Goal: Feedback & Contribution: Contribute content

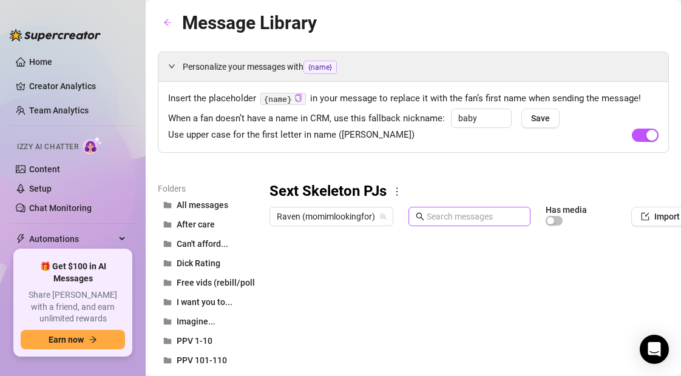
scroll to position [75, 99]
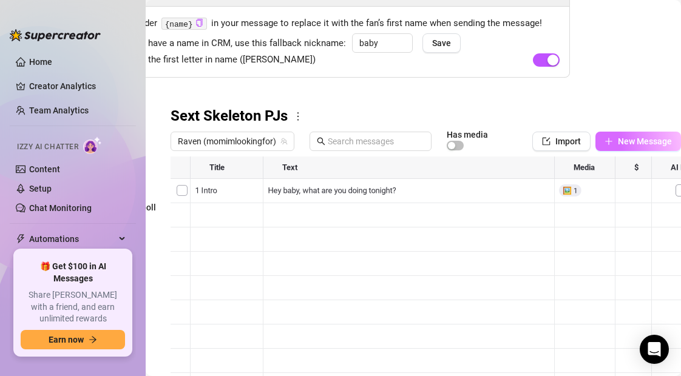
click at [608, 137] on icon "plus" at bounding box center [609, 141] width 9 height 9
type textarea "Type your message here..."
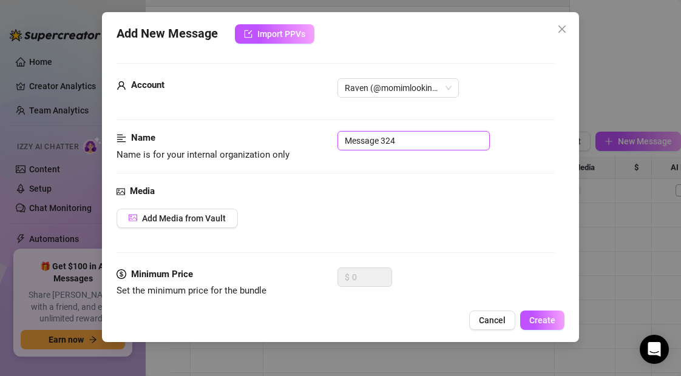
drag, startPoint x: 398, startPoint y: 145, endPoint x: 251, endPoint y: 147, distance: 146.4
click at [251, 147] on div "Name Name is for your internal organization only Message 324" at bounding box center [336, 146] width 438 height 31
type input "1 Intro"
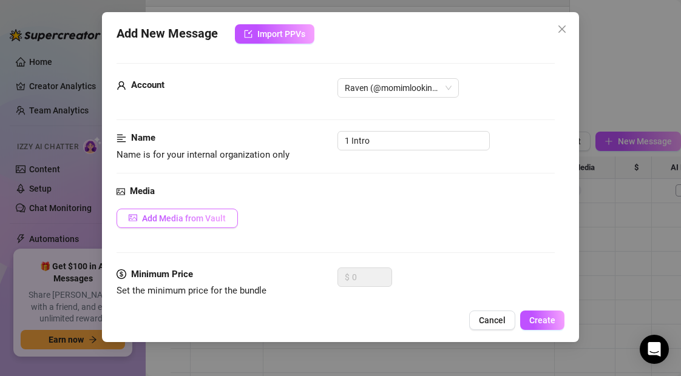
click at [174, 221] on span "Add Media from Vault" at bounding box center [184, 219] width 84 height 10
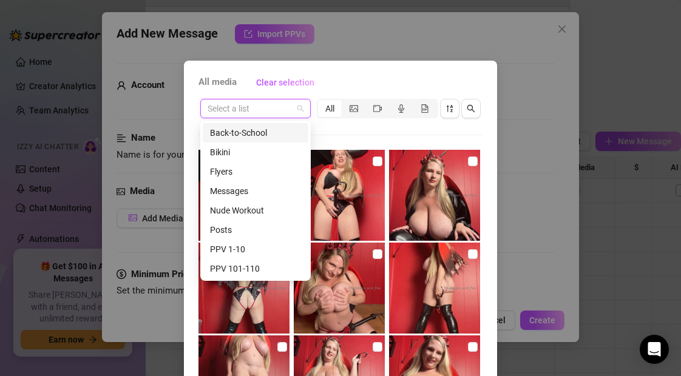
click at [265, 106] on input "search" at bounding box center [250, 109] width 85 height 18
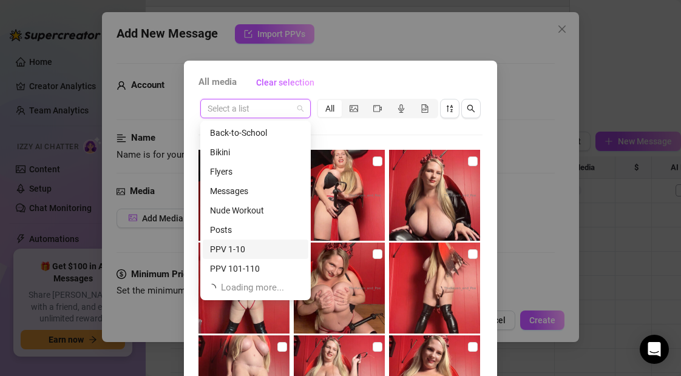
scroll to position [39, 0]
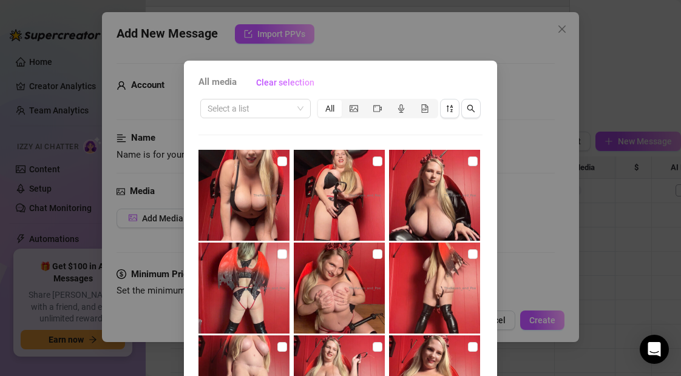
click at [341, 78] on div "All media Clear selection" at bounding box center [341, 82] width 284 height 19
click at [237, 109] on input "search" at bounding box center [250, 109] width 85 height 18
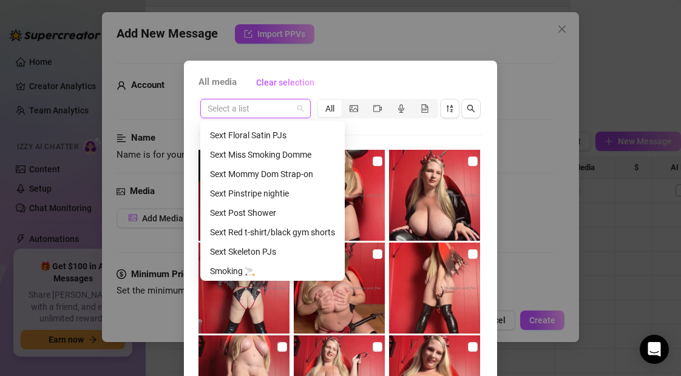
scroll to position [489, 0]
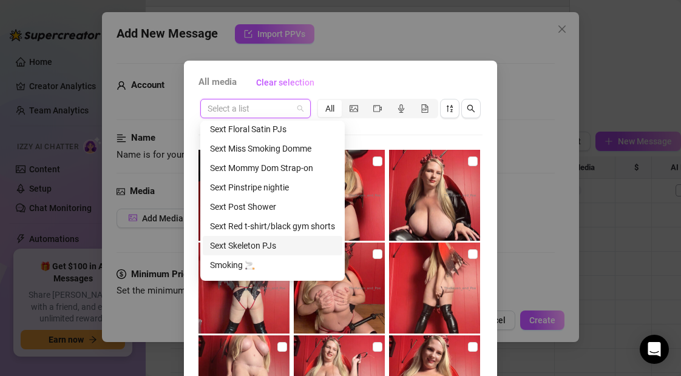
click at [242, 248] on div "Sext Skeleton PJs" at bounding box center [272, 245] width 125 height 13
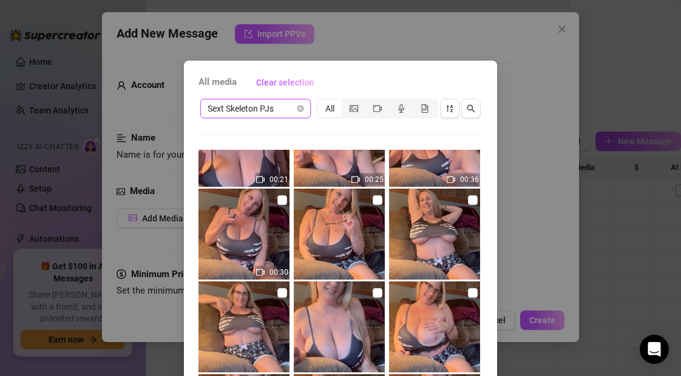
scroll to position [405, 0]
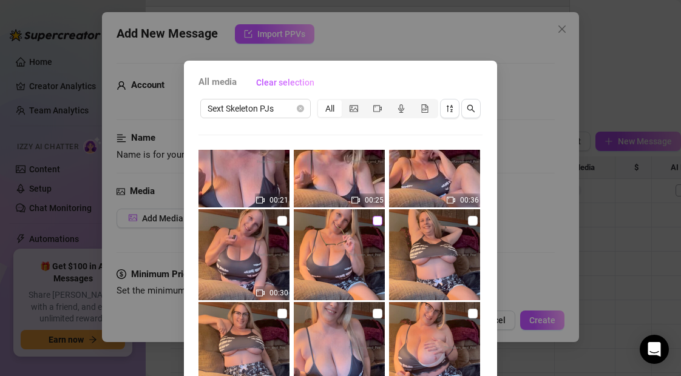
click at [378, 221] on input "checkbox" at bounding box center [378, 221] width 10 height 10
checkbox input "true"
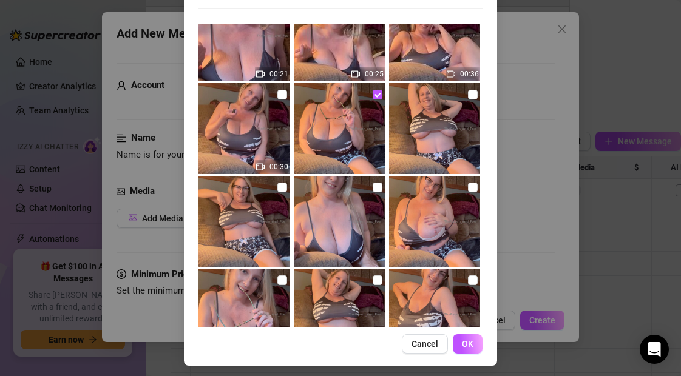
scroll to position [131, 0]
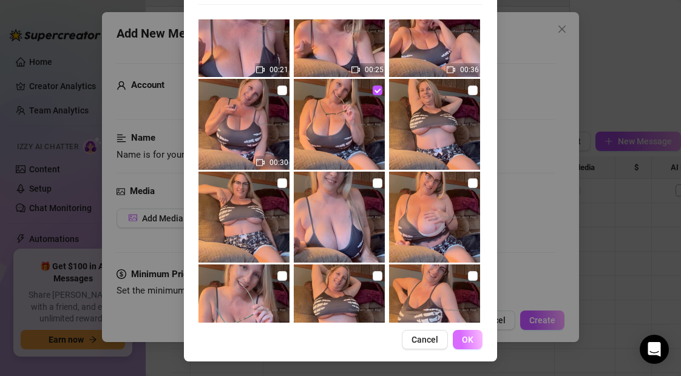
click at [470, 341] on span "OK" at bounding box center [468, 340] width 12 height 10
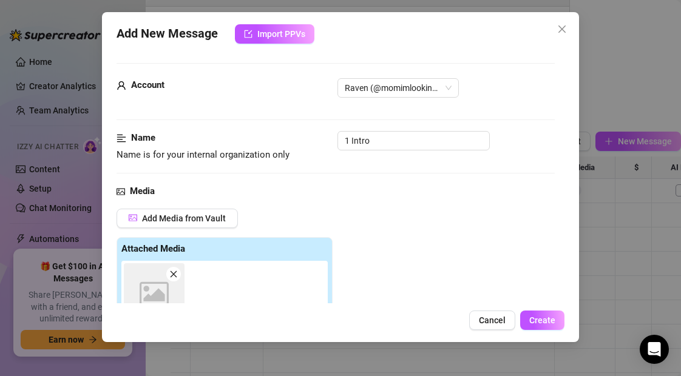
scroll to position [216, 0]
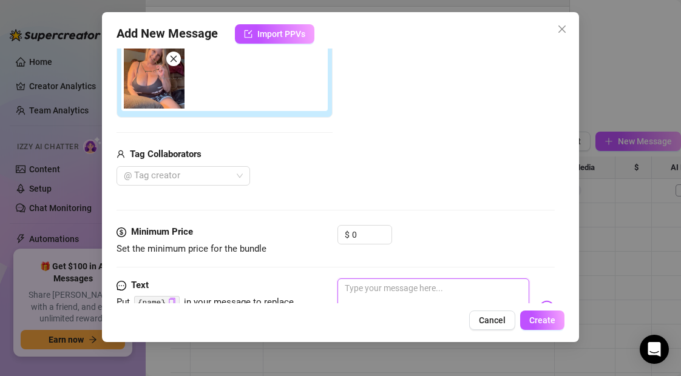
click at [380, 295] on textarea at bounding box center [433, 303] width 191 height 49
type textarea "D"
type textarea "Do"
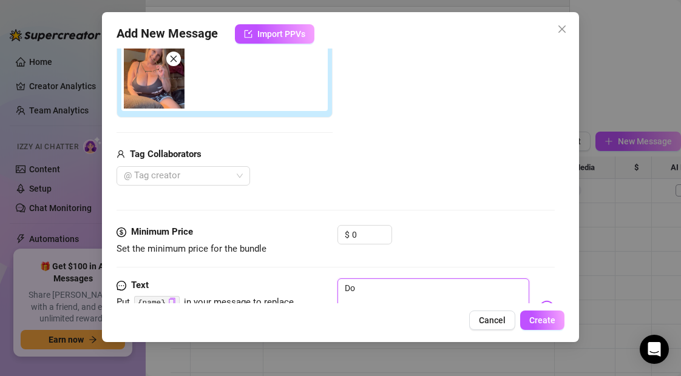
type textarea "Do"
type textarea "Do y"
type textarea "Do yo"
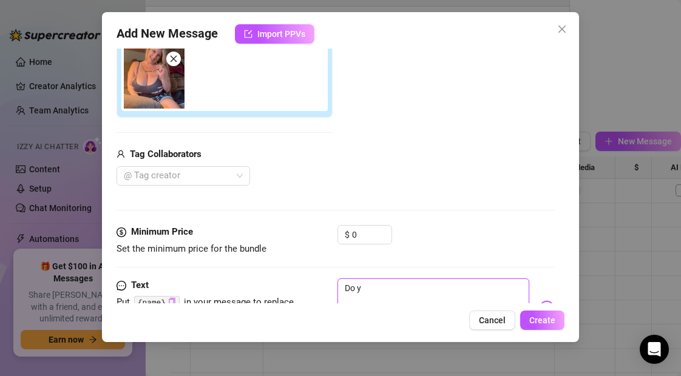
type textarea "Do yo"
type textarea "Do you"
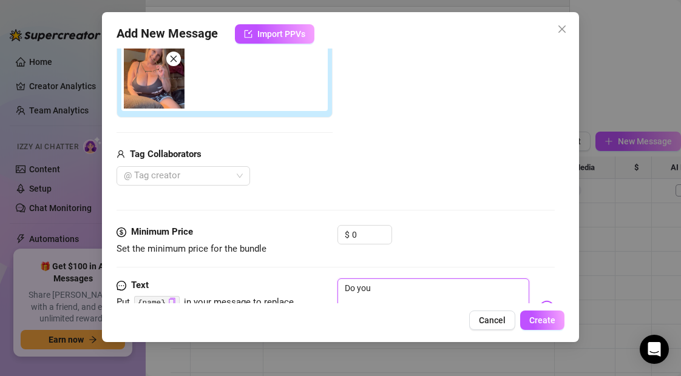
type textarea "Do you l"
type textarea "Do you li"
type textarea "Do you lik"
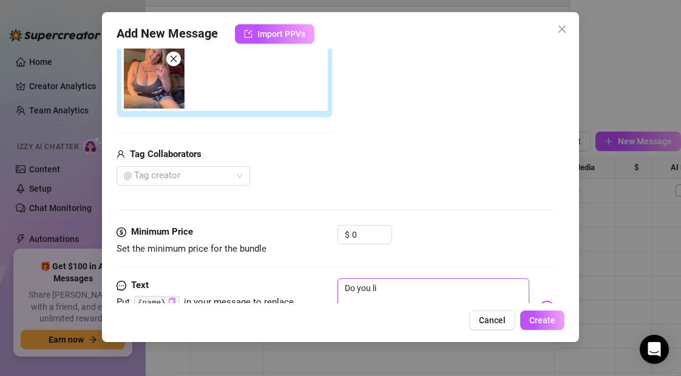
type textarea "Do you lik"
type textarea "Do you like"
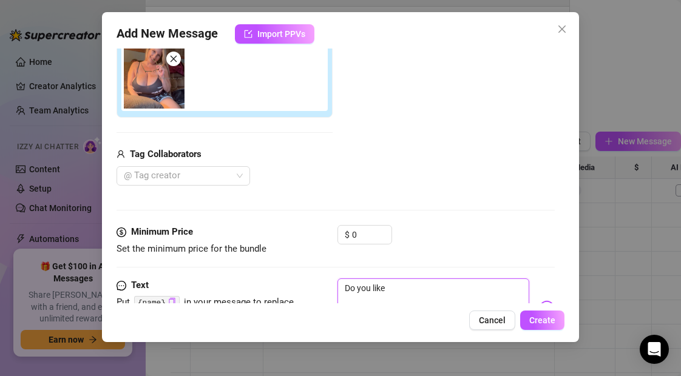
type textarea "Do you like m"
type textarea "Do you like my"
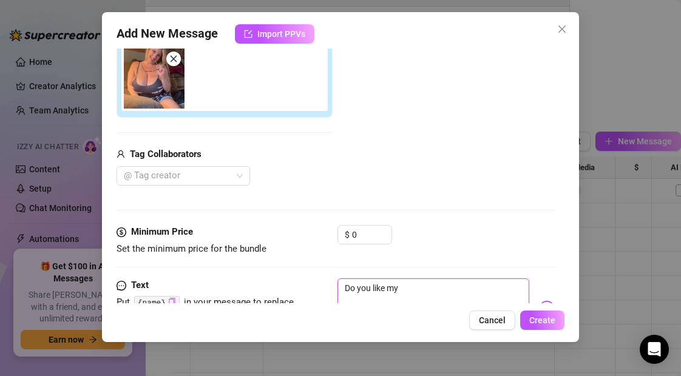
type textarea "Do you like my"
type textarea "Do you like my P"
type textarea "Do you like my PJ"
type textarea "Do you like my PJs"
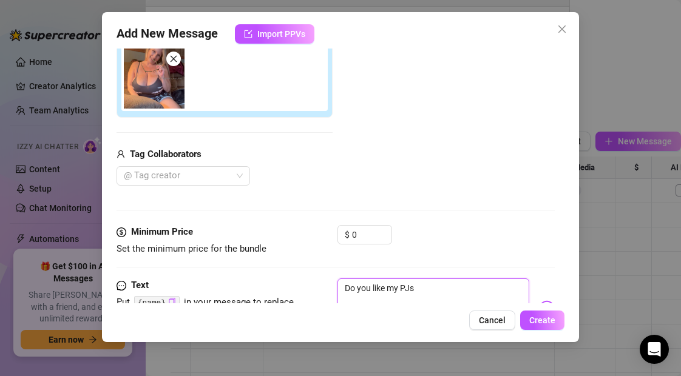
type textarea "Do you like my PJs?"
click at [548, 325] on button "Create" at bounding box center [542, 320] width 44 height 19
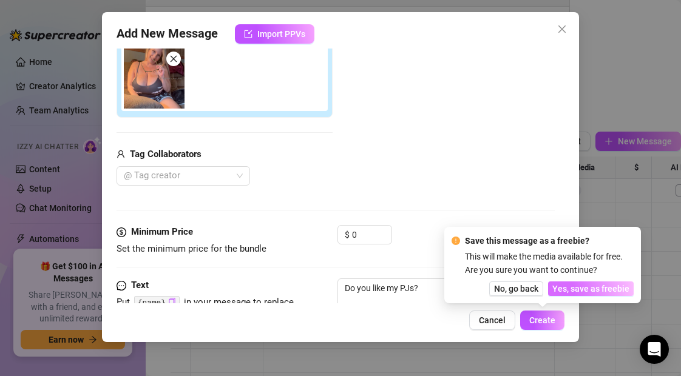
click at [577, 293] on span "Yes, save as freebie" at bounding box center [591, 289] width 77 height 10
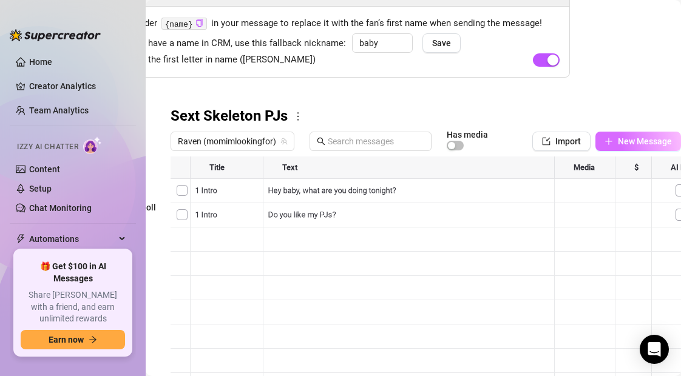
click at [611, 137] on icon "plus" at bounding box center [609, 141] width 9 height 9
type textarea "Type your message here..."
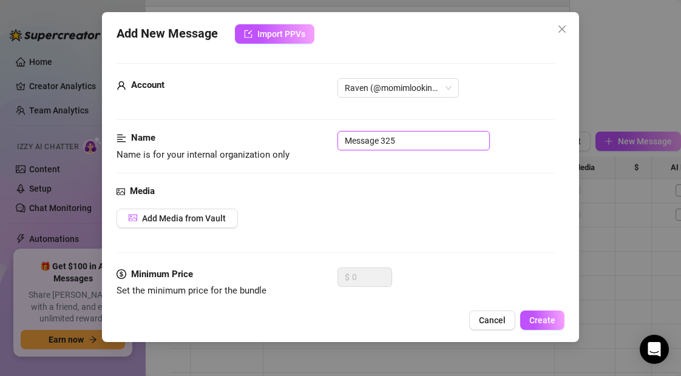
drag, startPoint x: 414, startPoint y: 140, endPoint x: 321, endPoint y: 140, distance: 92.3
click at [321, 140] on div "Name Name is for your internal organization only Message 325" at bounding box center [336, 146] width 438 height 31
type input "1 Intro"
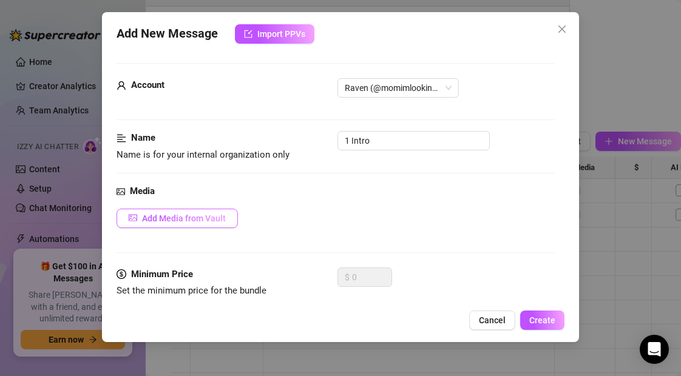
click at [219, 217] on span "Add Media from Vault" at bounding box center [184, 219] width 84 height 10
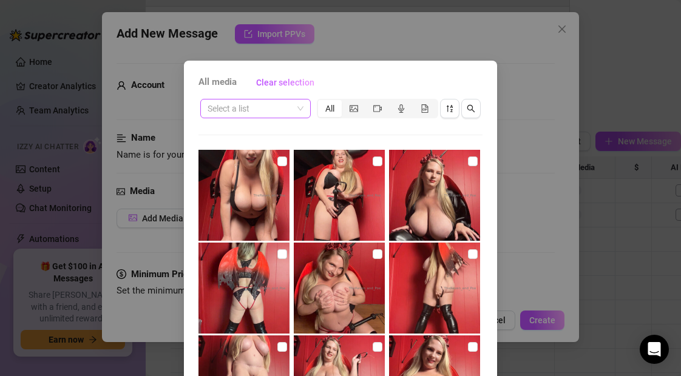
click at [245, 108] on input "search" at bounding box center [250, 109] width 85 height 18
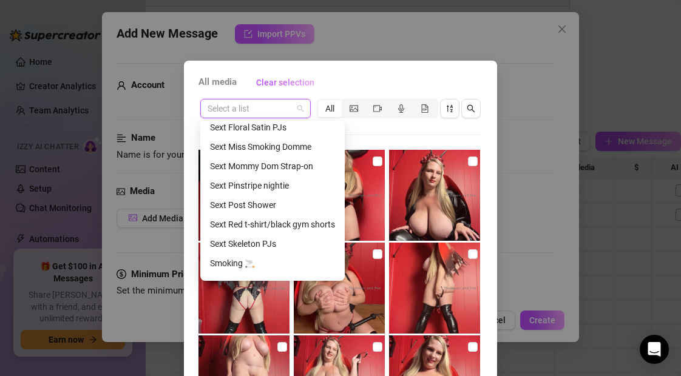
scroll to position [495, 0]
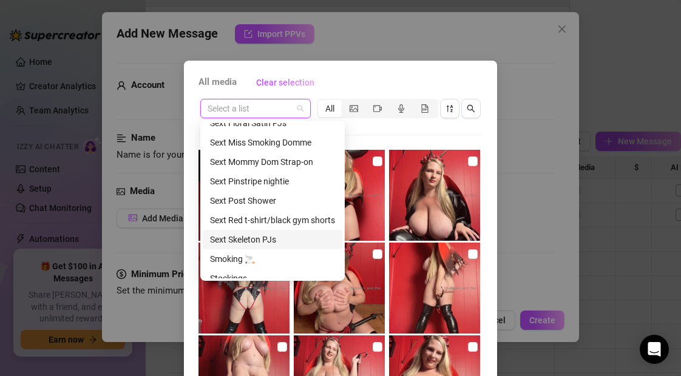
click at [250, 241] on div "Sext Skeleton PJs" at bounding box center [272, 239] width 125 height 13
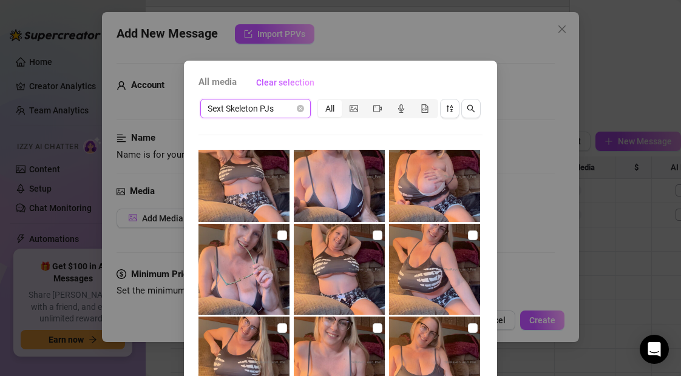
scroll to position [579, 0]
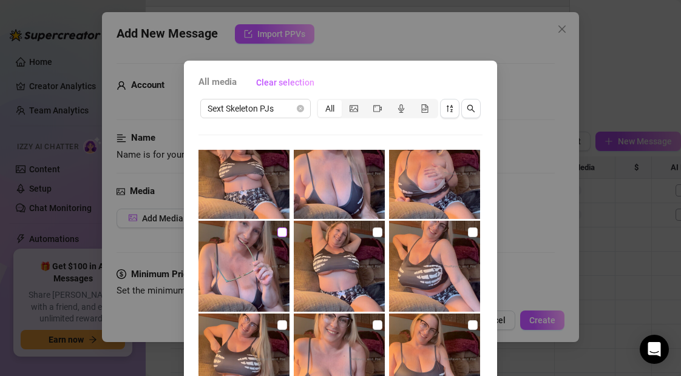
click at [282, 233] on input "checkbox" at bounding box center [283, 233] width 10 height 10
checkbox input "true"
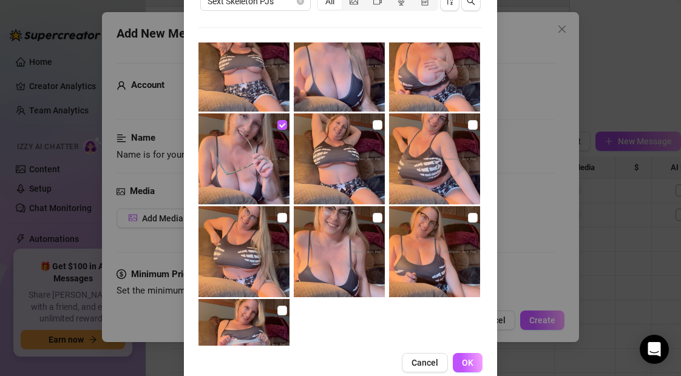
scroll to position [131, 0]
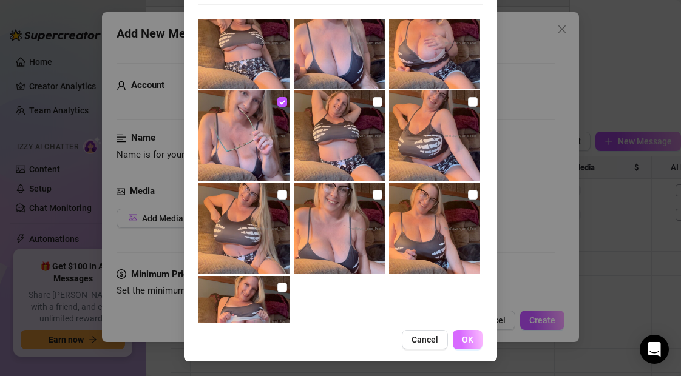
click at [465, 341] on span "OK" at bounding box center [468, 340] width 12 height 10
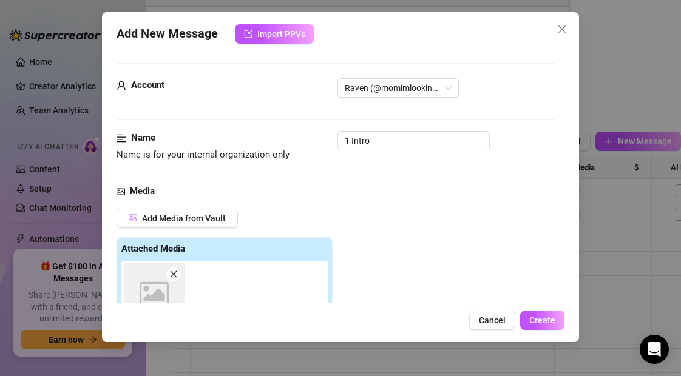
scroll to position [216, 0]
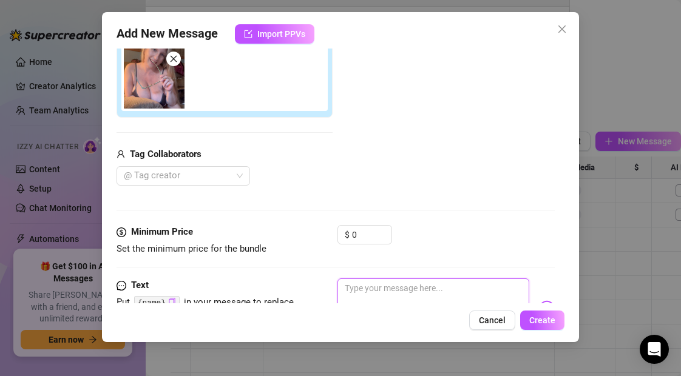
click at [394, 287] on textarea at bounding box center [433, 303] width 191 height 49
type textarea "H"
type textarea "He"
type textarea "Hey"
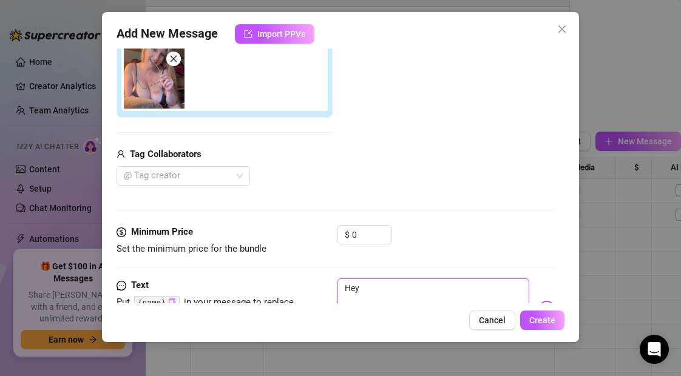
type textarea "Hey"
type textarea "Hey b"
type textarea "Hey ba"
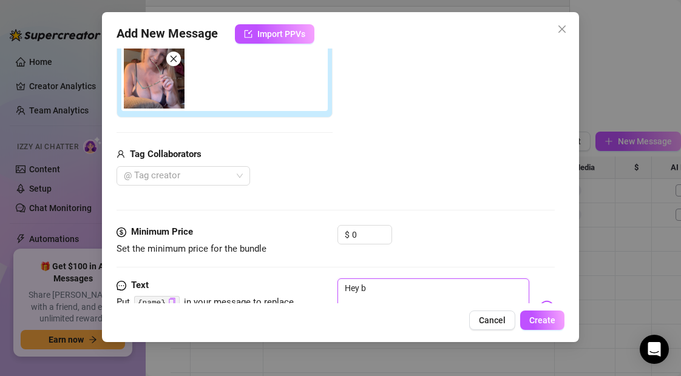
type textarea "Hey ba"
type textarea "Hey bab"
type textarea "Hey baby"
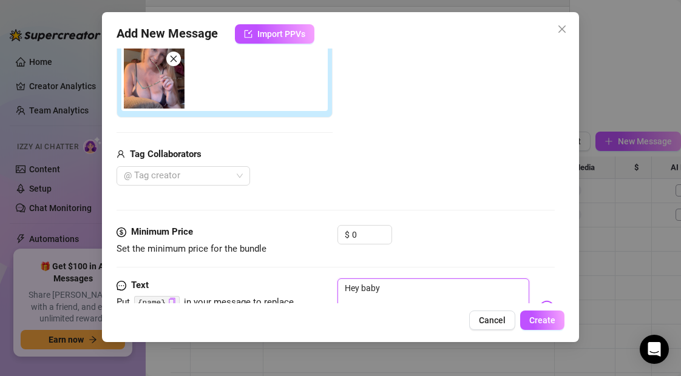
type textarea "Hey baby,"
type textarea "Hey baby, w"
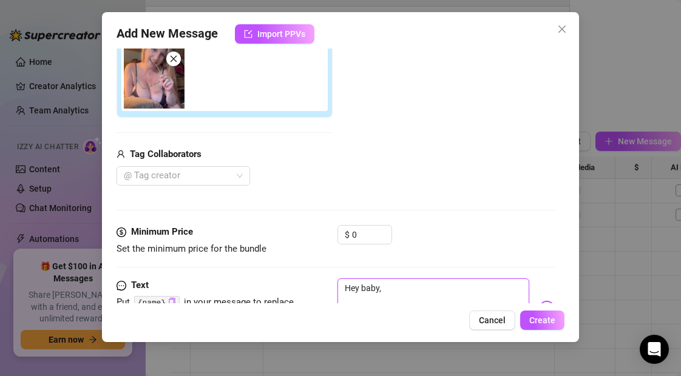
type textarea "Hey baby, w"
type textarea "Hey baby, wh"
type textarea "Hey baby, wha"
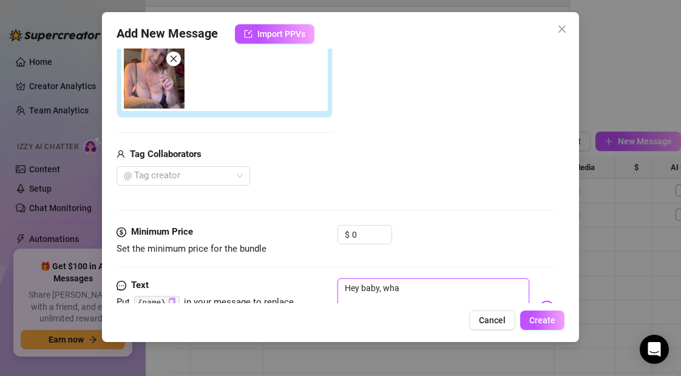
type textarea "Hey baby, what"
type textarea "Hey baby, what a"
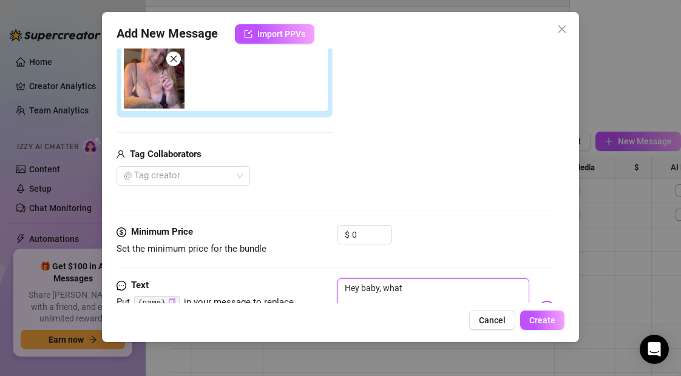
type textarea "Hey baby, what a"
type textarea "Hey baby, what ar"
type textarea "Hey baby, what are"
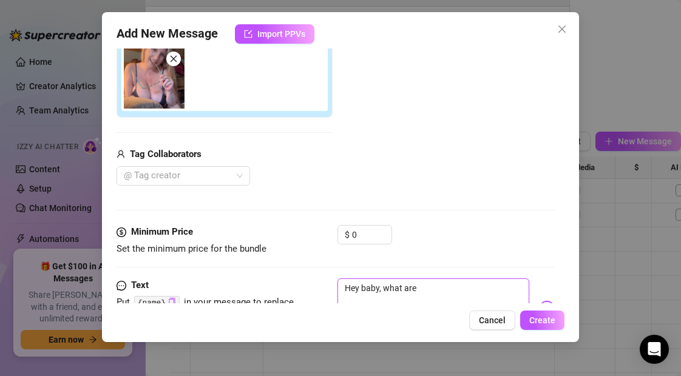
type textarea "Hey baby, what are"
type textarea "Hey baby, what are y"
type textarea "Hey baby, what are yo"
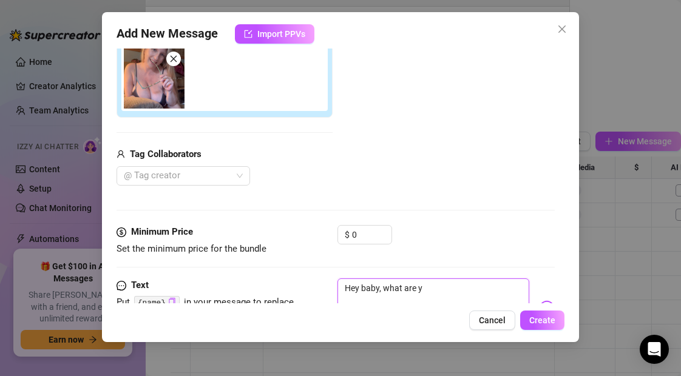
type textarea "Hey baby, what are yo"
type textarea "Hey baby, what are you"
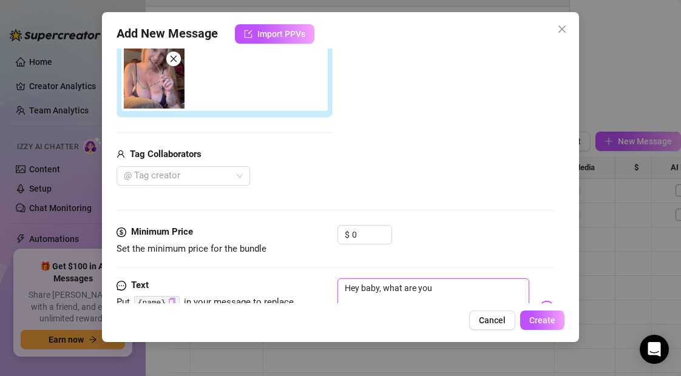
type textarea "Hey baby, what are you d"
type textarea "Hey baby, what are you do"
type textarea "Hey baby, what are you doi"
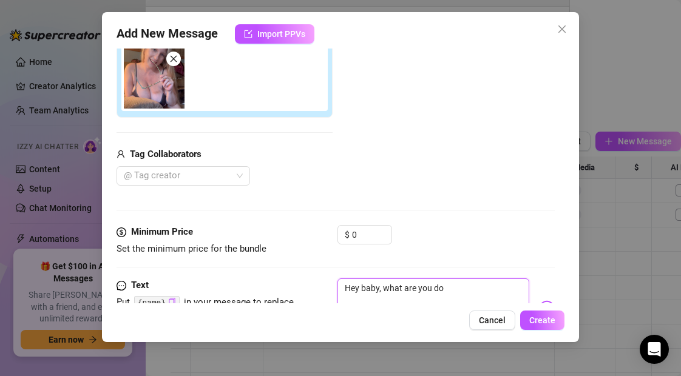
type textarea "Hey baby, what are you doi"
type textarea "Hey baby, what are you doin"
type textarea "Hey baby, what are you doing"
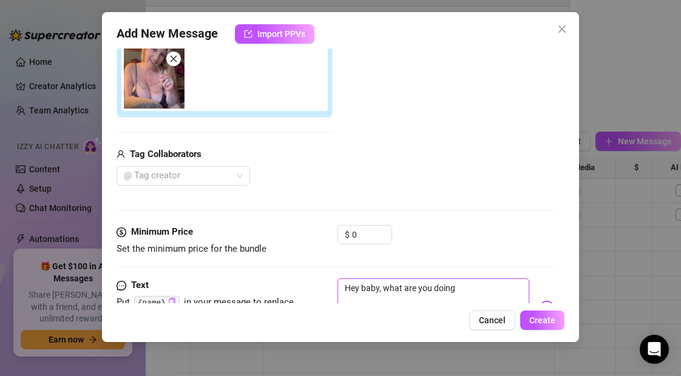
type textarea "Hey baby, what are you doing"
type textarea "Hey baby, what are you doing r"
type textarea "Hey baby, what are you doing rn"
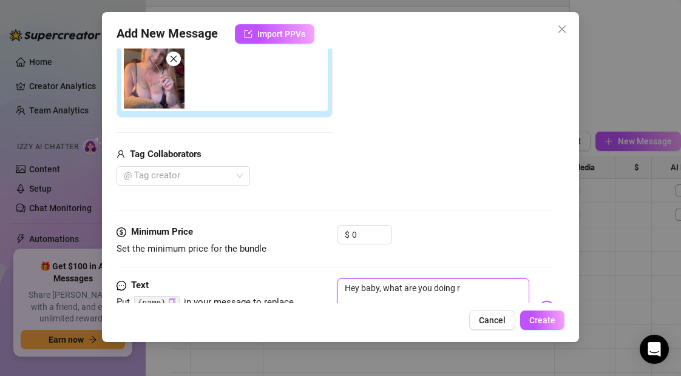
type textarea "Hey baby, what are you doing rn"
type textarea "Hey baby, what are you doing rn?"
click at [551, 325] on button "Create" at bounding box center [542, 320] width 44 height 19
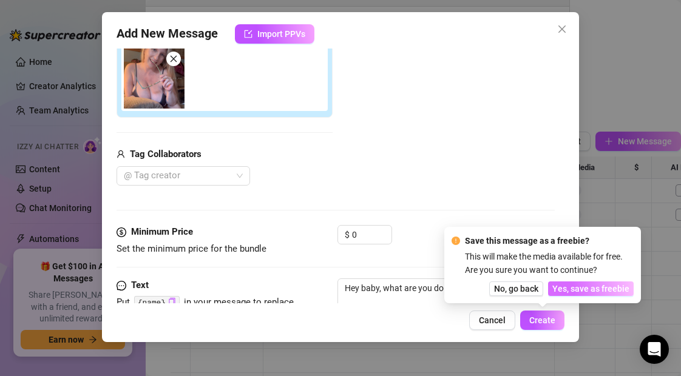
click at [589, 289] on span "Yes, save as freebie" at bounding box center [591, 289] width 77 height 10
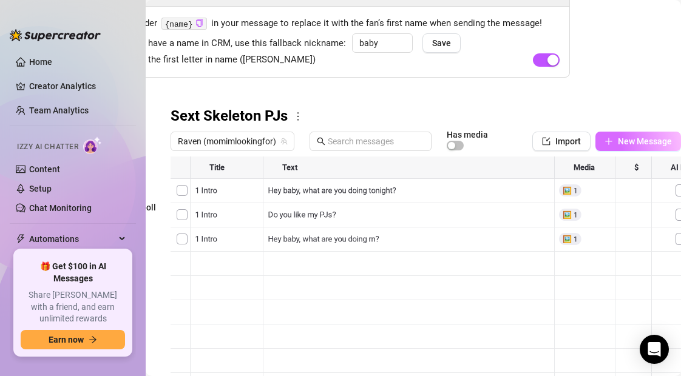
click at [615, 139] on button "New Message" at bounding box center [639, 141] width 86 height 19
type textarea "Type your message here..."
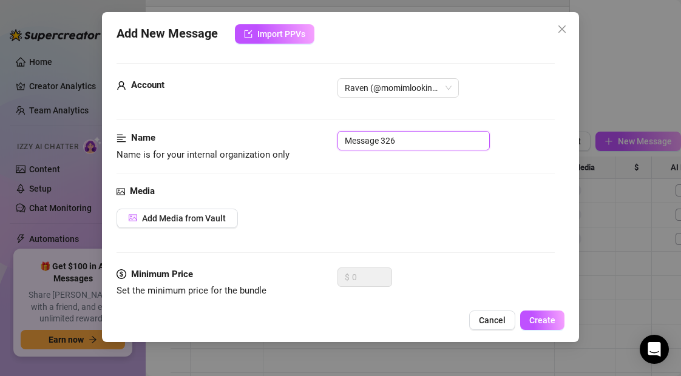
drag, startPoint x: 405, startPoint y: 145, endPoint x: 300, endPoint y: 143, distance: 105.1
click at [300, 143] on div "Name Name is for your internal organization only Message 326" at bounding box center [336, 146] width 438 height 31
type input "2 Wanna play?"
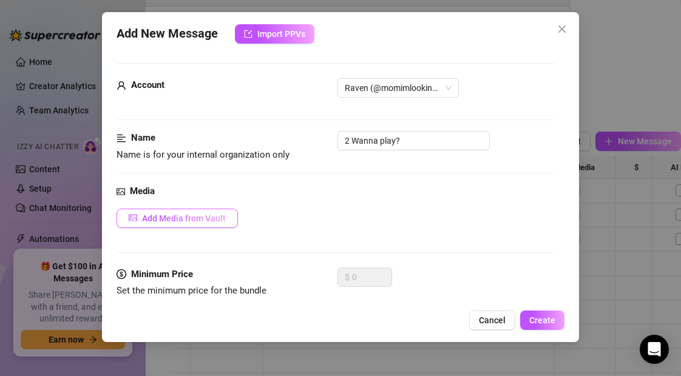
click at [217, 220] on span "Add Media from Vault" at bounding box center [184, 219] width 84 height 10
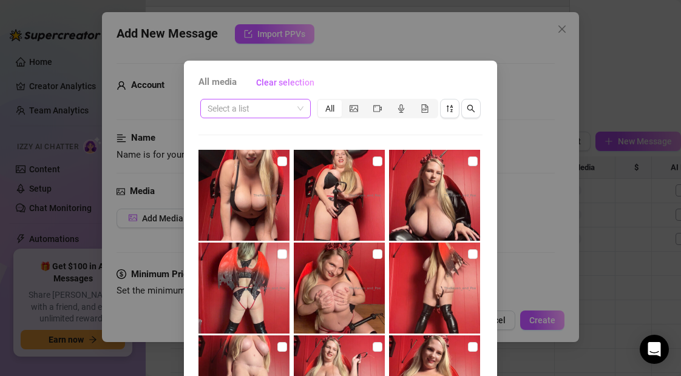
click at [254, 109] on input "search" at bounding box center [250, 109] width 85 height 18
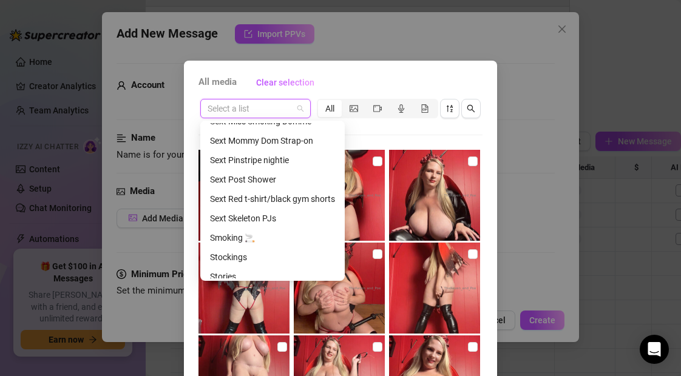
scroll to position [517, 0]
click at [259, 222] on div "Sext Skeleton PJs" at bounding box center [272, 217] width 125 height 13
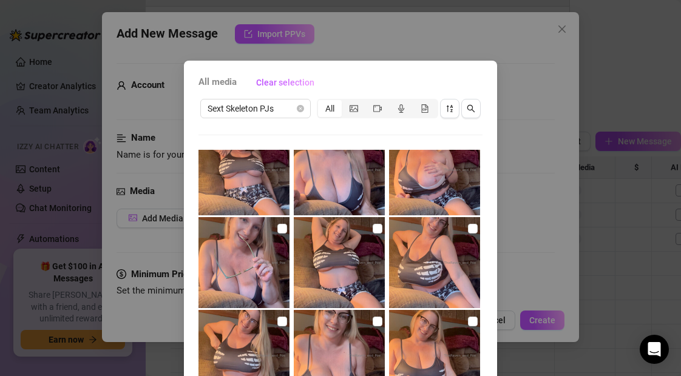
scroll to position [566, 0]
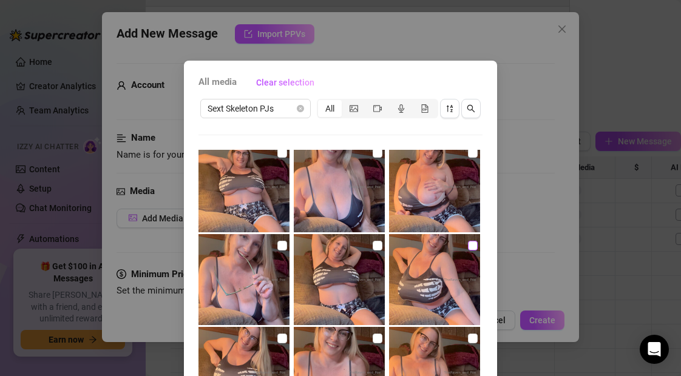
click at [472, 245] on input "checkbox" at bounding box center [473, 246] width 10 height 10
checkbox input "true"
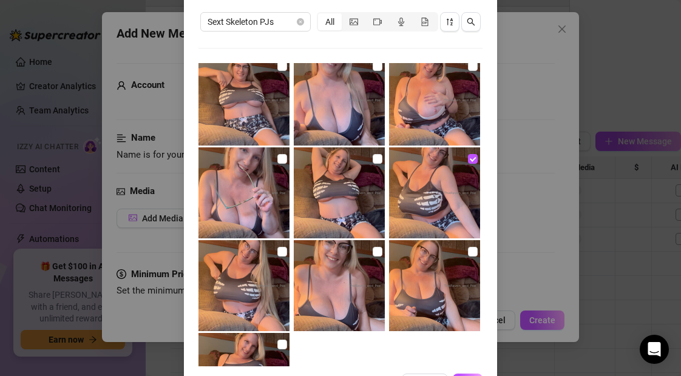
scroll to position [131, 0]
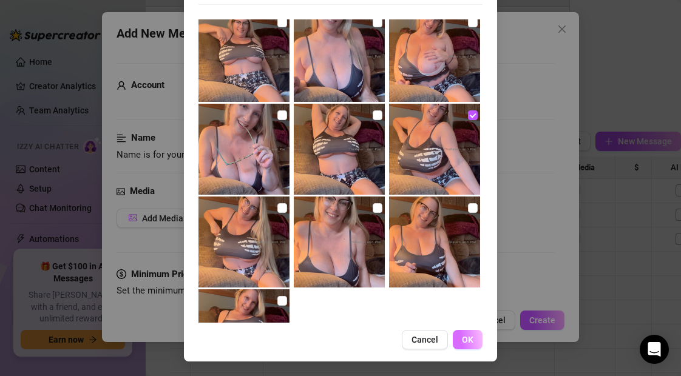
click at [471, 339] on span "OK" at bounding box center [468, 340] width 12 height 10
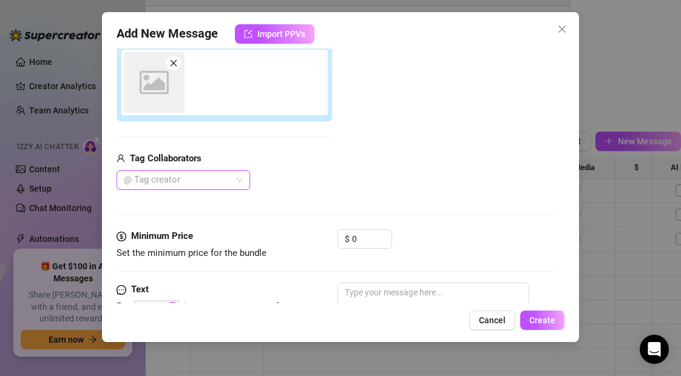
scroll to position [216, 0]
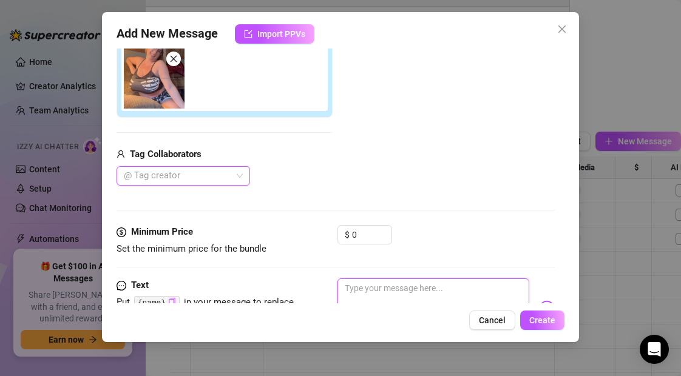
click at [363, 290] on textarea at bounding box center [433, 303] width 191 height 49
type textarea "D"
type textarea "Do"
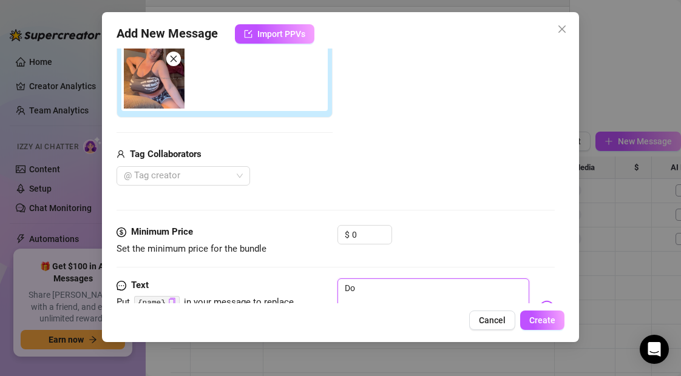
type textarea "D"
type textarea "Type your message here..."
type textarea "H"
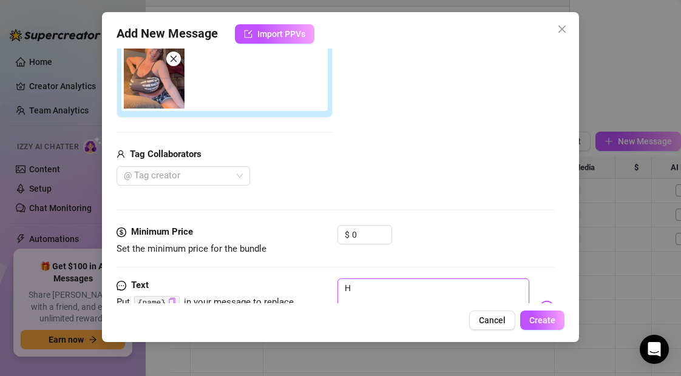
type textarea "Hi"
type textarea "Hi s"
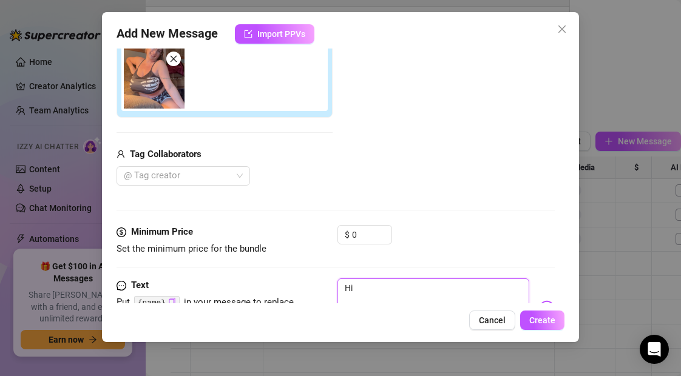
type textarea "Hi s"
type textarea "Hi se"
type textarea "Hi sex"
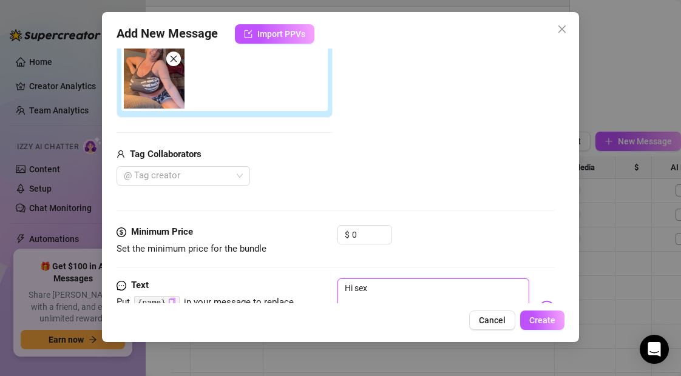
type textarea "Hi sexy"
type textarea "Hi sexy!"
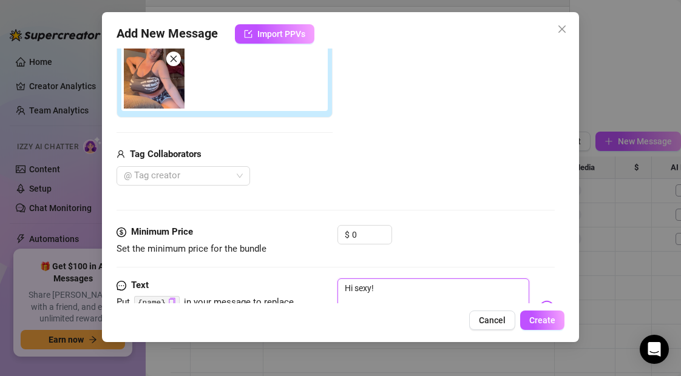
type textarea "Hi sexy!"
type textarea "Hi sexy! W"
type textarea "Hi sexy! Wh"
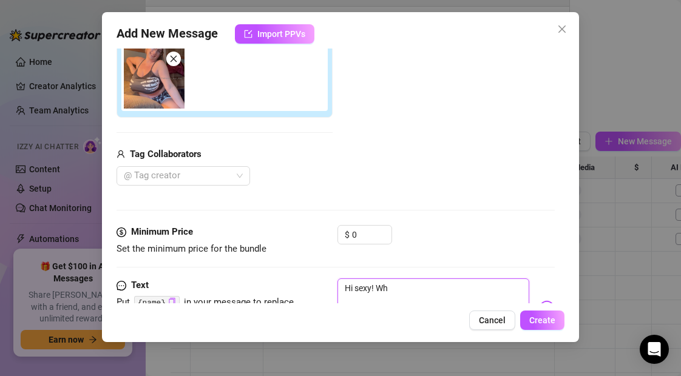
type textarea "Hi sexy! Wha"
type textarea "Hi sexy! What"
type textarea "Hi sexy! What'"
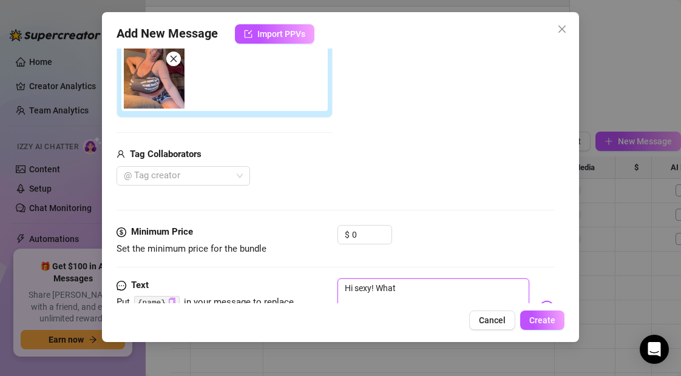
type textarea "Hi sexy! What'"
type textarea "Hi sexy! What's"
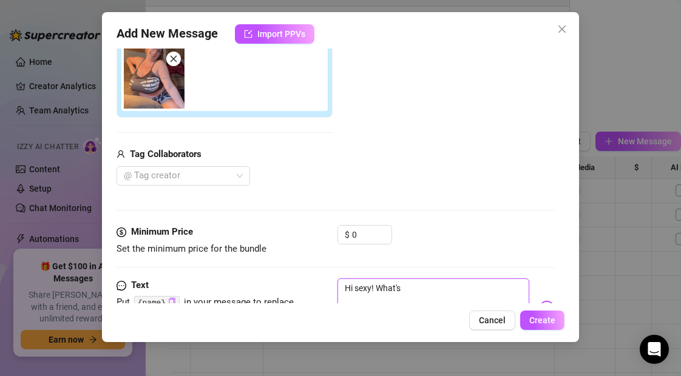
type textarea "Hi sexy! What's u"
type textarea "Hi sexy! What's up"
type textarea "Hi sexy! What's up?"
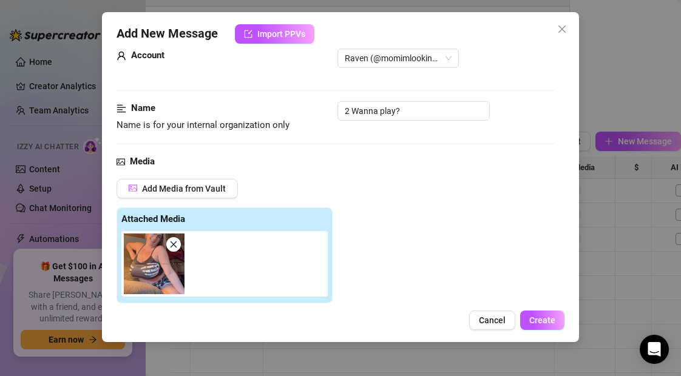
scroll to position [0, 0]
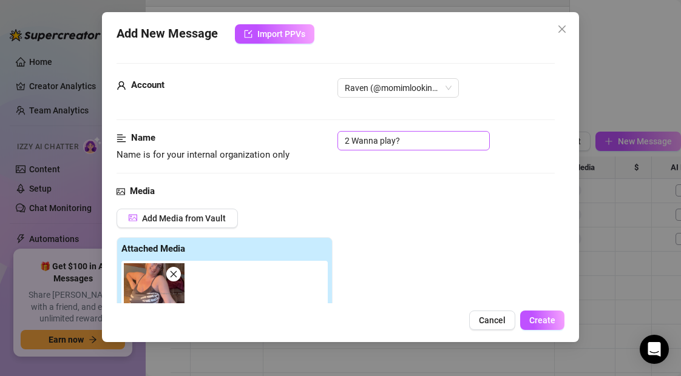
type textarea "Hi sexy! What's up?"
drag, startPoint x: 409, startPoint y: 140, endPoint x: 310, endPoint y: 140, distance: 99.0
click at [310, 140] on div "Name Name is for your internal organization only 2 Wanna play?" at bounding box center [336, 146] width 438 height 31
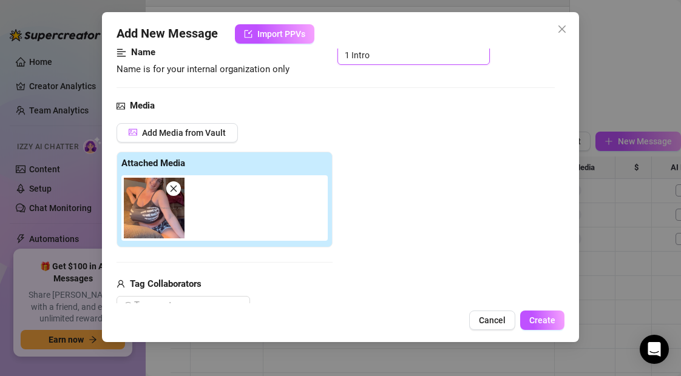
scroll to position [325, 0]
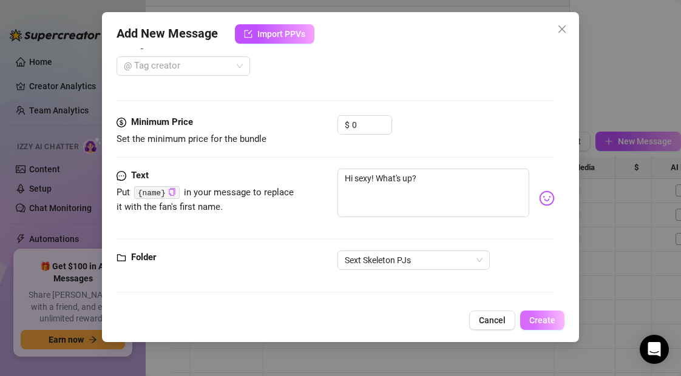
type input "1 Intro"
click at [546, 319] on span "Create" at bounding box center [543, 321] width 26 height 10
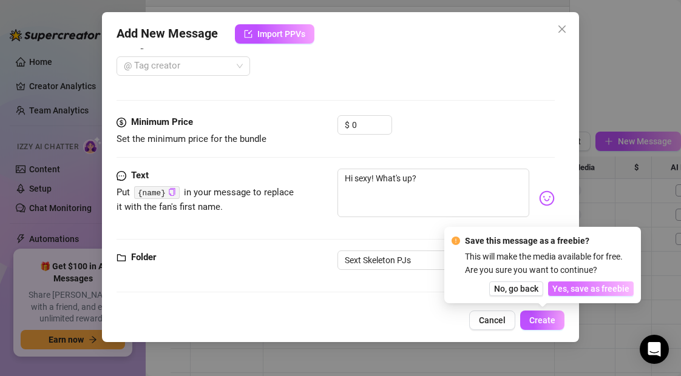
click at [566, 290] on span "Yes, save as freebie" at bounding box center [591, 289] width 77 height 10
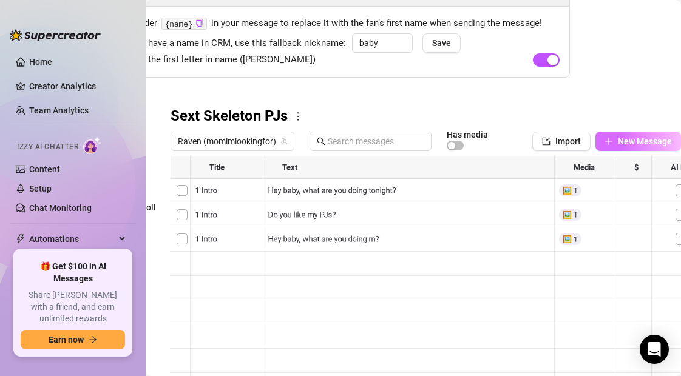
click at [618, 141] on span "New Message" at bounding box center [645, 142] width 54 height 10
type textarea "Type your message here..."
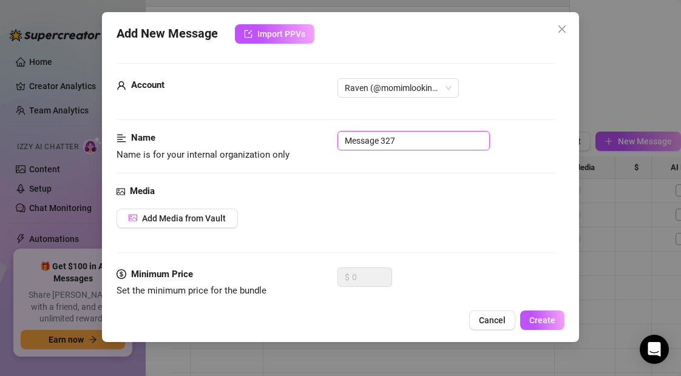
drag, startPoint x: 421, startPoint y: 141, endPoint x: 304, endPoint y: 140, distance: 117.2
click at [304, 140] on div "Name Name is for your internal organization only Message 327" at bounding box center [336, 146] width 438 height 31
type input "2 Wanna play?"
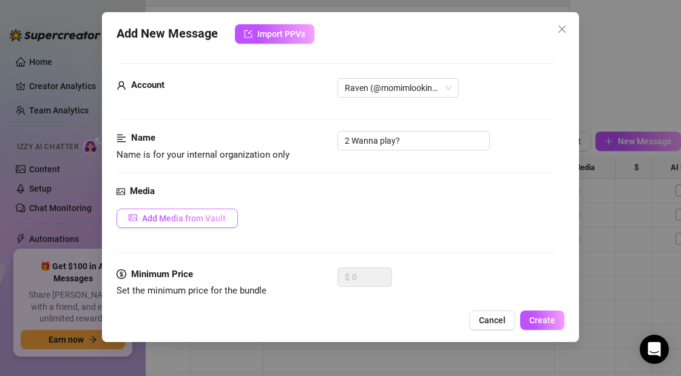
click at [202, 215] on span "Add Media from Vault" at bounding box center [184, 219] width 84 height 10
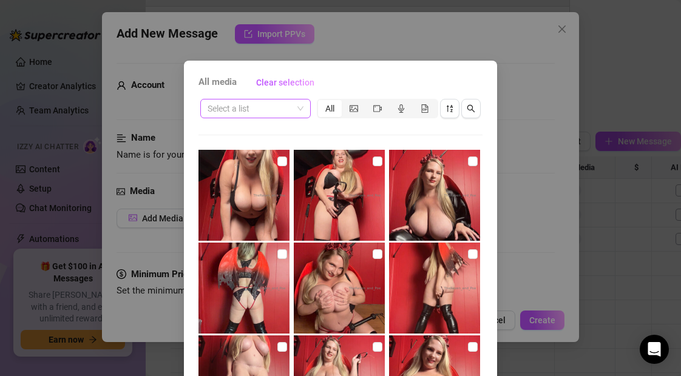
click at [247, 111] on input "search" at bounding box center [250, 109] width 85 height 18
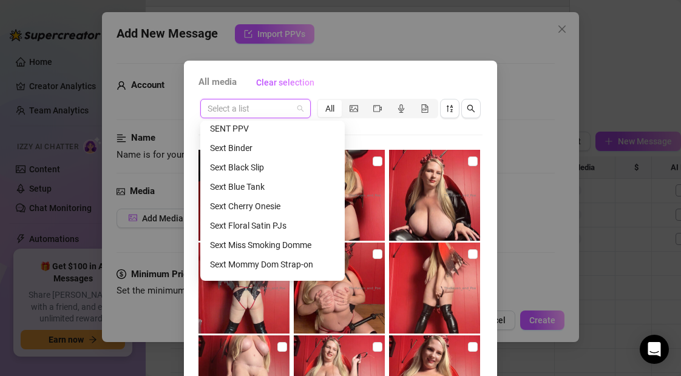
scroll to position [583, 0]
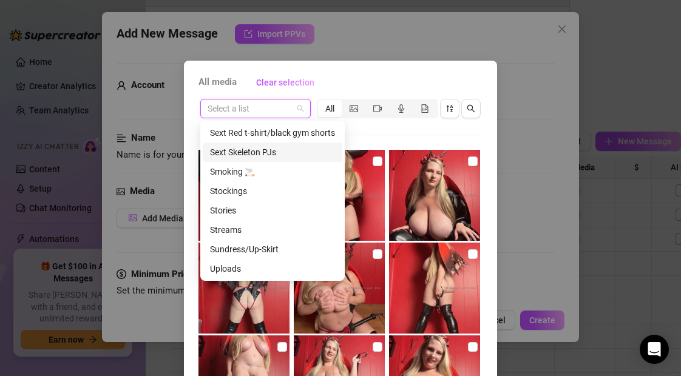
click at [243, 153] on div "Sext Skeleton PJs" at bounding box center [272, 152] width 125 height 13
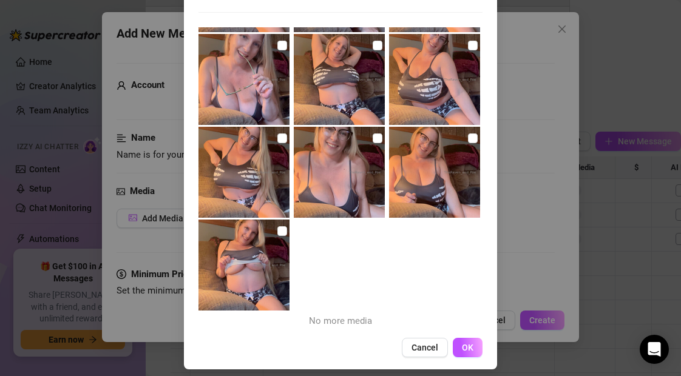
scroll to position [131, 0]
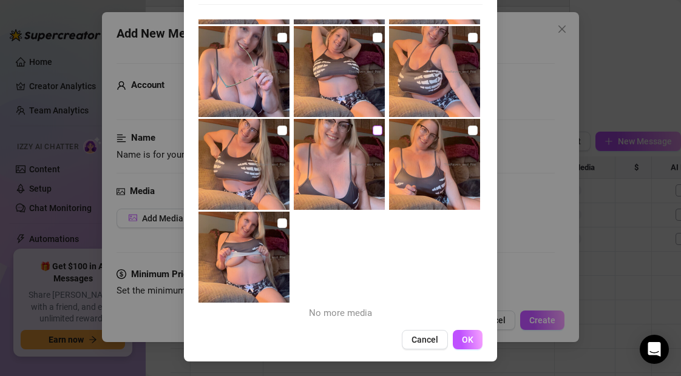
click at [378, 129] on input "checkbox" at bounding box center [378, 131] width 10 height 10
checkbox input "true"
click at [421, 338] on span "Cancel" at bounding box center [425, 340] width 27 height 10
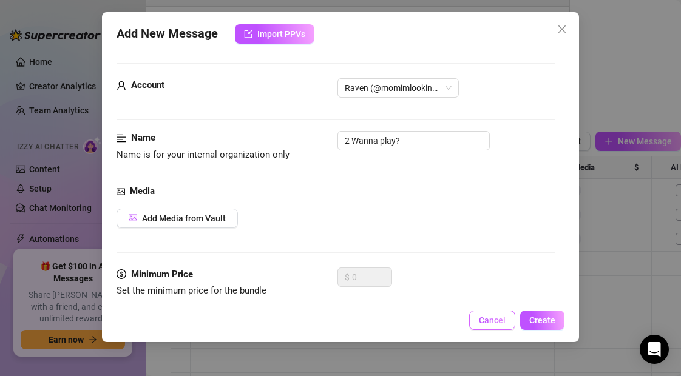
click at [492, 316] on span "Cancel" at bounding box center [492, 321] width 27 height 10
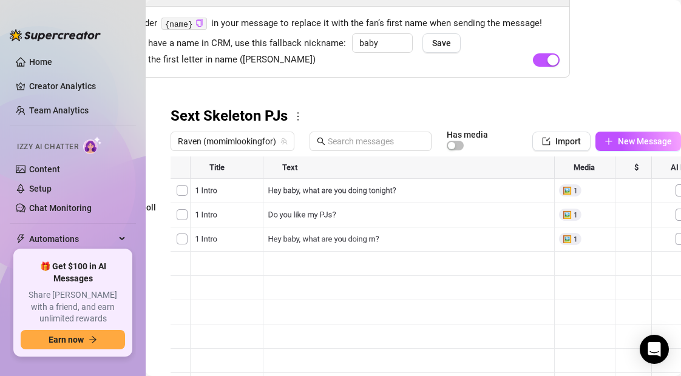
click at [229, 240] on div at bounding box center [426, 292] width 511 height 271
click at [219, 239] on div at bounding box center [426, 292] width 511 height 271
type textarea "2 Wanna play?"
click at [635, 240] on div at bounding box center [426, 292] width 511 height 271
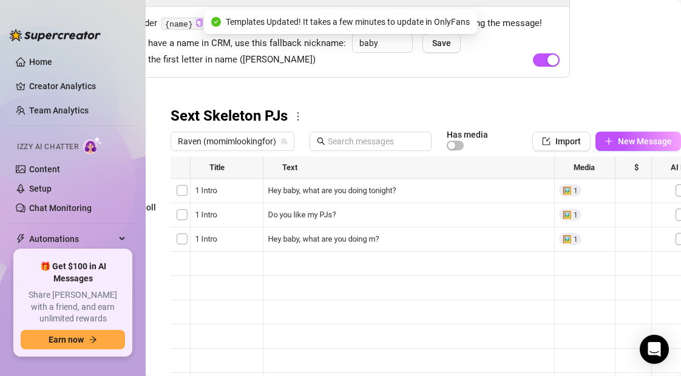
drag, startPoint x: 174, startPoint y: 238, endPoint x: 175, endPoint y: 274, distance: 36.5
click at [175, 274] on div at bounding box center [426, 292] width 511 height 271
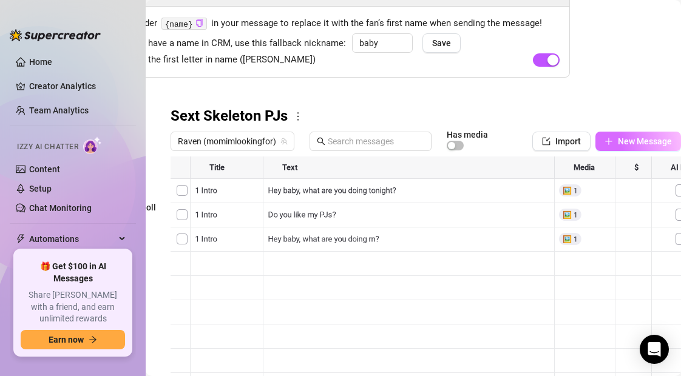
click at [613, 135] on button "New Message" at bounding box center [639, 141] width 86 height 19
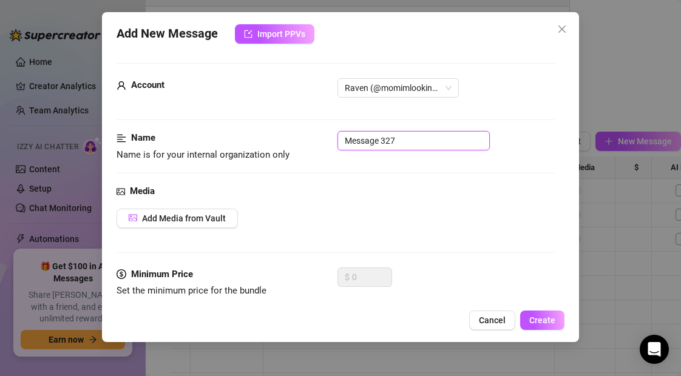
drag, startPoint x: 407, startPoint y: 146, endPoint x: 309, endPoint y: 146, distance: 97.8
click at [309, 146] on div "Name Name is for your internal organization only Message 327" at bounding box center [336, 146] width 438 height 31
type input "2 Wanna play"
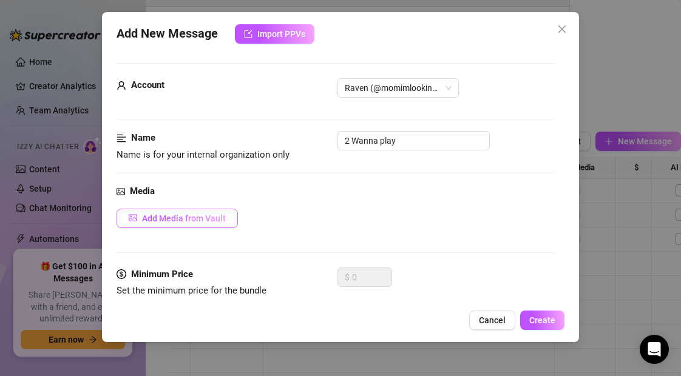
click at [179, 221] on span "Add Media from Vault" at bounding box center [184, 219] width 84 height 10
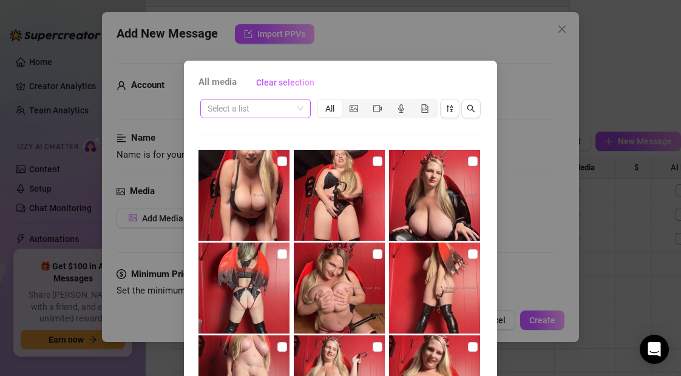
click at [249, 111] on input "search" at bounding box center [250, 109] width 85 height 18
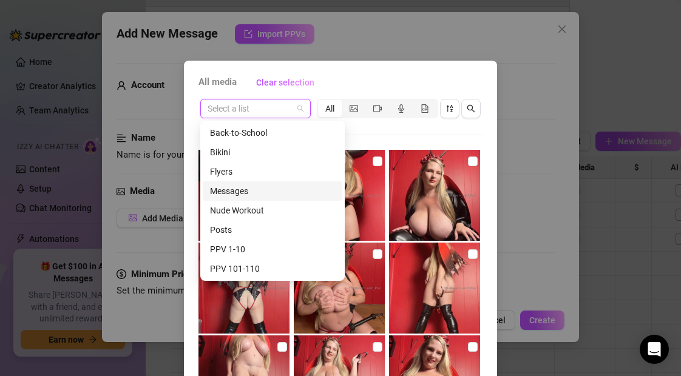
scroll to position [583, 0]
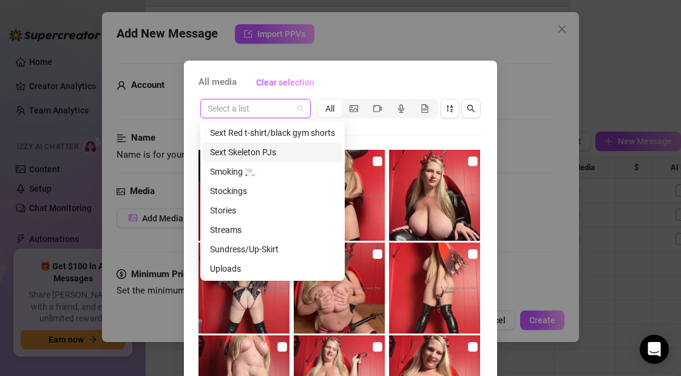
click at [249, 153] on div "Sext Skeleton PJs" at bounding box center [272, 152] width 125 height 13
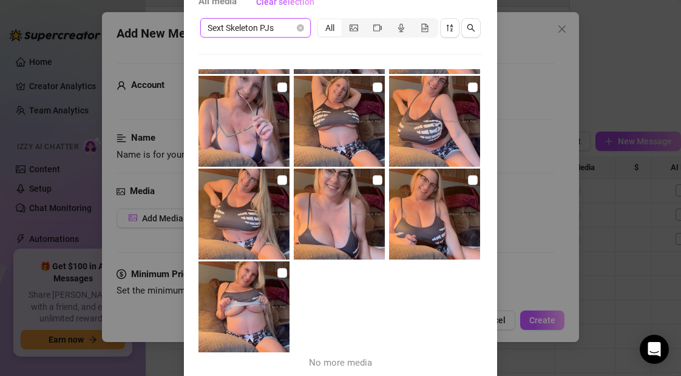
scroll to position [83, 0]
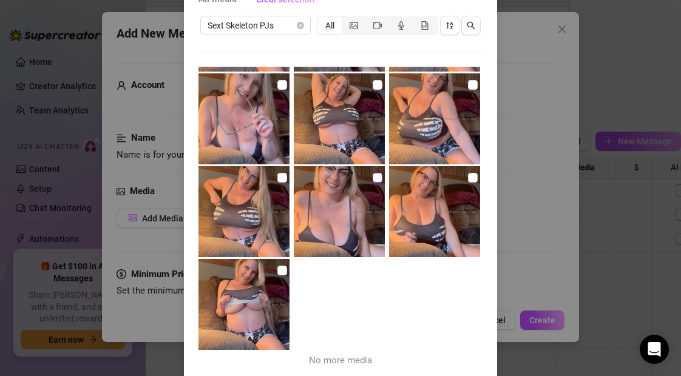
click at [376, 179] on input "checkbox" at bounding box center [378, 178] width 10 height 10
checkbox input "true"
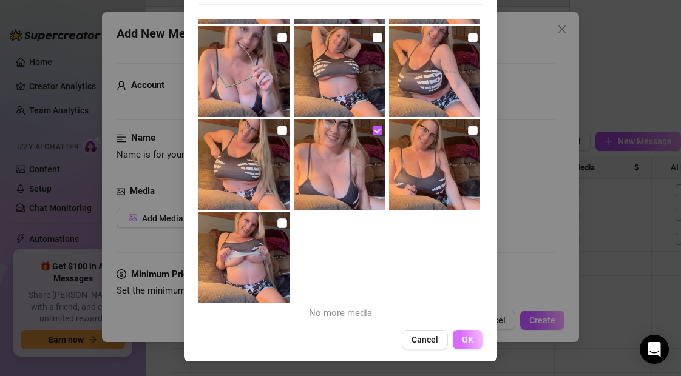
click at [474, 336] on button "OK" at bounding box center [468, 339] width 30 height 19
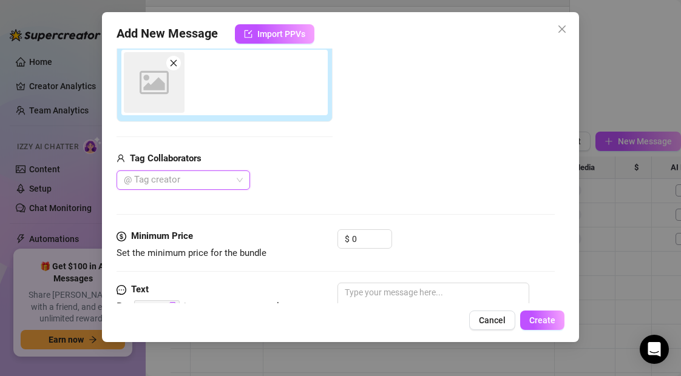
scroll to position [216, 0]
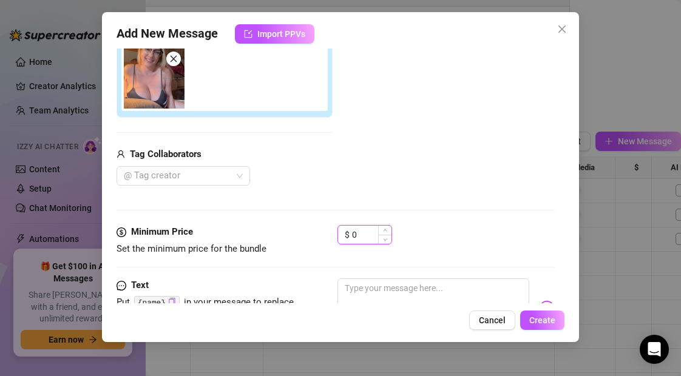
drag, startPoint x: 359, startPoint y: 234, endPoint x: 352, endPoint y: 234, distance: 7.3
click at [352, 234] on div "$ 0" at bounding box center [365, 234] width 55 height 19
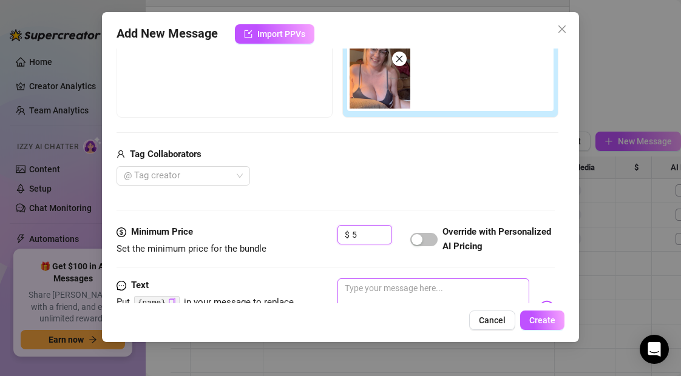
type input "5"
click at [386, 288] on textarea at bounding box center [433, 303] width 191 height 49
type textarea "H"
type textarea "Type your message here..."
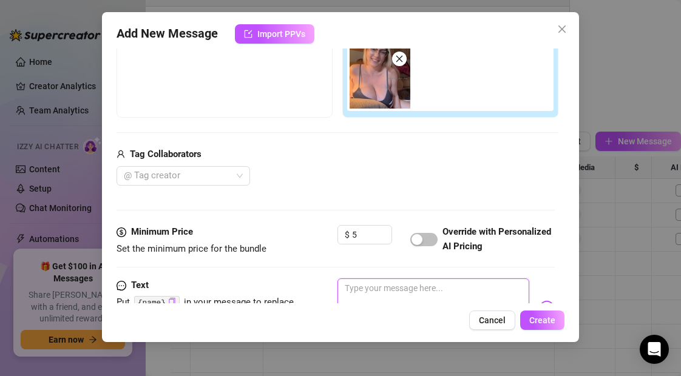
type textarea "W"
type textarea "Wh"
type textarea "Wha"
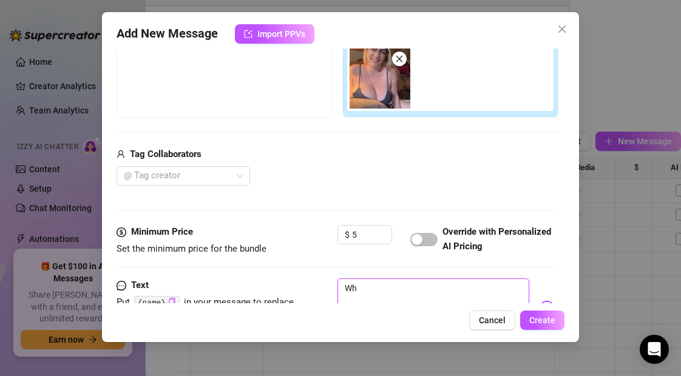
type textarea "Wha"
type textarea "What"
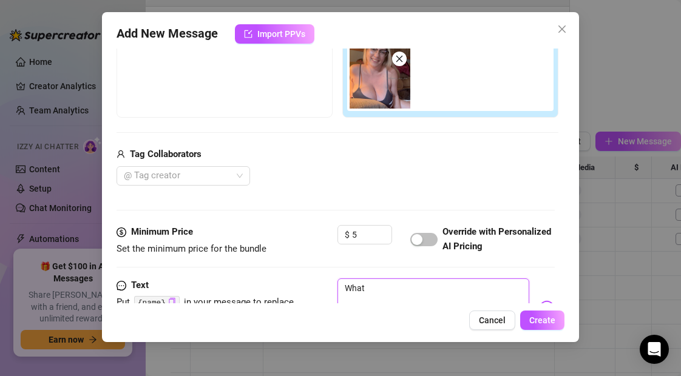
type textarea "What a"
type textarea "What ar"
type textarea "What are"
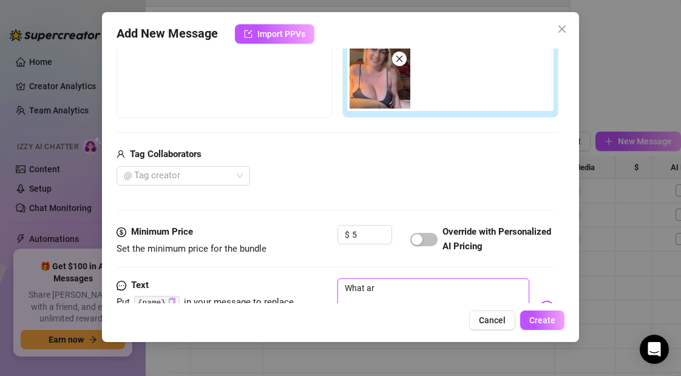
type textarea "What are"
type textarea "What are y"
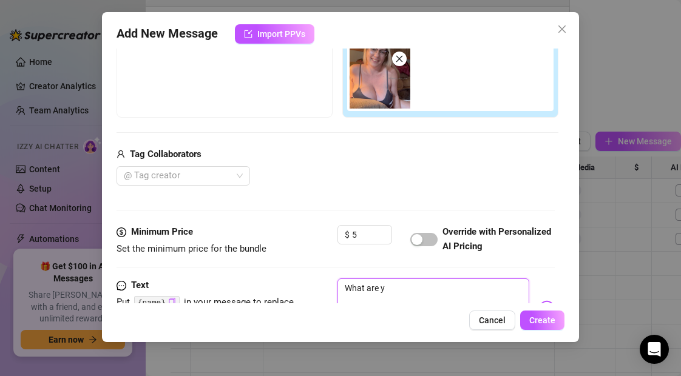
type textarea "What are yo"
type textarea "What are you"
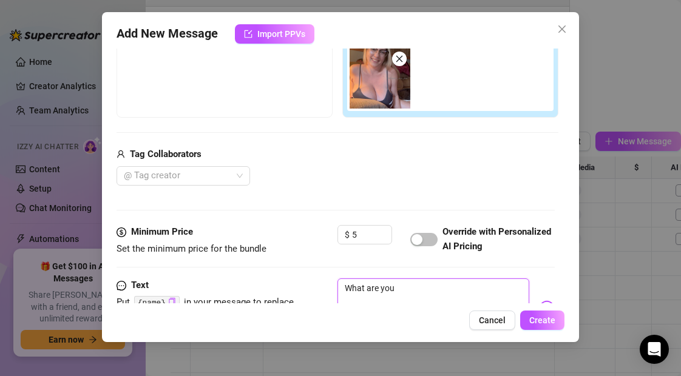
type textarea "What are you"
type textarea "What are you d"
type textarea "What are you do"
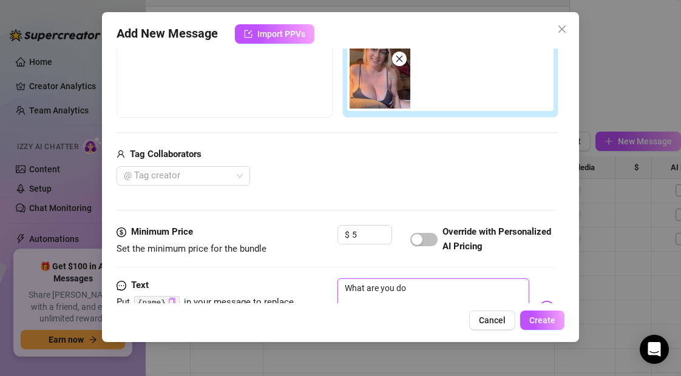
type textarea "What are you doi"
type textarea "What are you doin"
type textarea "What are you doing"
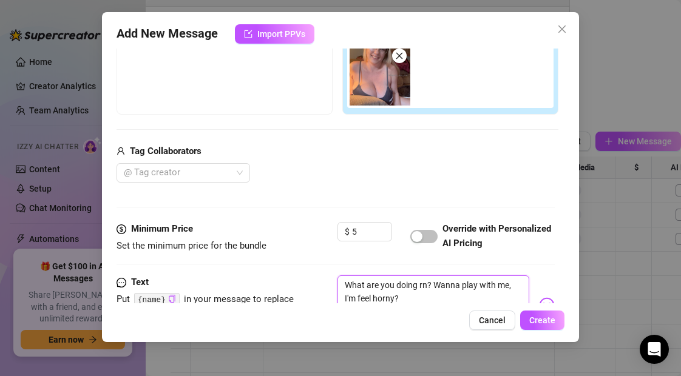
scroll to position [325, 0]
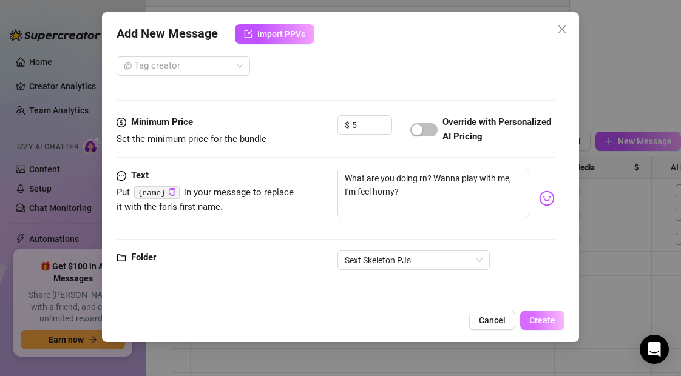
click at [542, 322] on span "Create" at bounding box center [543, 321] width 26 height 10
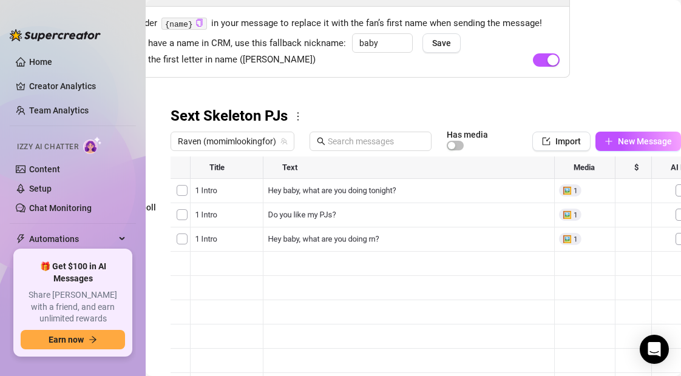
drag, startPoint x: 173, startPoint y: 264, endPoint x: 169, endPoint y: 291, distance: 27.6
click at [636, 140] on span "New Message" at bounding box center [645, 142] width 54 height 10
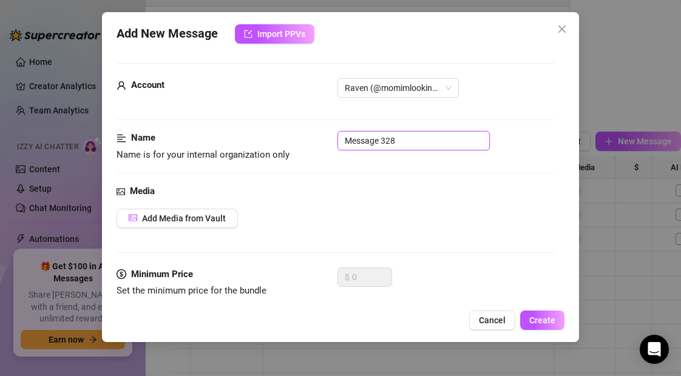
drag, startPoint x: 420, startPoint y: 136, endPoint x: 314, endPoint y: 136, distance: 106.3
click at [314, 136] on div "Name Name is for your internal organization only Message 328" at bounding box center [336, 146] width 438 height 31
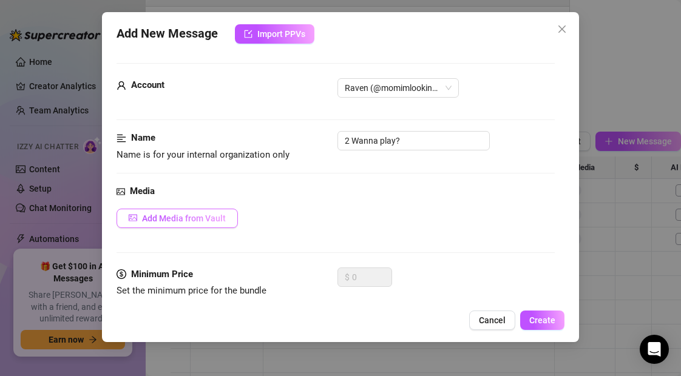
click at [208, 217] on span "Add Media from Vault" at bounding box center [184, 219] width 84 height 10
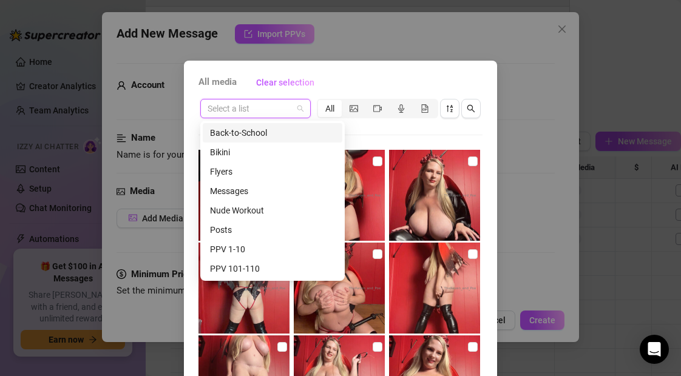
click at [257, 111] on input "search" at bounding box center [250, 109] width 85 height 18
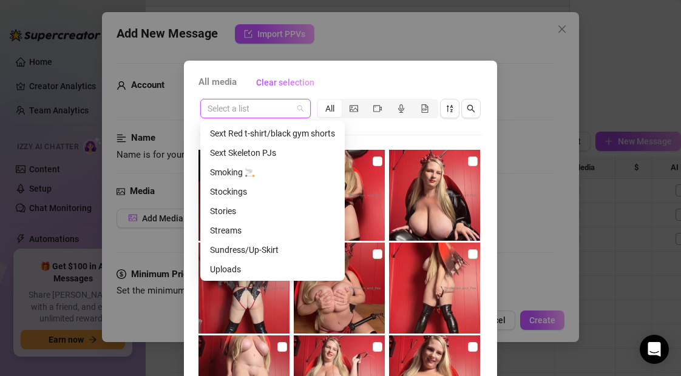
scroll to position [583, 0]
click at [259, 151] on div "Sext Skeleton PJs" at bounding box center [272, 152] width 125 height 13
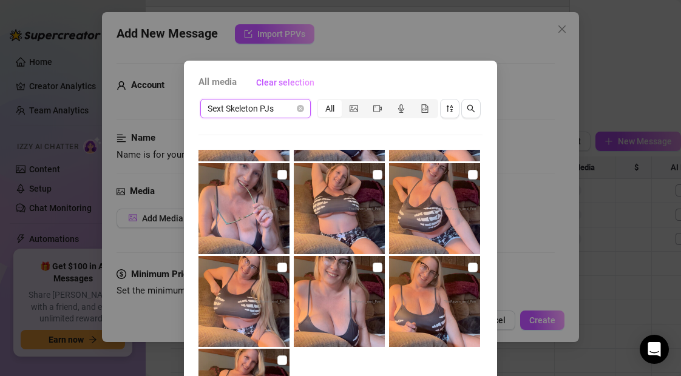
scroll to position [644, 0]
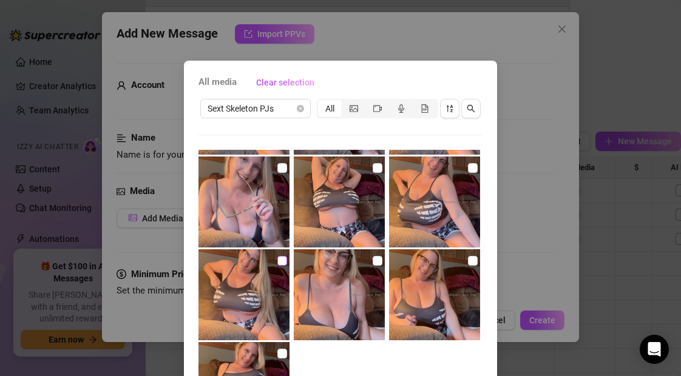
click at [285, 261] on input "checkbox" at bounding box center [283, 261] width 10 height 10
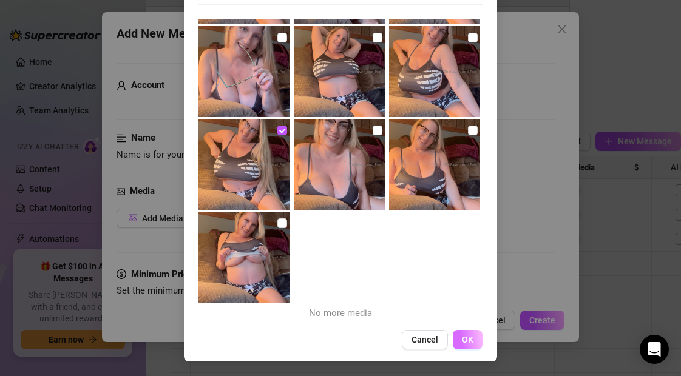
click at [473, 345] on span "OK" at bounding box center [468, 340] width 12 height 10
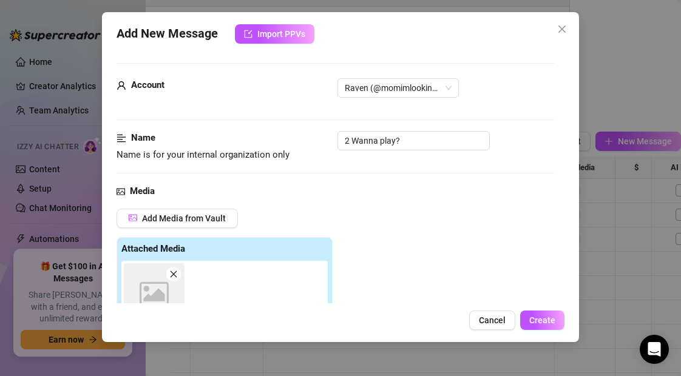
scroll to position [216, 0]
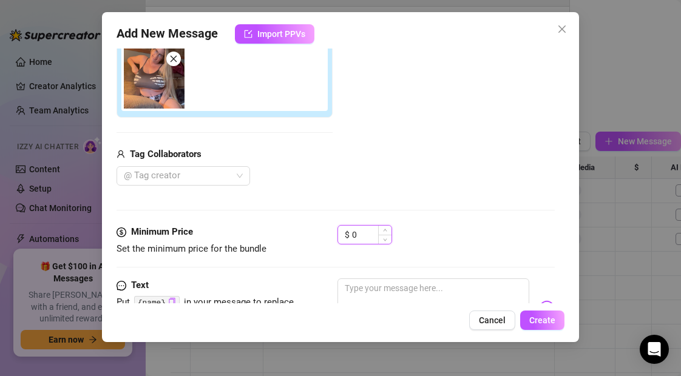
drag, startPoint x: 363, startPoint y: 234, endPoint x: 352, endPoint y: 234, distance: 10.9
click at [352, 234] on input "0" at bounding box center [371, 235] width 39 height 18
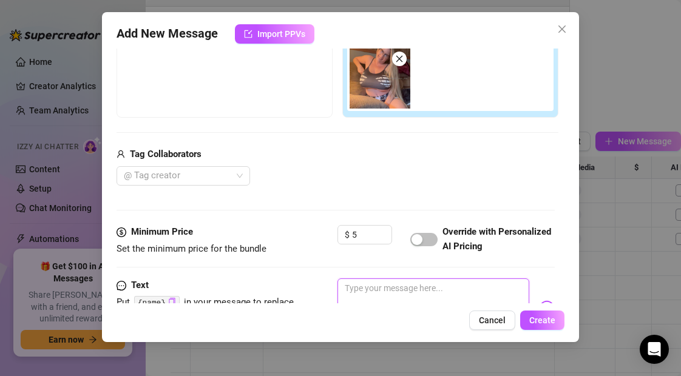
click at [377, 291] on textarea at bounding box center [433, 303] width 191 height 49
click at [550, 319] on span "Create" at bounding box center [543, 321] width 26 height 10
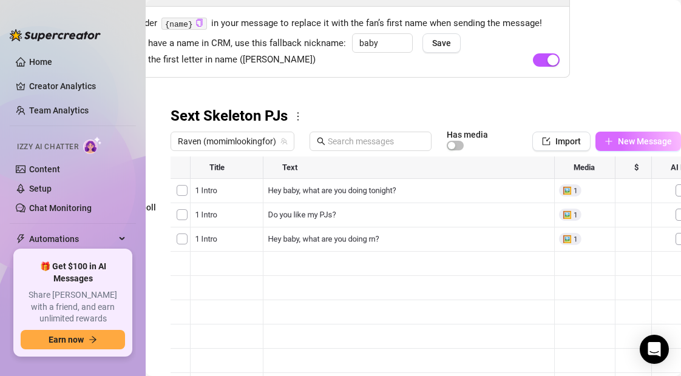
click at [612, 138] on icon "plus" at bounding box center [609, 141] width 9 height 9
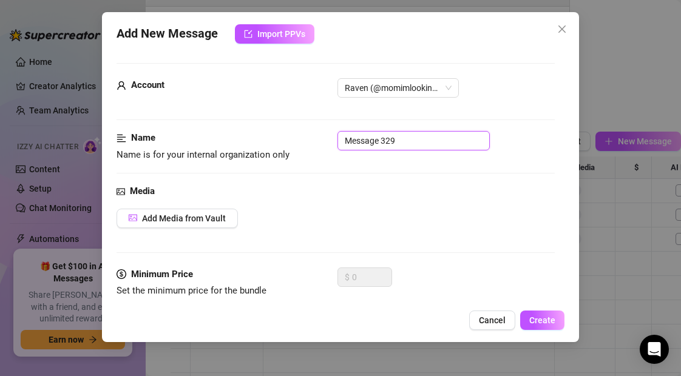
drag, startPoint x: 407, startPoint y: 137, endPoint x: 315, endPoint y: 138, distance: 92.3
click at [315, 138] on div "Name Name is for your internal organization only Message 329" at bounding box center [336, 146] width 438 height 31
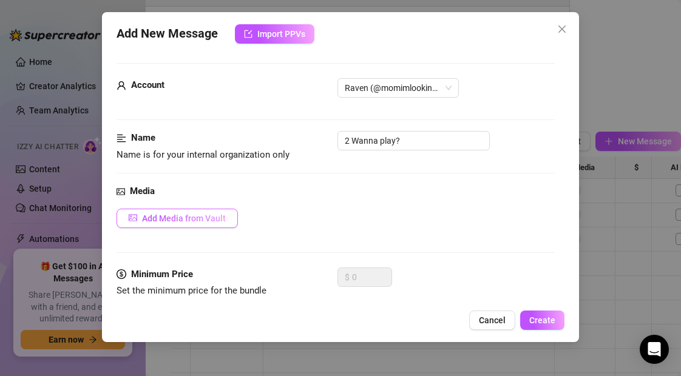
click at [207, 223] on span "Add Media from Vault" at bounding box center [184, 219] width 84 height 10
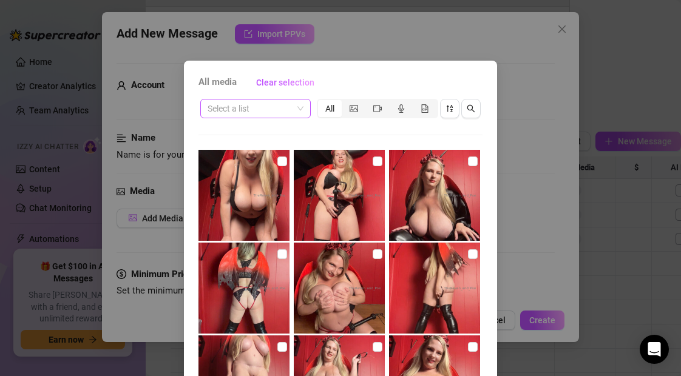
click at [253, 108] on input "search" at bounding box center [250, 109] width 85 height 18
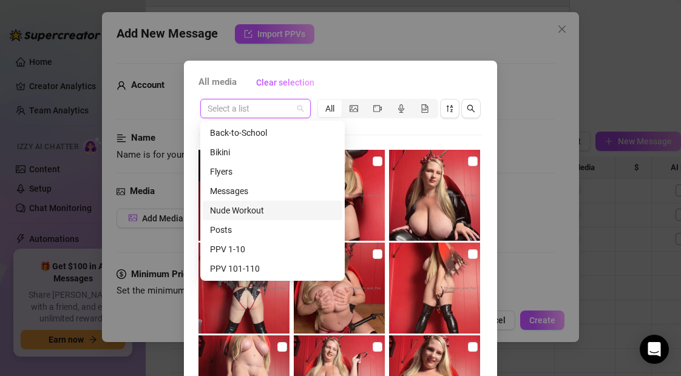
scroll to position [583, 0]
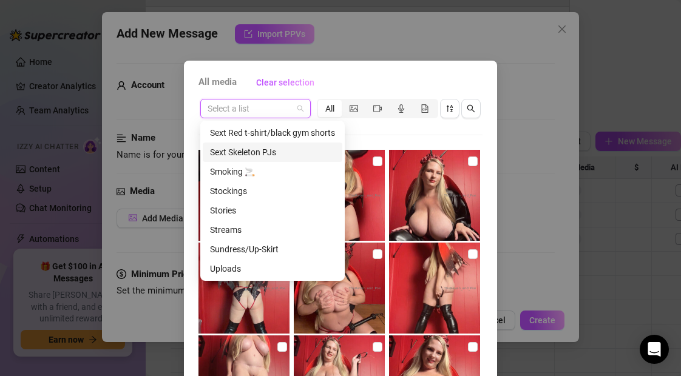
click at [251, 150] on div "Sext Skeleton PJs" at bounding box center [272, 152] width 125 height 13
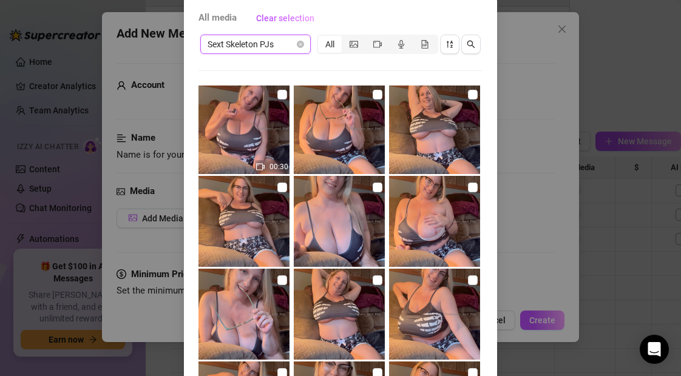
scroll to position [463, 0]
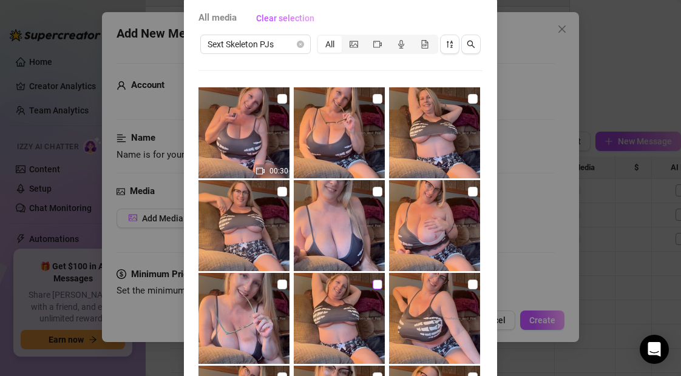
click at [378, 284] on input "checkbox" at bounding box center [378, 285] width 10 height 10
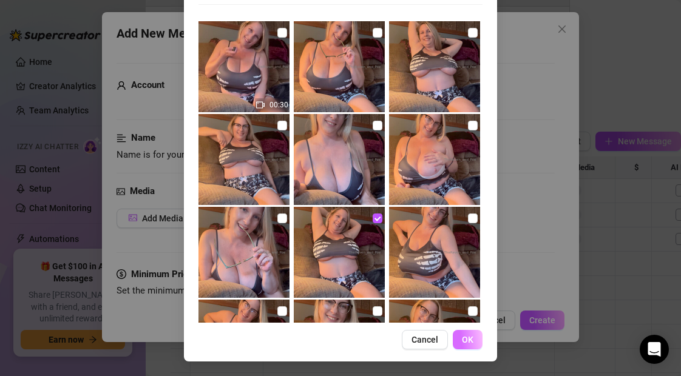
click at [469, 341] on span "OK" at bounding box center [468, 340] width 12 height 10
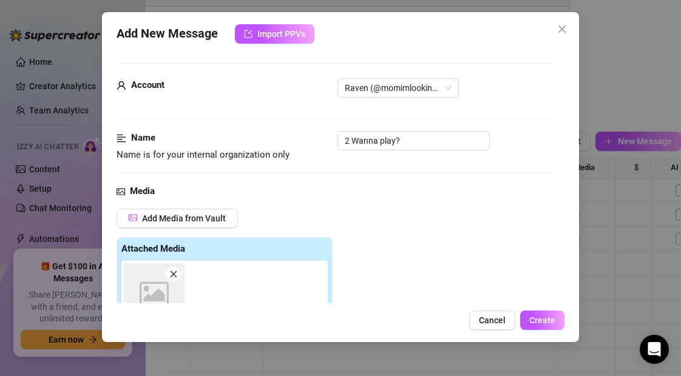
scroll to position [216, 0]
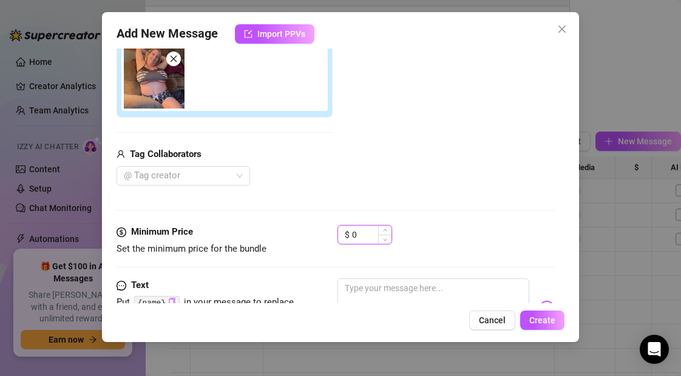
drag, startPoint x: 361, startPoint y: 233, endPoint x: 347, endPoint y: 234, distance: 13.4
click at [347, 234] on div "$ 0" at bounding box center [365, 234] width 55 height 19
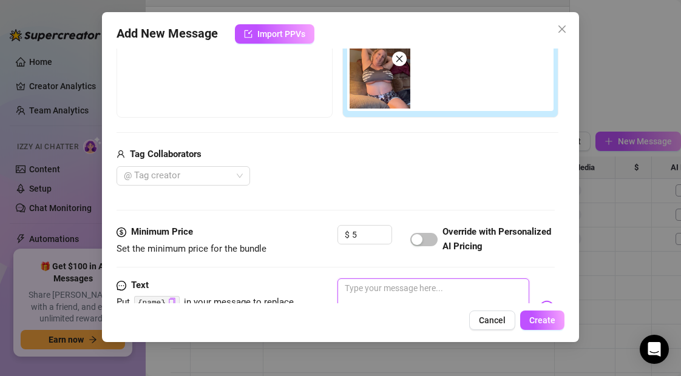
click at [354, 292] on textarea at bounding box center [433, 303] width 191 height 49
click at [540, 320] on span "Create" at bounding box center [543, 321] width 26 height 10
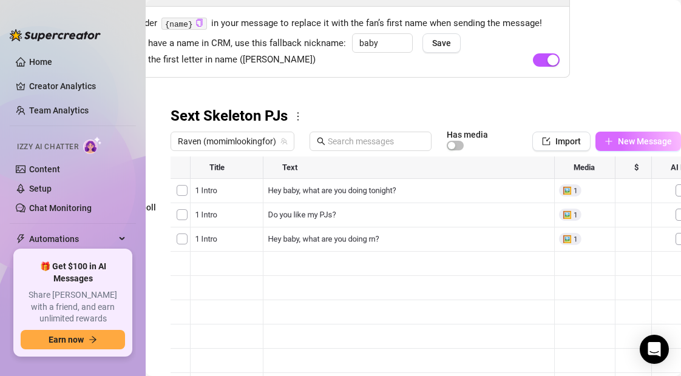
click at [617, 139] on button "New Message" at bounding box center [639, 141] width 86 height 19
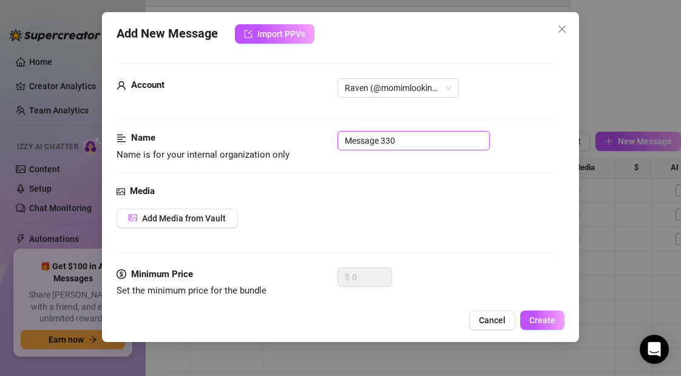
drag, startPoint x: 400, startPoint y: 140, endPoint x: 317, endPoint y: 140, distance: 83.2
click at [317, 140] on div "Name Name is for your internal organization only Message 330" at bounding box center [336, 146] width 438 height 31
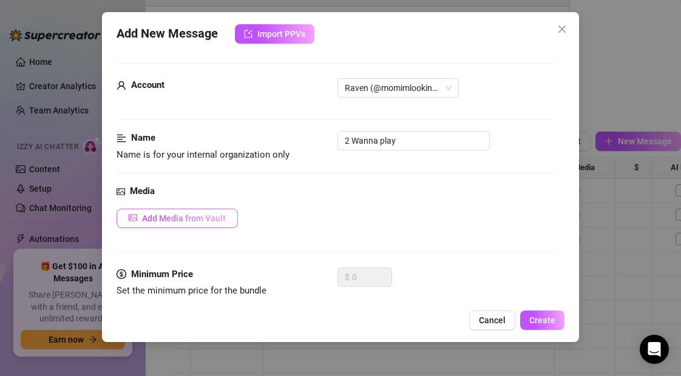
click at [202, 217] on span "Add Media from Vault" at bounding box center [184, 219] width 84 height 10
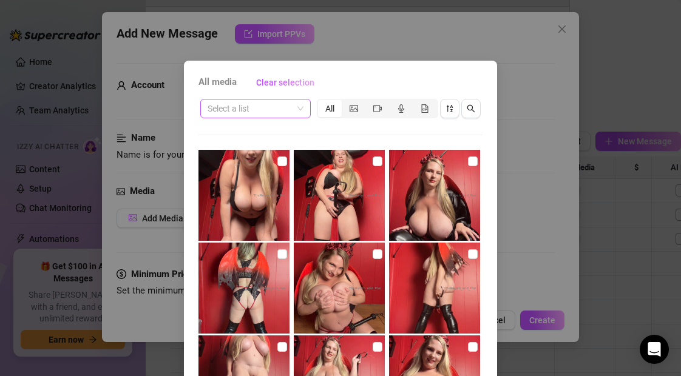
click at [259, 112] on input "search" at bounding box center [250, 109] width 85 height 18
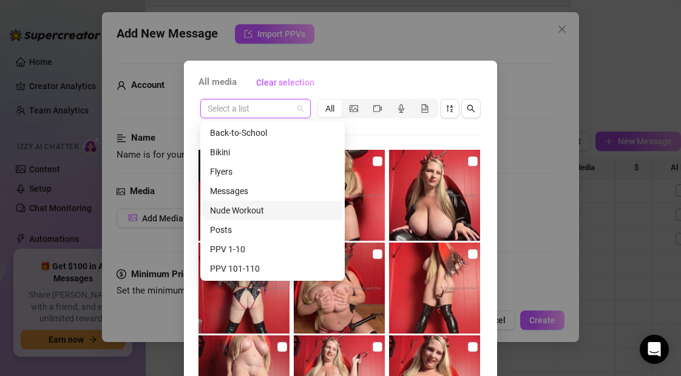
scroll to position [583, 0]
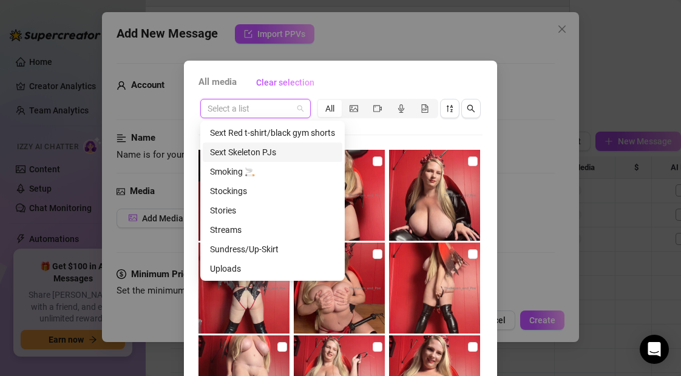
click at [255, 156] on div "Sext Skeleton PJs" at bounding box center [272, 152] width 125 height 13
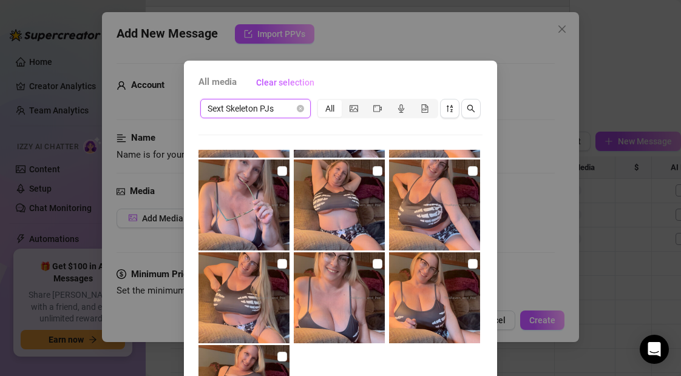
scroll to position [644, 0]
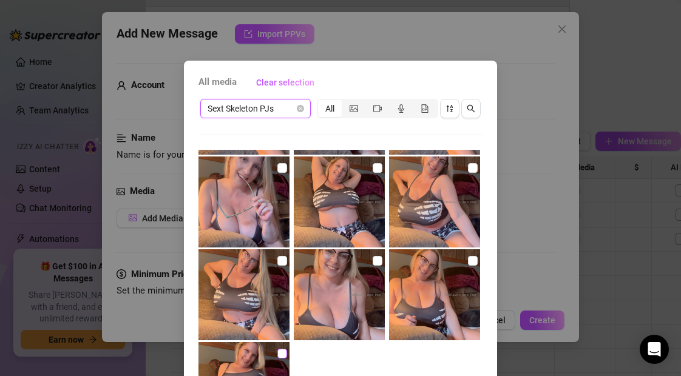
click at [284, 353] on input "checkbox" at bounding box center [283, 354] width 10 height 10
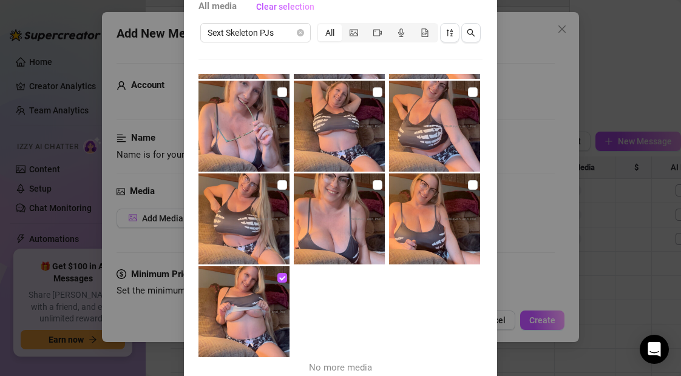
scroll to position [131, 0]
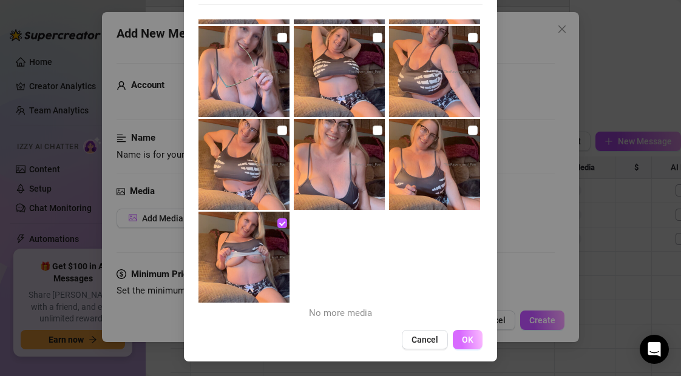
click at [468, 338] on span "OK" at bounding box center [468, 340] width 12 height 10
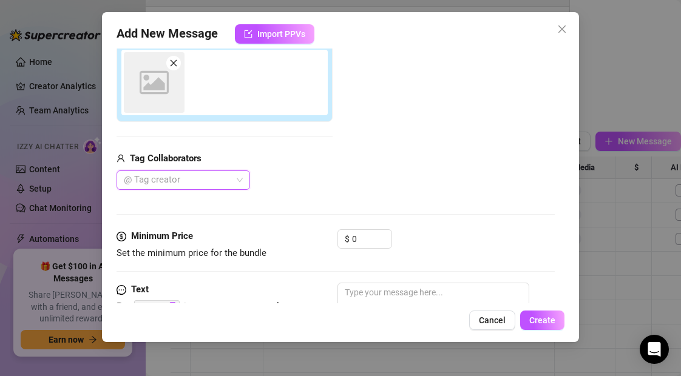
scroll to position [216, 0]
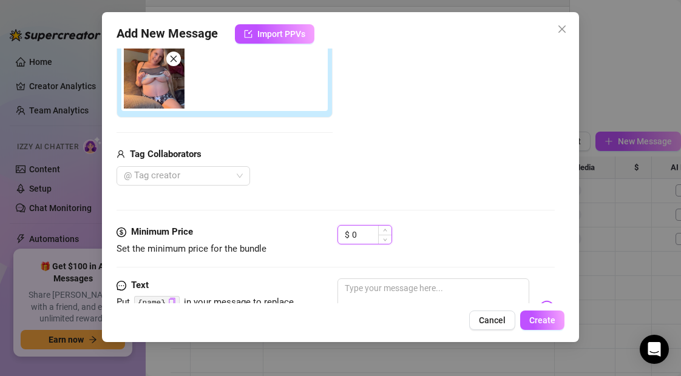
drag, startPoint x: 361, startPoint y: 234, endPoint x: 344, endPoint y: 234, distance: 17.6
click at [344, 234] on div "$ 0" at bounding box center [365, 234] width 55 height 19
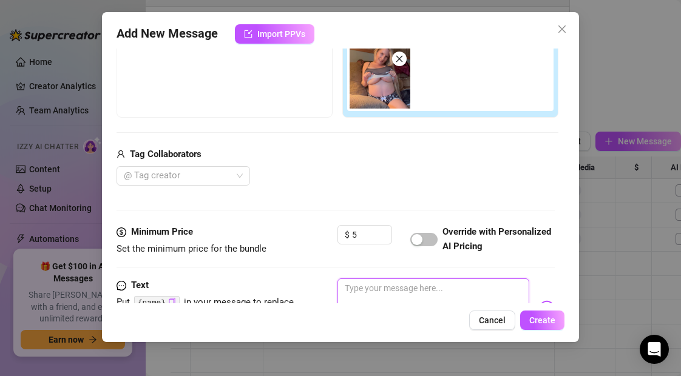
click at [366, 295] on textarea at bounding box center [433, 303] width 191 height 49
click at [545, 318] on span "Create" at bounding box center [543, 321] width 26 height 10
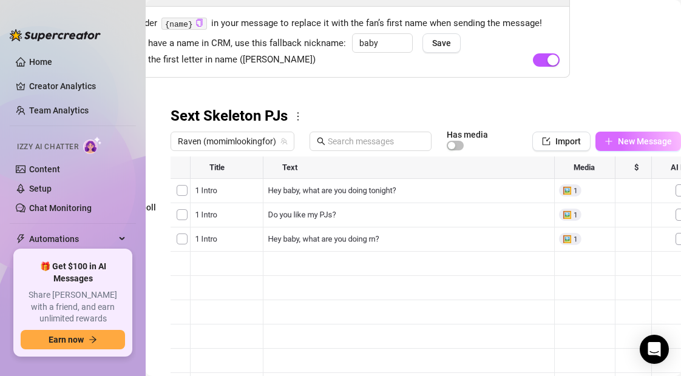
click at [610, 141] on icon "plus" at bounding box center [609, 141] width 9 height 9
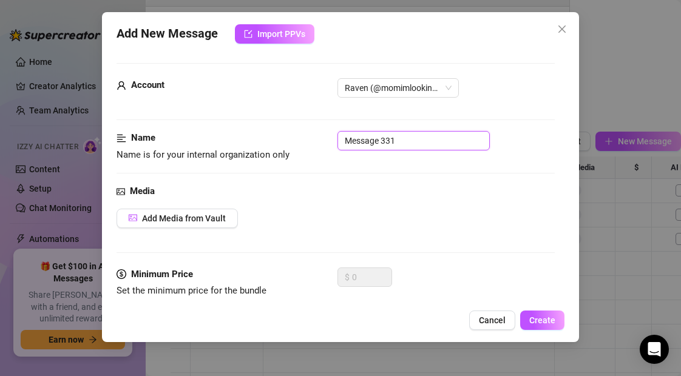
drag, startPoint x: 400, startPoint y: 143, endPoint x: 343, endPoint y: 140, distance: 56.5
click at [343, 140] on input "Message 331" at bounding box center [414, 140] width 152 height 19
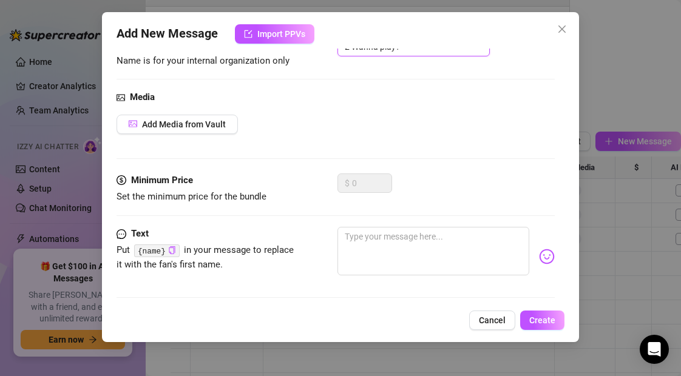
scroll to position [112, 0]
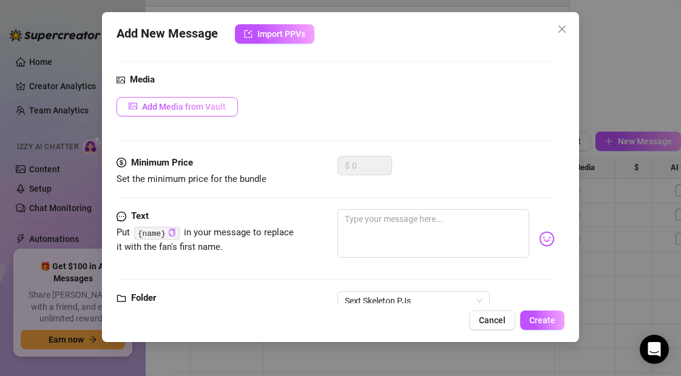
click at [162, 102] on span "Add Media from Vault" at bounding box center [184, 107] width 84 height 10
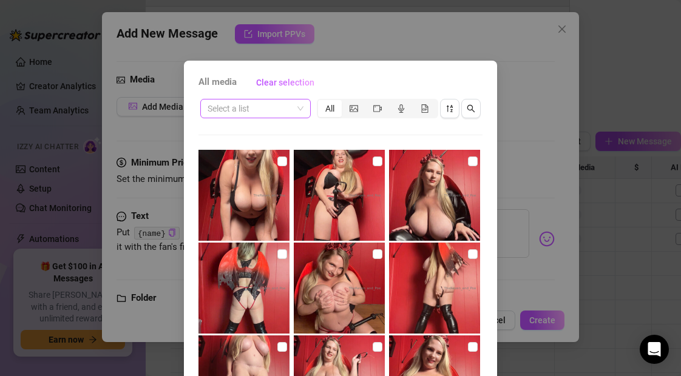
click at [256, 113] on input "search" at bounding box center [250, 109] width 85 height 18
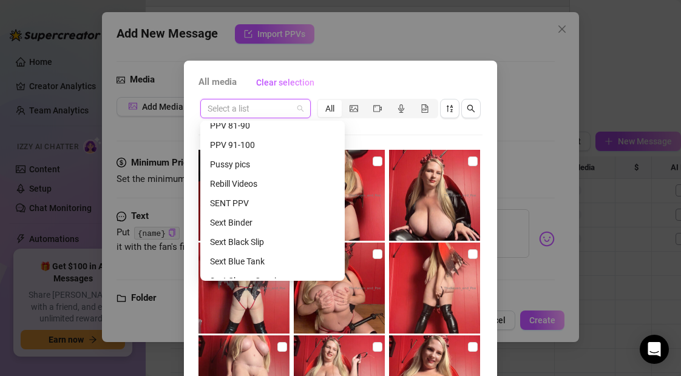
scroll to position [583, 0]
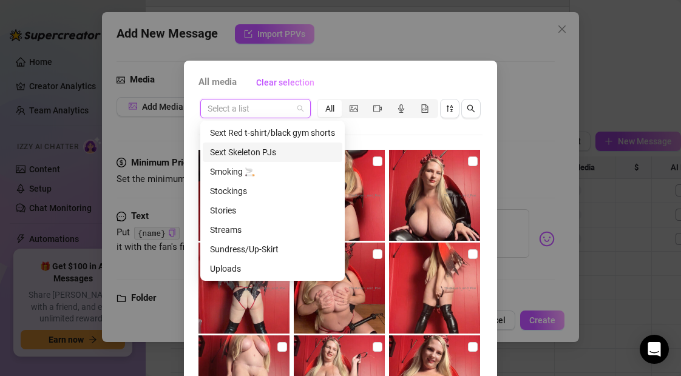
click at [253, 153] on div "Sext Skeleton PJs" at bounding box center [272, 152] width 125 height 13
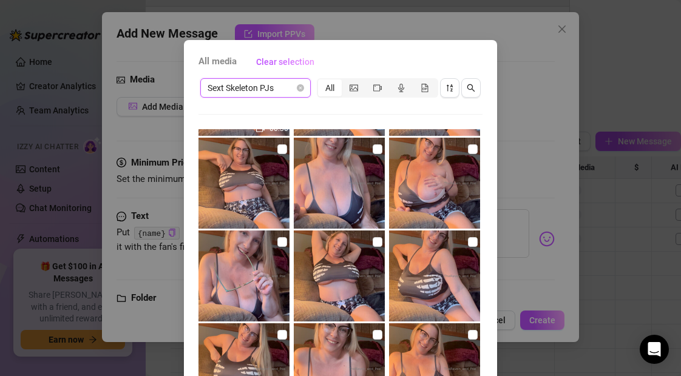
scroll to position [545, 0]
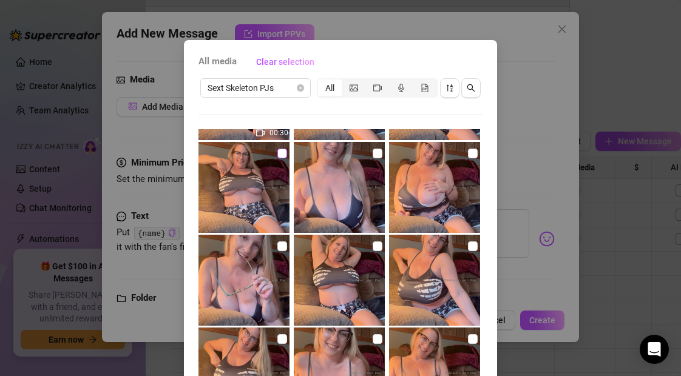
click at [284, 153] on input "checkbox" at bounding box center [283, 154] width 10 height 10
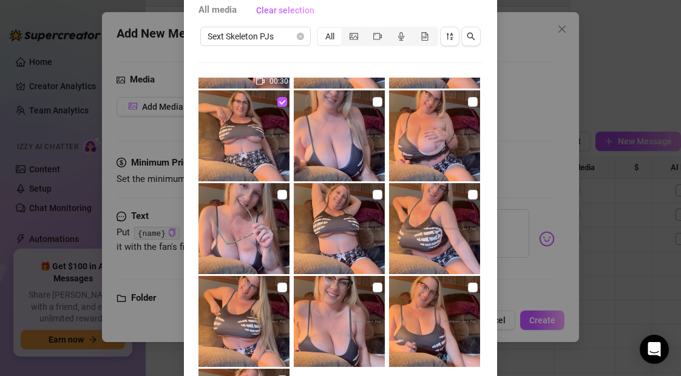
scroll to position [131, 0]
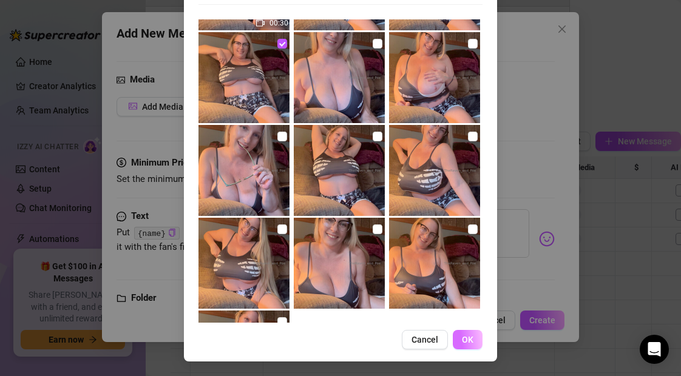
click at [470, 342] on span "OK" at bounding box center [468, 340] width 12 height 10
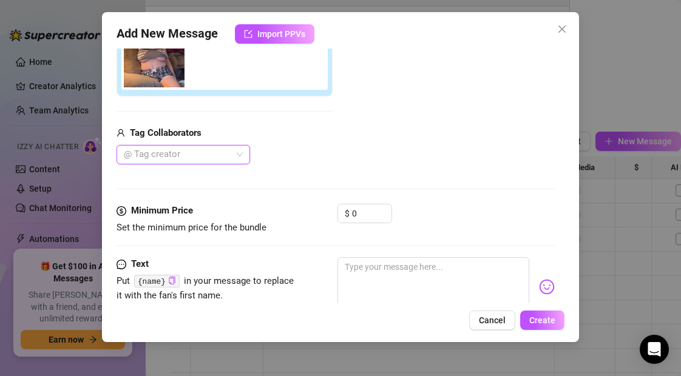
scroll to position [239, 0]
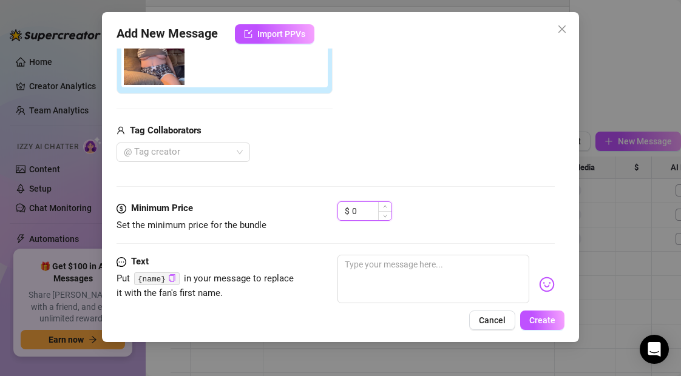
drag, startPoint x: 364, startPoint y: 209, endPoint x: 347, endPoint y: 209, distance: 17.0
click at [347, 209] on div "$ 0" at bounding box center [365, 211] width 55 height 19
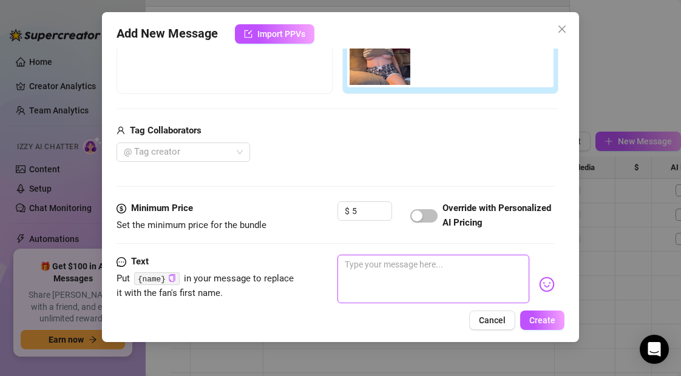
click at [367, 268] on textarea at bounding box center [433, 279] width 191 height 49
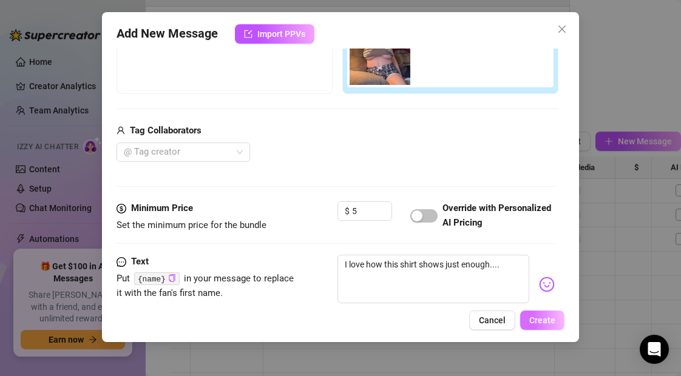
click at [547, 321] on span "Create" at bounding box center [543, 321] width 26 height 10
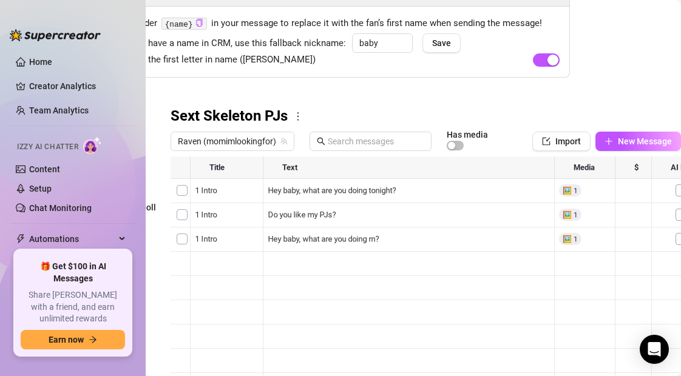
scroll to position [24, 0]
click at [236, 340] on div at bounding box center [426, 292] width 511 height 271
click at [232, 338] on div at bounding box center [426, 292] width 511 height 271
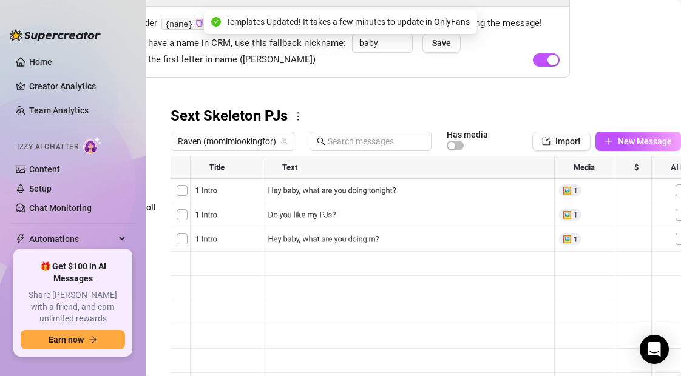
drag, startPoint x: 172, startPoint y: 335, endPoint x: 174, endPoint y: 356, distance: 21.3
click at [174, 356] on div at bounding box center [426, 292] width 511 height 271
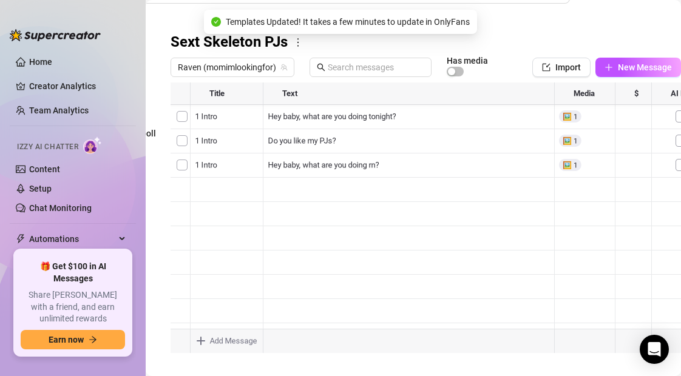
scroll to position [163, 99]
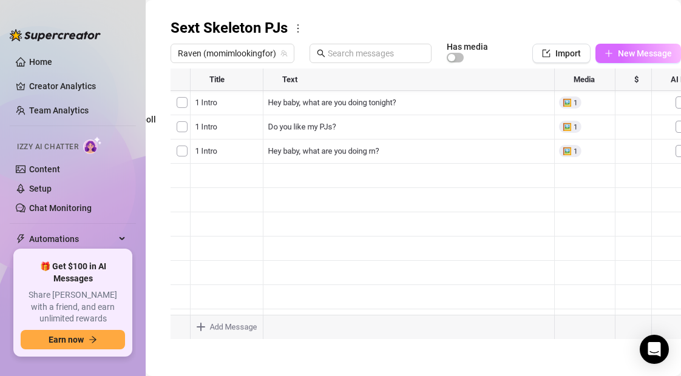
click at [610, 53] on icon "plus" at bounding box center [609, 53] width 9 height 9
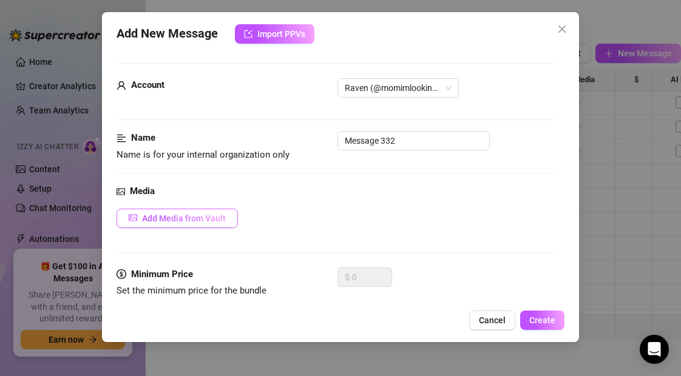
click at [171, 225] on button "Add Media from Vault" at bounding box center [177, 218] width 121 height 19
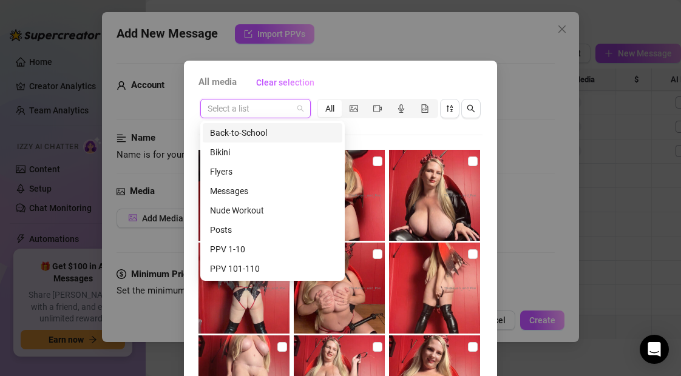
click at [279, 107] on input "search" at bounding box center [250, 109] width 85 height 18
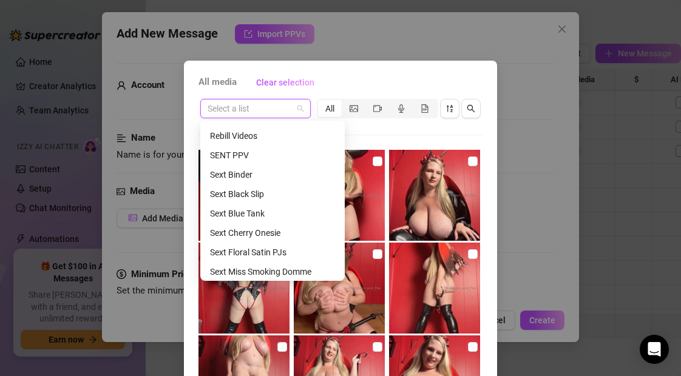
scroll to position [583, 0]
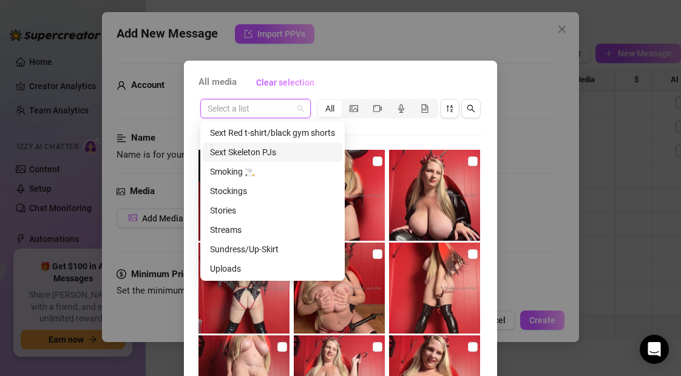
click at [265, 149] on div "Sext Skeleton PJs" at bounding box center [272, 152] width 125 height 13
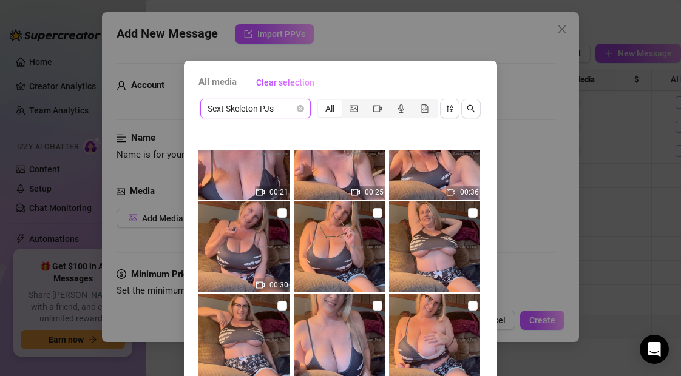
scroll to position [412, 0]
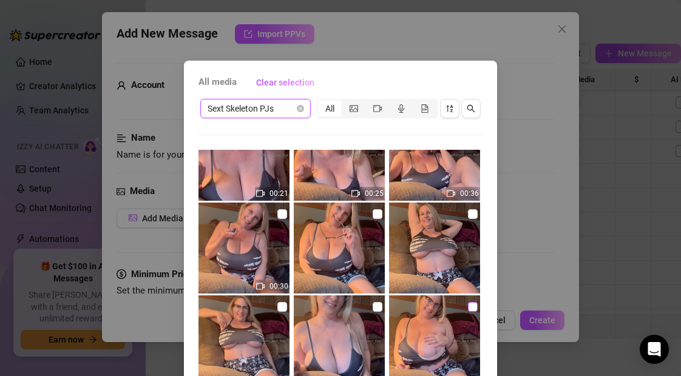
click at [473, 306] on input "checkbox" at bounding box center [473, 307] width 10 height 10
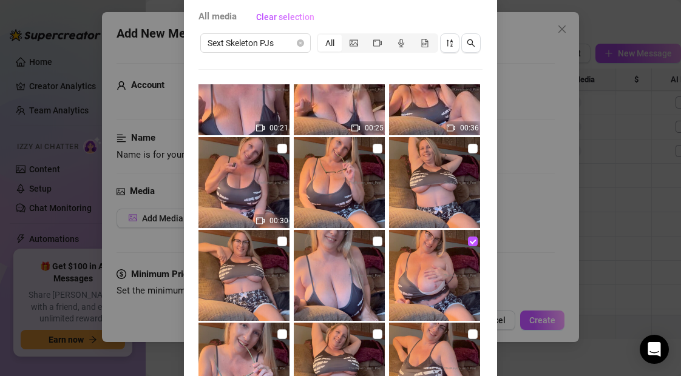
scroll to position [131, 0]
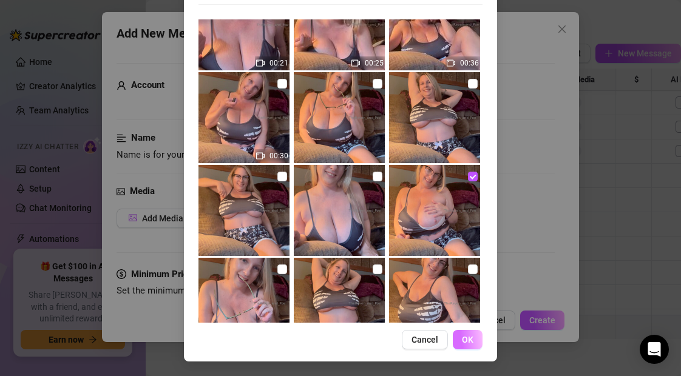
click at [472, 337] on span "OK" at bounding box center [468, 340] width 12 height 10
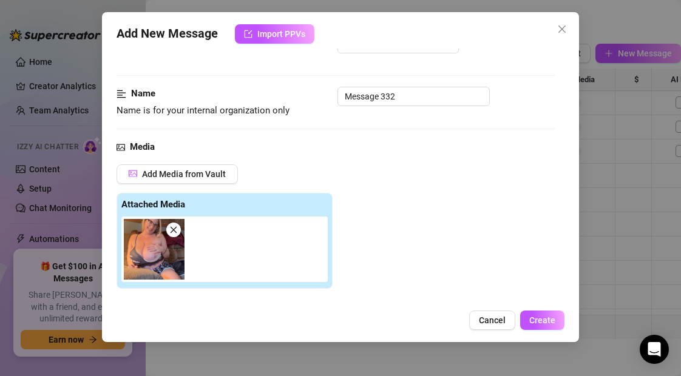
scroll to position [0, 0]
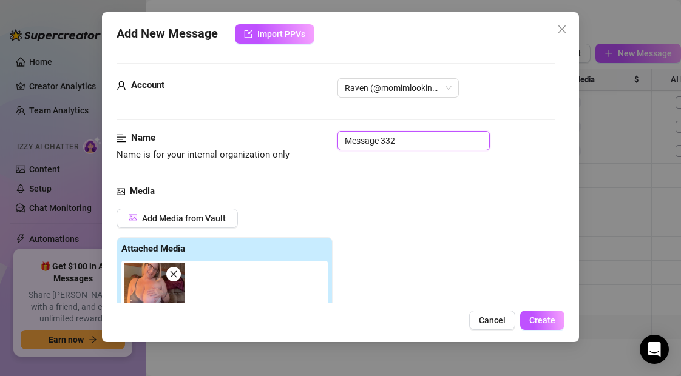
drag, startPoint x: 397, startPoint y: 143, endPoint x: 313, endPoint y: 149, distance: 84.1
click at [313, 149] on div "Name Name is for your internal organization only Message 332" at bounding box center [336, 146] width 438 height 31
drag, startPoint x: 410, startPoint y: 140, endPoint x: 318, endPoint y: 143, distance: 92.3
click at [318, 143] on div "Name Name is for your internal organization only Message 332" at bounding box center [336, 146] width 438 height 31
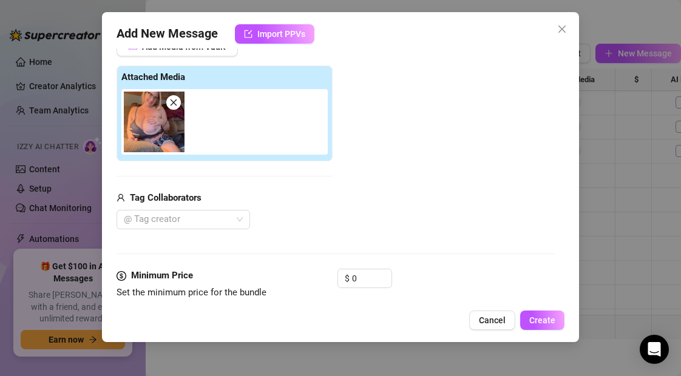
scroll to position [198, 0]
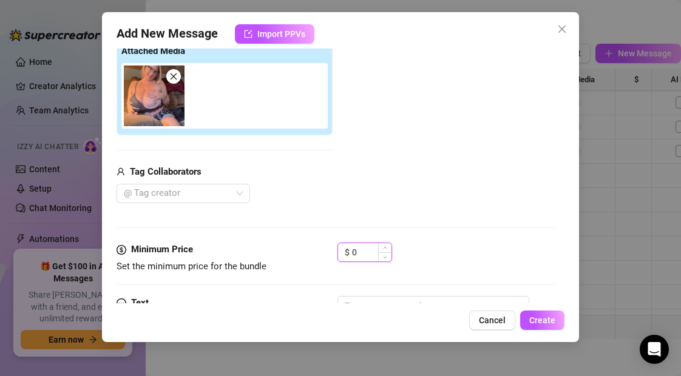
drag, startPoint x: 360, startPoint y: 254, endPoint x: 348, endPoint y: 254, distance: 12.1
click at [348, 254] on div "$ 0" at bounding box center [365, 252] width 55 height 19
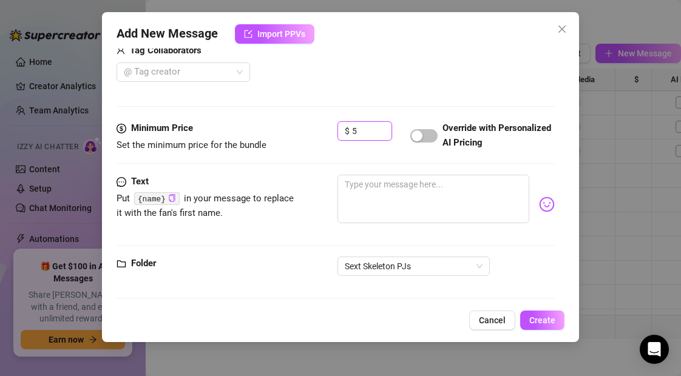
scroll to position [325, 0]
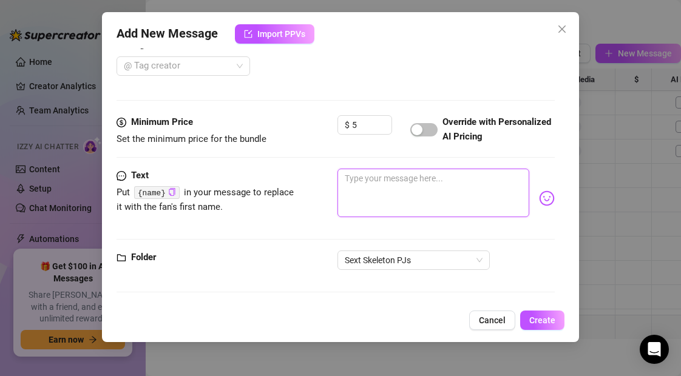
click at [383, 182] on textarea at bounding box center [433, 193] width 191 height 49
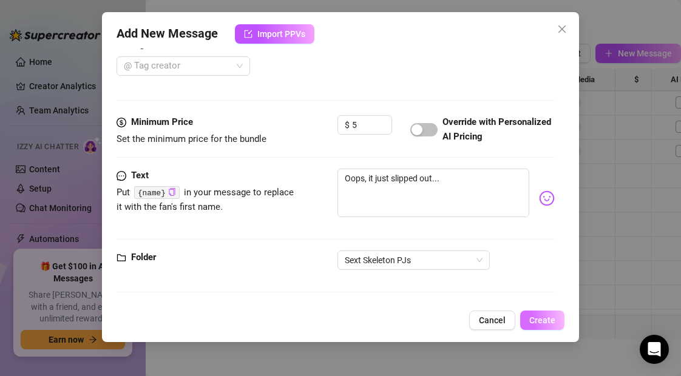
click at [545, 318] on span "Create" at bounding box center [543, 321] width 26 height 10
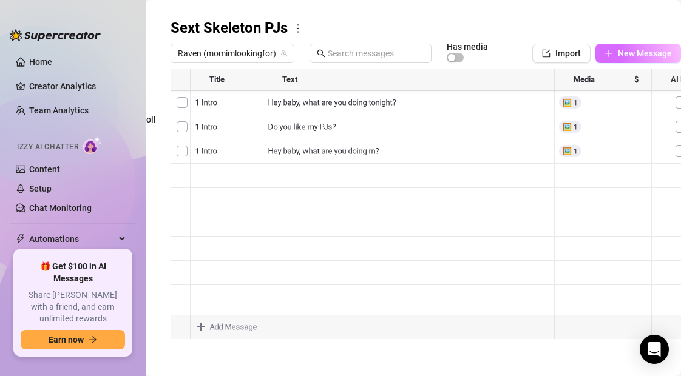
click at [610, 52] on icon "plus" at bounding box center [609, 53] width 9 height 9
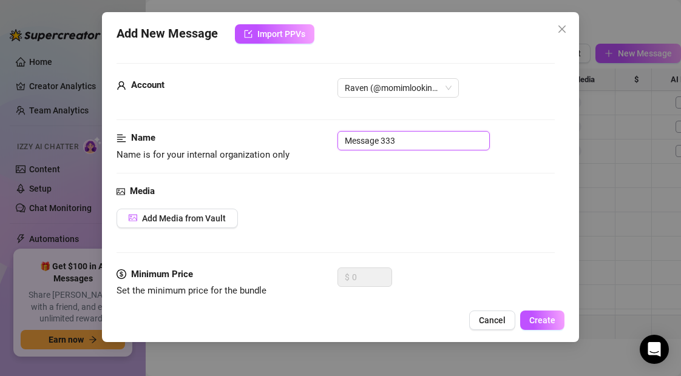
drag, startPoint x: 413, startPoint y: 139, endPoint x: 329, endPoint y: 140, distance: 84.4
click at [329, 140] on div "Name Name is for your internal organization only Message 333" at bounding box center [336, 146] width 438 height 31
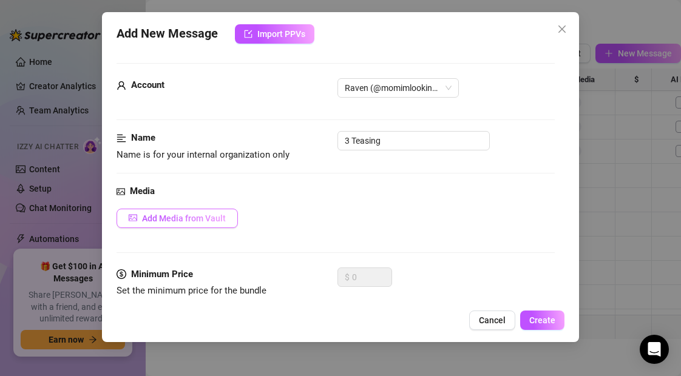
click at [175, 219] on span "Add Media from Vault" at bounding box center [184, 219] width 84 height 10
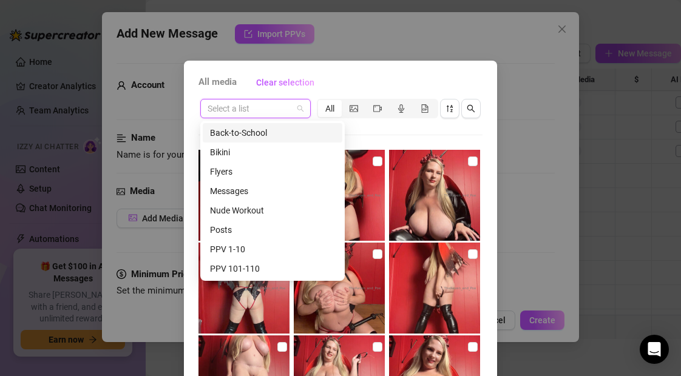
click at [243, 112] on input "search" at bounding box center [250, 109] width 85 height 18
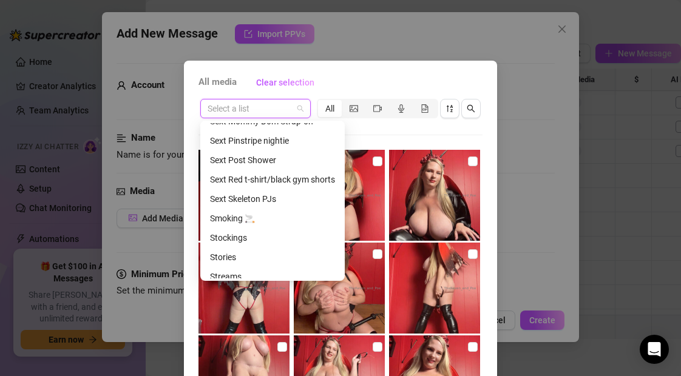
scroll to position [583, 0]
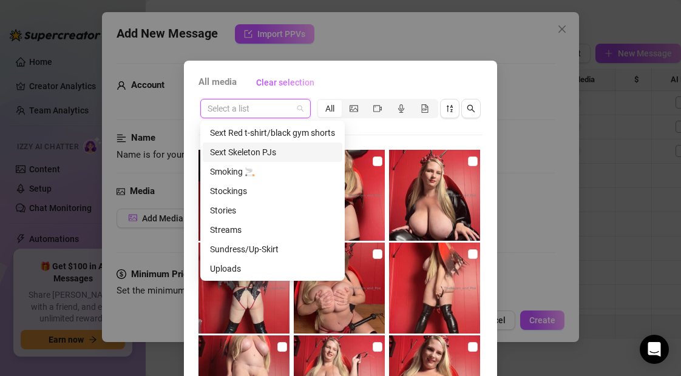
click at [254, 149] on div "Sext Skeleton PJs" at bounding box center [272, 152] width 125 height 13
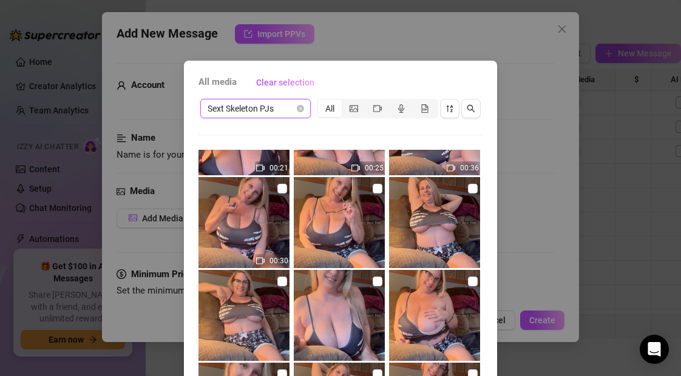
scroll to position [424, 0]
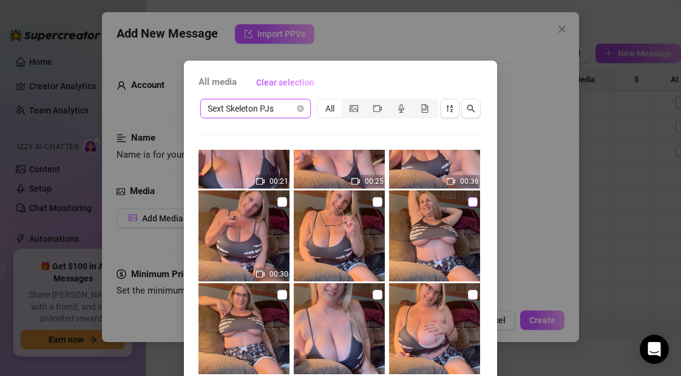
click at [471, 203] on input "checkbox" at bounding box center [473, 202] width 10 height 10
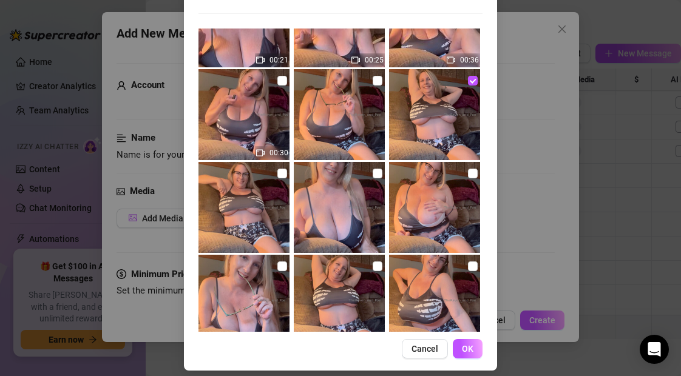
scroll to position [131, 0]
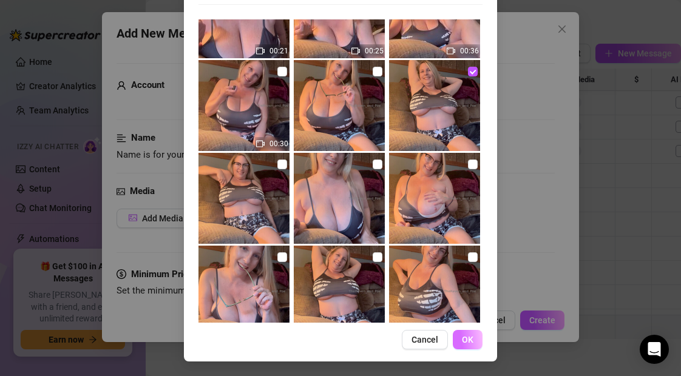
click at [468, 341] on span "OK" at bounding box center [468, 340] width 12 height 10
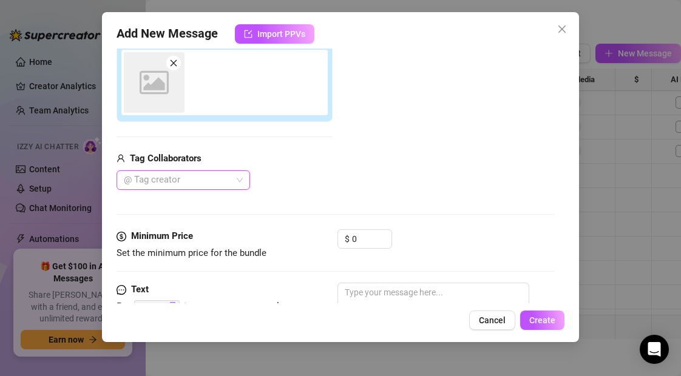
scroll to position [216, 0]
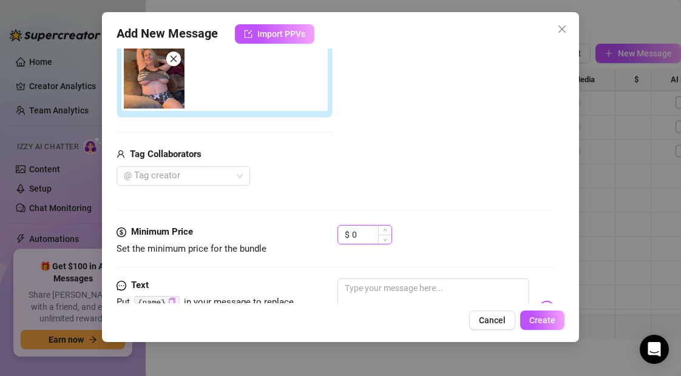
drag, startPoint x: 362, startPoint y: 237, endPoint x: 340, endPoint y: 237, distance: 21.9
click at [340, 237] on div "$ 0" at bounding box center [365, 234] width 55 height 19
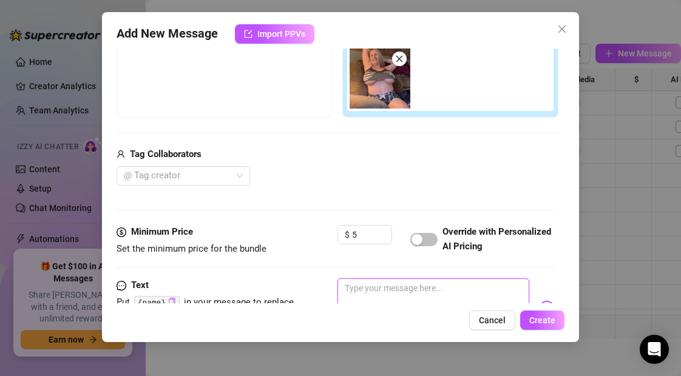
click at [356, 293] on textarea at bounding box center [433, 303] width 191 height 49
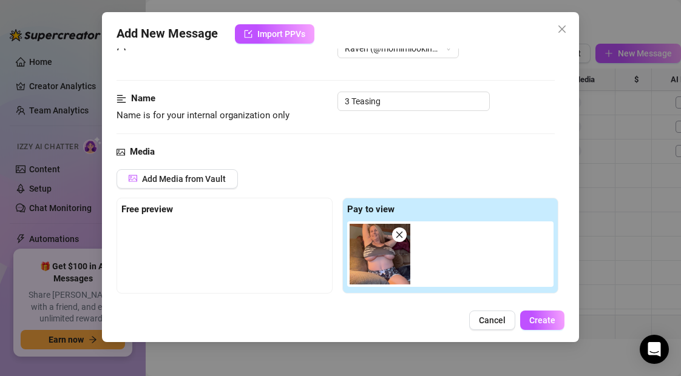
scroll to position [0, 0]
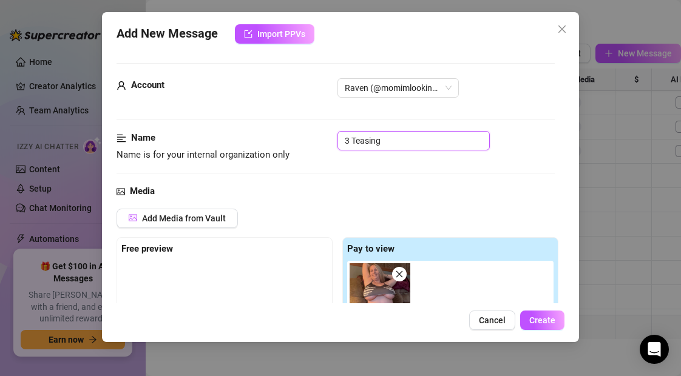
drag, startPoint x: 392, startPoint y: 145, endPoint x: 318, endPoint y: 145, distance: 73.5
click at [318, 145] on div "Name Name is for your internal organization only 3 Teasing" at bounding box center [336, 146] width 438 height 31
click at [390, 165] on div "Name Name is for your internal organization only 3 Teasing" at bounding box center [336, 157] width 438 height 53
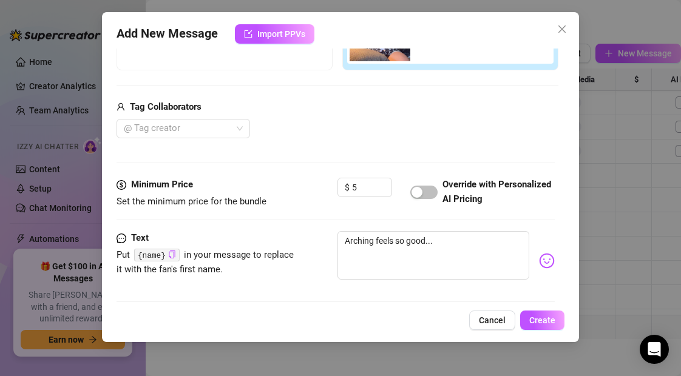
scroll to position [265, 0]
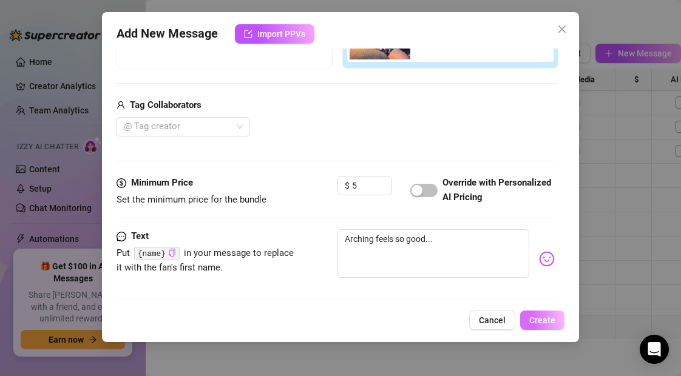
click at [536, 321] on span "Create" at bounding box center [543, 321] width 26 height 10
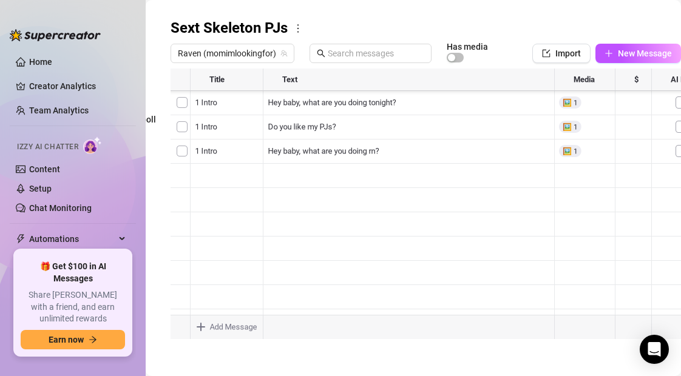
scroll to position [73, 0]
drag, startPoint x: 172, startPoint y: 274, endPoint x: 175, endPoint y: 217, distance: 57.1
click at [175, 217] on div at bounding box center [426, 204] width 511 height 271
click at [610, 52] on icon "plus" at bounding box center [609, 53] width 9 height 9
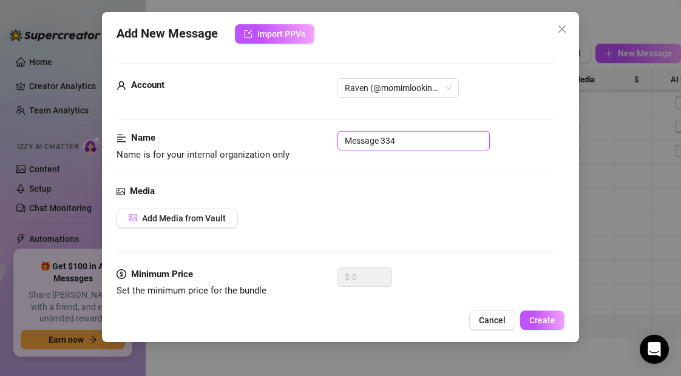
drag, startPoint x: 407, startPoint y: 140, endPoint x: 312, endPoint y: 142, distance: 94.8
click at [312, 142] on div "Name Name is for your internal organization only Message 334" at bounding box center [336, 146] width 438 height 31
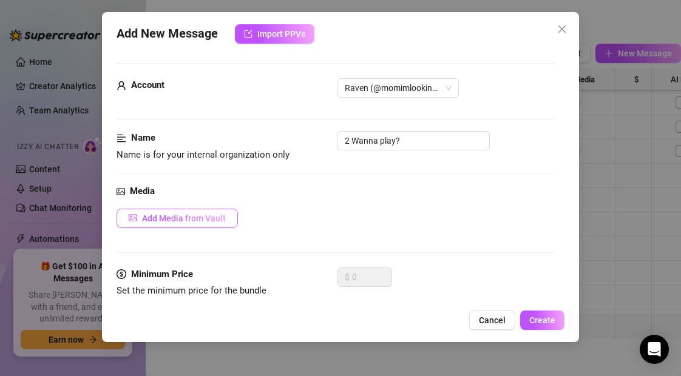
click at [188, 226] on button "Add Media from Vault" at bounding box center [177, 218] width 121 height 19
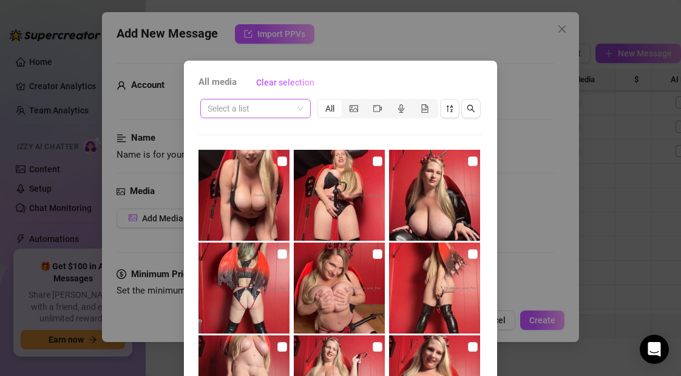
click at [256, 111] on input "search" at bounding box center [250, 109] width 85 height 18
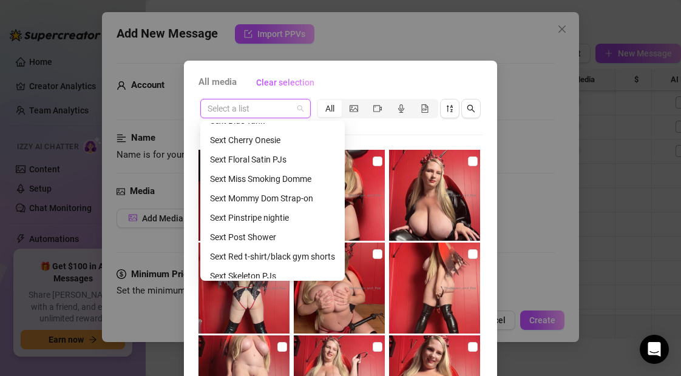
scroll to position [469, 0]
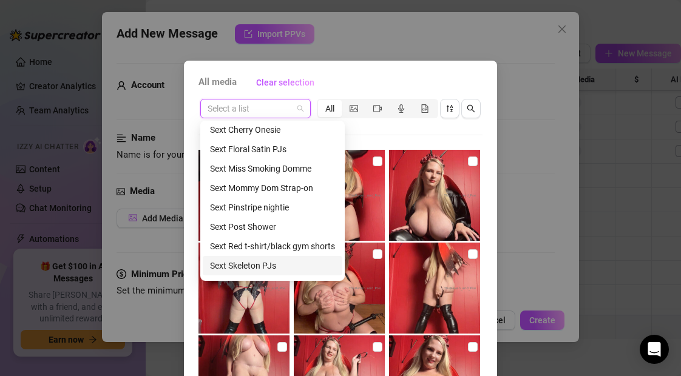
click at [251, 267] on div "Sext Skeleton PJs" at bounding box center [272, 265] width 125 height 13
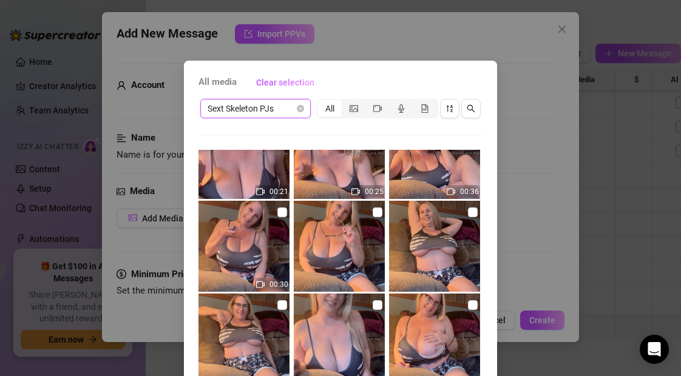
scroll to position [415, 0]
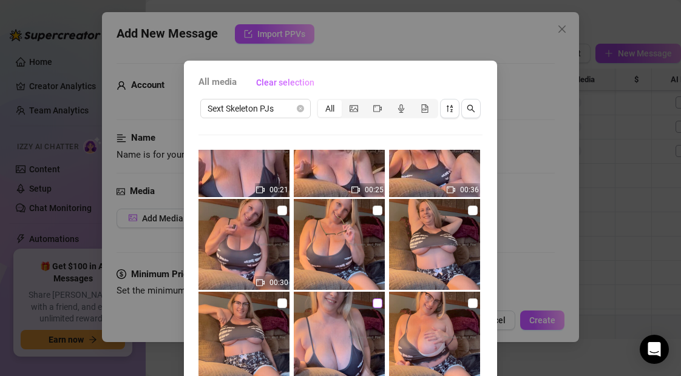
click at [377, 306] on input "checkbox" at bounding box center [378, 304] width 10 height 10
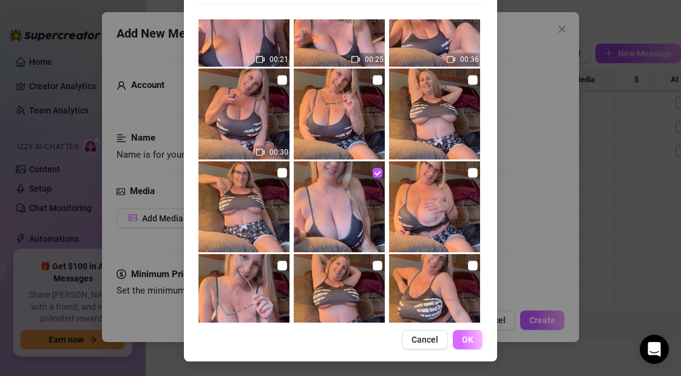
click at [471, 339] on span "OK" at bounding box center [468, 340] width 12 height 10
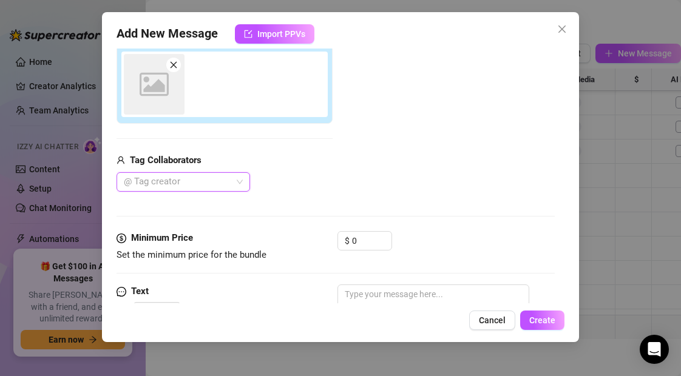
scroll to position [216, 0]
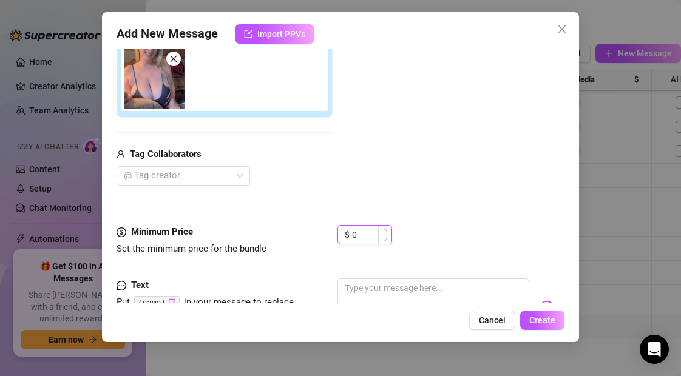
drag, startPoint x: 363, startPoint y: 235, endPoint x: 347, endPoint y: 234, distance: 16.4
click at [347, 234] on div "$ 0" at bounding box center [365, 234] width 55 height 19
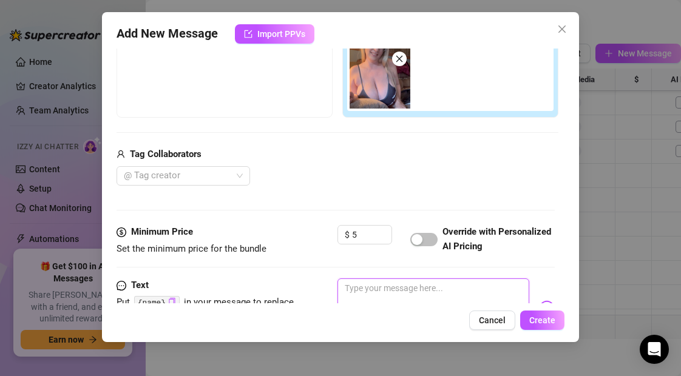
click at [365, 289] on textarea at bounding box center [433, 303] width 191 height 49
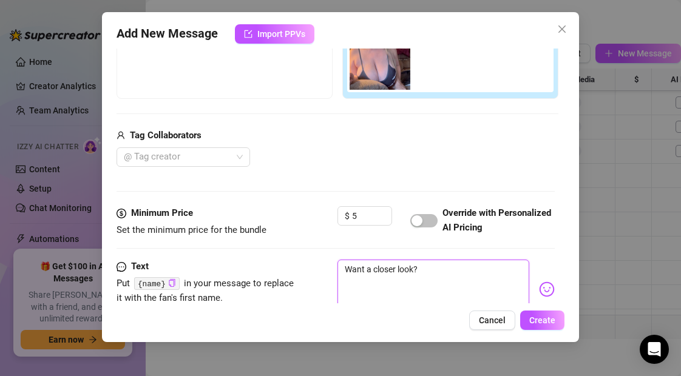
scroll to position [325, 0]
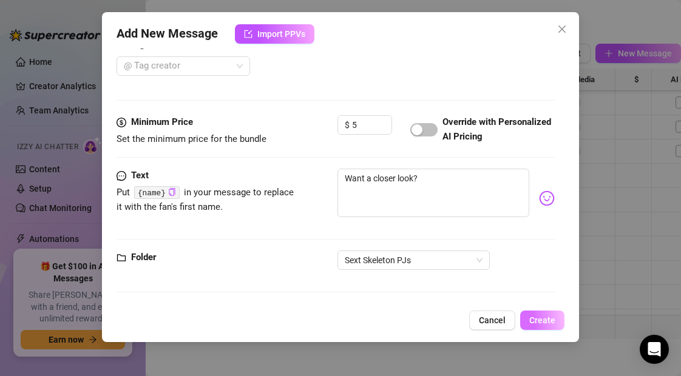
click at [548, 319] on span "Create" at bounding box center [543, 321] width 26 height 10
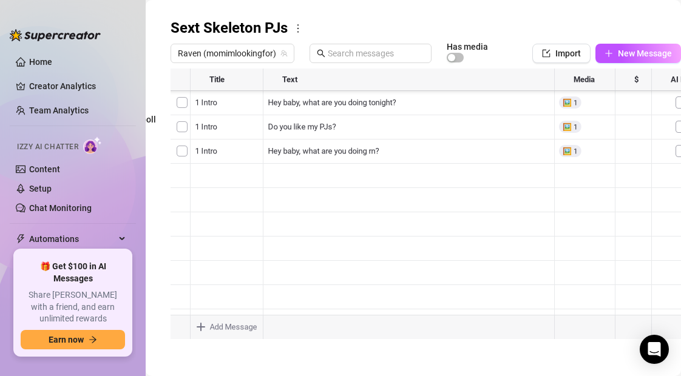
drag, startPoint x: 173, startPoint y: 299, endPoint x: 172, endPoint y: 131, distance: 168.8
click at [172, 131] on div at bounding box center [426, 204] width 511 height 271
click at [611, 49] on icon "plus" at bounding box center [609, 53] width 9 height 9
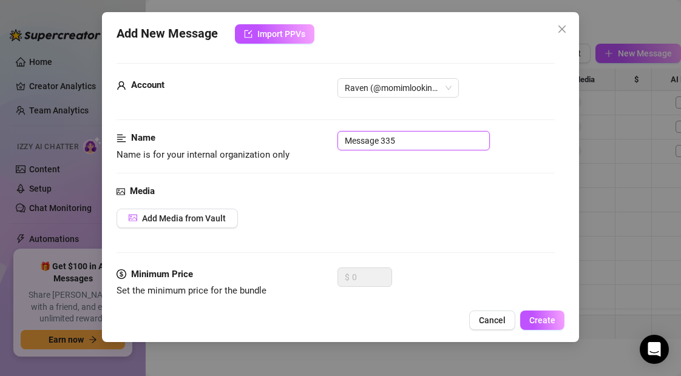
drag, startPoint x: 408, startPoint y: 135, endPoint x: 308, endPoint y: 135, distance: 100.2
click at [308, 135] on div "Name Name is for your internal organization only Message 335" at bounding box center [336, 146] width 438 height 31
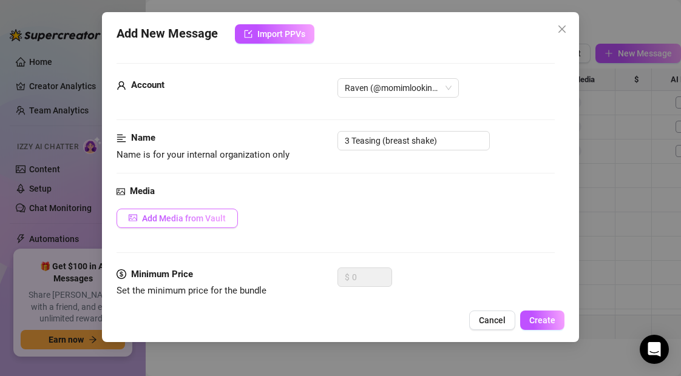
click at [192, 220] on span "Add Media from Vault" at bounding box center [184, 219] width 84 height 10
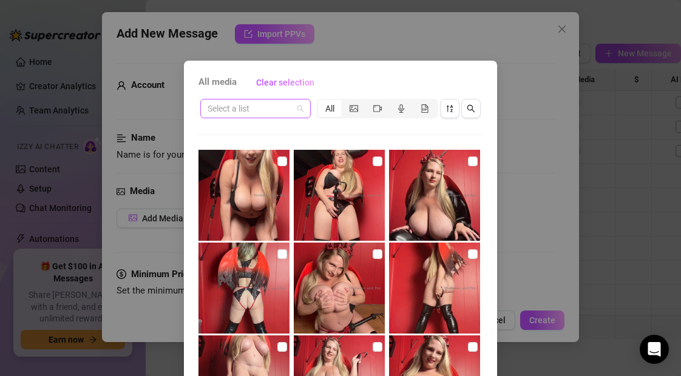
click at [250, 108] on input "search" at bounding box center [250, 109] width 85 height 18
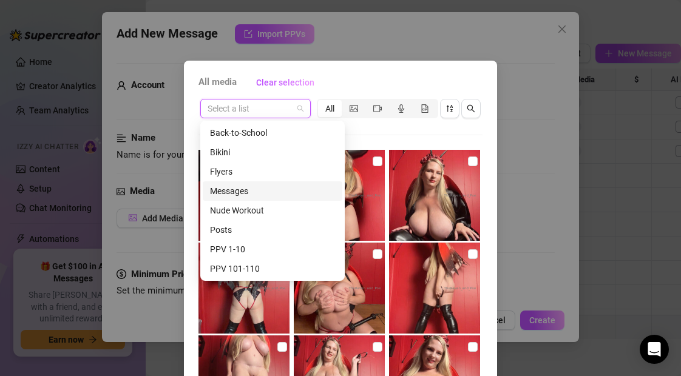
scroll to position [583, 0]
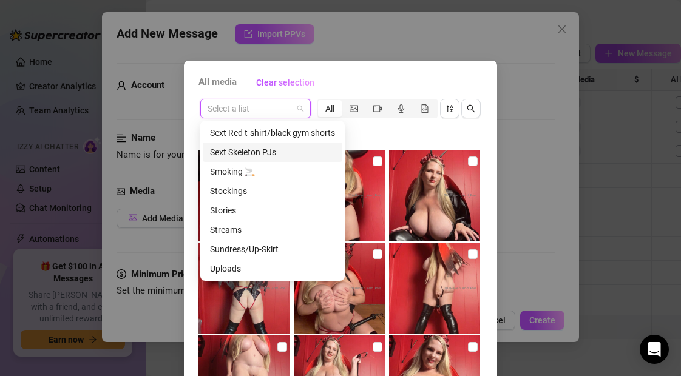
click at [252, 155] on div "Sext Skeleton PJs" at bounding box center [272, 152] width 125 height 13
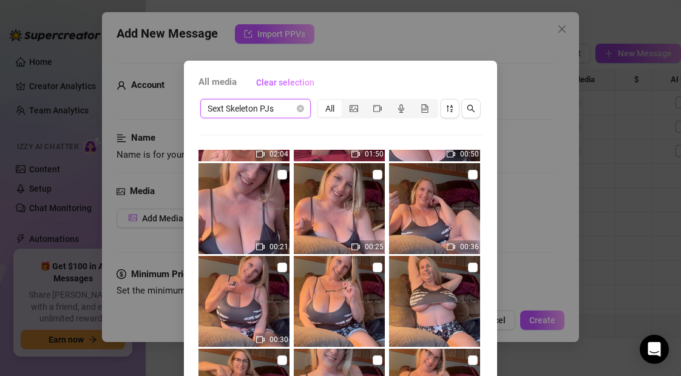
scroll to position [359, 0]
click at [282, 265] on input "checkbox" at bounding box center [283, 267] width 10 height 10
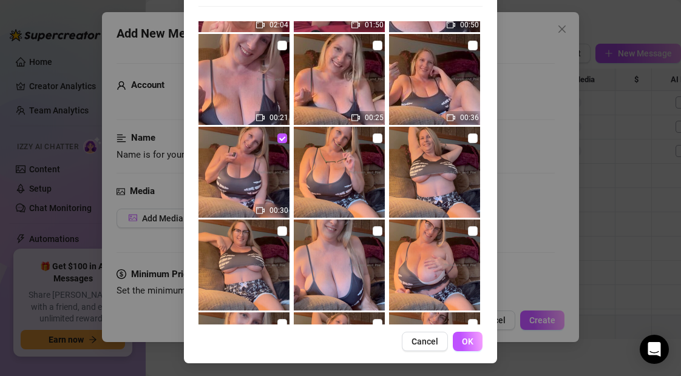
scroll to position [131, 0]
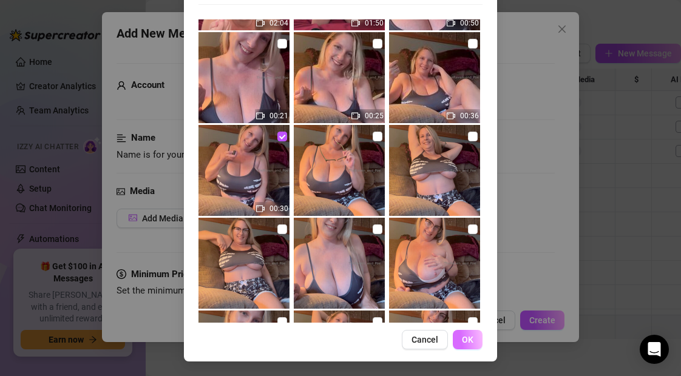
click at [465, 341] on span "OK" at bounding box center [468, 340] width 12 height 10
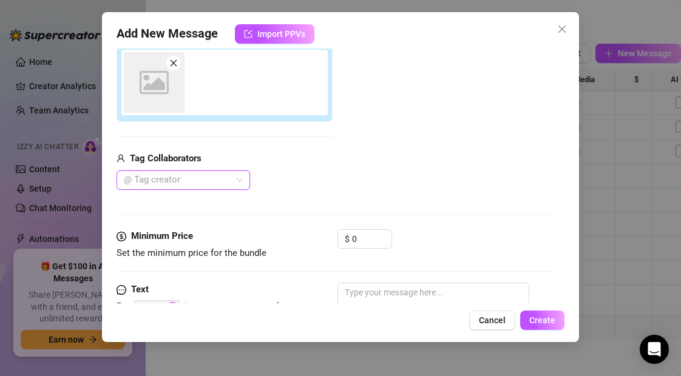
scroll to position [216, 0]
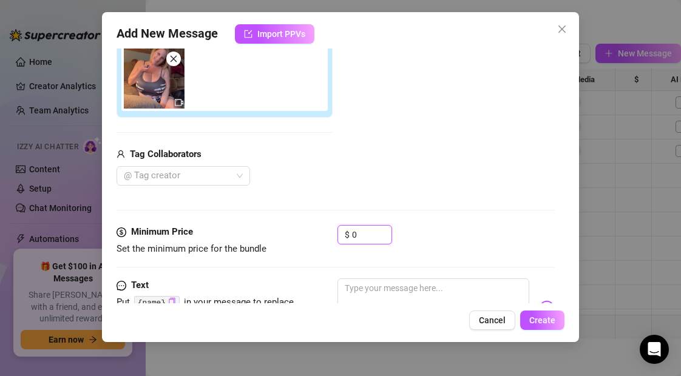
drag, startPoint x: 367, startPoint y: 234, endPoint x: 336, endPoint y: 234, distance: 31.0
click at [336, 234] on div "Minimum Price Set the minimum price for the bundle $ 0" at bounding box center [336, 240] width 438 height 31
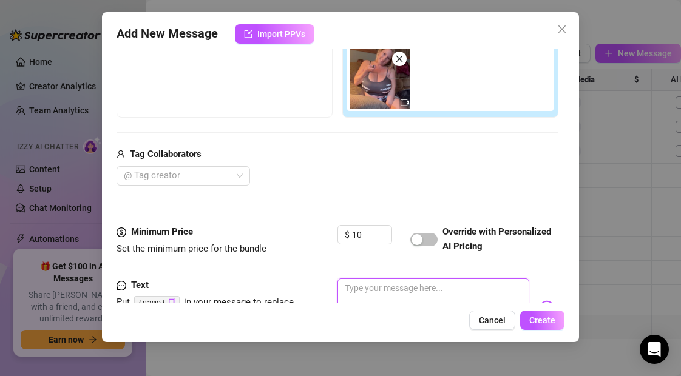
click at [380, 294] on textarea at bounding box center [433, 303] width 191 height 49
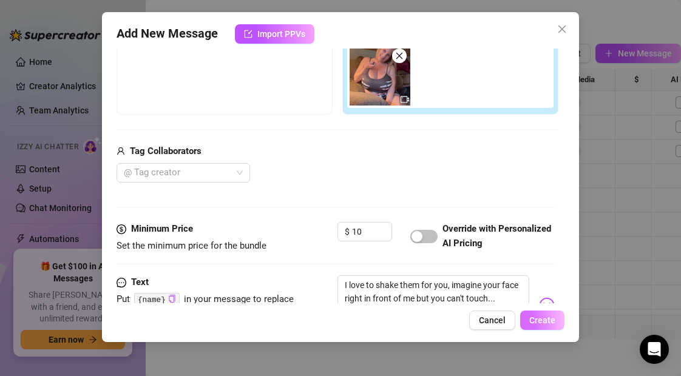
click at [551, 323] on span "Create" at bounding box center [543, 321] width 26 height 10
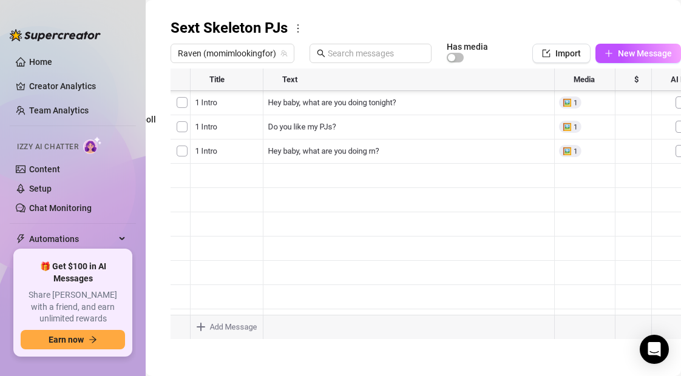
scroll to position [121, 0]
click at [608, 50] on icon "plus" at bounding box center [609, 53] width 9 height 9
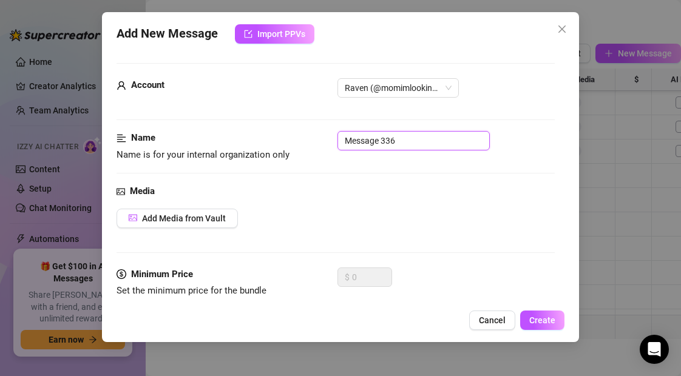
drag, startPoint x: 402, startPoint y: 145, endPoint x: 311, endPoint y: 144, distance: 91.1
click at [311, 144] on div "Name Name is for your internal organization only Message 336" at bounding box center [336, 146] width 438 height 31
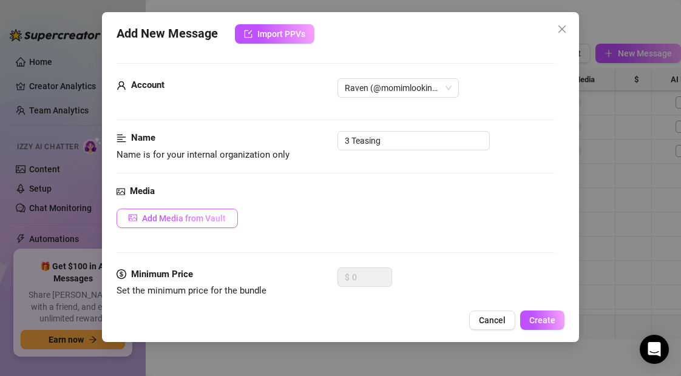
click at [217, 218] on span "Add Media from Vault" at bounding box center [184, 219] width 84 height 10
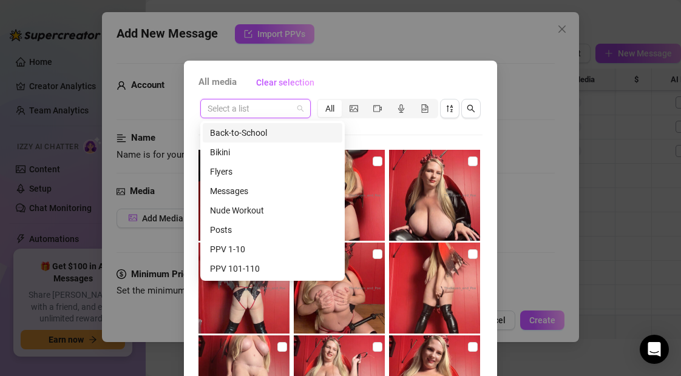
click at [274, 110] on input "search" at bounding box center [250, 109] width 85 height 18
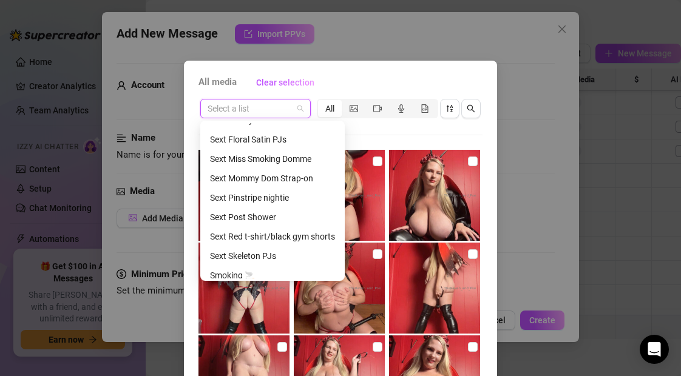
scroll to position [583, 0]
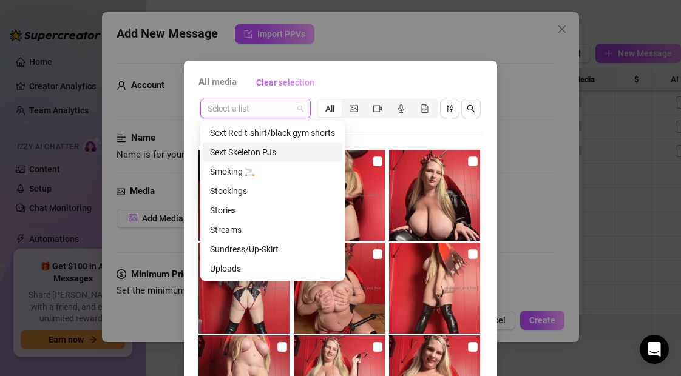
click at [256, 152] on div "Sext Skeleton PJs" at bounding box center [272, 152] width 125 height 13
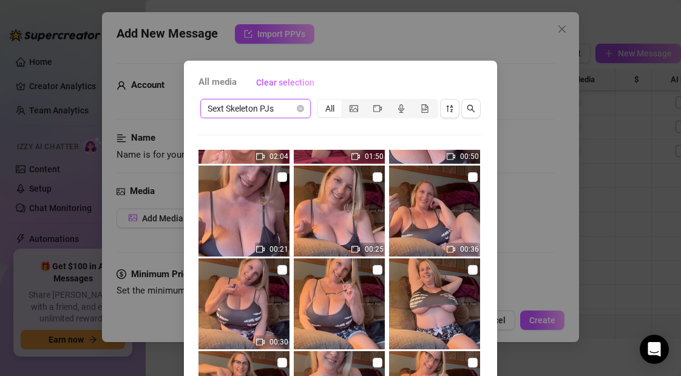
scroll to position [361, 0]
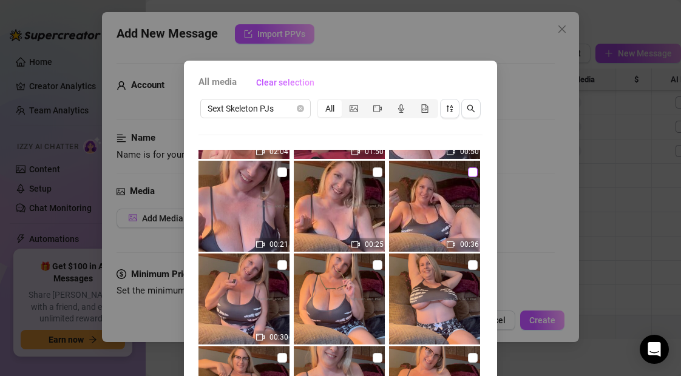
click at [474, 172] on input "checkbox" at bounding box center [473, 173] width 10 height 10
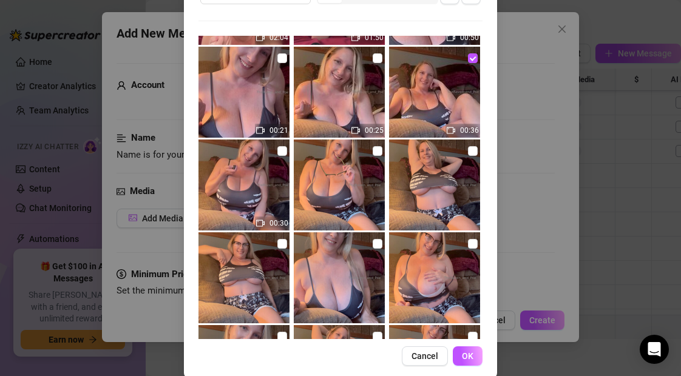
scroll to position [131, 0]
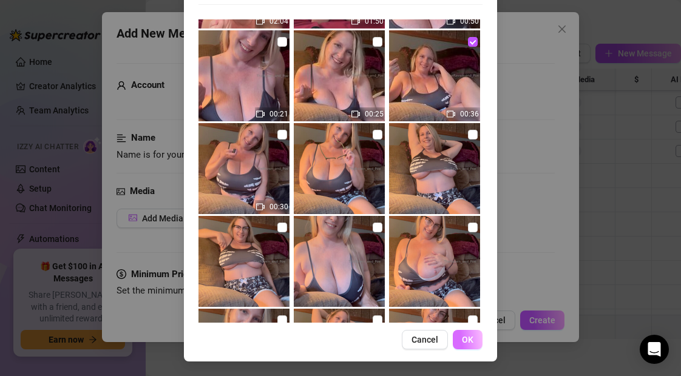
click at [471, 340] on span "OK" at bounding box center [468, 340] width 12 height 10
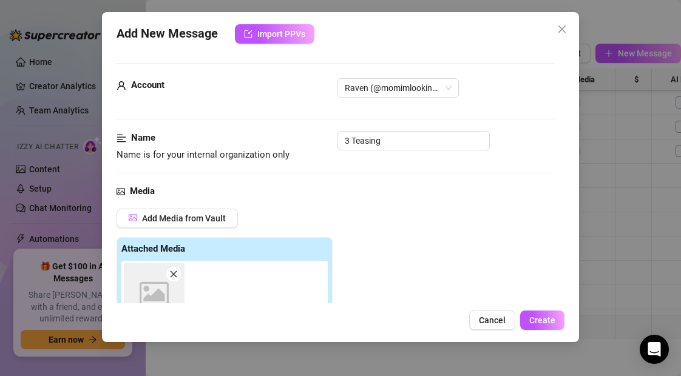
scroll to position [216, 0]
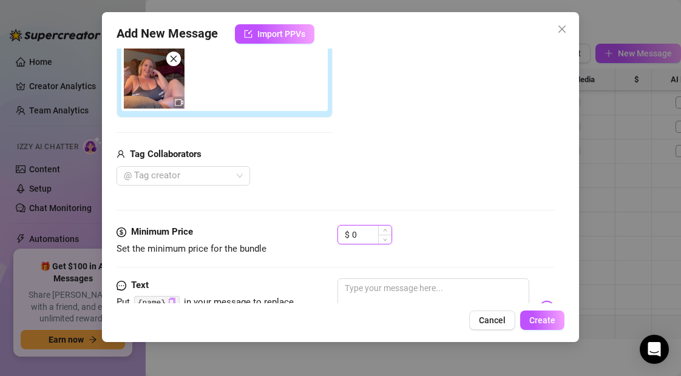
drag, startPoint x: 359, startPoint y: 236, endPoint x: 350, endPoint y: 235, distance: 9.7
click at [350, 235] on div "$ 0" at bounding box center [365, 234] width 55 height 19
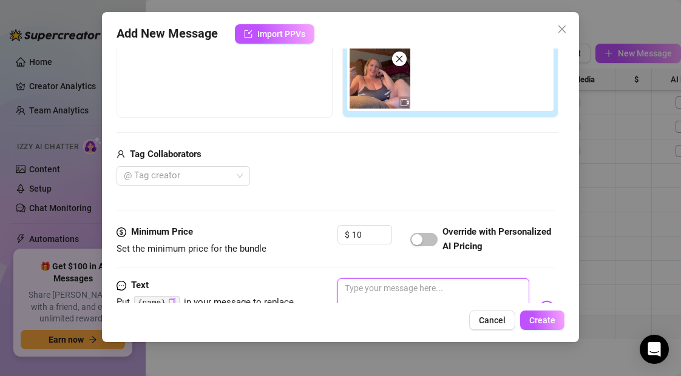
click at [372, 290] on textarea at bounding box center [433, 303] width 191 height 49
click at [550, 322] on span "Create" at bounding box center [543, 321] width 26 height 10
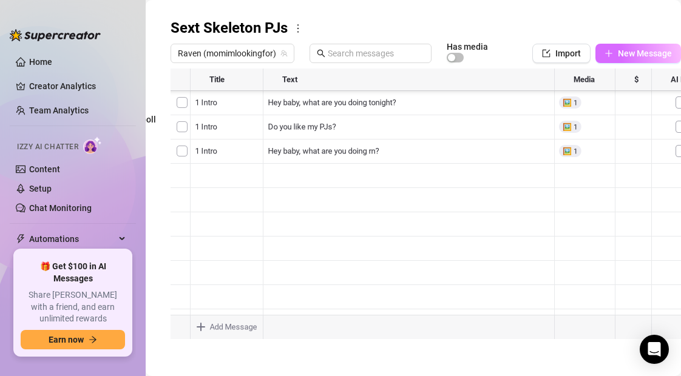
click at [610, 53] on icon "plus" at bounding box center [608, 53] width 7 height 1
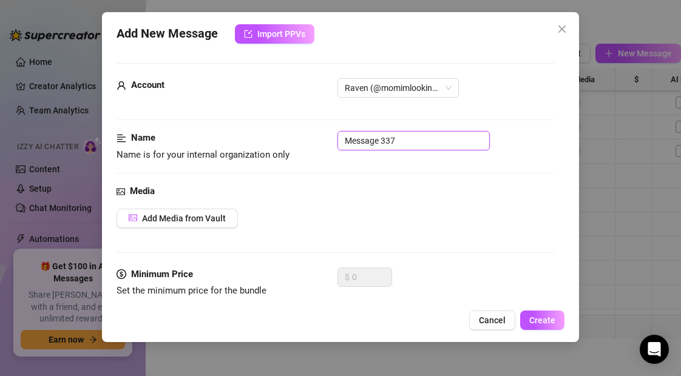
drag, startPoint x: 401, startPoint y: 141, endPoint x: 304, endPoint y: 144, distance: 96.6
click at [304, 144] on div "Name Name is for your internal organization only Message 337" at bounding box center [336, 146] width 438 height 31
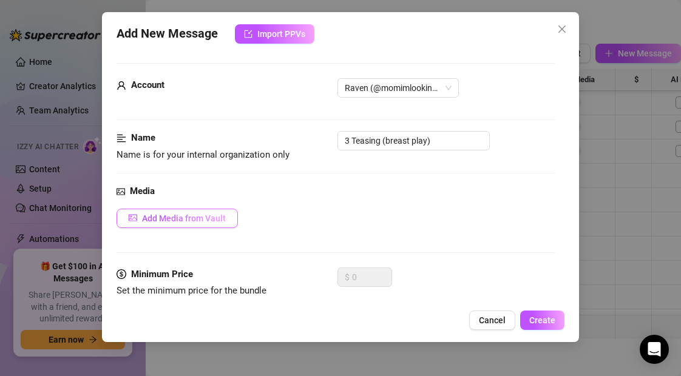
click at [202, 217] on span "Add Media from Vault" at bounding box center [184, 219] width 84 height 10
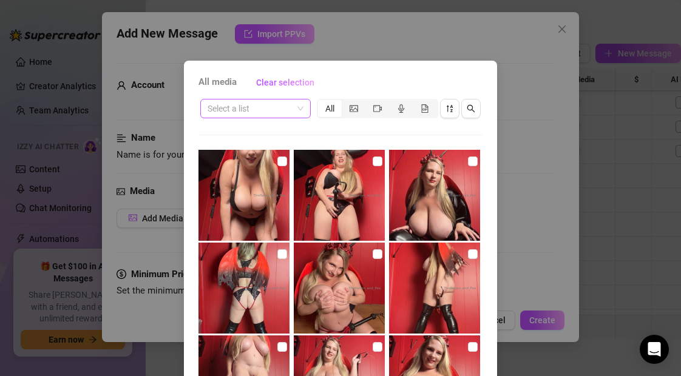
click at [262, 112] on input "search" at bounding box center [250, 109] width 85 height 18
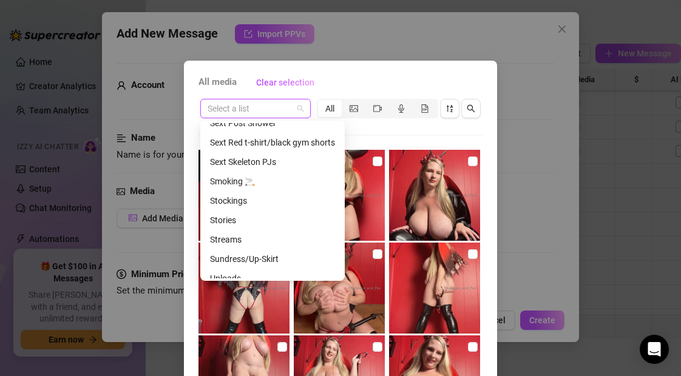
scroll to position [583, 0]
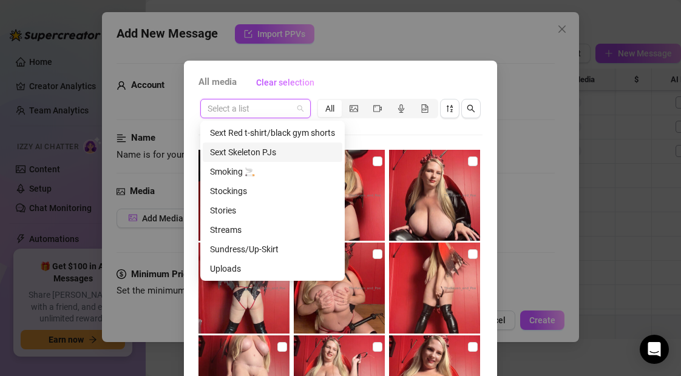
click at [251, 151] on div "Sext Skeleton PJs" at bounding box center [272, 152] width 125 height 13
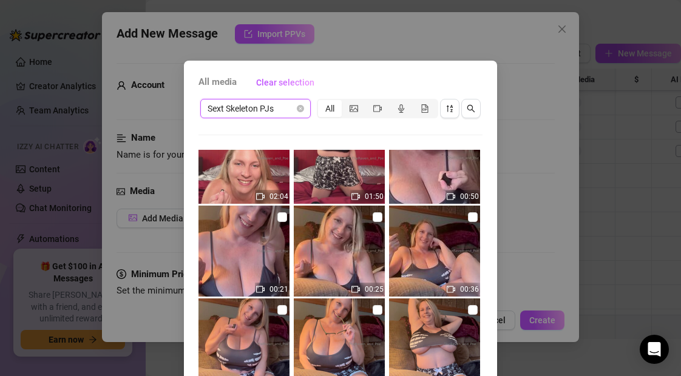
scroll to position [314, 0]
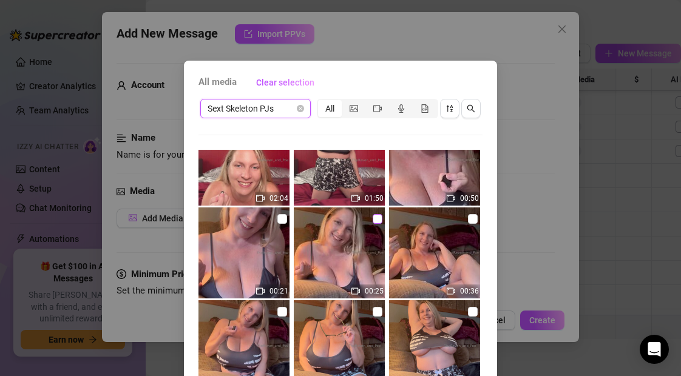
click at [379, 219] on input "checkbox" at bounding box center [378, 219] width 10 height 10
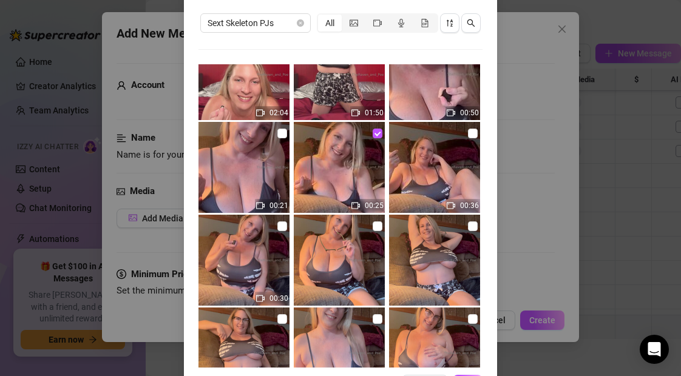
scroll to position [131, 0]
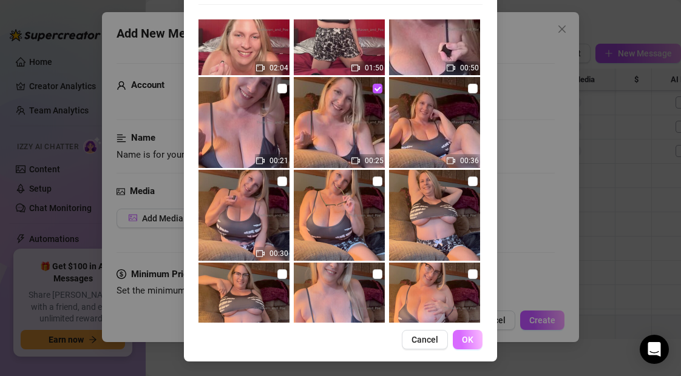
click at [474, 344] on button "OK" at bounding box center [468, 339] width 30 height 19
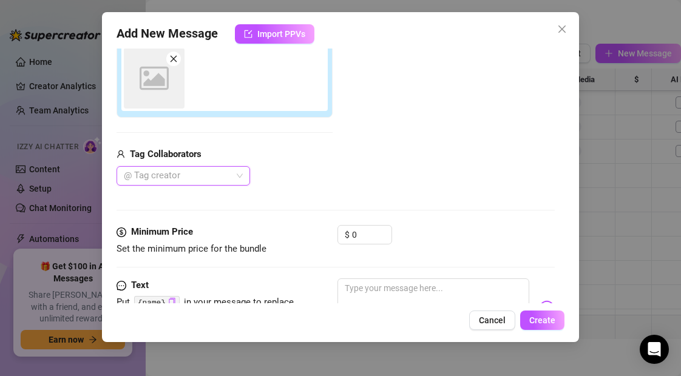
scroll to position [216, 0]
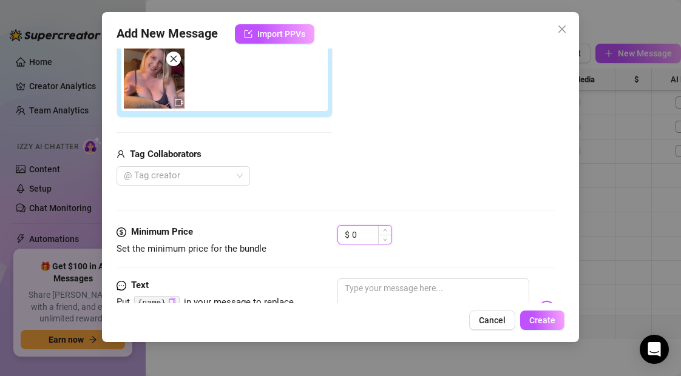
drag, startPoint x: 360, startPoint y: 236, endPoint x: 348, endPoint y: 237, distance: 12.2
click at [348, 237] on div "$ 0" at bounding box center [365, 234] width 55 height 19
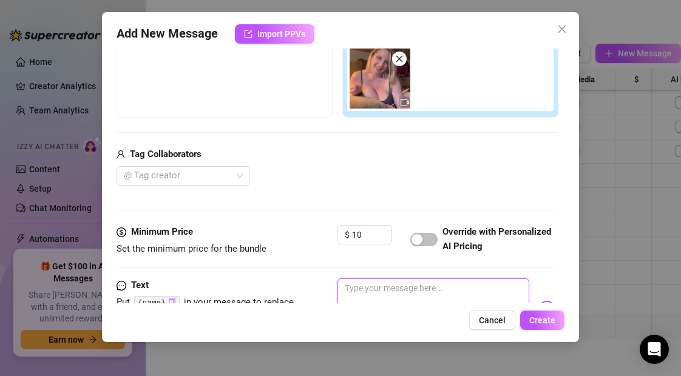
click at [356, 292] on textarea at bounding box center [433, 303] width 191 height 49
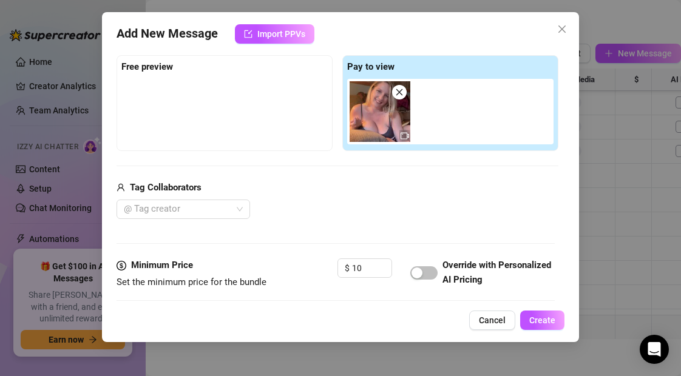
scroll to position [325, 0]
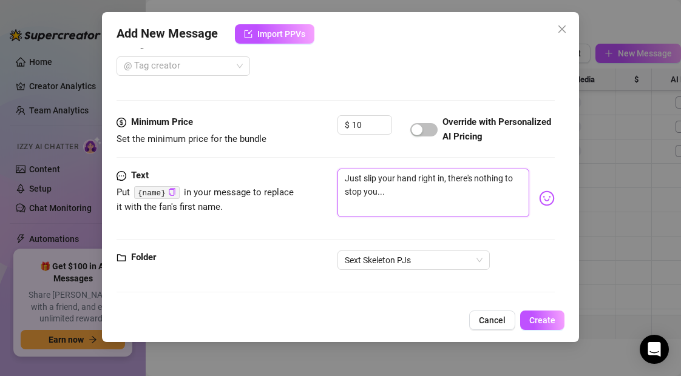
drag, startPoint x: 390, startPoint y: 192, endPoint x: 344, endPoint y: 180, distance: 48.3
click at [344, 180] on textarea "Just slip your hand right in, there's nothing to stop you..." at bounding box center [433, 193] width 191 height 49
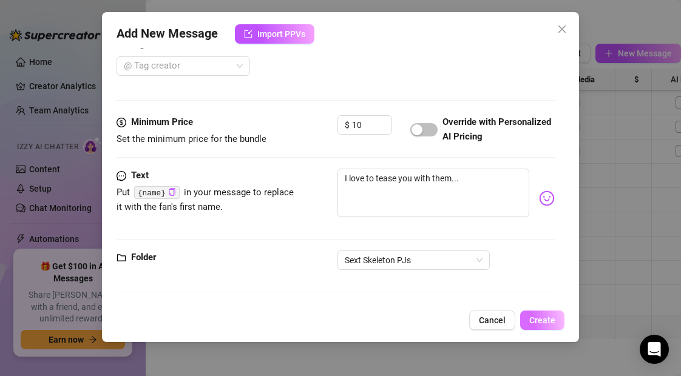
click at [538, 321] on span "Create" at bounding box center [543, 321] width 26 height 10
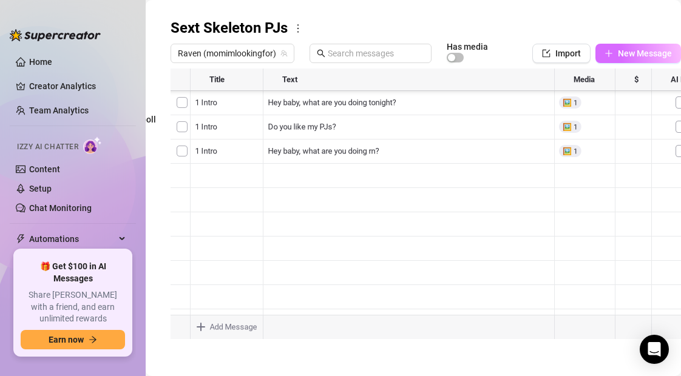
click at [610, 55] on icon "plus" at bounding box center [609, 53] width 9 height 9
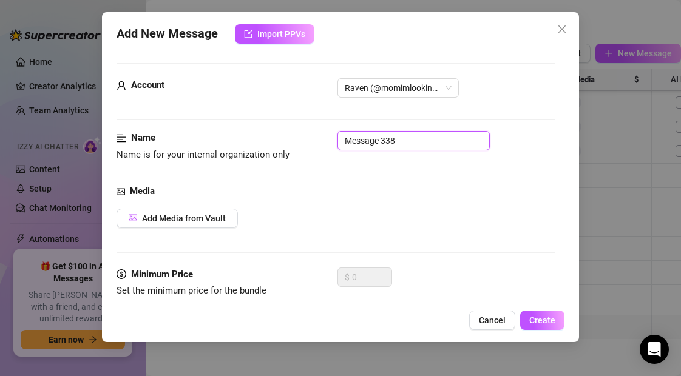
drag, startPoint x: 403, startPoint y: 146, endPoint x: 310, endPoint y: 142, distance: 93.6
click at [310, 142] on div "Name Name is for your internal organization only Message 338" at bounding box center [336, 146] width 438 height 31
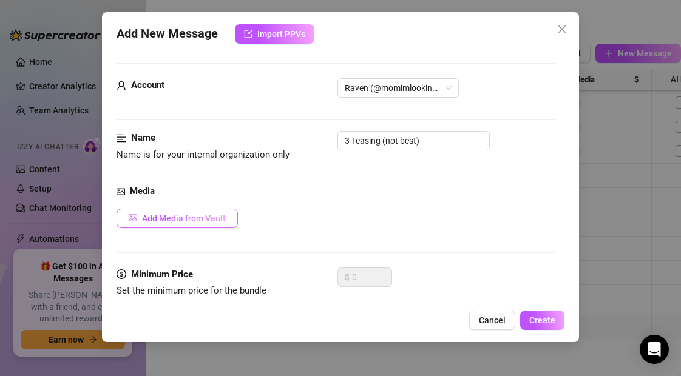
click at [191, 220] on span "Add Media from Vault" at bounding box center [184, 219] width 84 height 10
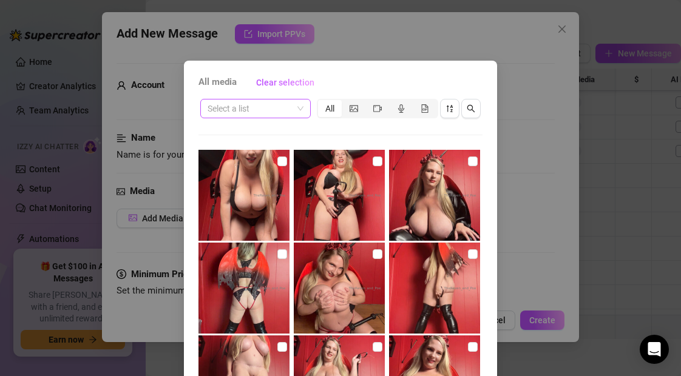
click at [257, 111] on input "search" at bounding box center [250, 109] width 85 height 18
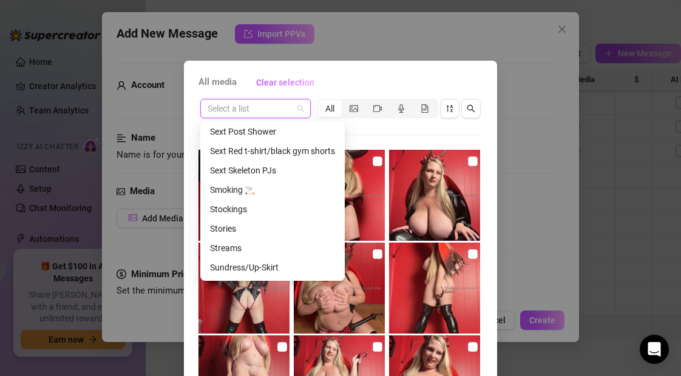
scroll to position [566, 0]
click at [246, 171] on div "Sext Skeleton PJs" at bounding box center [272, 169] width 125 height 13
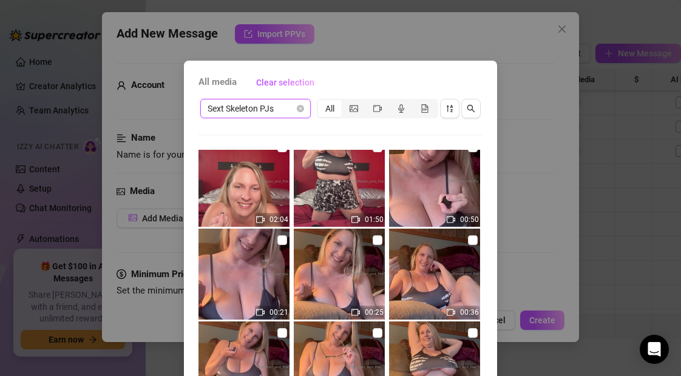
scroll to position [295, 0]
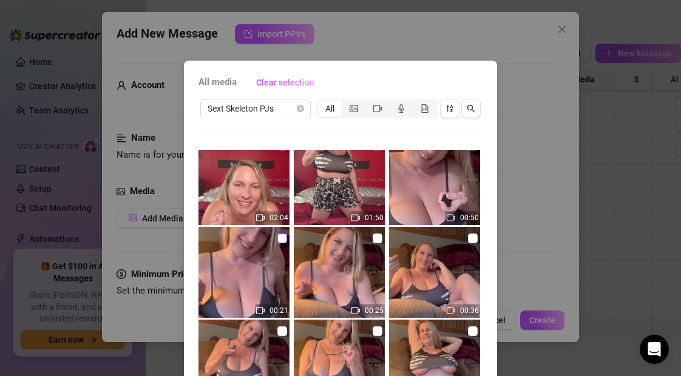
click at [281, 239] on input "checkbox" at bounding box center [283, 239] width 10 height 10
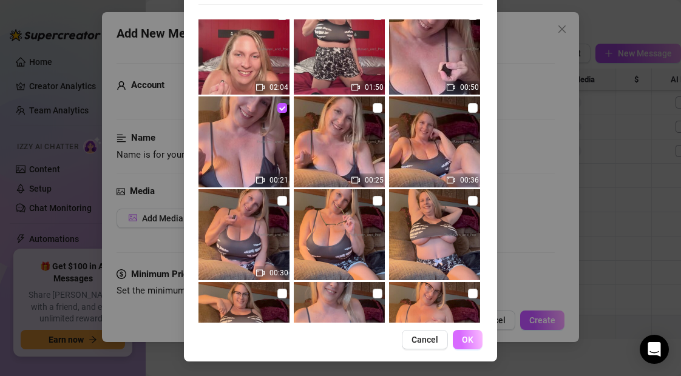
click at [468, 340] on span "OK" at bounding box center [468, 340] width 12 height 10
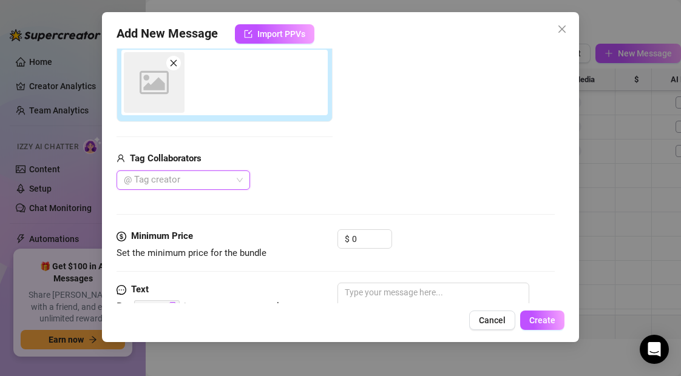
scroll to position [216, 0]
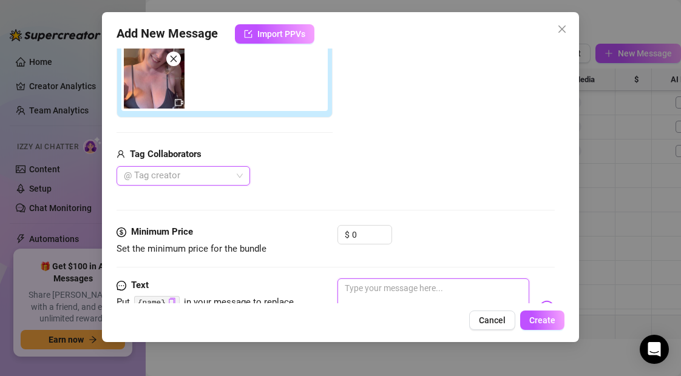
click at [400, 291] on textarea at bounding box center [433, 303] width 191 height 49
paste textarea "Just slip your hand right in, there's nothing to stop you..."
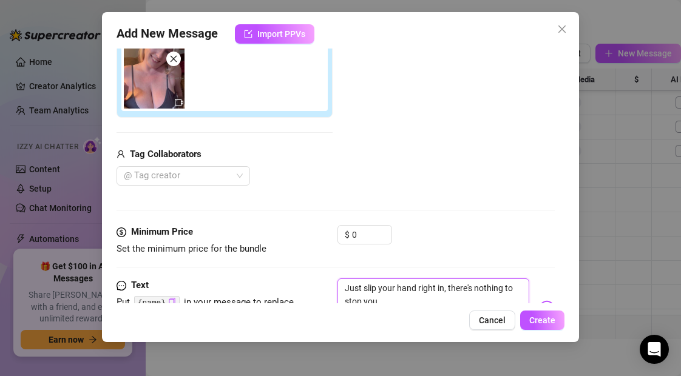
scroll to position [219, 0]
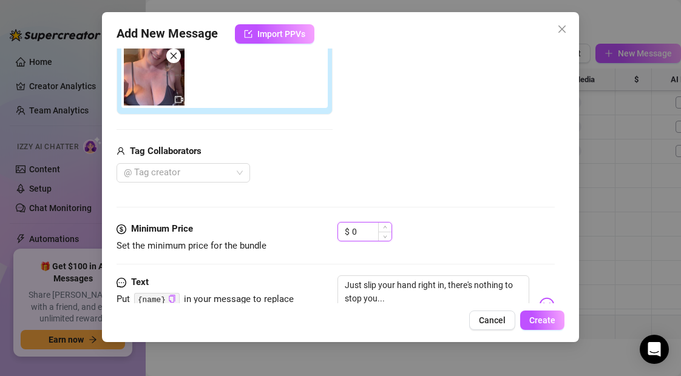
drag, startPoint x: 363, startPoint y: 232, endPoint x: 341, endPoint y: 233, distance: 21.3
click at [341, 233] on div "$ 0" at bounding box center [365, 231] width 55 height 19
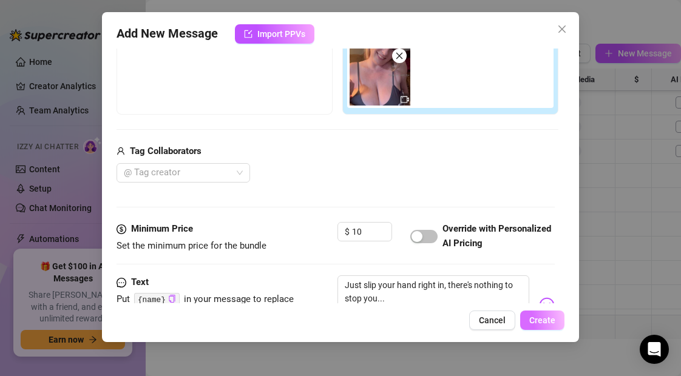
click at [548, 324] on span "Create" at bounding box center [543, 321] width 26 height 10
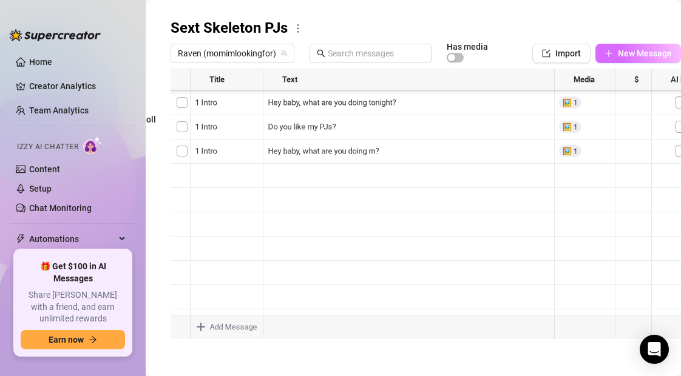
click at [612, 53] on icon "plus" at bounding box center [608, 53] width 7 height 1
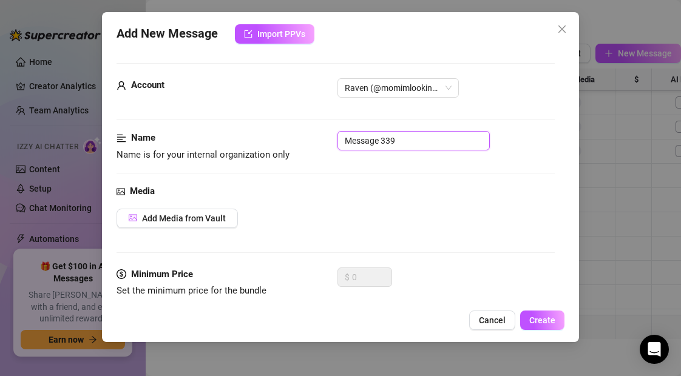
drag, startPoint x: 401, startPoint y: 143, endPoint x: 299, endPoint y: 143, distance: 102.0
click at [299, 143] on div "Name Name is for your internal organization only Message 339" at bounding box center [336, 146] width 438 height 31
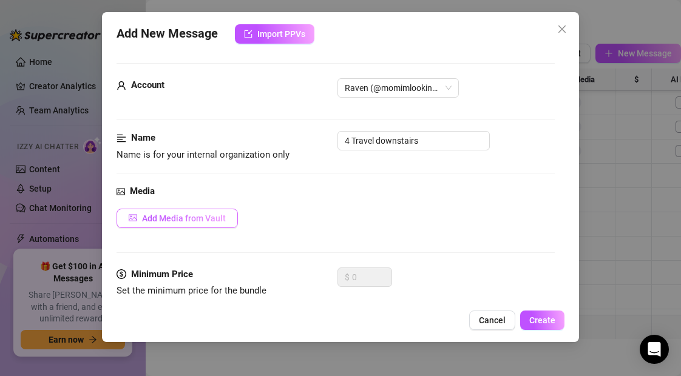
click at [214, 222] on span "Add Media from Vault" at bounding box center [184, 219] width 84 height 10
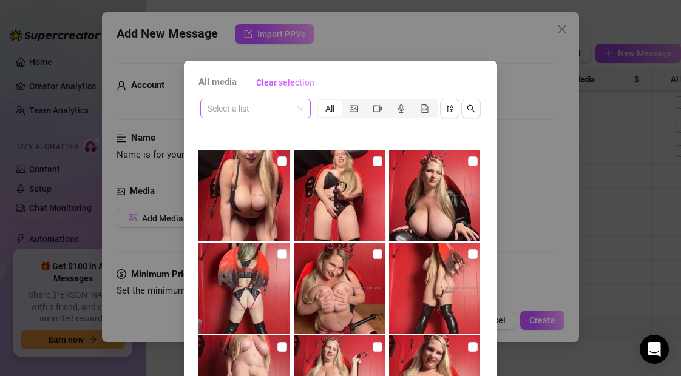
click at [273, 113] on input "search" at bounding box center [250, 109] width 85 height 18
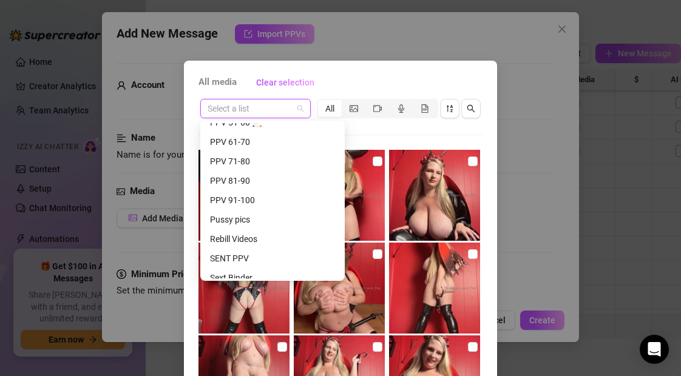
scroll to position [583, 0]
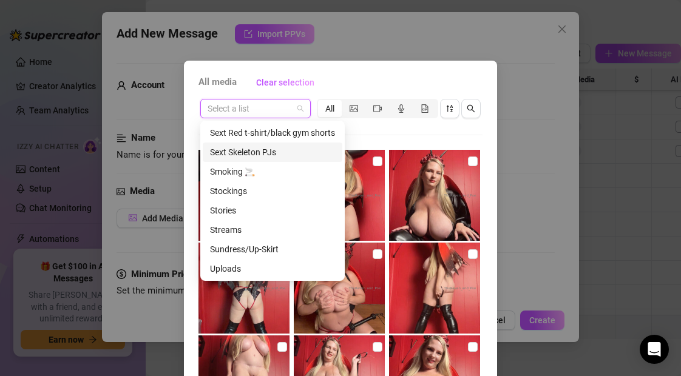
click at [260, 151] on div "Sext Skeleton PJs" at bounding box center [272, 152] width 125 height 13
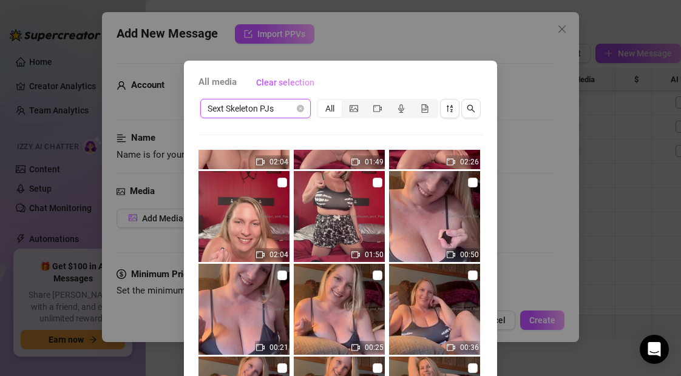
scroll to position [258, 0]
click at [472, 183] on input "checkbox" at bounding box center [473, 182] width 10 height 10
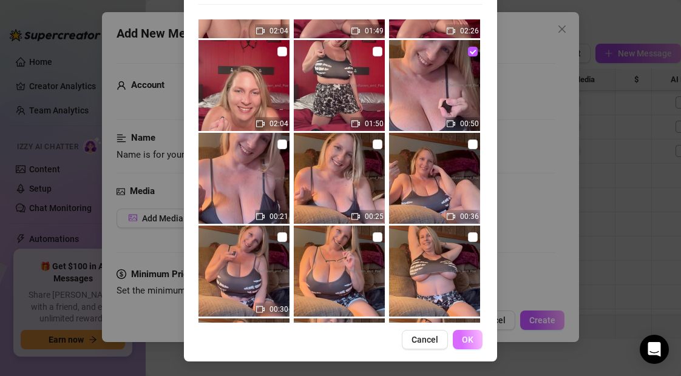
click at [462, 338] on span "OK" at bounding box center [468, 340] width 12 height 10
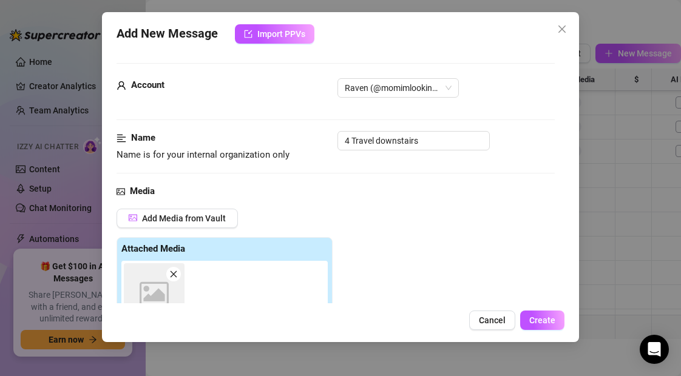
scroll to position [216, 0]
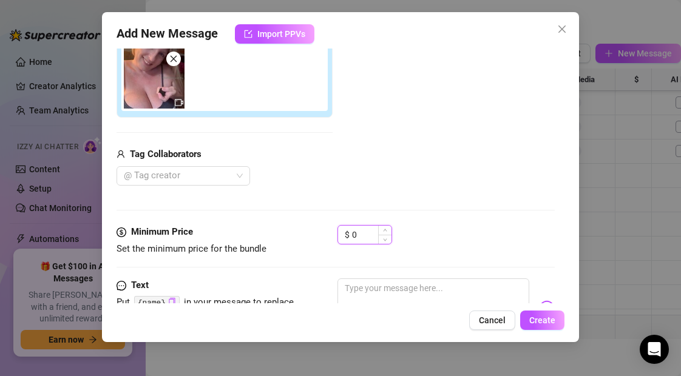
click at [358, 233] on input "0" at bounding box center [371, 235] width 39 height 18
click at [367, 290] on textarea at bounding box center [433, 303] width 191 height 49
click at [551, 323] on span "Create" at bounding box center [543, 321] width 26 height 10
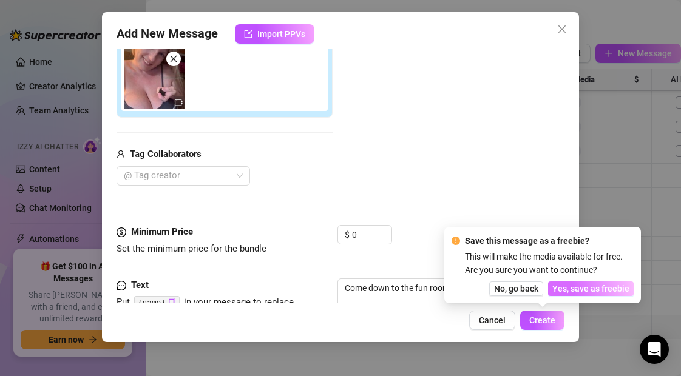
click at [579, 291] on span "Yes, save as freebie" at bounding box center [591, 289] width 77 height 10
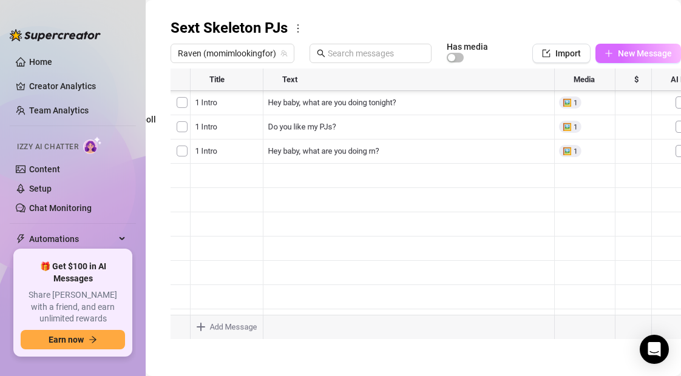
click at [608, 55] on icon "plus" at bounding box center [609, 53] width 9 height 9
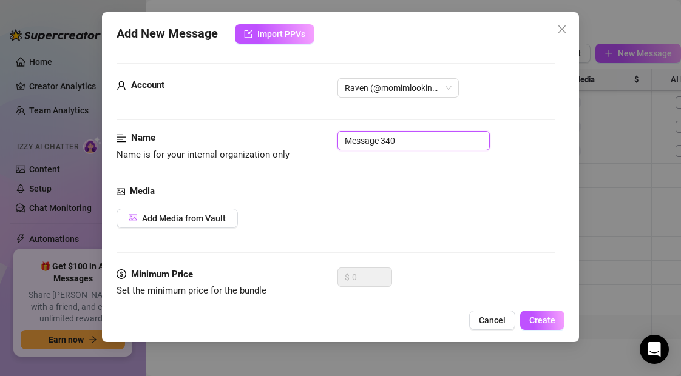
drag, startPoint x: 410, startPoint y: 139, endPoint x: 313, endPoint y: 140, distance: 97.8
click at [313, 140] on div "Name Name is for your internal organization only Message 340" at bounding box center [336, 146] width 438 height 31
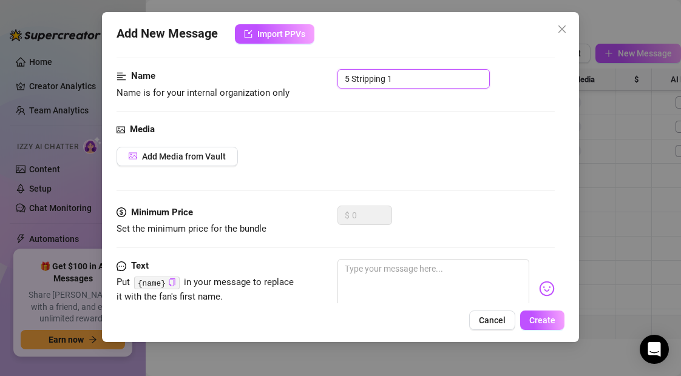
scroll to position [66, 0]
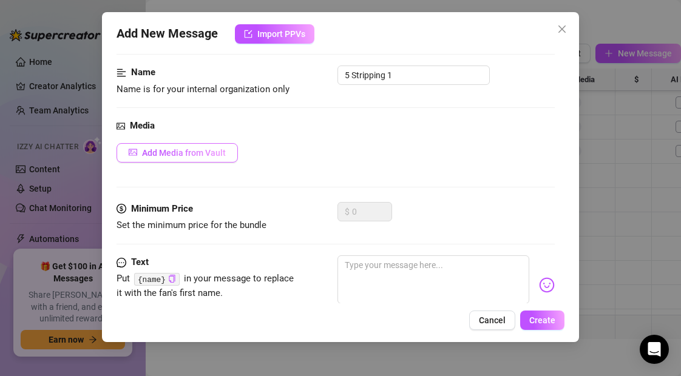
click at [198, 157] on span "Add Media from Vault" at bounding box center [184, 153] width 84 height 10
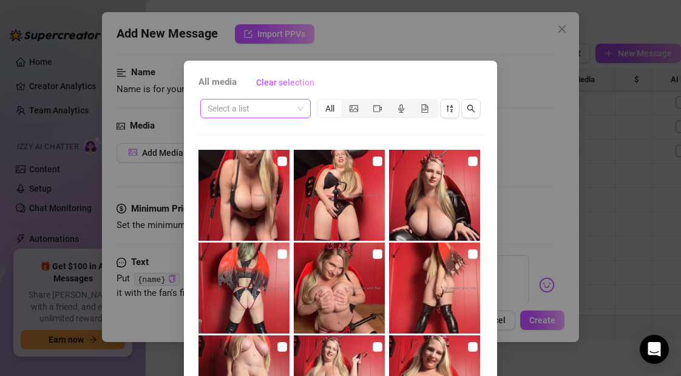
click at [237, 111] on input "search" at bounding box center [250, 109] width 85 height 18
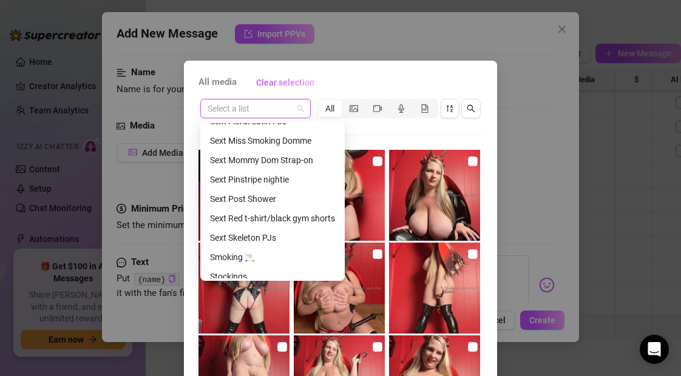
scroll to position [497, 0]
click at [245, 239] on div "Sext Skeleton PJs" at bounding box center [272, 238] width 125 height 13
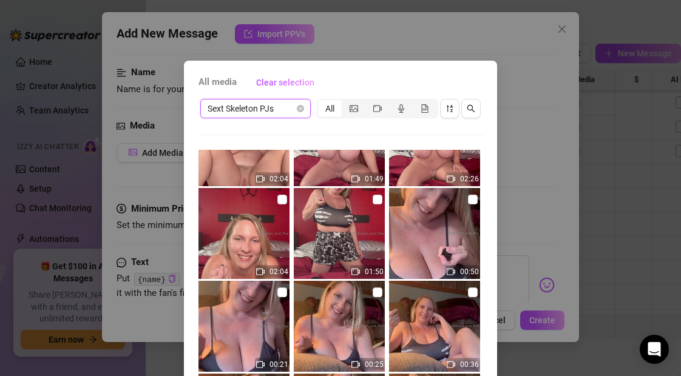
scroll to position [228, 0]
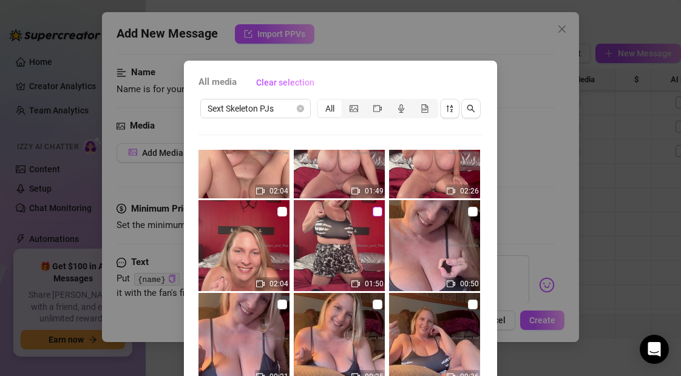
click at [380, 211] on input "checkbox" at bounding box center [378, 212] width 10 height 10
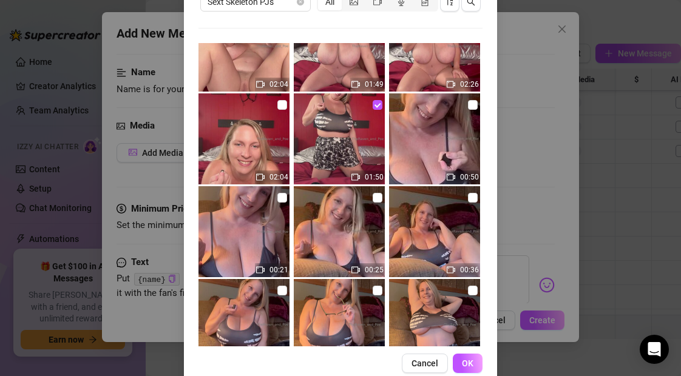
scroll to position [131, 0]
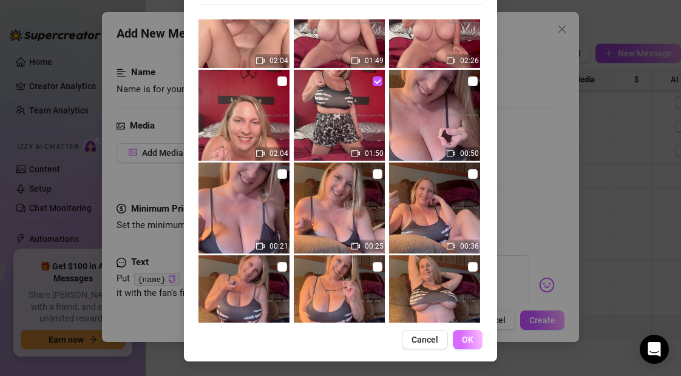
click at [469, 342] on span "OK" at bounding box center [468, 340] width 12 height 10
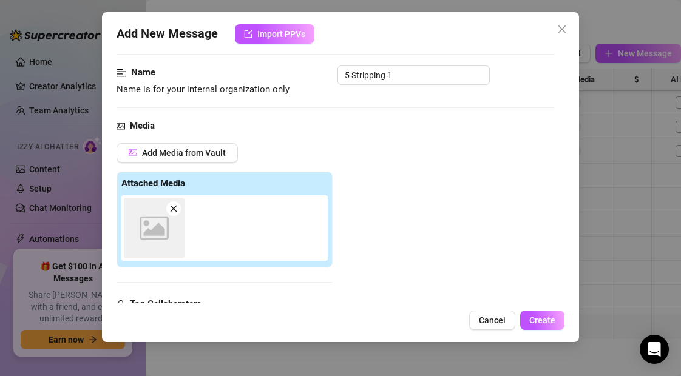
scroll to position [216, 0]
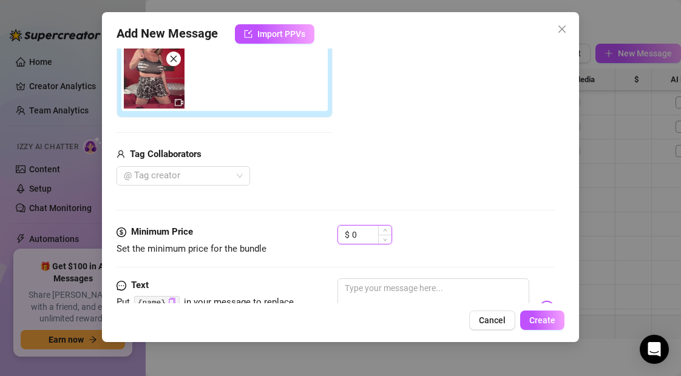
drag, startPoint x: 359, startPoint y: 235, endPoint x: 347, endPoint y: 235, distance: 12.1
click at [347, 235] on div "$ 0" at bounding box center [365, 234] width 55 height 19
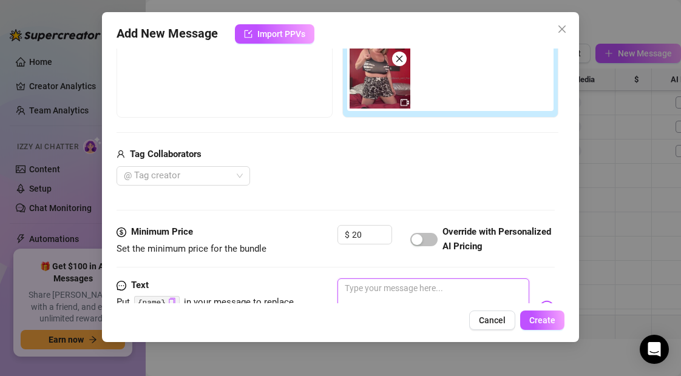
click at [352, 294] on textarea at bounding box center [433, 303] width 191 height 49
click at [552, 324] on span "Create" at bounding box center [543, 321] width 26 height 10
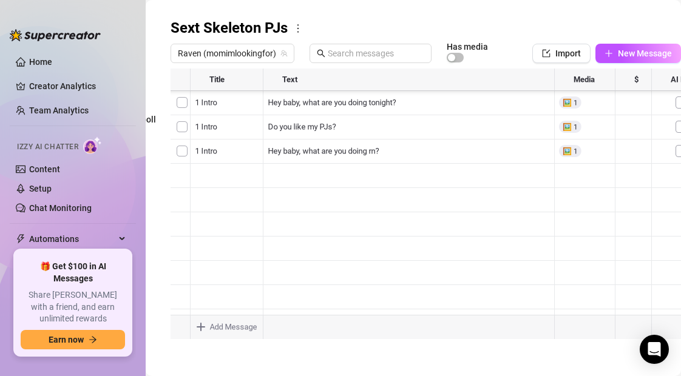
scroll to position [228, 0]
drag, startPoint x: 172, startPoint y: 165, endPoint x: 180, endPoint y: 233, distance: 67.9
click at [180, 233] on div at bounding box center [426, 204] width 511 height 271
click at [629, 238] on div at bounding box center [426, 204] width 511 height 271
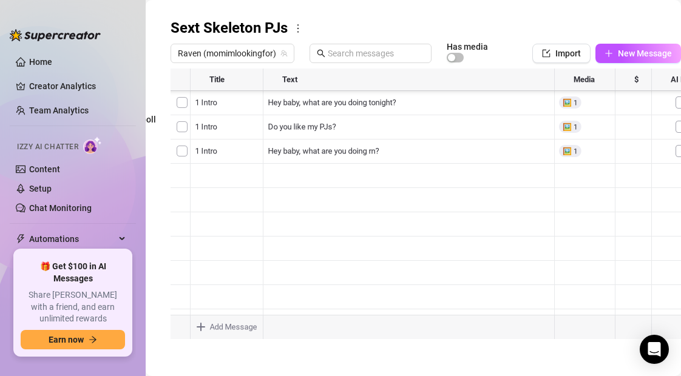
click at [633, 213] on div at bounding box center [426, 204] width 511 height 271
drag, startPoint x: 175, startPoint y: 165, endPoint x: 178, endPoint y: 231, distance: 66.9
click at [178, 231] on div at bounding box center [426, 204] width 511 height 271
click at [630, 241] on div at bounding box center [426, 204] width 511 height 271
click at [628, 241] on div at bounding box center [426, 204] width 511 height 271
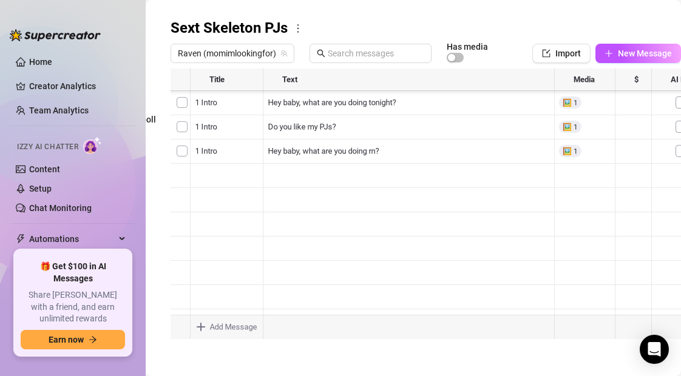
click at [353, 363] on div "Folders All messages After care Can't afford... Dick Rating Free vids (rebill/p…" at bounding box center [314, 380] width 511 height 723
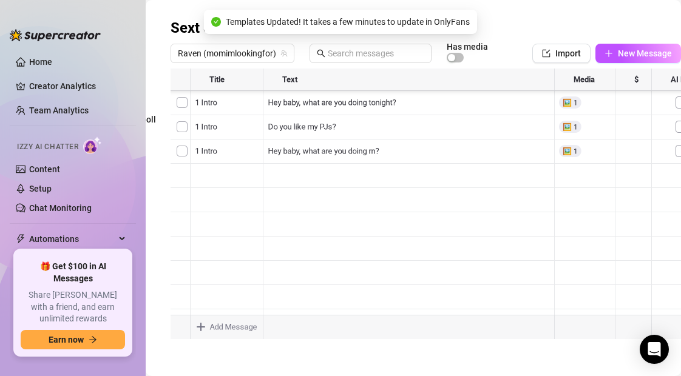
scroll to position [243, 0]
click at [243, 271] on div at bounding box center [426, 204] width 511 height 271
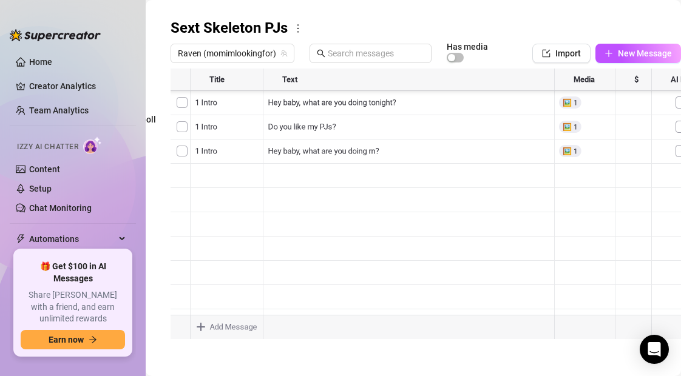
click at [242, 271] on div at bounding box center [426, 204] width 511 height 271
click at [242, 271] on textarea "5 Stripping 1" at bounding box center [226, 269] width 75 height 11
click at [317, 361] on div "Folders All messages After care Can't afford... Dick Rating Free vids (rebill/p…" at bounding box center [314, 380] width 511 height 723
click at [606, 50] on icon "plus" at bounding box center [609, 53] width 9 height 9
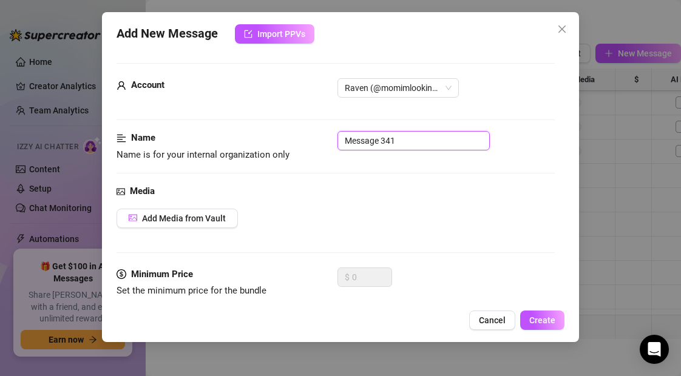
drag, startPoint x: 400, startPoint y: 142, endPoint x: 319, endPoint y: 141, distance: 81.4
click at [319, 141] on div "Name Name is for your internal organization only Message 341" at bounding box center [336, 146] width 438 height 31
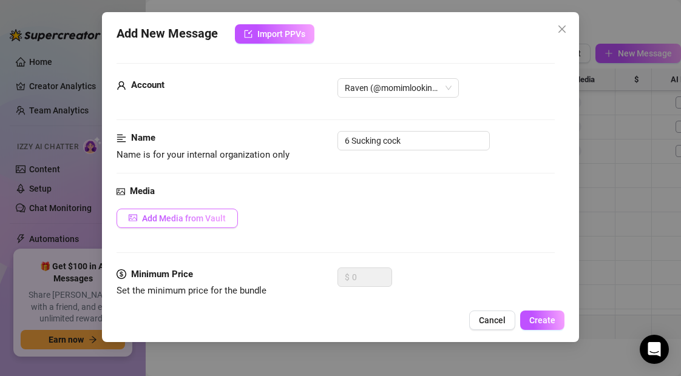
click at [213, 219] on span "Add Media from Vault" at bounding box center [184, 219] width 84 height 10
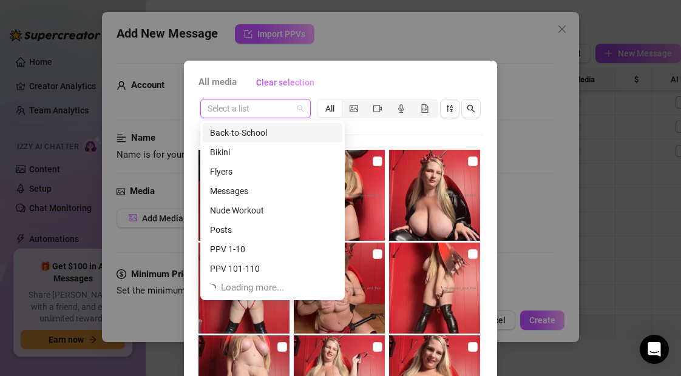
click at [229, 112] on input "search" at bounding box center [250, 109] width 85 height 18
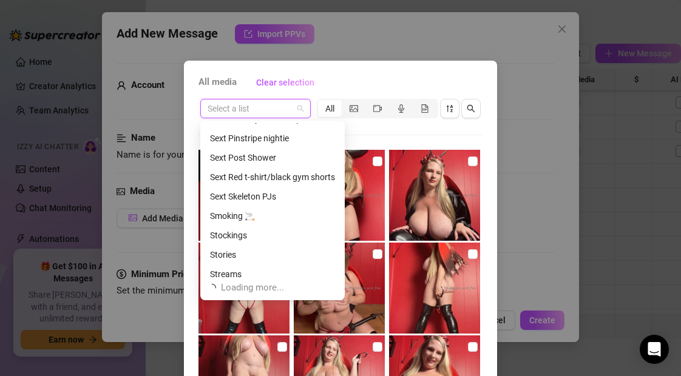
scroll to position [540, 0]
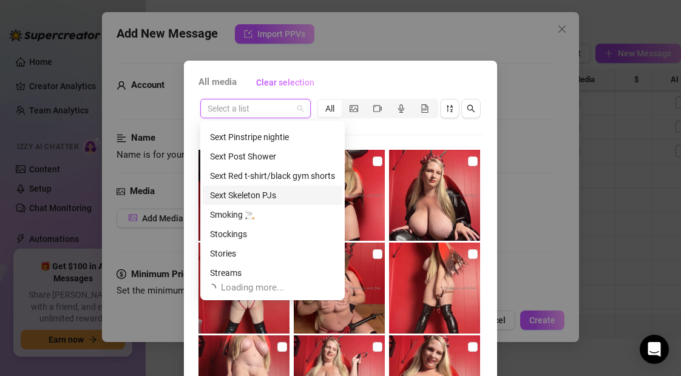
click at [245, 194] on div "Sext Skeleton PJs" at bounding box center [272, 195] width 125 height 13
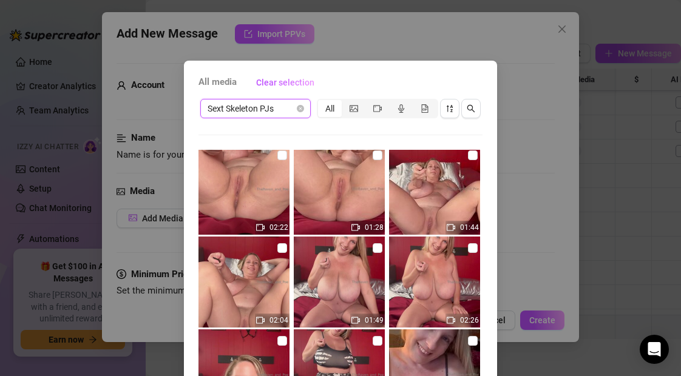
scroll to position [148, 0]
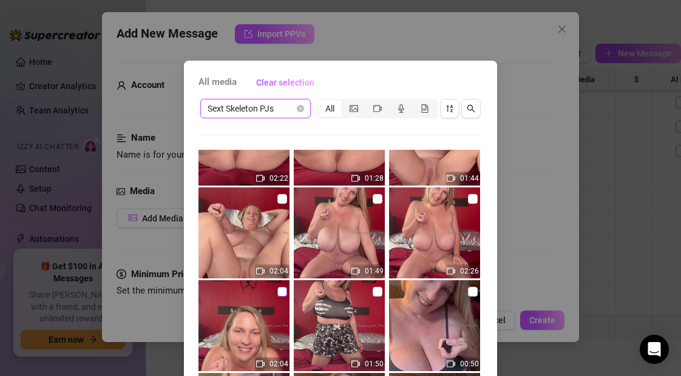
click at [282, 292] on input "checkbox" at bounding box center [283, 292] width 10 height 10
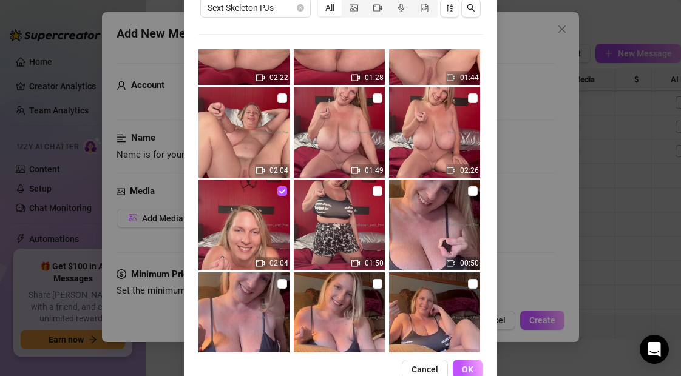
scroll to position [131, 0]
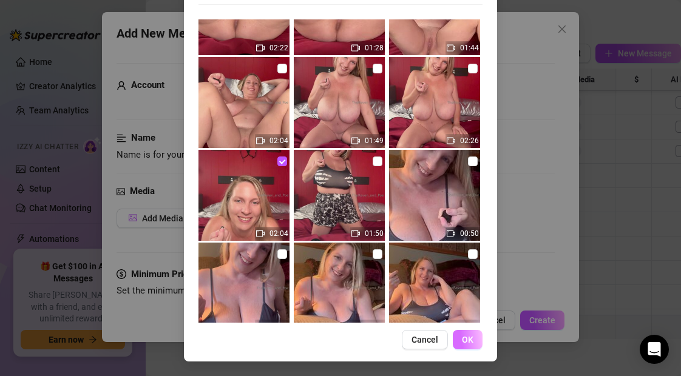
click at [466, 339] on span "OK" at bounding box center [468, 340] width 12 height 10
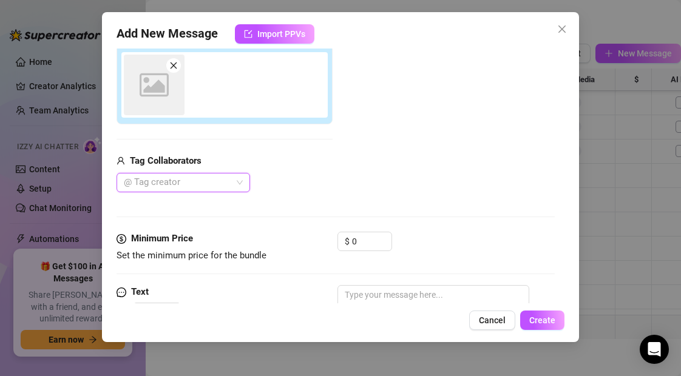
scroll to position [216, 0]
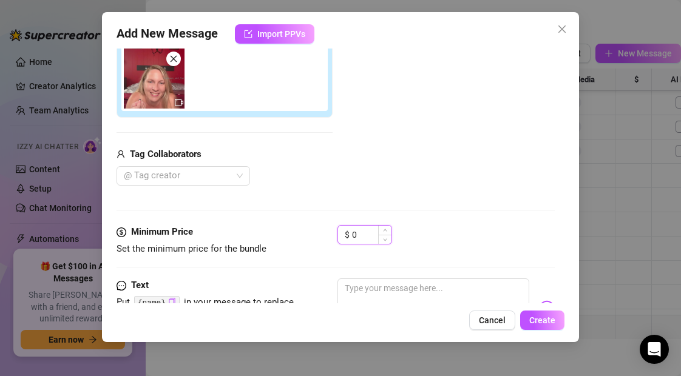
drag, startPoint x: 366, startPoint y: 233, endPoint x: 350, endPoint y: 232, distance: 15.8
click at [350, 232] on div "$ 0" at bounding box center [365, 234] width 55 height 19
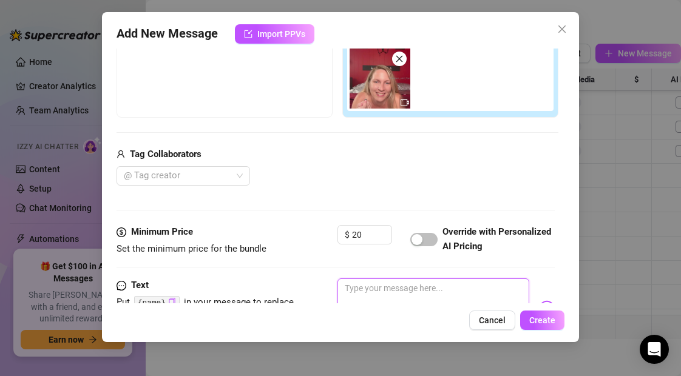
click at [357, 291] on textarea at bounding box center [433, 303] width 191 height 49
click at [412, 293] on textarea "Watch how good i can suck your cock baby" at bounding box center [433, 303] width 191 height 49
click at [511, 289] on textarea "Watch how good I can suck your cock baby" at bounding box center [433, 303] width 191 height 49
drag, startPoint x: 369, startPoint y: 289, endPoint x: 323, endPoint y: 281, distance: 46.9
click at [323, 281] on div "Text Put {name} in your message to replace it with the fan's first name. Watch …" at bounding box center [336, 309] width 438 height 60
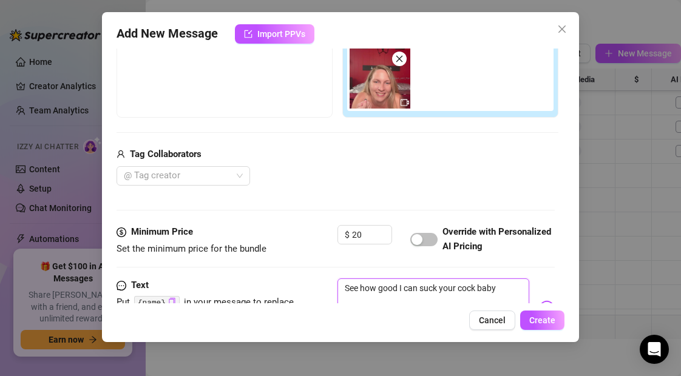
click at [500, 287] on textarea "See how good I can suck your cock baby" at bounding box center [433, 303] width 191 height 49
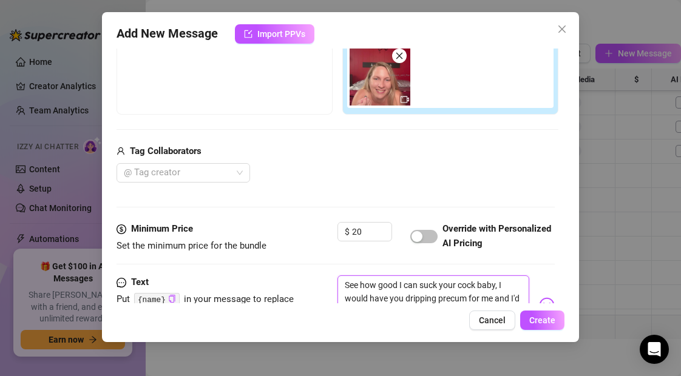
scroll to position [232, 0]
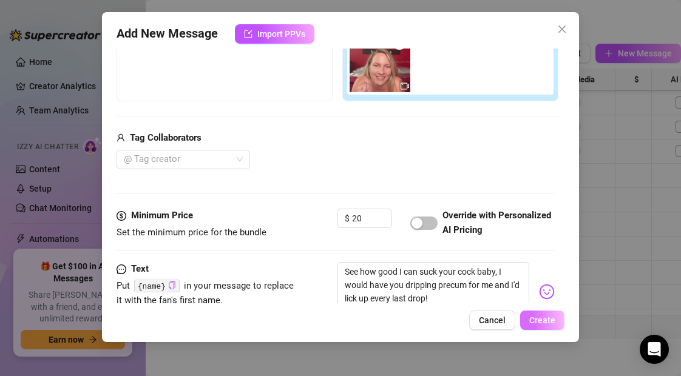
click at [550, 321] on span "Create" at bounding box center [543, 321] width 26 height 10
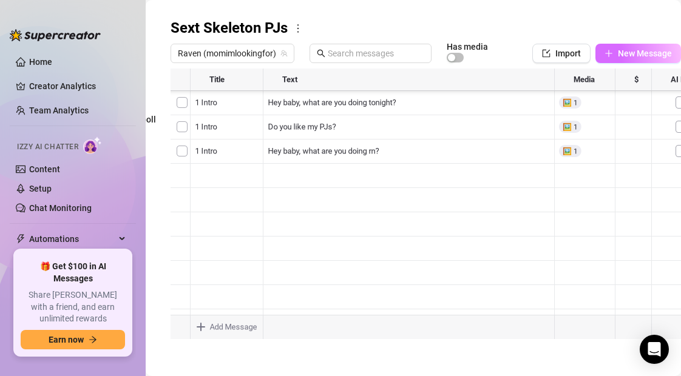
click at [609, 50] on icon "plus" at bounding box center [609, 53] width 9 height 9
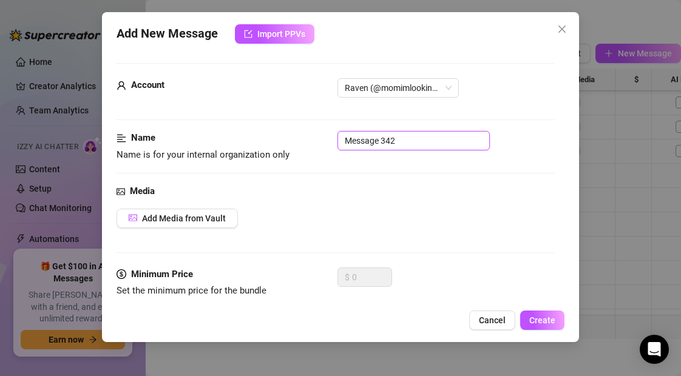
drag, startPoint x: 401, startPoint y: 140, endPoint x: 290, endPoint y: 130, distance: 112.2
click at [290, 130] on form "Account Raven (@momimlookingfor) Name Name is for your internal organization on…" at bounding box center [336, 259] width 438 height 393
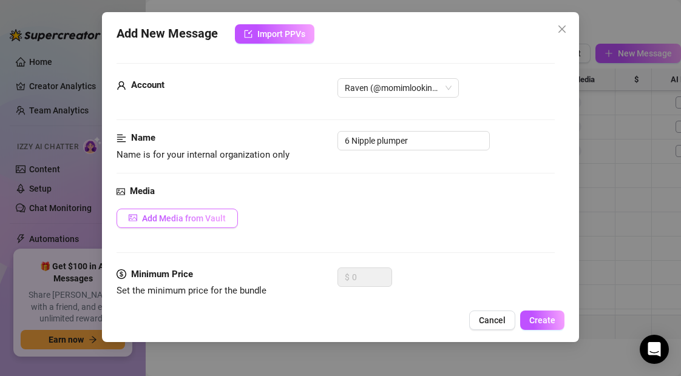
click at [202, 220] on span "Add Media from Vault" at bounding box center [184, 219] width 84 height 10
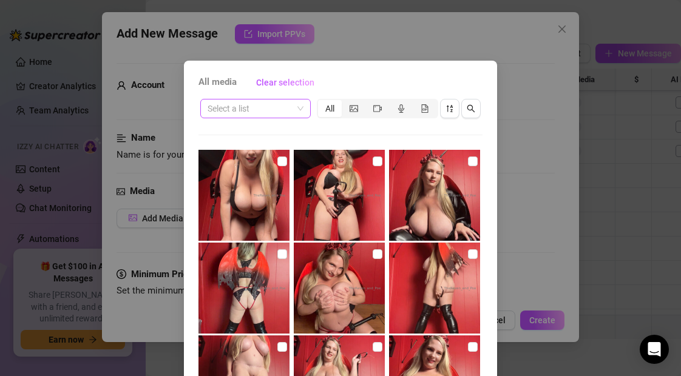
click at [270, 107] on input "search" at bounding box center [250, 109] width 85 height 18
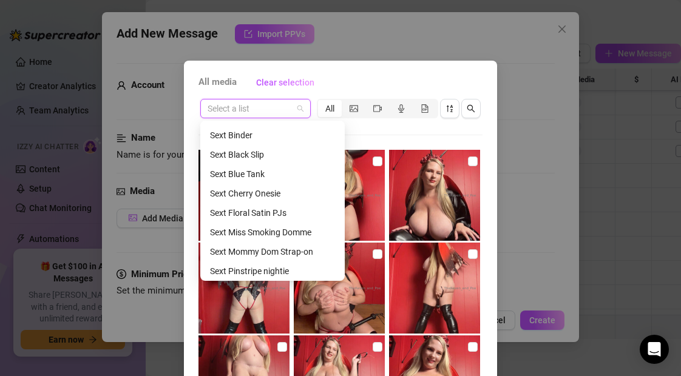
scroll to position [583, 0]
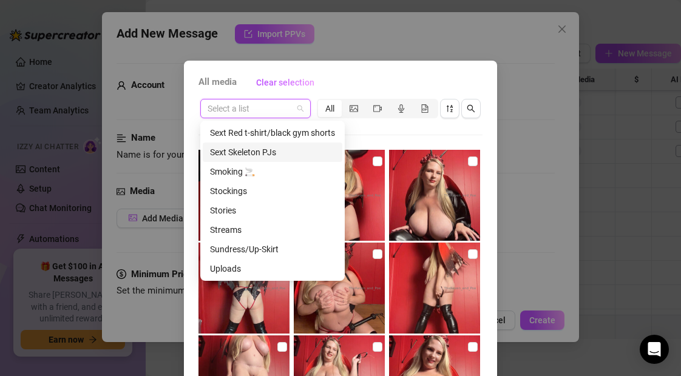
click at [261, 149] on div "Sext Skeleton PJs" at bounding box center [272, 152] width 125 height 13
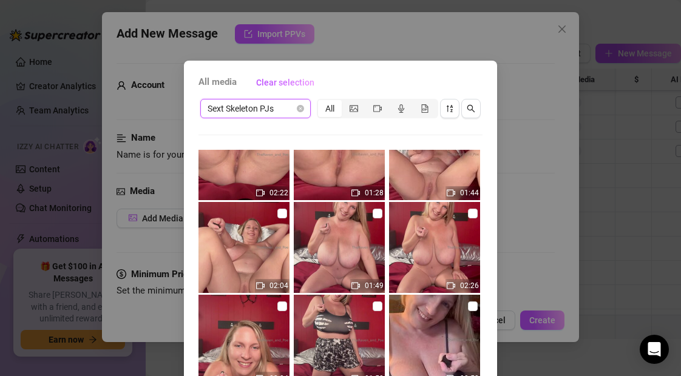
scroll to position [134, 0]
click at [474, 214] on input "checkbox" at bounding box center [473, 213] width 10 height 10
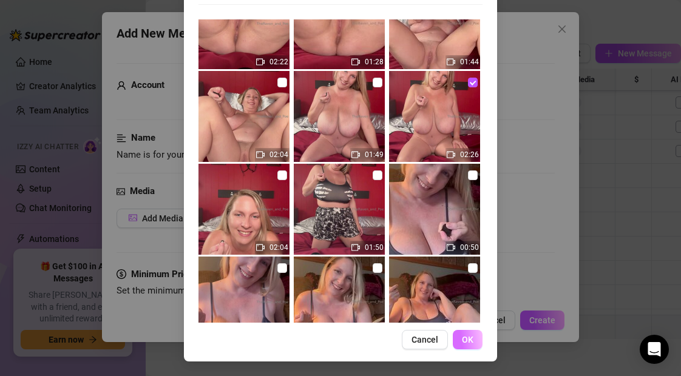
click at [469, 342] on span "OK" at bounding box center [468, 340] width 12 height 10
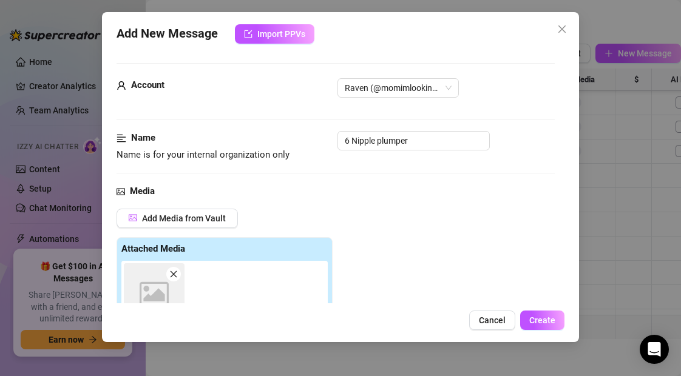
scroll to position [216, 0]
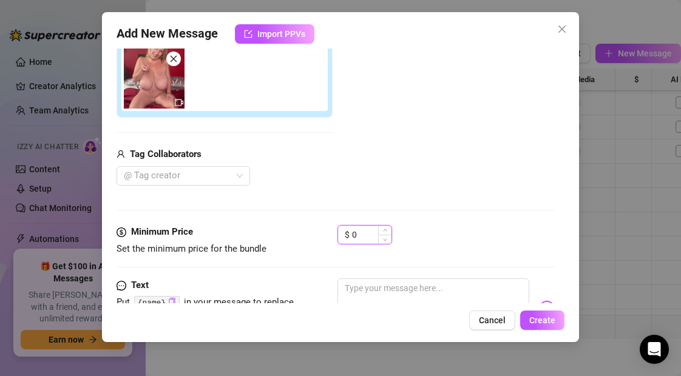
drag, startPoint x: 364, startPoint y: 236, endPoint x: 344, endPoint y: 235, distance: 20.0
click at [344, 235] on div "$ 0" at bounding box center [365, 234] width 55 height 19
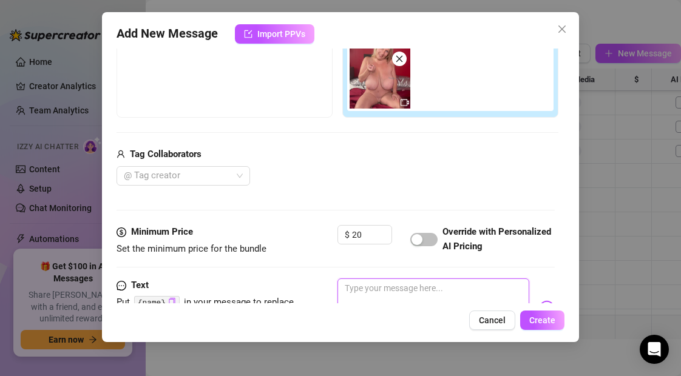
click at [361, 291] on textarea at bounding box center [433, 303] width 191 height 49
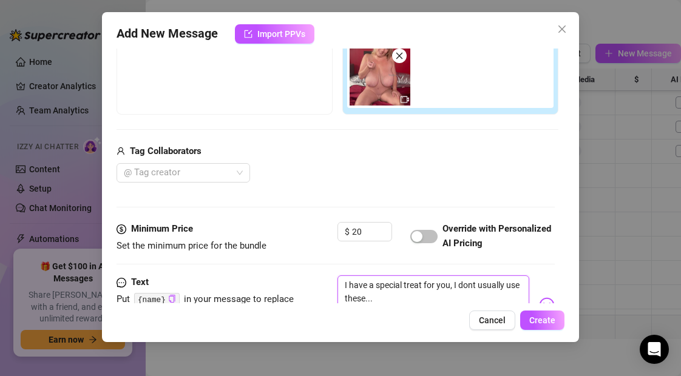
click at [474, 285] on textarea "I have a special treat for you, I dont usually use these..." at bounding box center [433, 300] width 191 height 49
drag, startPoint x: 506, startPoint y: 286, endPoint x: 478, endPoint y: 286, distance: 28.5
click at [478, 286] on textarea "I have a special treat for you, I don't usually use these..." at bounding box center [433, 300] width 191 height 49
click at [365, 300] on textarea "I have a special treat for you, I don't use these..." at bounding box center [433, 300] width 191 height 49
click at [396, 304] on div "Add New Message Import PPVs Account Raven (@momimlookingfor) Name Name is for y…" at bounding box center [340, 177] width 477 height 330
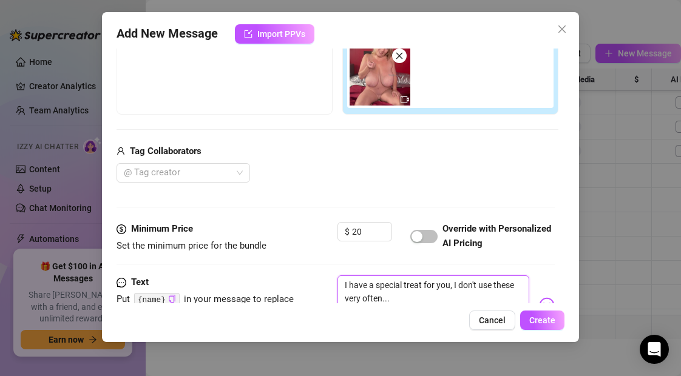
click at [393, 301] on textarea "I have a special treat for you, I don't use these very often..." at bounding box center [433, 300] width 191 height 49
click at [552, 319] on span "Create" at bounding box center [543, 321] width 26 height 10
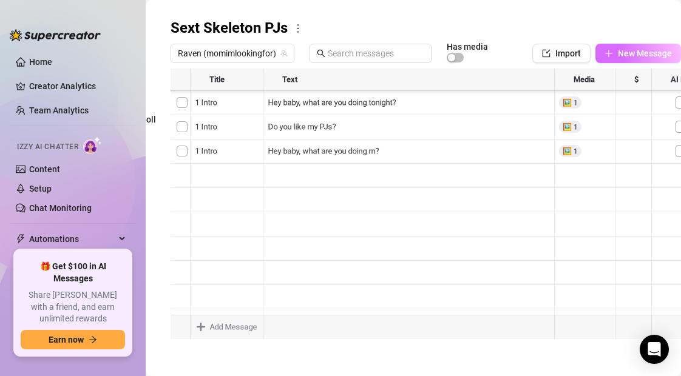
click at [611, 50] on icon "plus" at bounding box center [609, 53] width 9 height 9
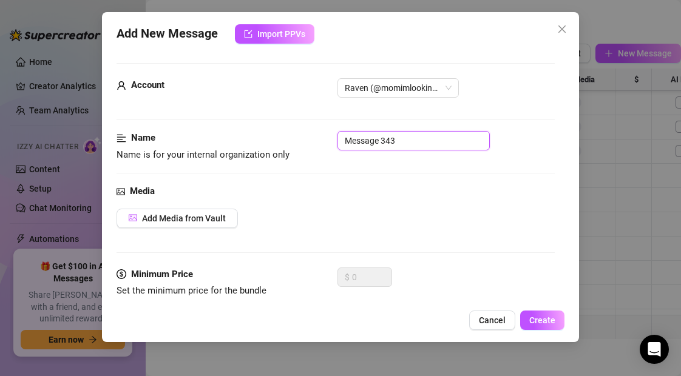
drag, startPoint x: 406, startPoint y: 140, endPoint x: 318, endPoint y: 141, distance: 87.4
click at [318, 141] on div "Name Name is for your internal organization only Message 343" at bounding box center [336, 146] width 438 height 31
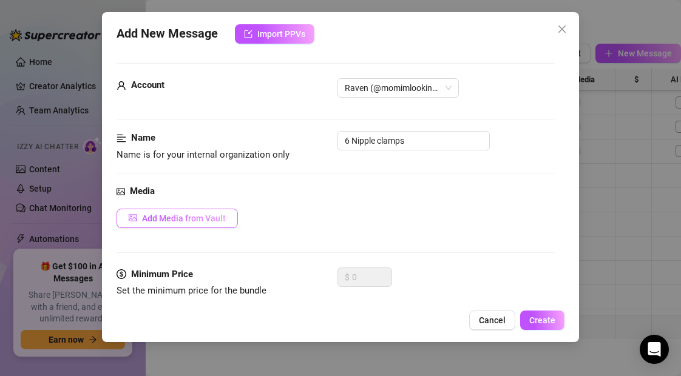
click at [213, 219] on span "Add Media from Vault" at bounding box center [184, 219] width 84 height 10
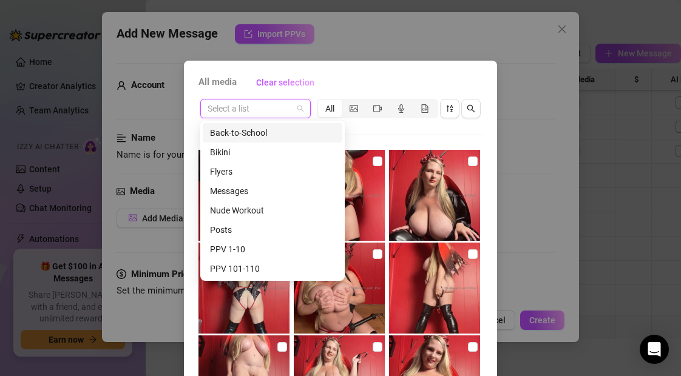
click at [242, 111] on input "search" at bounding box center [250, 109] width 85 height 18
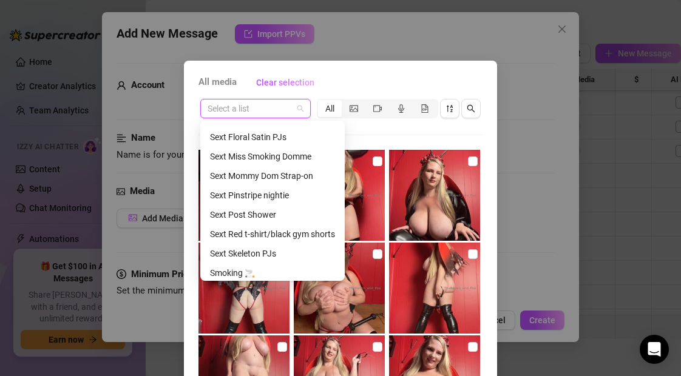
scroll to position [484, 0]
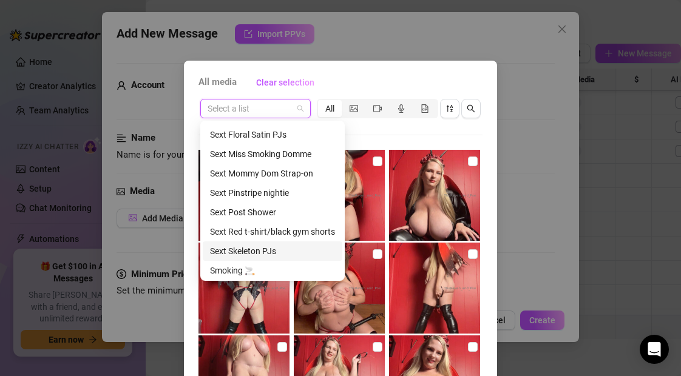
click at [254, 250] on div "Sext Skeleton PJs" at bounding box center [272, 251] width 125 height 13
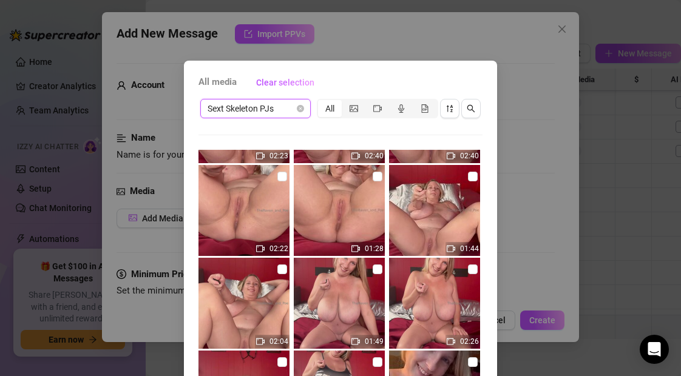
scroll to position [79, 0]
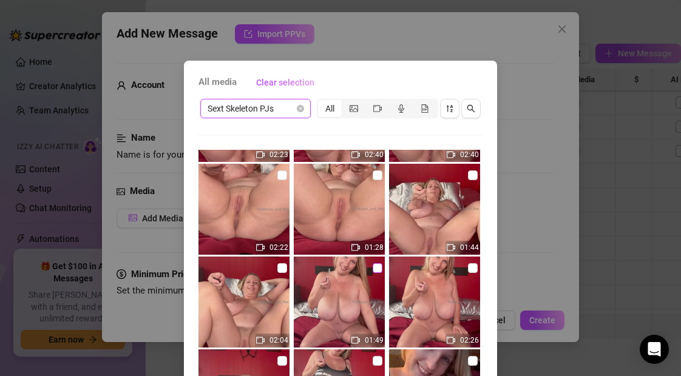
click at [378, 267] on input "checkbox" at bounding box center [378, 269] width 10 height 10
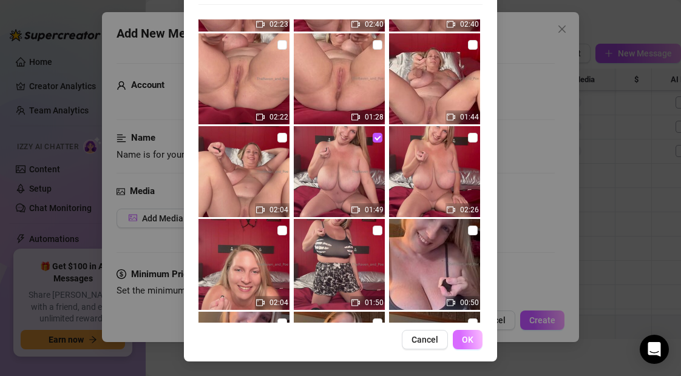
click at [469, 340] on span "OK" at bounding box center [468, 340] width 12 height 10
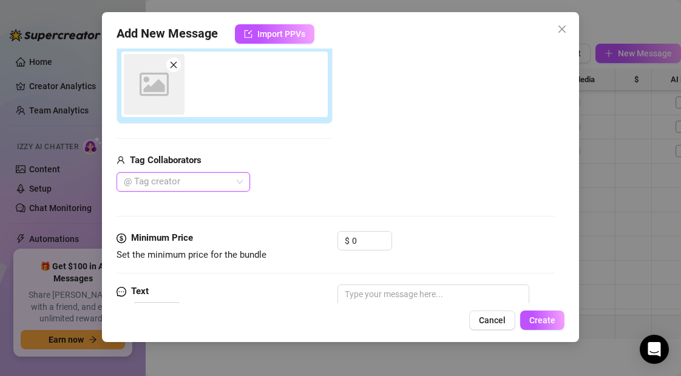
scroll to position [216, 0]
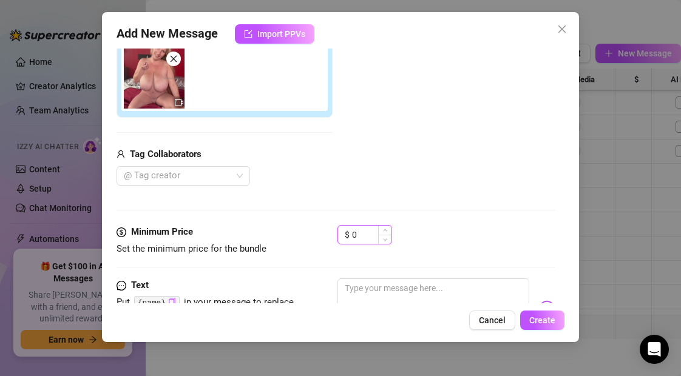
drag, startPoint x: 361, startPoint y: 236, endPoint x: 342, endPoint y: 234, distance: 18.9
click at [342, 234] on div "$ 0" at bounding box center [365, 234] width 55 height 19
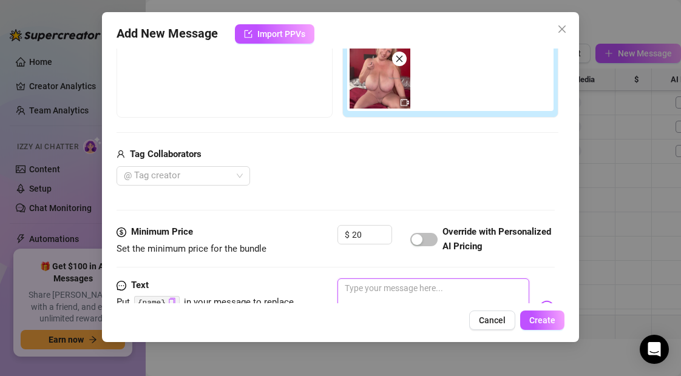
click at [351, 292] on textarea at bounding box center [433, 303] width 191 height 49
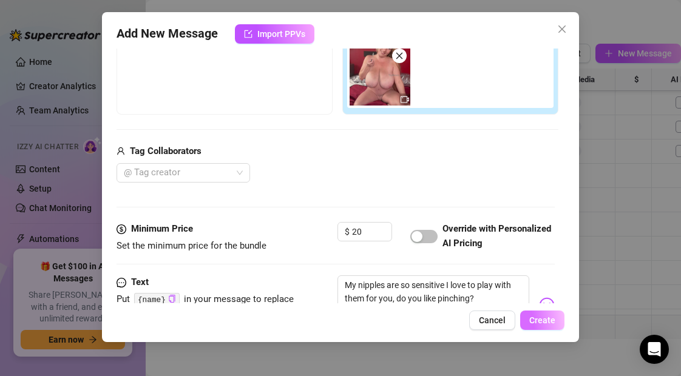
click at [534, 321] on span "Create" at bounding box center [543, 321] width 26 height 10
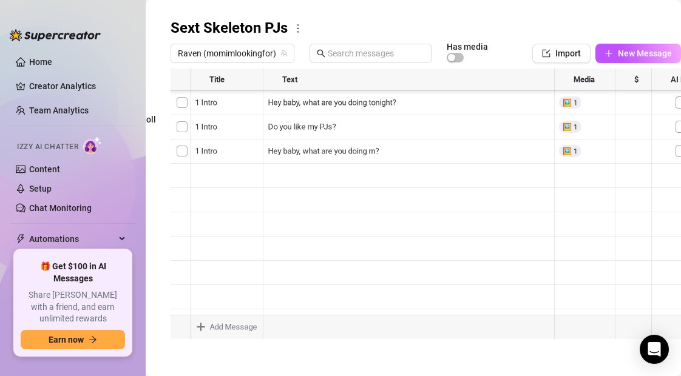
scroll to position [316, 0]
click at [608, 53] on icon "plus" at bounding box center [609, 53] width 9 height 9
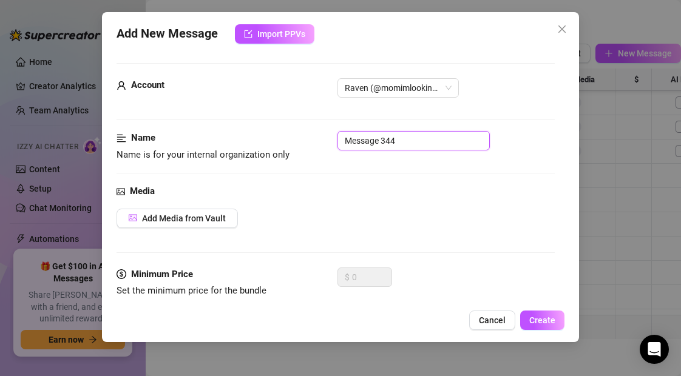
drag, startPoint x: 403, startPoint y: 144, endPoint x: 267, endPoint y: 145, distance: 136.0
click at [267, 145] on div "Name Name is for your internal organization only Message 344" at bounding box center [336, 146] width 438 height 31
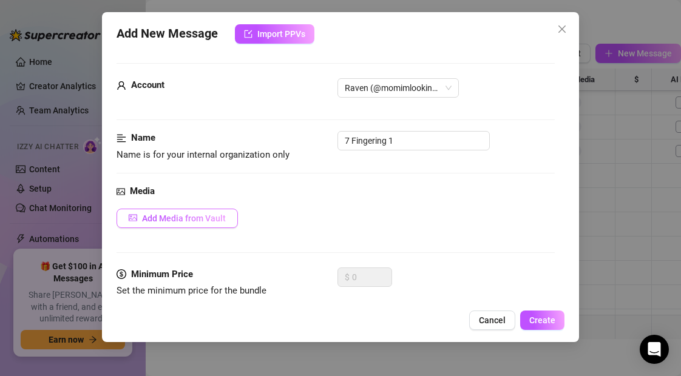
click at [190, 217] on span "Add Media from Vault" at bounding box center [184, 219] width 84 height 10
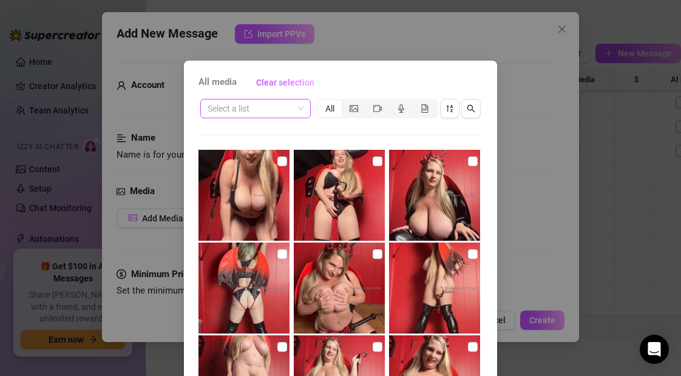
click at [273, 109] on input "search" at bounding box center [250, 109] width 85 height 18
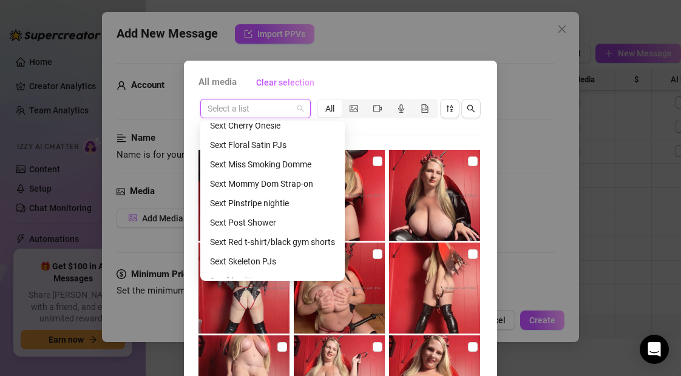
scroll to position [476, 0]
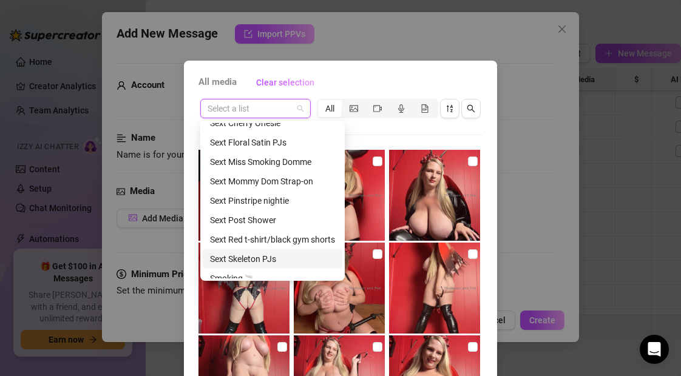
click at [254, 262] on div "Sext Skeleton PJs" at bounding box center [272, 259] width 125 height 13
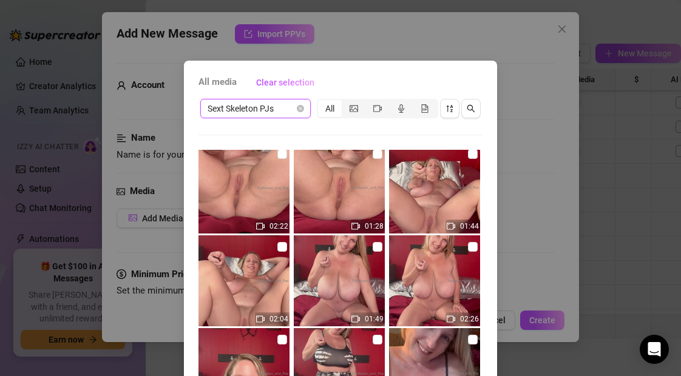
scroll to position [104, 0]
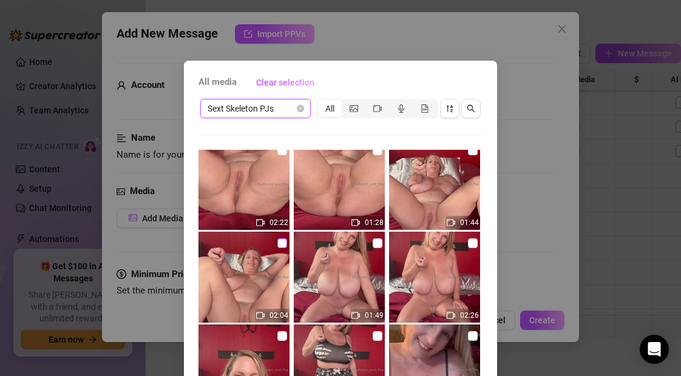
click at [283, 245] on input "checkbox" at bounding box center [283, 244] width 10 height 10
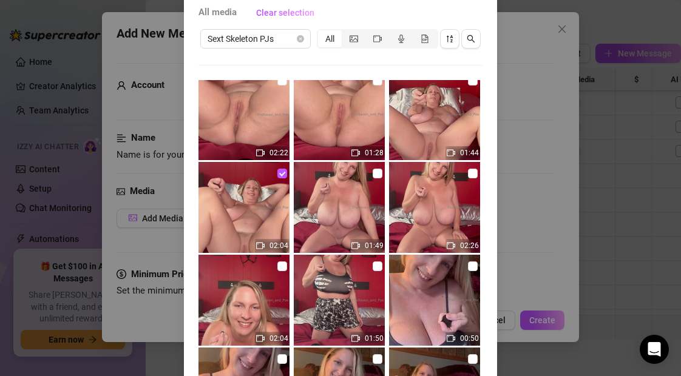
scroll to position [131, 0]
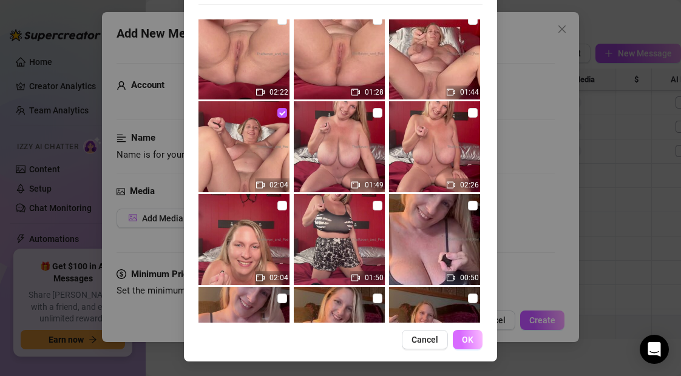
click at [473, 342] on span "OK" at bounding box center [468, 340] width 12 height 10
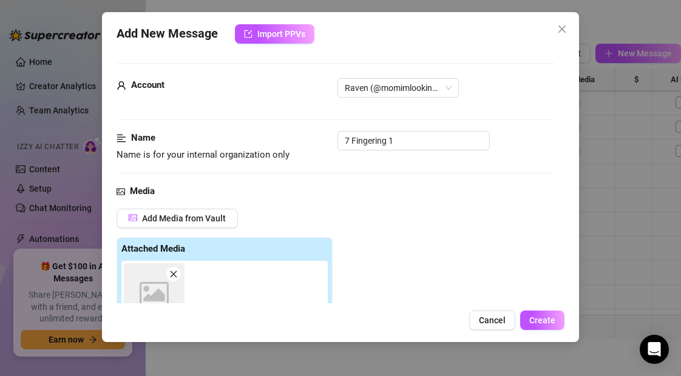
scroll to position [216, 0]
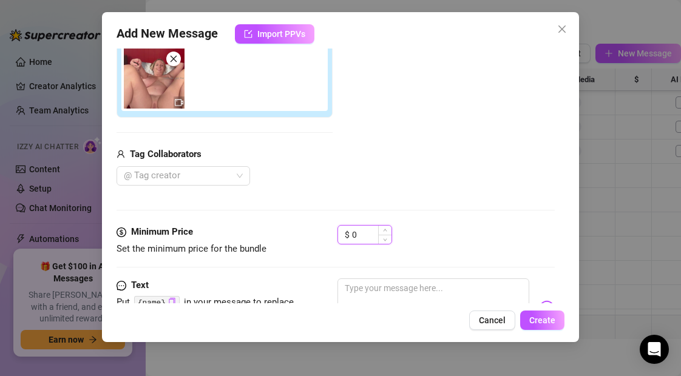
drag, startPoint x: 364, startPoint y: 236, endPoint x: 344, endPoint y: 236, distance: 20.0
click at [344, 236] on div "$ 0" at bounding box center [365, 234] width 55 height 19
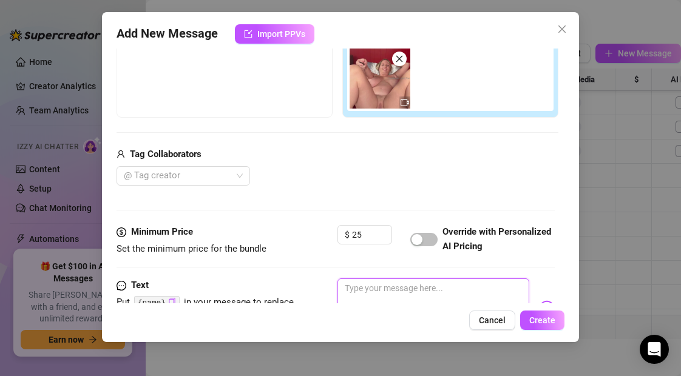
click at [357, 292] on textarea at bounding box center [433, 303] width 191 height 49
click at [443, 291] on textarea "I want to walk you through, step by step" at bounding box center [433, 303] width 191 height 49
click at [419, 301] on textarea "I want to walk you through how to please me, step by step" at bounding box center [433, 303] width 191 height 49
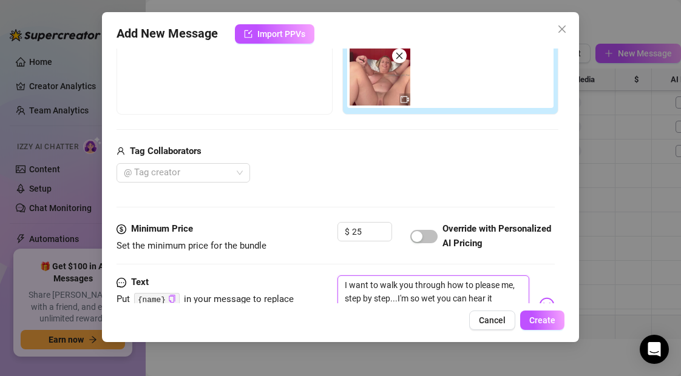
scroll to position [325, 0]
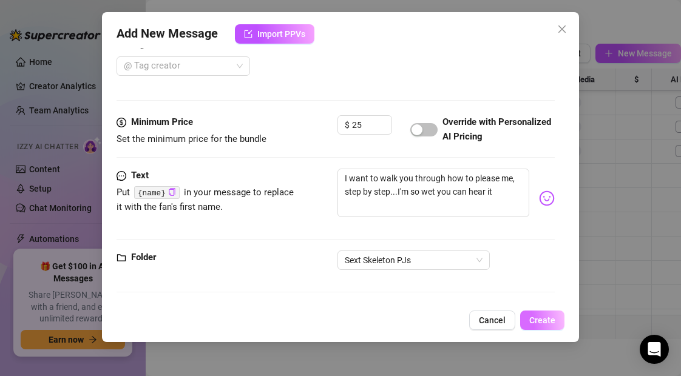
click at [540, 322] on span "Create" at bounding box center [543, 321] width 26 height 10
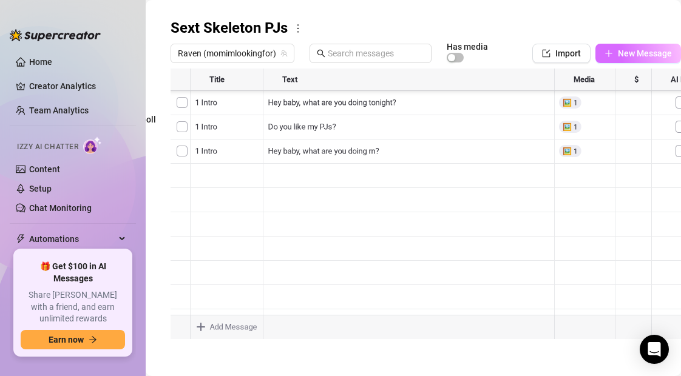
click at [609, 53] on icon "plus" at bounding box center [608, 53] width 7 height 1
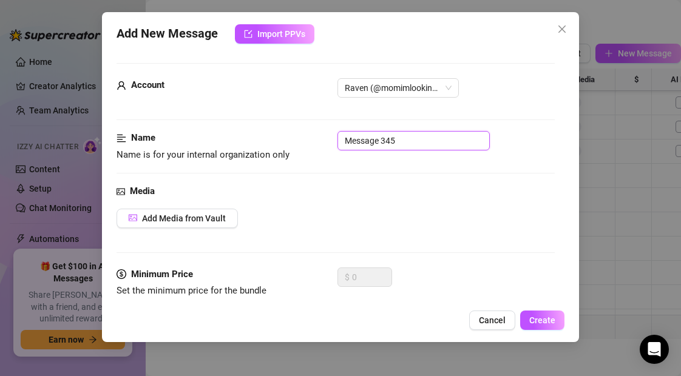
drag, startPoint x: 404, startPoint y: 142, endPoint x: 306, endPoint y: 142, distance: 98.4
click at [306, 142] on div "Name Name is for your internal organization only Message 345" at bounding box center [336, 146] width 438 height 31
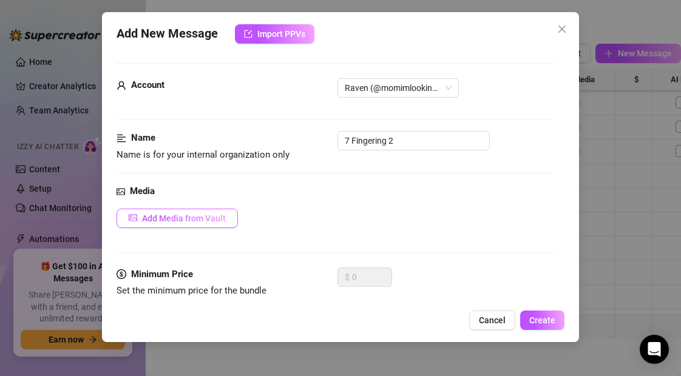
click at [223, 211] on button "Add Media from Vault" at bounding box center [177, 218] width 121 height 19
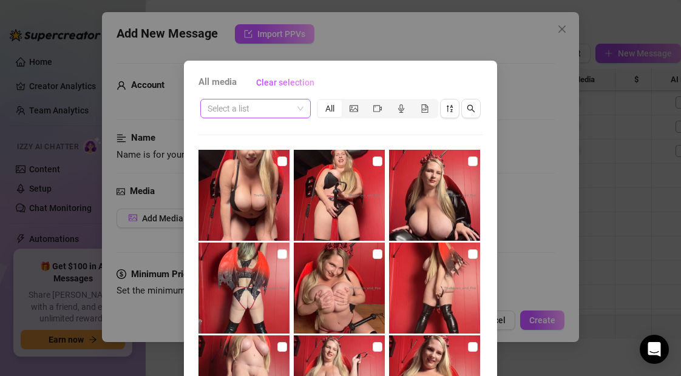
click at [259, 109] on input "search" at bounding box center [250, 109] width 85 height 18
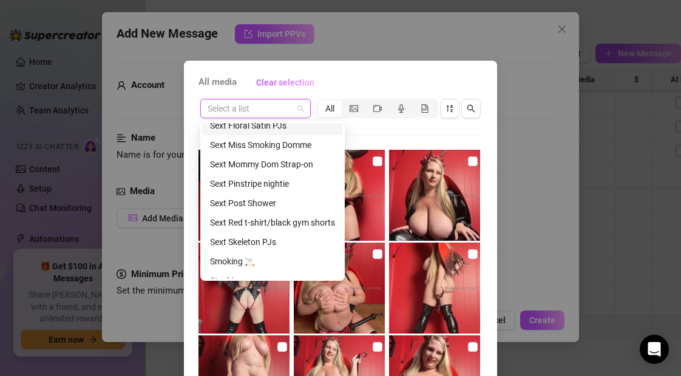
scroll to position [498, 0]
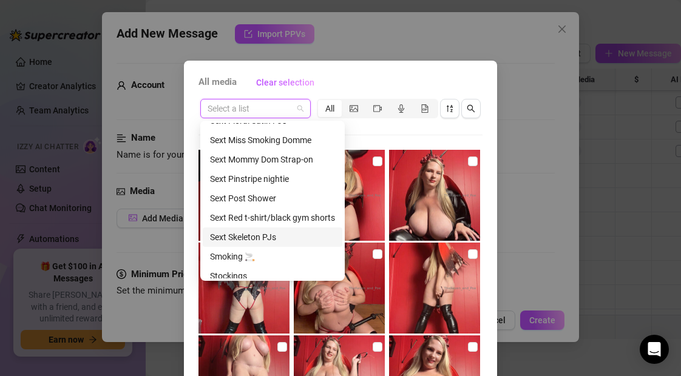
click at [250, 236] on div "Sext Skeleton PJs" at bounding box center [272, 237] width 125 height 13
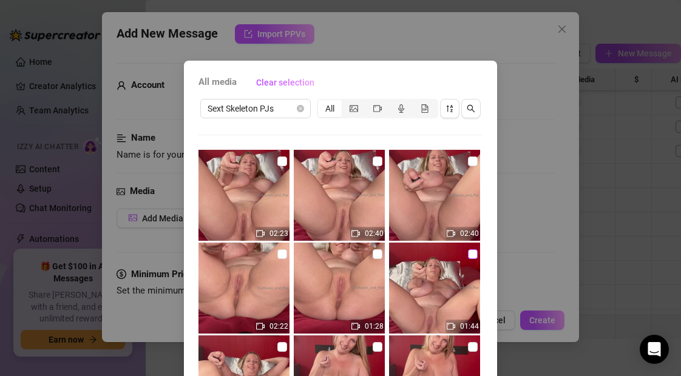
click at [475, 253] on input "checkbox" at bounding box center [473, 255] width 10 height 10
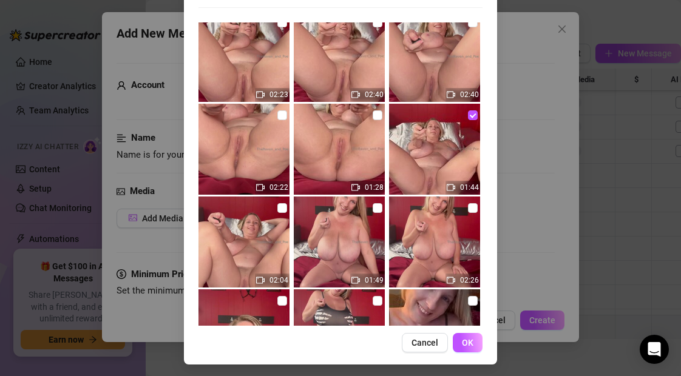
scroll to position [131, 0]
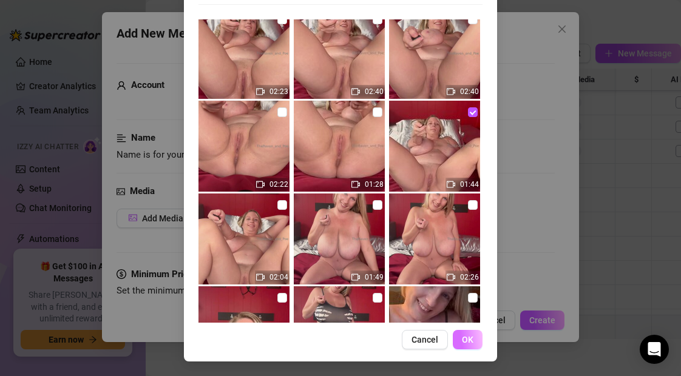
click at [471, 341] on span "OK" at bounding box center [468, 340] width 12 height 10
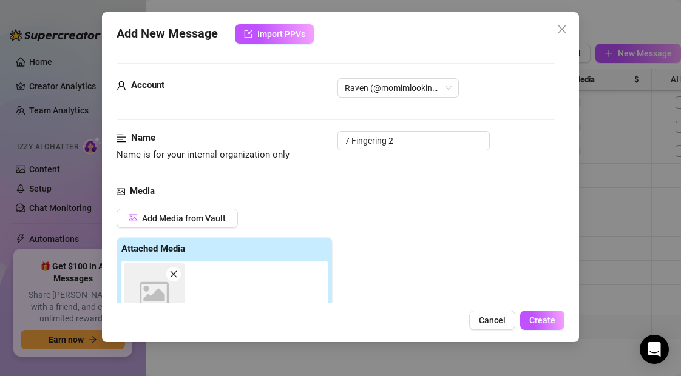
scroll to position [216, 0]
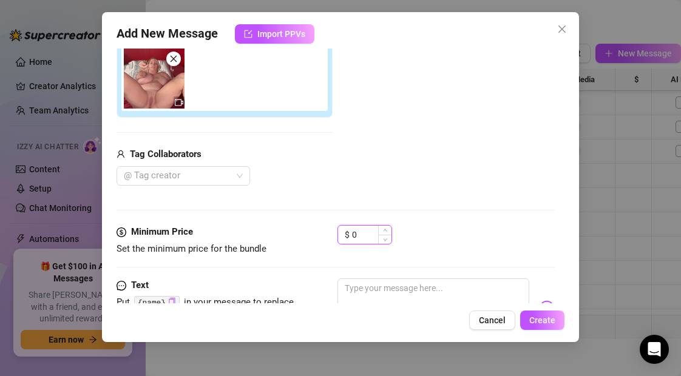
drag, startPoint x: 365, startPoint y: 236, endPoint x: 344, endPoint y: 236, distance: 20.7
click at [344, 236] on div "$ 0" at bounding box center [365, 234] width 55 height 19
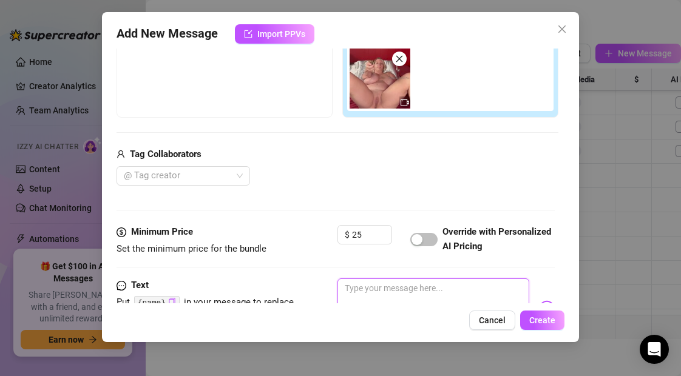
click at [369, 289] on textarea at bounding box center [433, 303] width 191 height 49
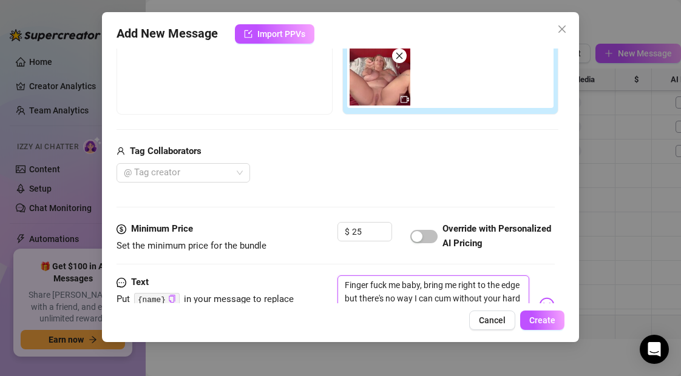
scroll to position [232, 0]
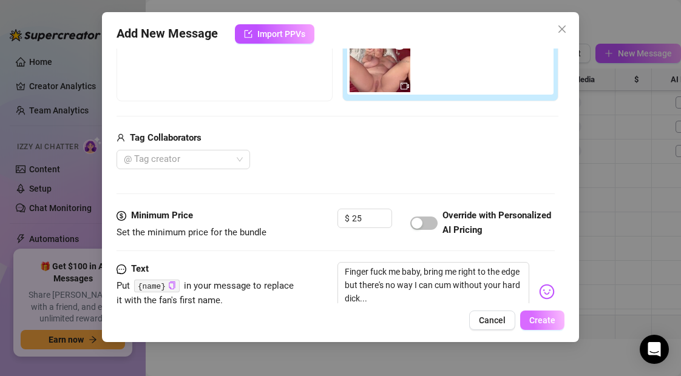
click at [550, 321] on span "Create" at bounding box center [543, 321] width 26 height 10
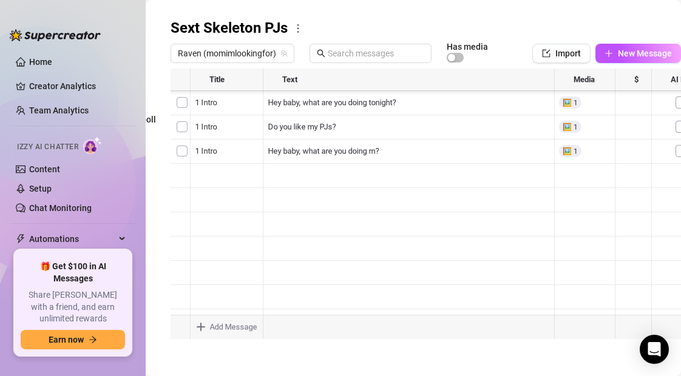
scroll to position [364, 0]
click at [608, 50] on icon "plus" at bounding box center [609, 53] width 9 height 9
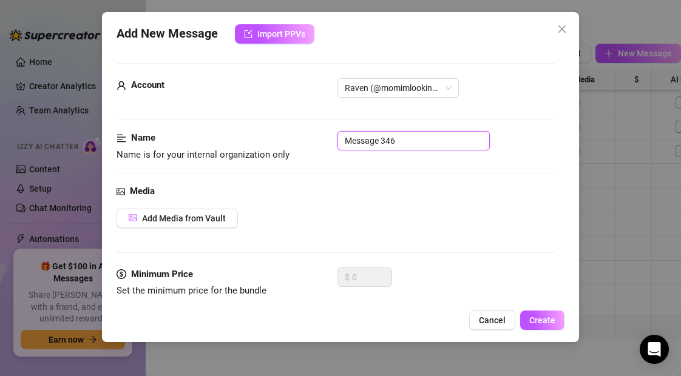
drag, startPoint x: 398, startPoint y: 143, endPoint x: 293, endPoint y: 146, distance: 105.7
click at [293, 146] on div "Name Name is for your internal organization only Message 346" at bounding box center [336, 146] width 438 height 31
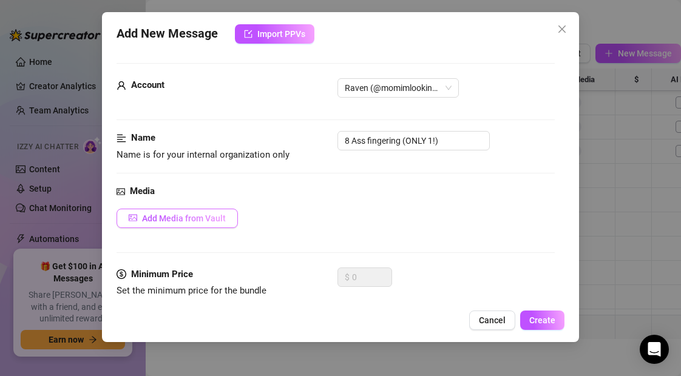
click at [164, 216] on span "Add Media from Vault" at bounding box center [184, 219] width 84 height 10
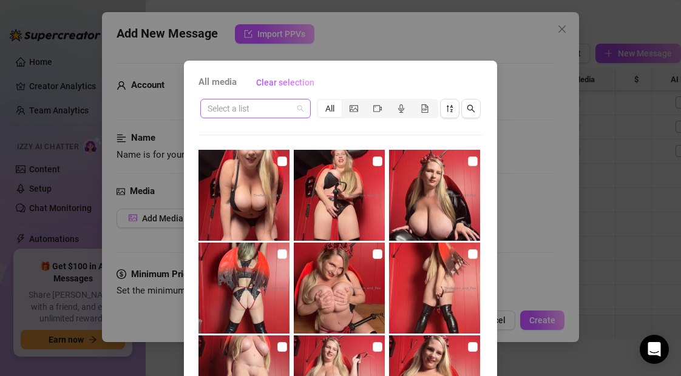
click at [235, 109] on input "search" at bounding box center [250, 109] width 85 height 18
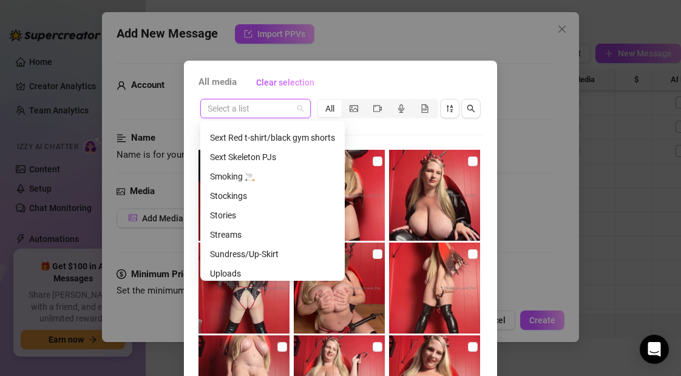
scroll to position [583, 0]
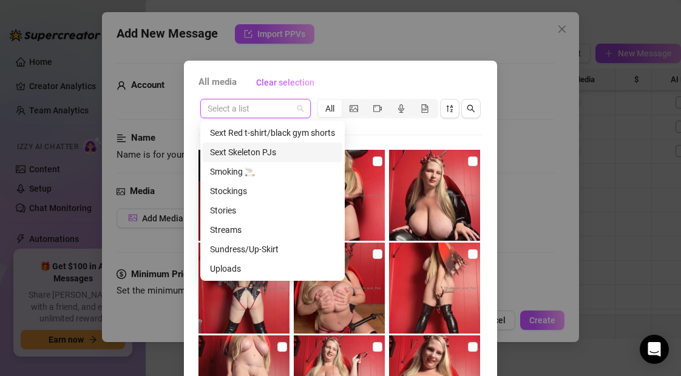
click at [262, 151] on div "Sext Skeleton PJs" at bounding box center [272, 152] width 125 height 13
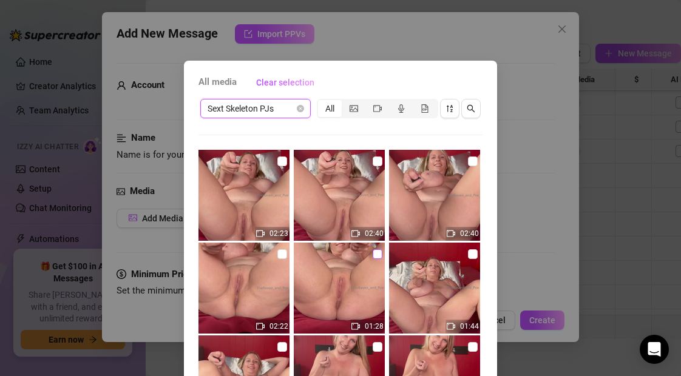
click at [376, 253] on input "checkbox" at bounding box center [378, 255] width 10 height 10
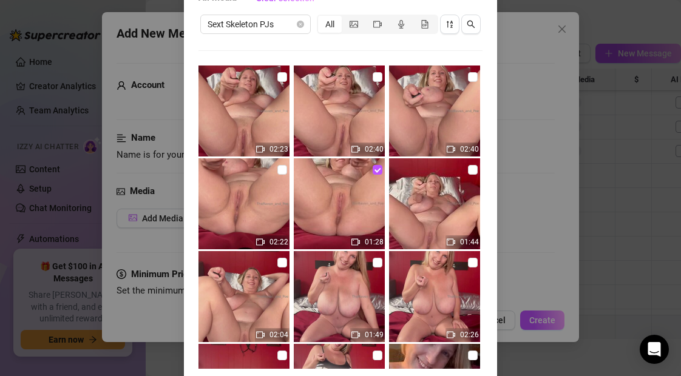
scroll to position [131, 0]
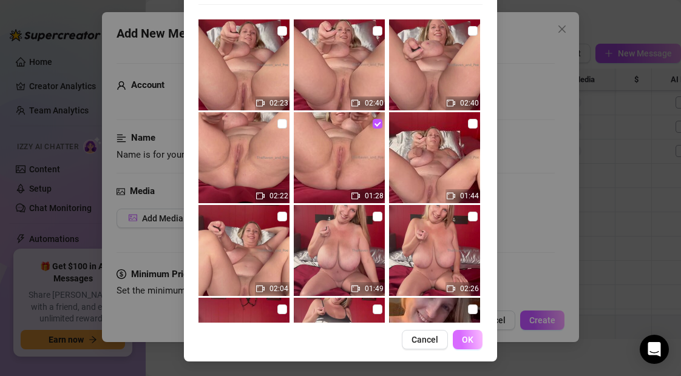
click at [469, 342] on span "OK" at bounding box center [468, 340] width 12 height 10
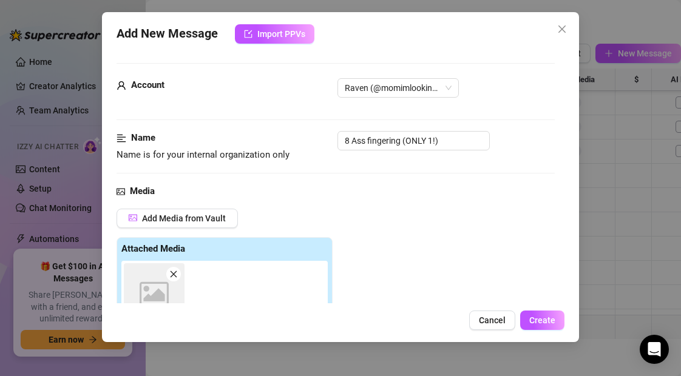
scroll to position [216, 0]
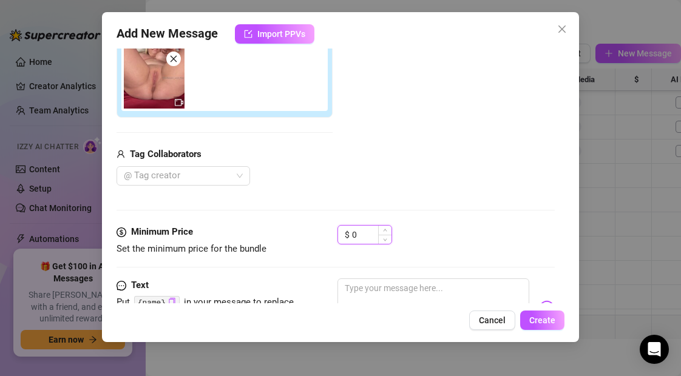
drag, startPoint x: 358, startPoint y: 235, endPoint x: 347, endPoint y: 235, distance: 10.3
click at [347, 235] on div "$ 0" at bounding box center [365, 234] width 55 height 19
click at [361, 293] on textarea at bounding box center [433, 303] width 191 height 49
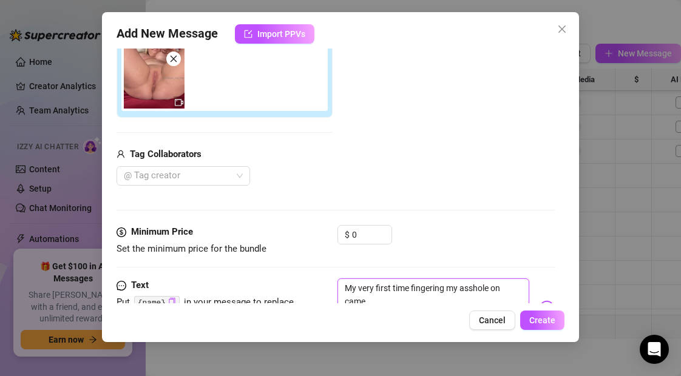
scroll to position [219, 0]
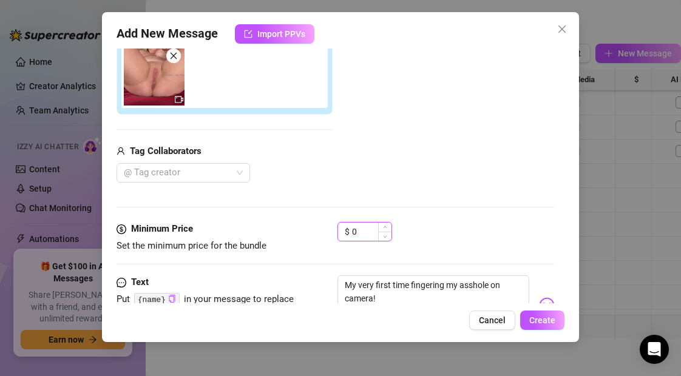
drag, startPoint x: 361, startPoint y: 232, endPoint x: 341, endPoint y: 231, distance: 20.0
click at [341, 231] on div "$ 0" at bounding box center [365, 231] width 55 height 19
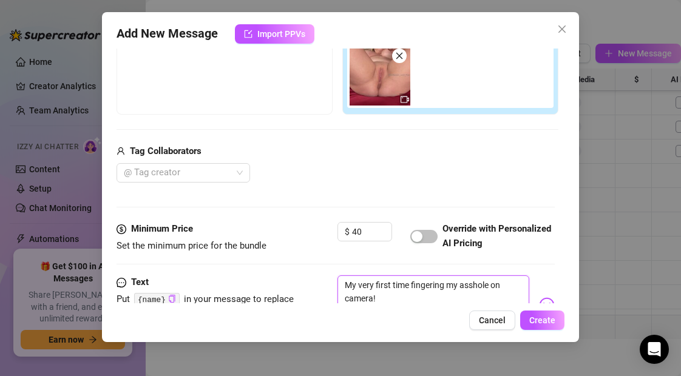
click at [383, 299] on textarea "My very first time fingering my asshole on camera!" at bounding box center [433, 300] width 191 height 49
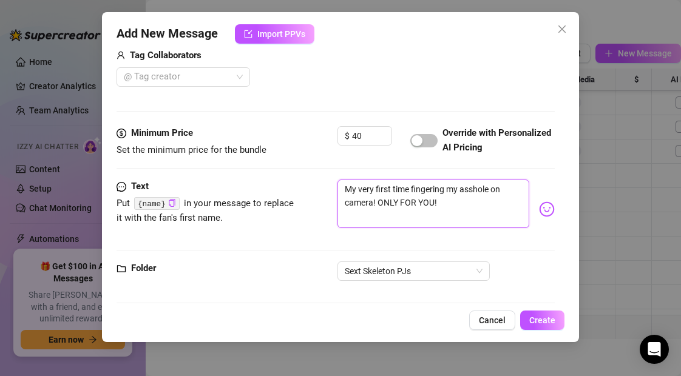
scroll to position [325, 0]
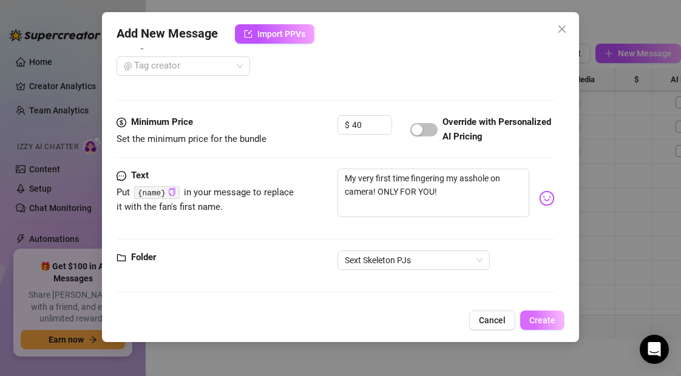
click at [544, 318] on span "Create" at bounding box center [543, 321] width 26 height 10
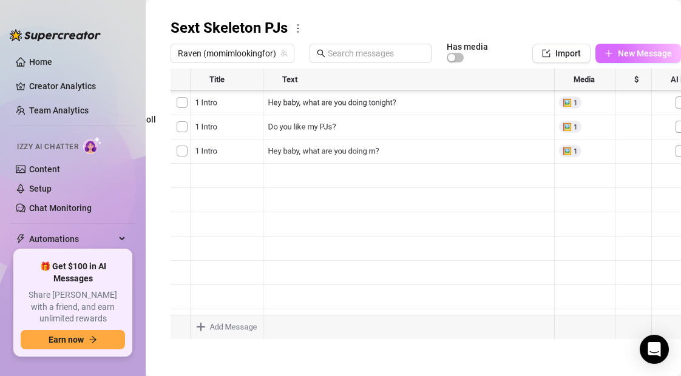
click at [608, 50] on icon "plus" at bounding box center [608, 53] width 1 height 7
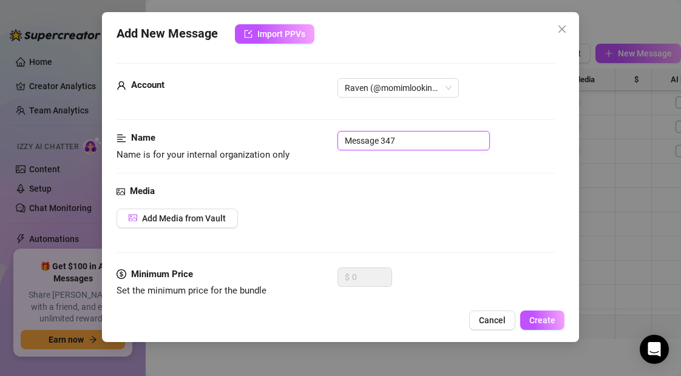
drag, startPoint x: 400, startPoint y: 141, endPoint x: 334, endPoint y: 139, distance: 66.2
click at [334, 139] on div "Name Name is for your internal organization only Message 347" at bounding box center [336, 146] width 438 height 31
click at [492, 321] on span "Cancel" at bounding box center [492, 321] width 27 height 10
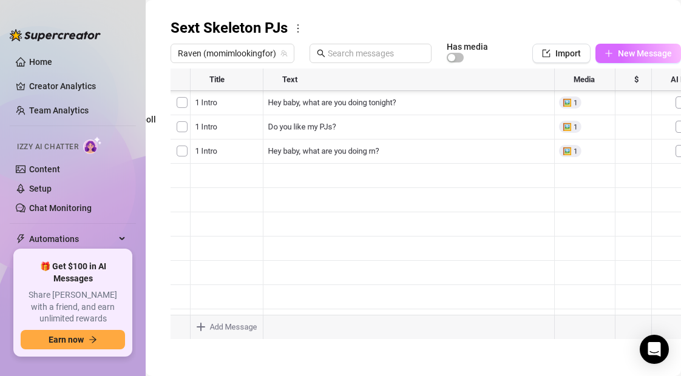
click at [607, 53] on icon "plus" at bounding box center [609, 53] width 9 height 9
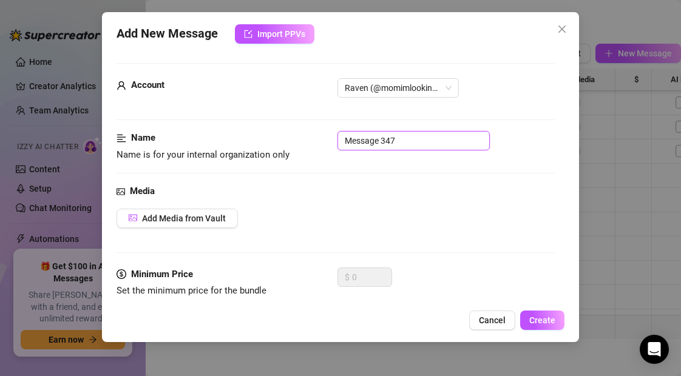
drag, startPoint x: 399, startPoint y: 142, endPoint x: 331, endPoint y: 142, distance: 68.0
click at [331, 142] on div "Name Name is for your internal organization only Message 347" at bounding box center [336, 146] width 438 height 31
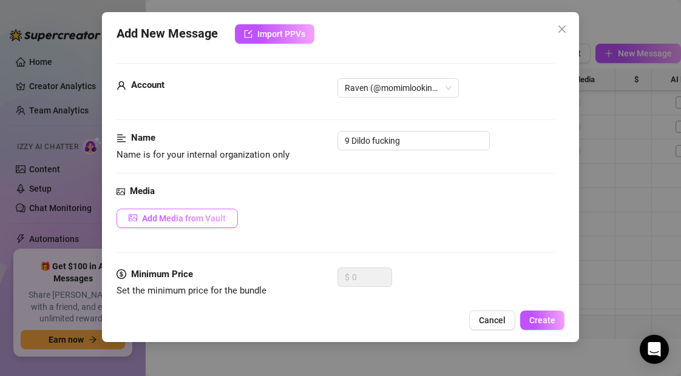
click at [216, 217] on span "Add Media from Vault" at bounding box center [184, 219] width 84 height 10
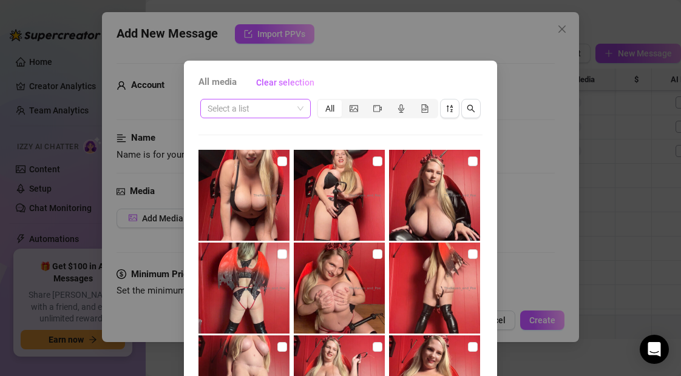
click at [261, 107] on input "search" at bounding box center [250, 109] width 85 height 18
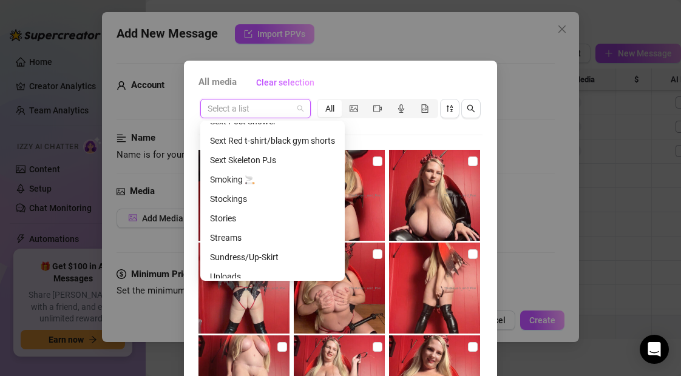
scroll to position [583, 0]
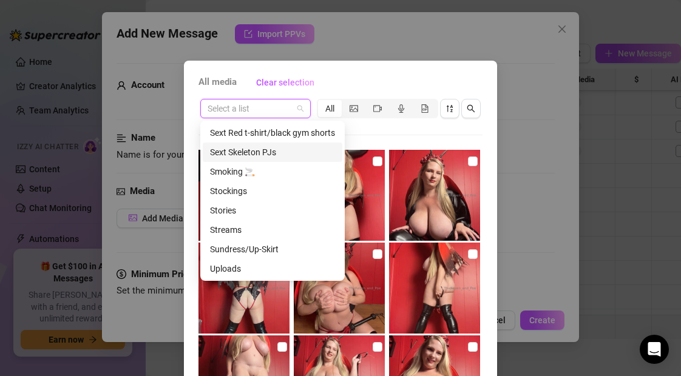
click at [240, 150] on div "Sext Skeleton PJs" at bounding box center [272, 152] width 125 height 13
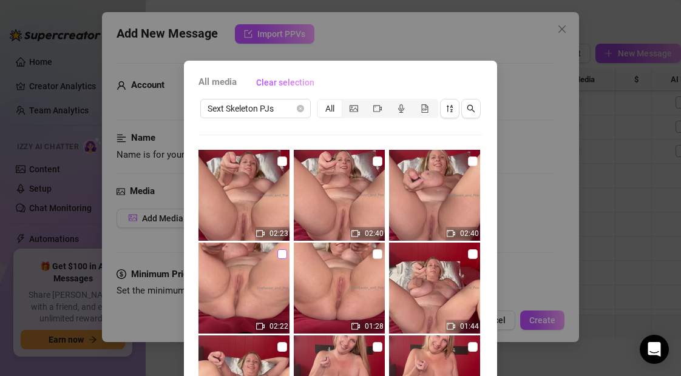
click at [282, 251] on input "checkbox" at bounding box center [283, 255] width 10 height 10
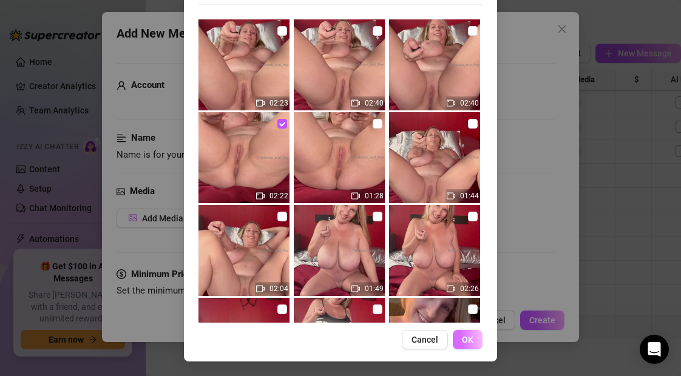
click at [463, 343] on span "OK" at bounding box center [468, 340] width 12 height 10
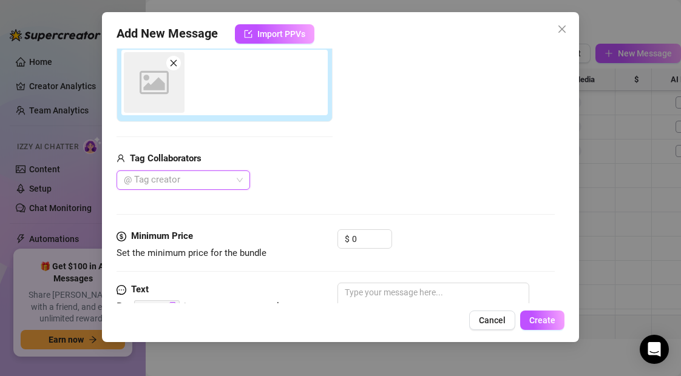
scroll to position [216, 0]
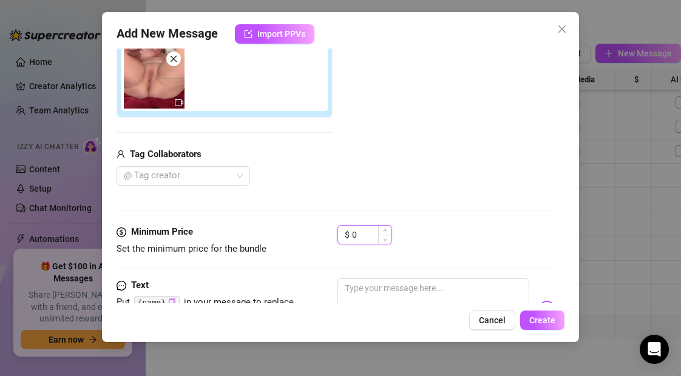
drag, startPoint x: 363, startPoint y: 235, endPoint x: 349, endPoint y: 234, distance: 14.0
click at [349, 234] on div "$ 0" at bounding box center [365, 234] width 55 height 19
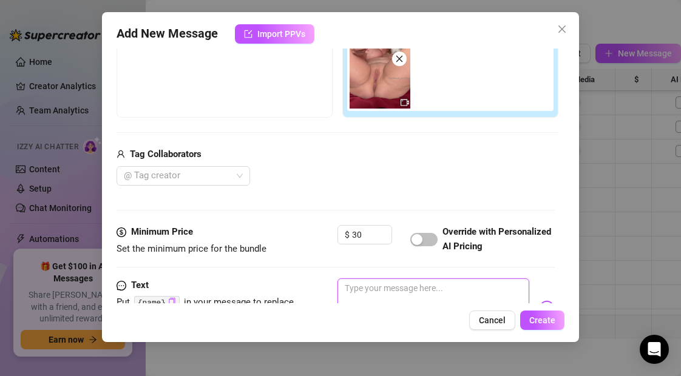
click at [367, 291] on textarea at bounding box center [433, 303] width 191 height 49
click at [556, 325] on button "Create" at bounding box center [542, 320] width 44 height 19
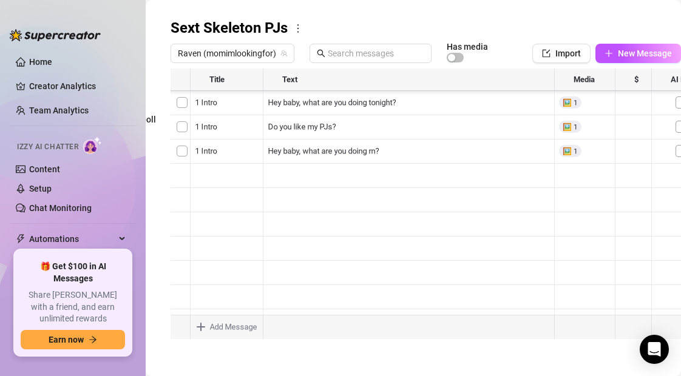
scroll to position [413, 0]
click at [423, 273] on div at bounding box center [426, 204] width 511 height 271
click at [421, 273] on div at bounding box center [426, 204] width 511 height 271
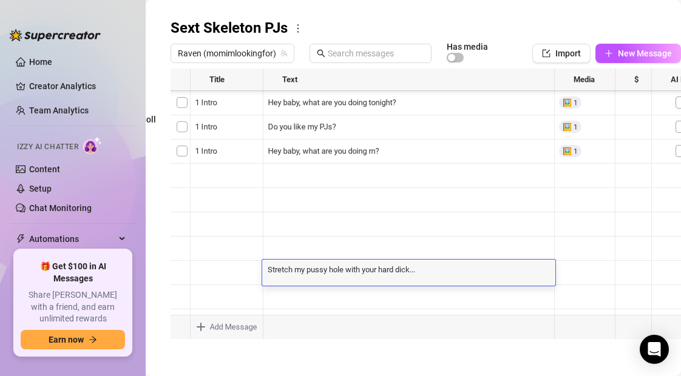
scroll to position [0, 0]
click at [421, 273] on textarea "Stretch my pussy hole with your hard dick..." at bounding box center [408, 269] width 293 height 11
click at [496, 272] on textarea "Stretch my pussy hole with your hard dick...fuck me EXACTLY as i say" at bounding box center [408, 269] width 293 height 11
click at [512, 272] on textarea "Stretch my pussy hole with your hard dick...fuck me EXACTLY as I say" at bounding box center [408, 269] width 293 height 11
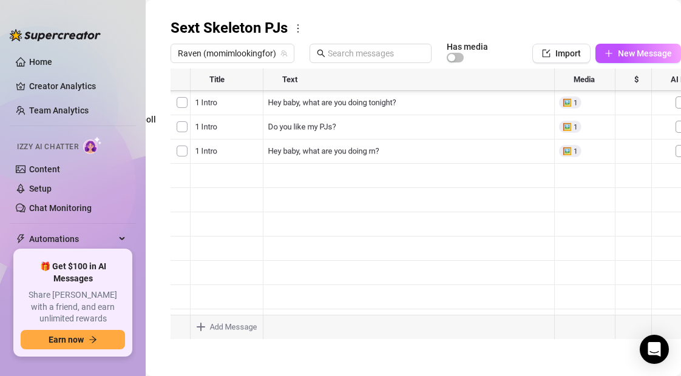
click at [523, 359] on div "Folders All messages After care Can't afford... Dick Rating Free vids (rebill/p…" at bounding box center [314, 380] width 511 height 723
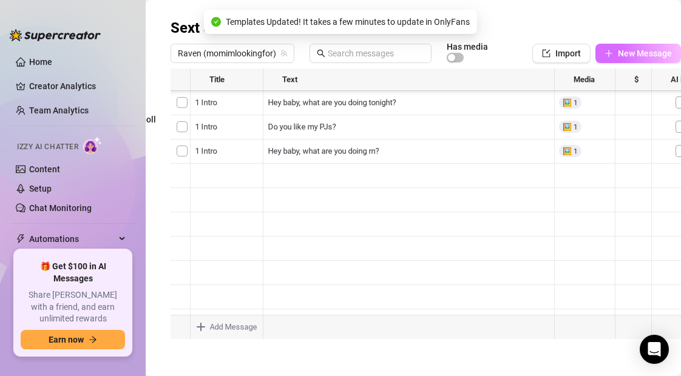
click at [610, 52] on icon "plus" at bounding box center [609, 53] width 9 height 9
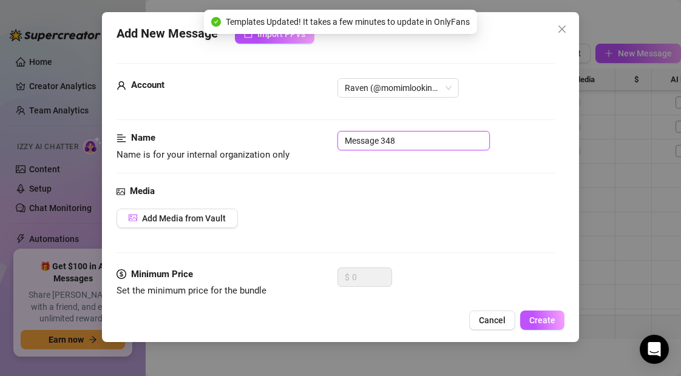
drag, startPoint x: 409, startPoint y: 141, endPoint x: 318, endPoint y: 137, distance: 90.5
click at [318, 137] on div "Name Name is for your internal organization only Message 348" at bounding box center [336, 146] width 438 height 31
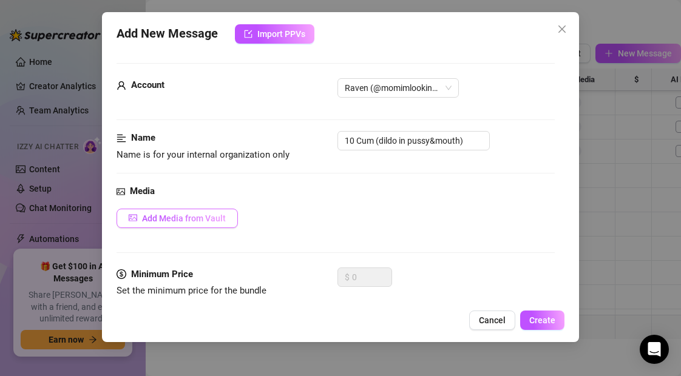
click at [217, 217] on span "Add Media from Vault" at bounding box center [184, 219] width 84 height 10
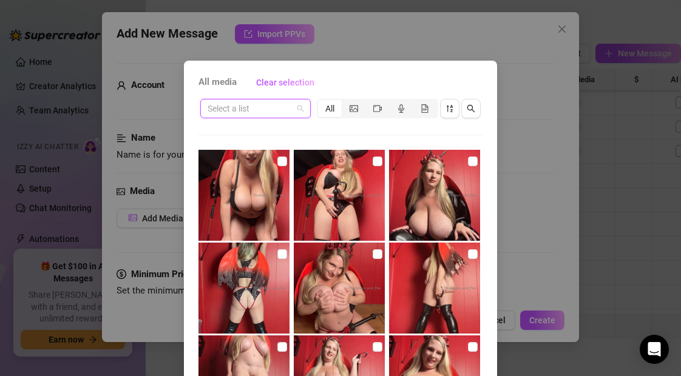
click at [260, 112] on input "search" at bounding box center [250, 109] width 85 height 18
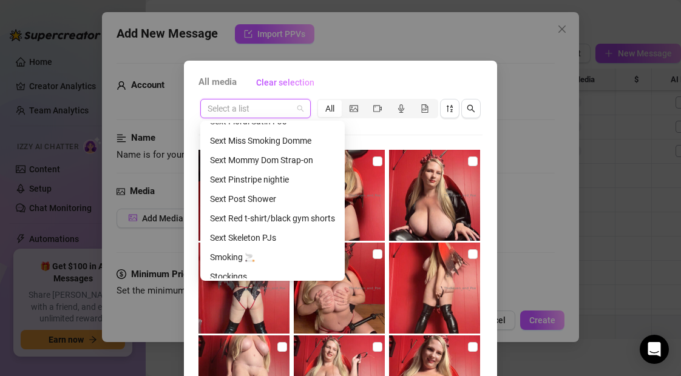
scroll to position [583, 0]
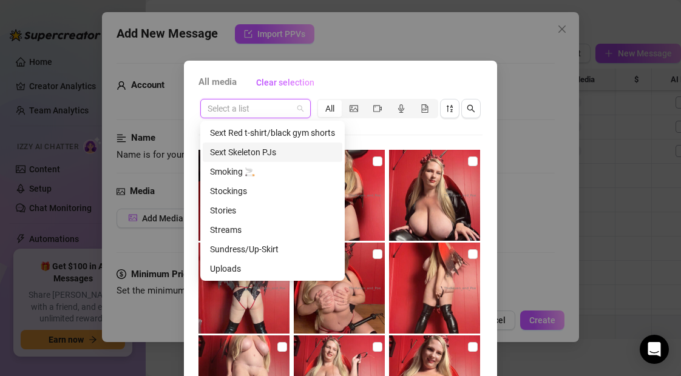
click at [250, 151] on div "Sext Skeleton PJs" at bounding box center [272, 152] width 125 height 13
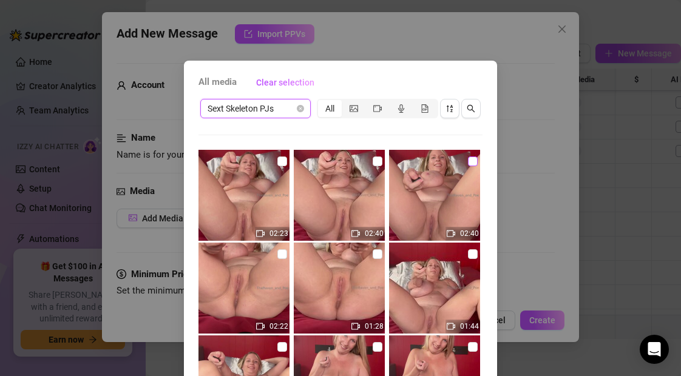
click at [476, 163] on input "checkbox" at bounding box center [473, 162] width 10 height 10
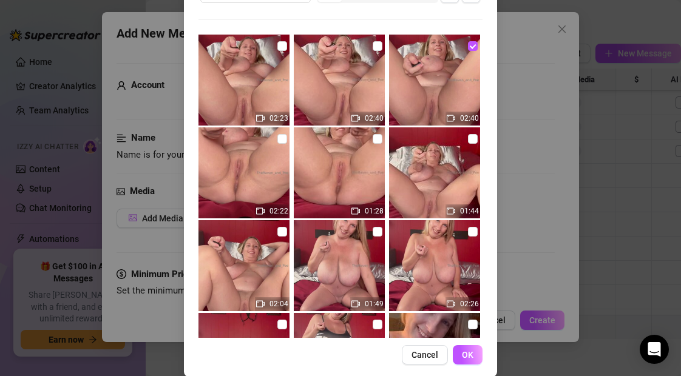
scroll to position [131, 0]
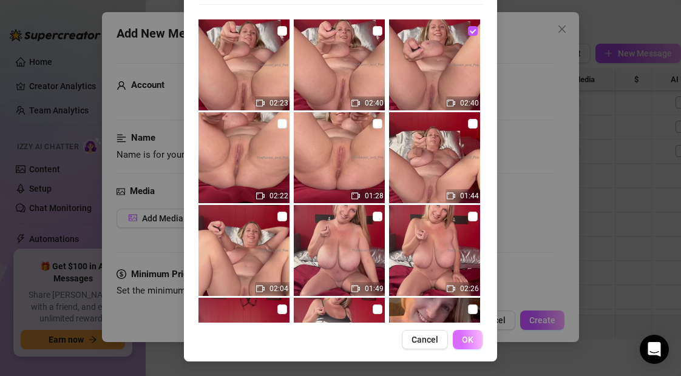
click at [465, 339] on span "OK" at bounding box center [468, 340] width 12 height 10
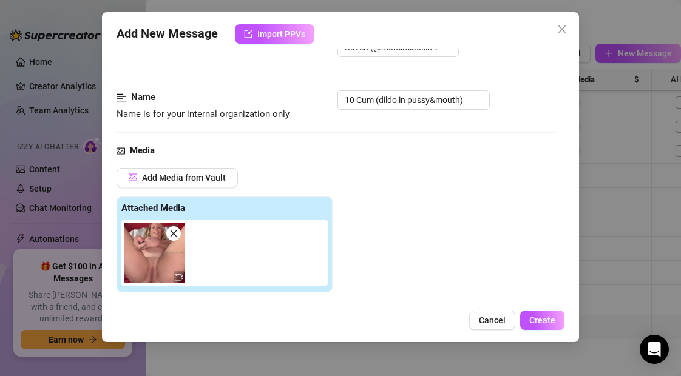
scroll to position [0, 0]
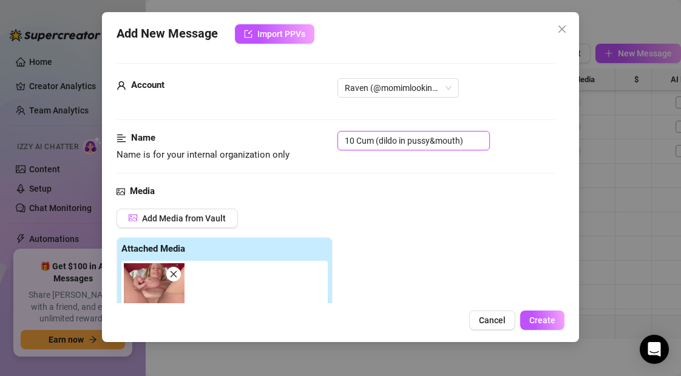
click at [462, 141] on input "10 Cum (dildo in pussy&mouth)" at bounding box center [414, 140] width 152 height 19
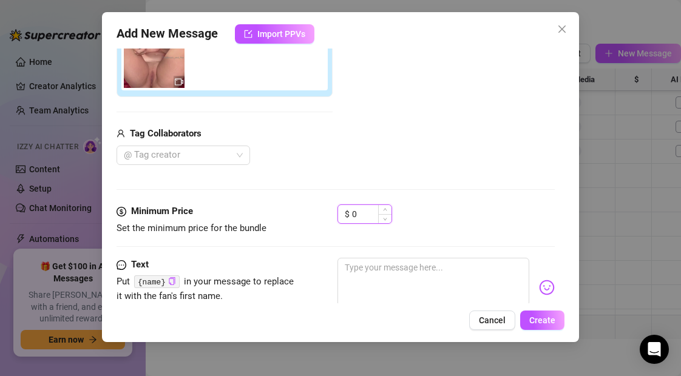
drag, startPoint x: 367, startPoint y: 216, endPoint x: 344, endPoint y: 215, distance: 22.5
click at [344, 215] on div "$ 0" at bounding box center [365, 214] width 55 height 19
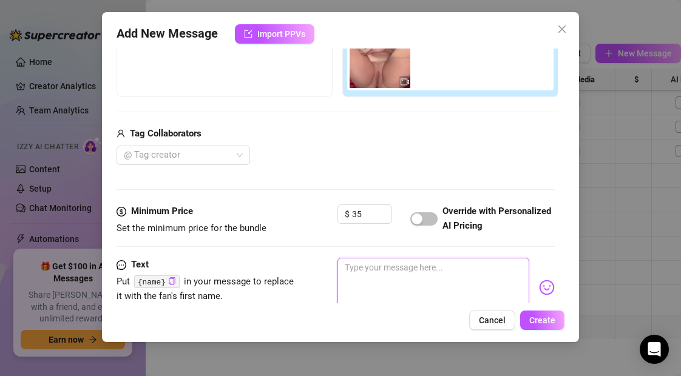
click at [357, 272] on textarea at bounding box center [433, 282] width 191 height 49
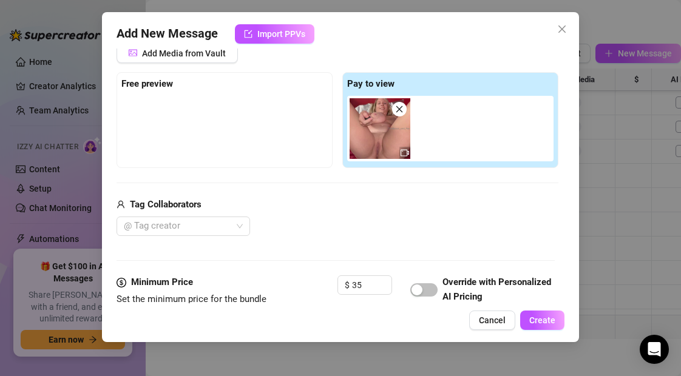
scroll to position [160, 0]
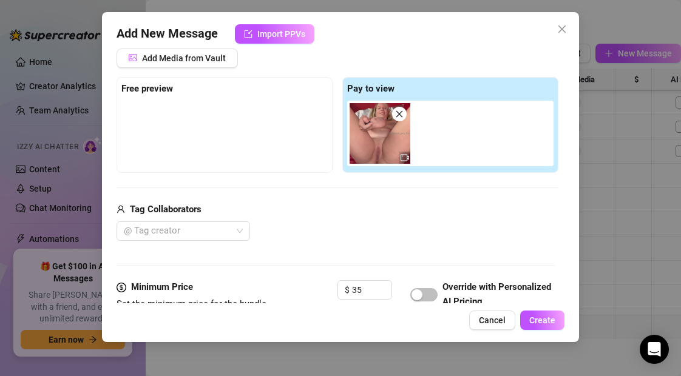
click at [402, 113] on icon "close" at bounding box center [399, 114] width 9 height 9
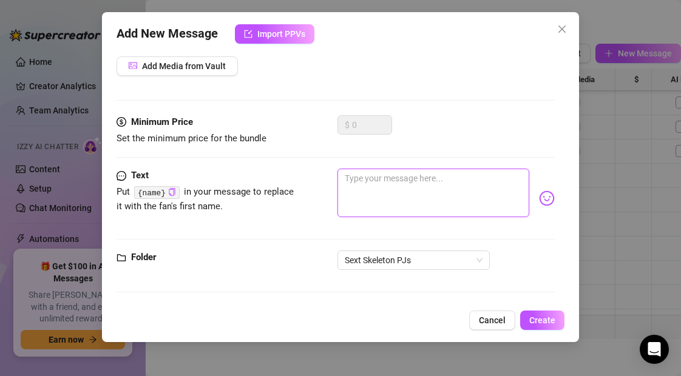
scroll to position [152, 0]
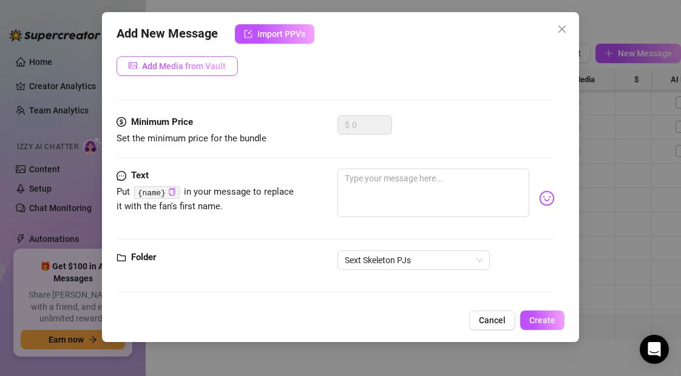
click at [186, 64] on span "Add Media from Vault" at bounding box center [184, 66] width 84 height 10
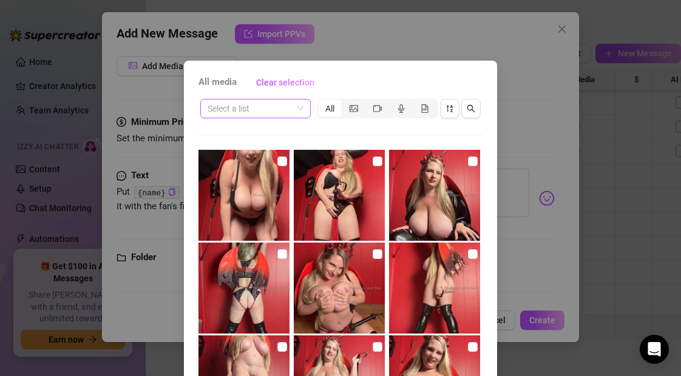
click at [254, 109] on input "search" at bounding box center [250, 109] width 85 height 18
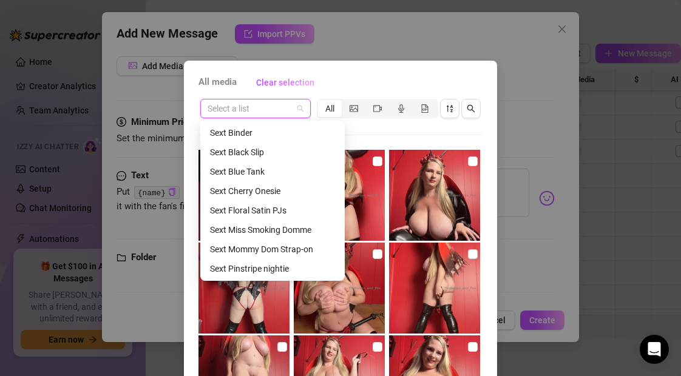
scroll to position [583, 0]
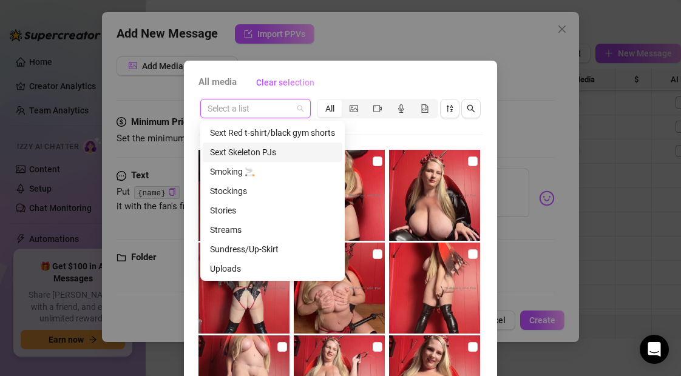
click at [254, 152] on div "Sext Skeleton PJs" at bounding box center [272, 152] width 125 height 13
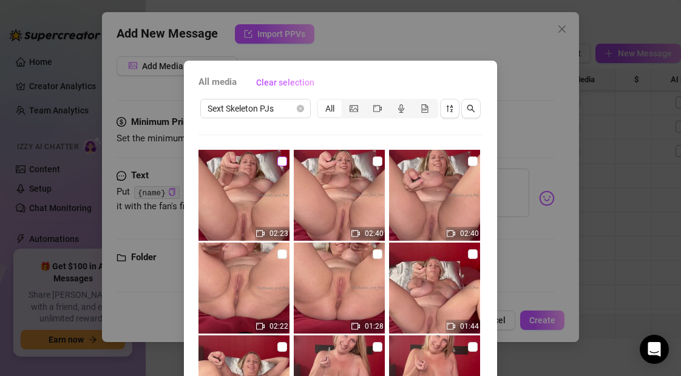
click at [282, 163] on input "checkbox" at bounding box center [283, 162] width 10 height 10
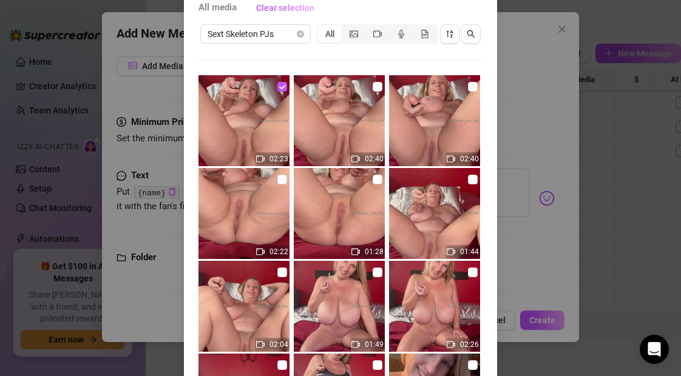
scroll to position [131, 0]
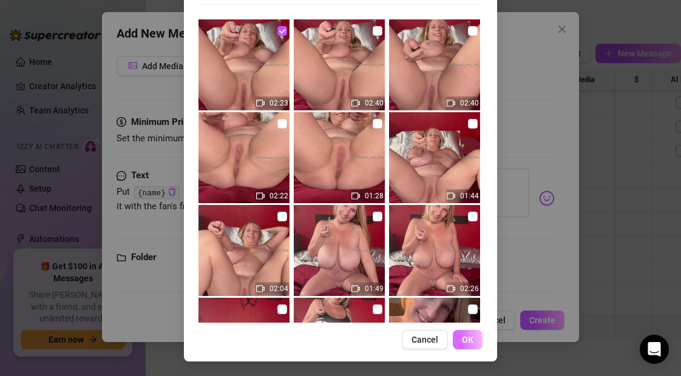
click at [471, 339] on span "OK" at bounding box center [468, 340] width 12 height 10
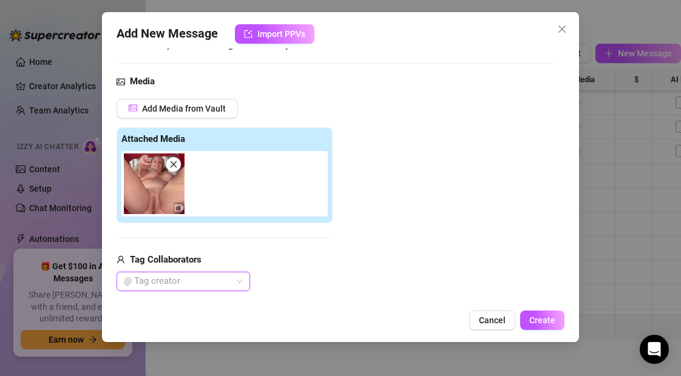
scroll to position [138, 0]
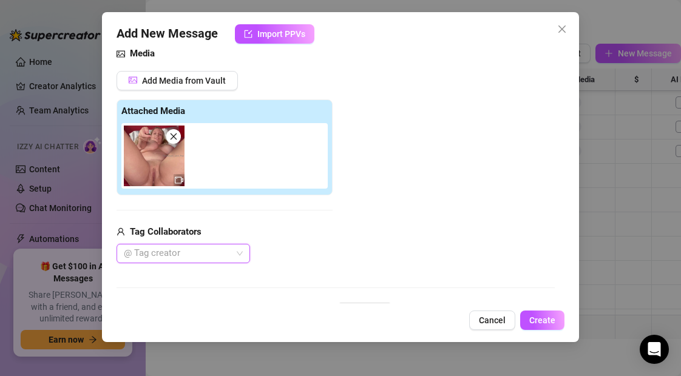
click at [175, 137] on icon "close" at bounding box center [173, 136] width 9 height 9
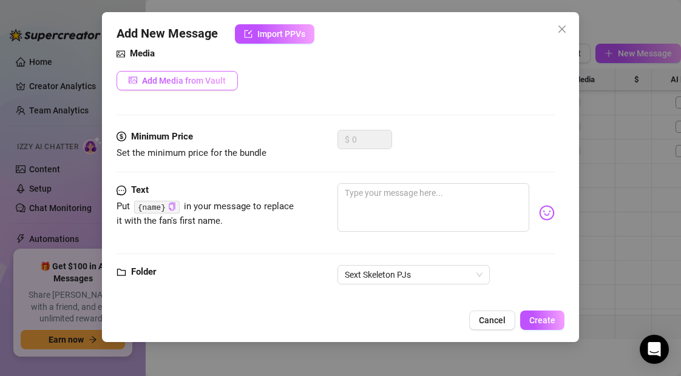
click at [193, 80] on span "Add Media from Vault" at bounding box center [184, 81] width 84 height 10
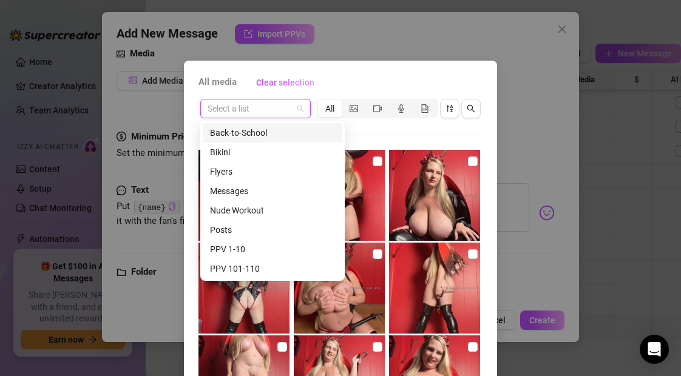
click at [242, 107] on input "search" at bounding box center [250, 109] width 85 height 18
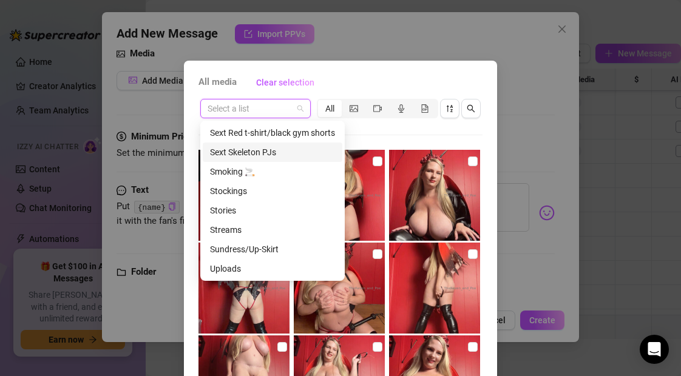
click at [245, 151] on div "Sext Skeleton PJs" at bounding box center [272, 152] width 125 height 13
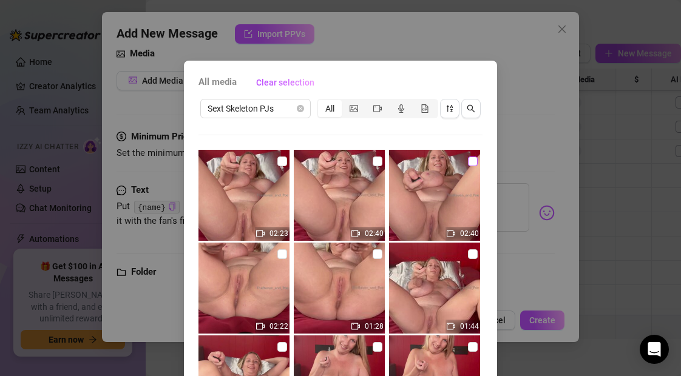
click at [474, 161] on input "checkbox" at bounding box center [473, 162] width 10 height 10
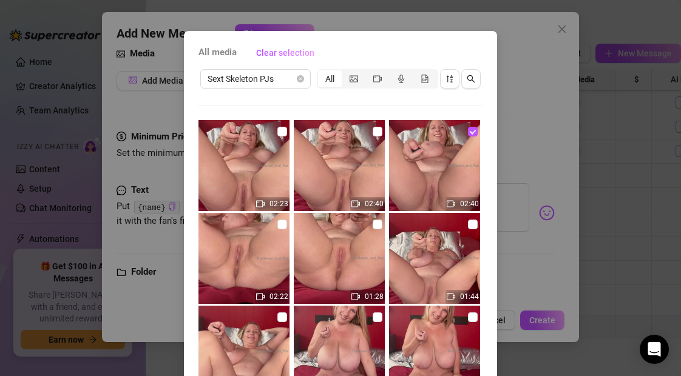
scroll to position [131, 0]
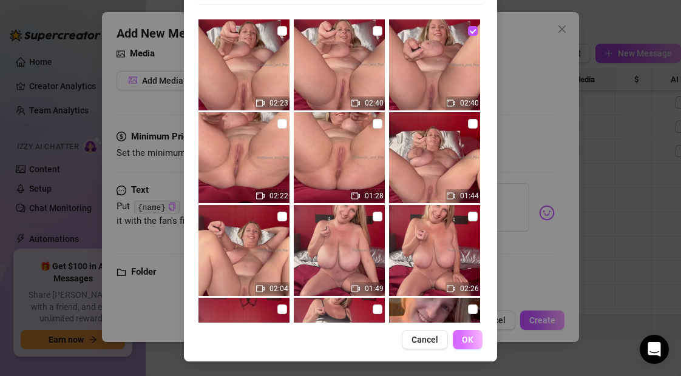
click at [461, 341] on button "OK" at bounding box center [468, 339] width 30 height 19
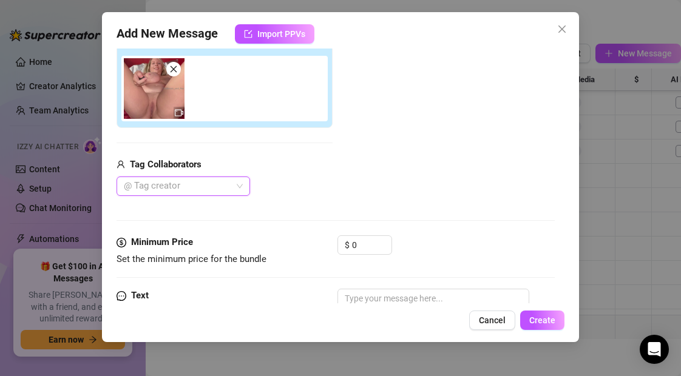
scroll to position [254, 0]
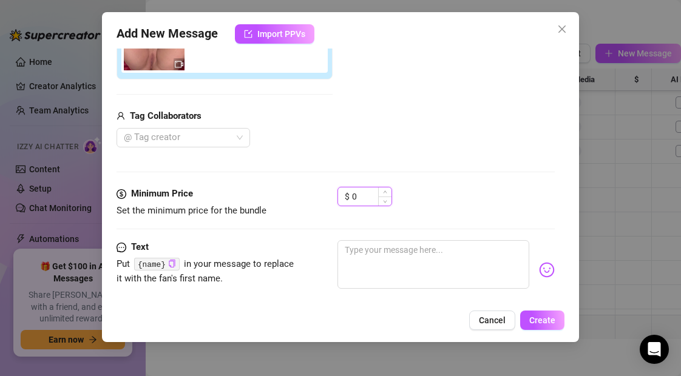
drag, startPoint x: 359, startPoint y: 197, endPoint x: 348, endPoint y: 197, distance: 10.9
click at [348, 197] on div "$ 0" at bounding box center [365, 196] width 55 height 19
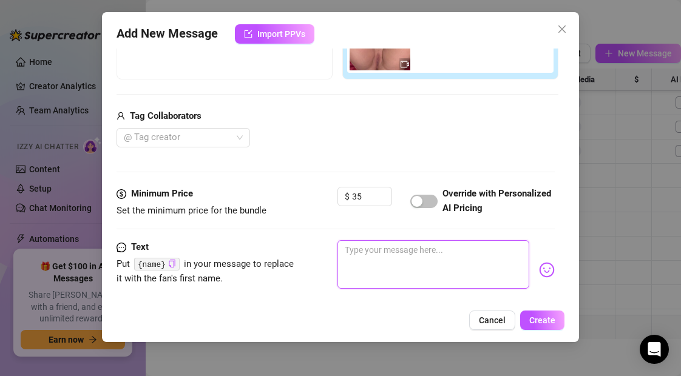
click at [379, 259] on textarea at bounding box center [433, 264] width 191 height 49
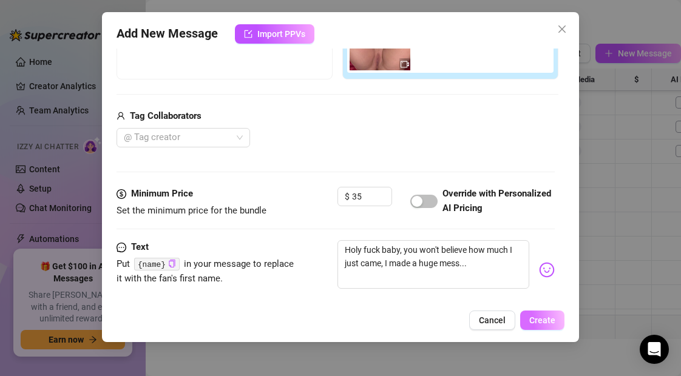
click at [545, 322] on span "Create" at bounding box center [543, 321] width 26 height 10
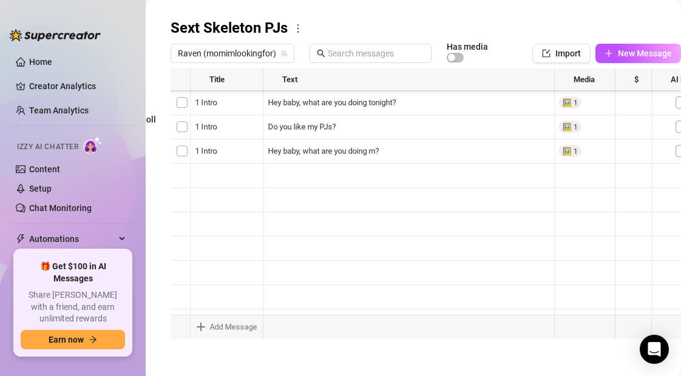
scroll to position [437, 0]
click at [606, 53] on icon "plus" at bounding box center [608, 53] width 7 height 1
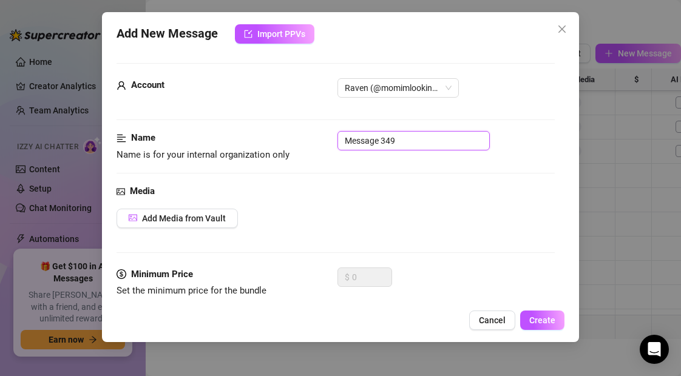
drag, startPoint x: 406, startPoint y: 139, endPoint x: 318, endPoint y: 141, distance: 88.7
click at [318, 141] on div "Name Name is for your internal organization only Message 349" at bounding box center [336, 146] width 438 height 31
click at [483, 326] on button "Cancel" at bounding box center [492, 320] width 46 height 19
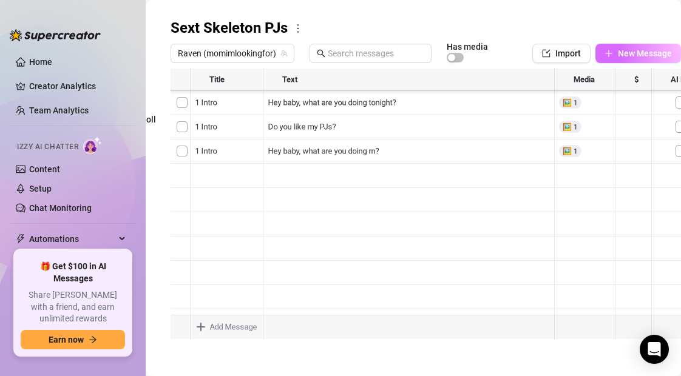
click at [608, 53] on icon "plus" at bounding box center [609, 53] width 9 height 9
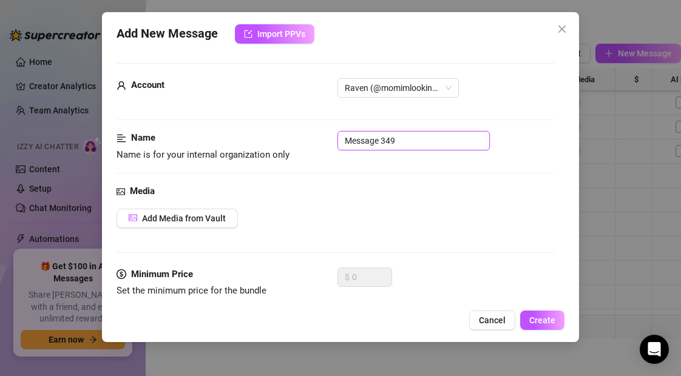
drag, startPoint x: 409, startPoint y: 140, endPoint x: 297, endPoint y: 140, distance: 111.7
click at [297, 140] on div "Name Name is for your internal organization only Message 349" at bounding box center [336, 146] width 438 height 31
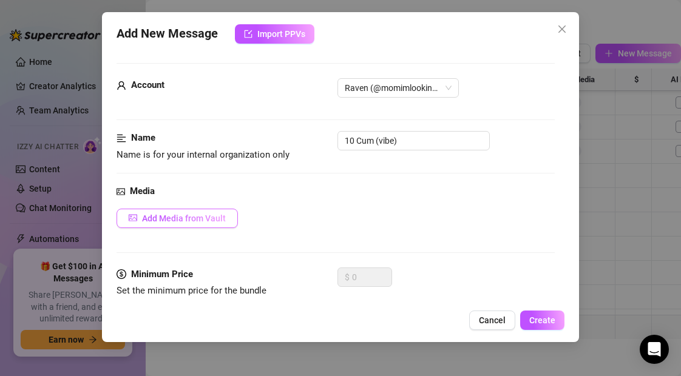
click at [188, 222] on span "Add Media from Vault" at bounding box center [184, 219] width 84 height 10
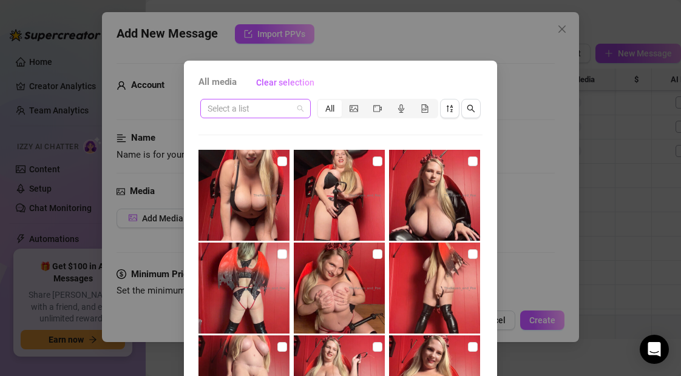
click at [251, 110] on input "search" at bounding box center [250, 109] width 85 height 18
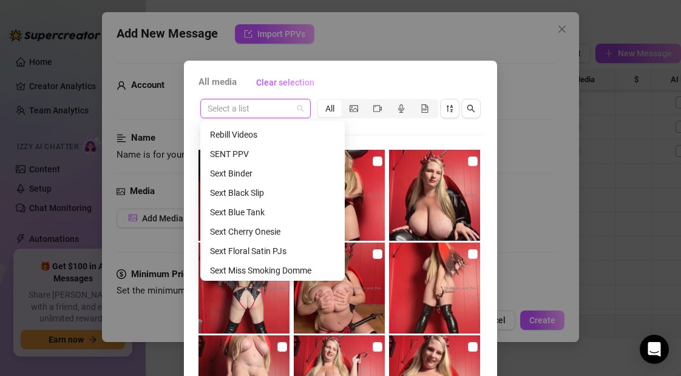
scroll to position [583, 0]
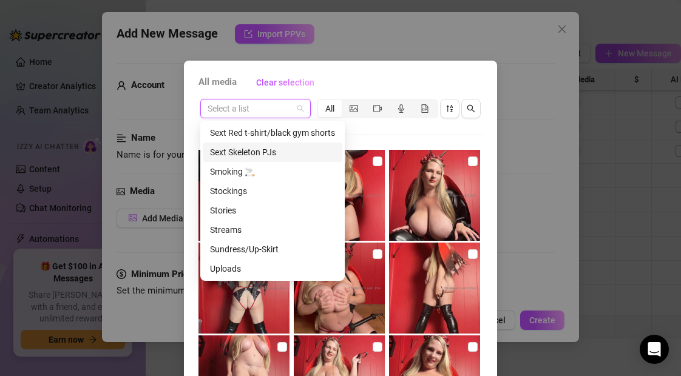
click at [247, 145] on div "Sext Skeleton PJs" at bounding box center [273, 152] width 140 height 19
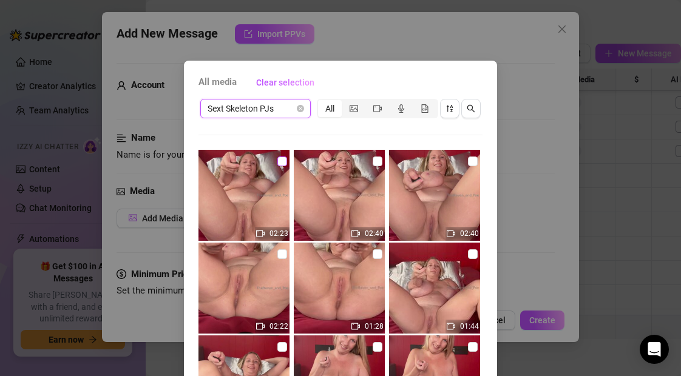
click at [284, 161] on input "checkbox" at bounding box center [283, 162] width 10 height 10
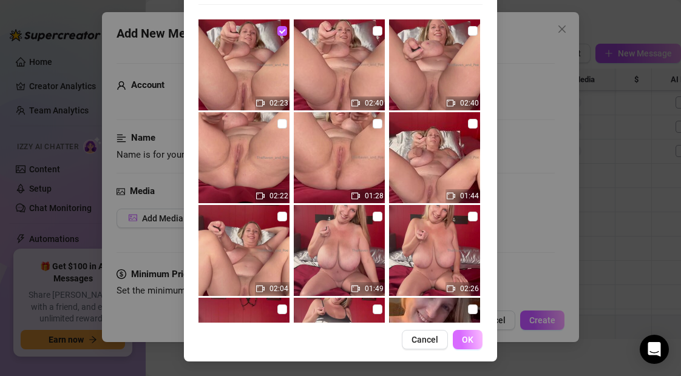
click at [468, 342] on span "OK" at bounding box center [468, 340] width 12 height 10
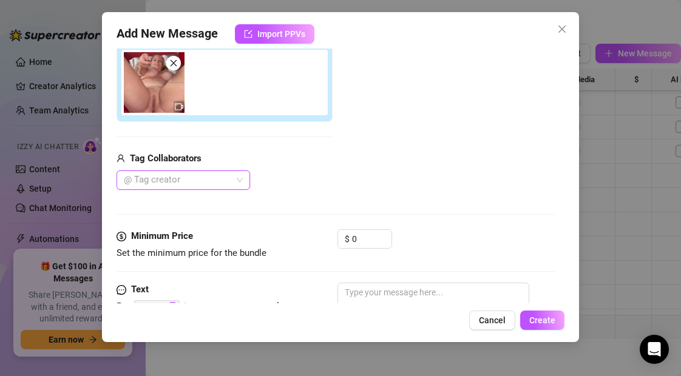
scroll to position [216, 0]
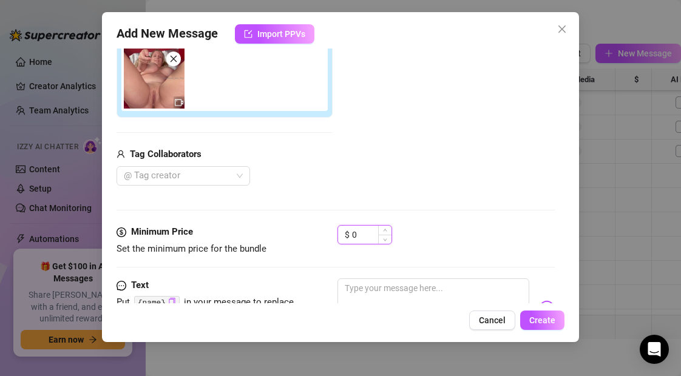
drag, startPoint x: 359, startPoint y: 239, endPoint x: 339, endPoint y: 239, distance: 20.6
click at [339, 239] on div "$ 0" at bounding box center [365, 234] width 55 height 19
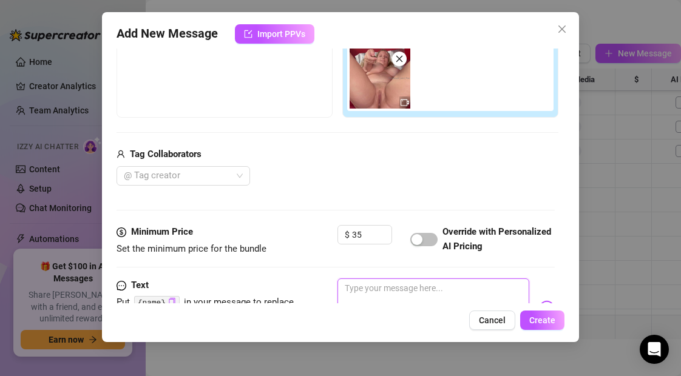
click at [367, 293] on textarea at bounding box center [433, 303] width 191 height 49
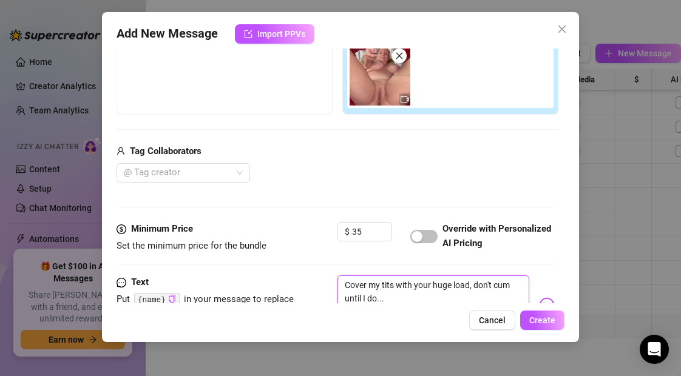
drag, startPoint x: 394, startPoint y: 287, endPoint x: 383, endPoint y: 287, distance: 10.9
click at [383, 287] on textarea "Cover my tits with your huge load, don't cum until I do..." at bounding box center [433, 300] width 191 height 49
drag, startPoint x: 476, startPoint y: 285, endPoint x: 441, endPoint y: 284, distance: 35.2
click at [441, 284] on textarea "Cover my body with your huge load, don't cum until I do..." at bounding box center [433, 300] width 191 height 49
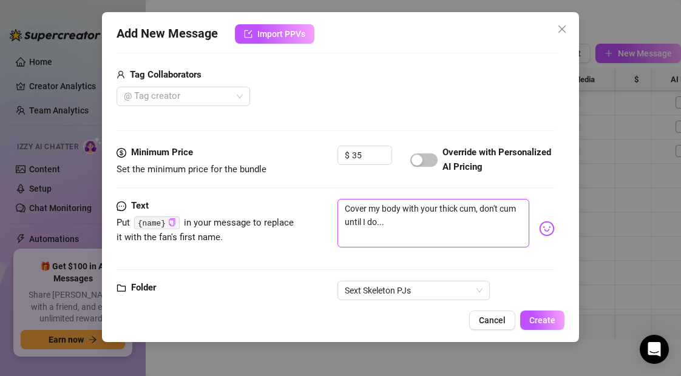
scroll to position [325, 0]
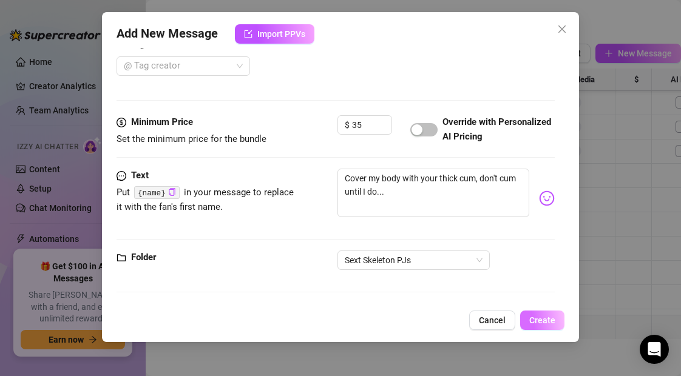
click at [550, 324] on span "Create" at bounding box center [543, 321] width 26 height 10
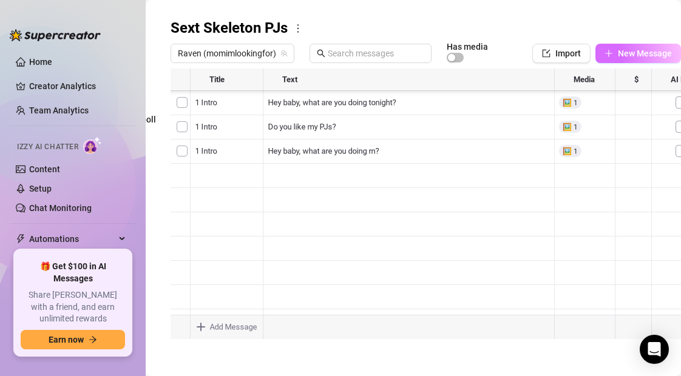
click at [606, 53] on icon "plus" at bounding box center [608, 53] width 7 height 1
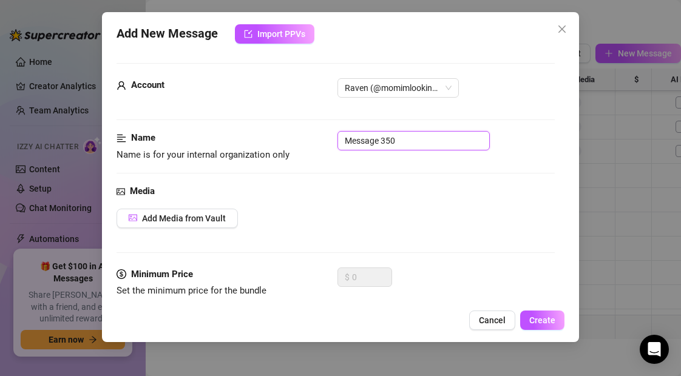
drag, startPoint x: 401, startPoint y: 140, endPoint x: 339, endPoint y: 140, distance: 61.9
click at [339, 140] on input "Message 350" at bounding box center [414, 140] width 152 height 19
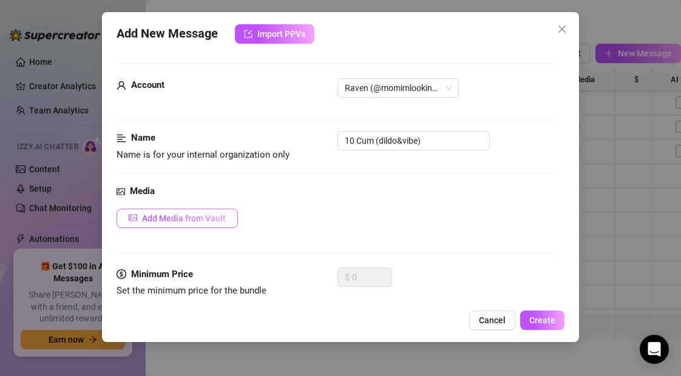
click at [205, 220] on span "Add Media from Vault" at bounding box center [184, 219] width 84 height 10
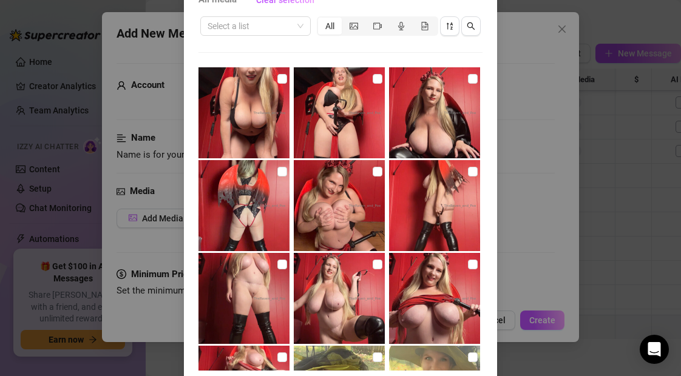
scroll to position [131, 0]
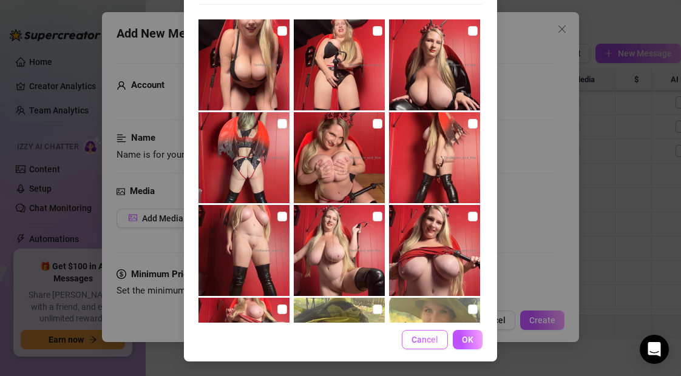
click at [427, 341] on span "Cancel" at bounding box center [425, 340] width 27 height 10
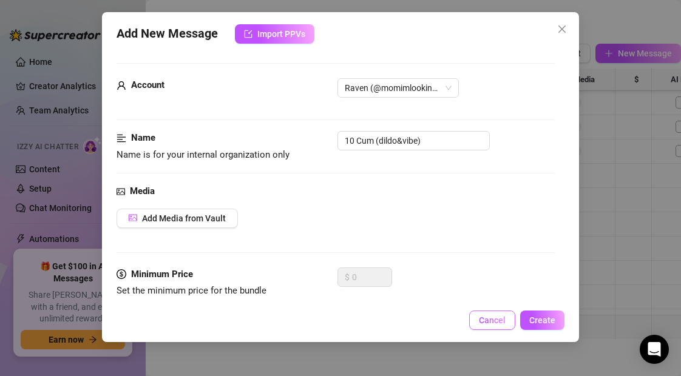
click at [499, 317] on span "Cancel" at bounding box center [492, 321] width 27 height 10
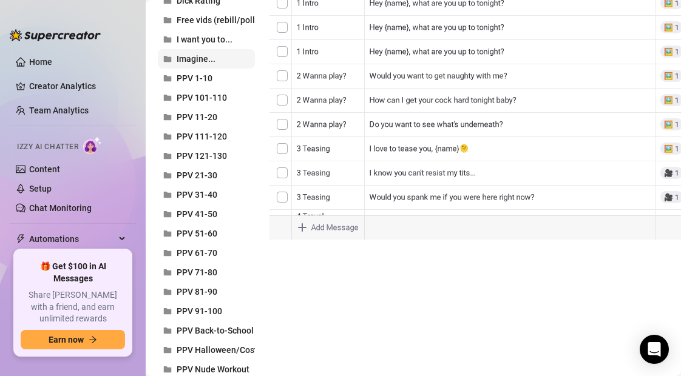
scroll to position [548, 0]
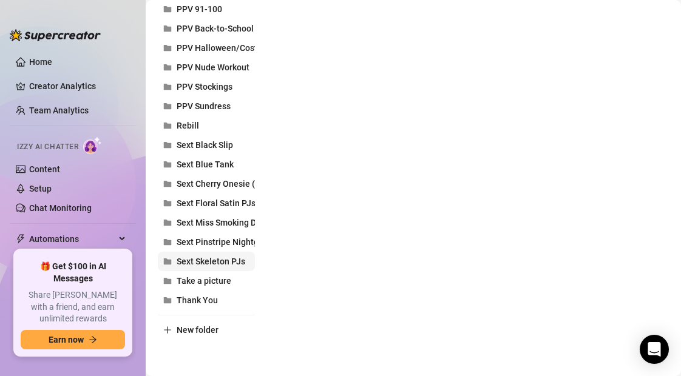
click at [200, 260] on span "Sext Skeleton PJs" at bounding box center [211, 262] width 69 height 10
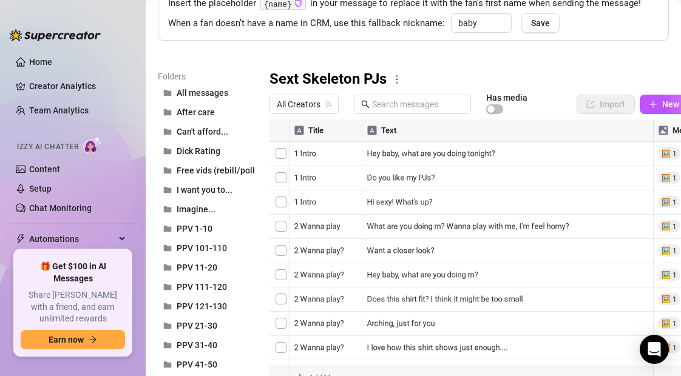
scroll to position [0, 0]
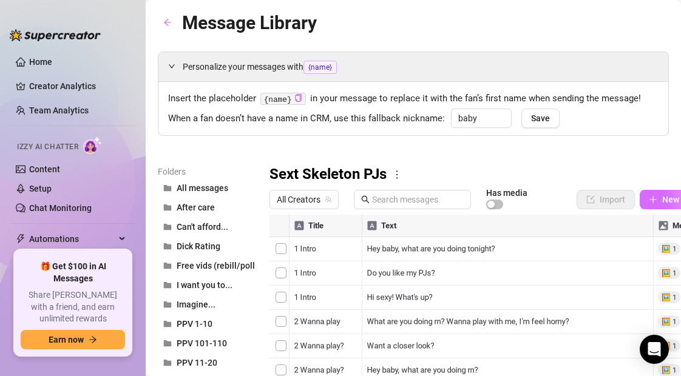
click at [651, 197] on icon "plus" at bounding box center [653, 200] width 9 height 9
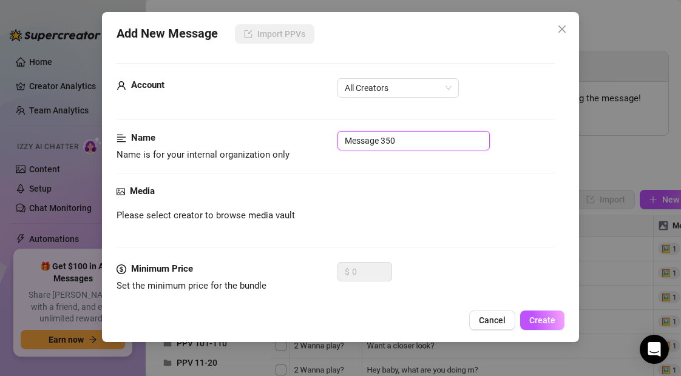
drag, startPoint x: 401, startPoint y: 143, endPoint x: 310, endPoint y: 141, distance: 91.1
click at [310, 141] on div "Name Name is for your internal organization only Message 350" at bounding box center [336, 146] width 438 height 31
click at [393, 90] on span "All Creators" at bounding box center [398, 88] width 107 height 18
type input "10 Cum (dildo&vibe-gush splash)"
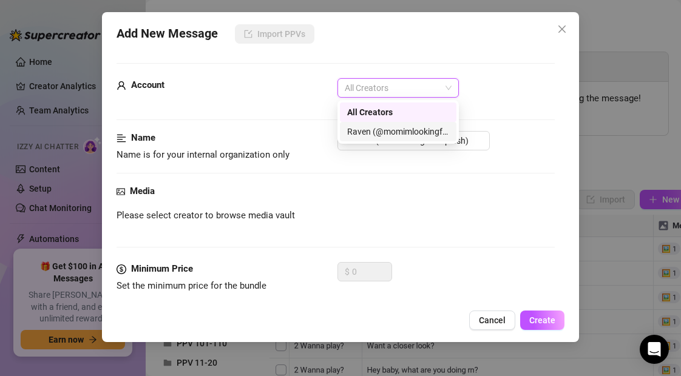
click at [389, 135] on div "Raven (@momimlookingfor)" at bounding box center [398, 131] width 102 height 13
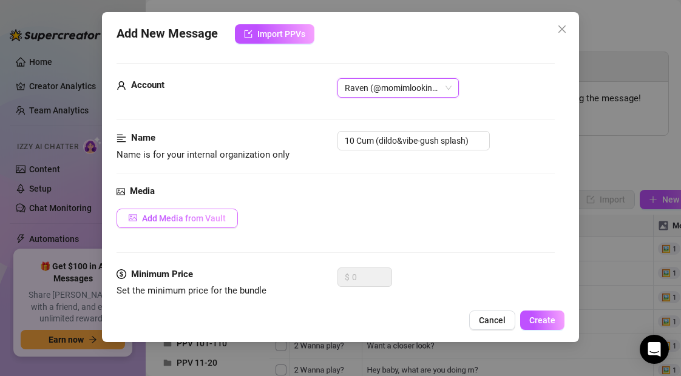
click at [221, 216] on span "Add Media from Vault" at bounding box center [184, 219] width 84 height 10
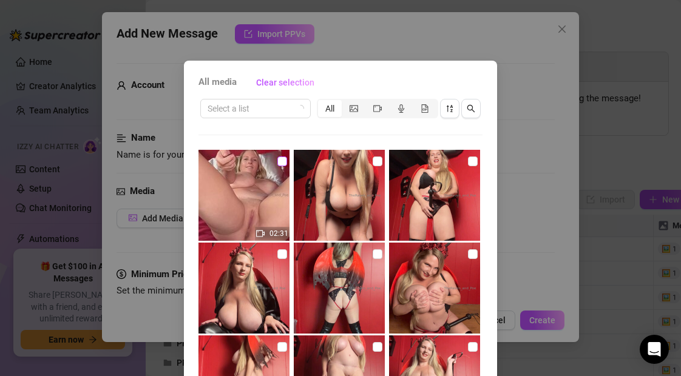
click at [283, 160] on input "checkbox" at bounding box center [283, 162] width 10 height 10
checkbox input "true"
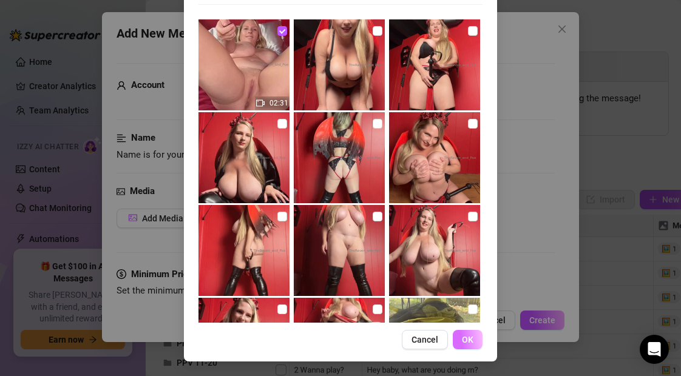
click at [469, 339] on span "OK" at bounding box center [468, 340] width 12 height 10
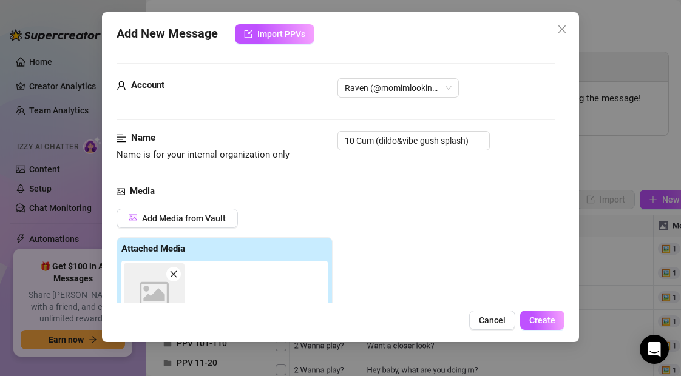
scroll to position [216, 0]
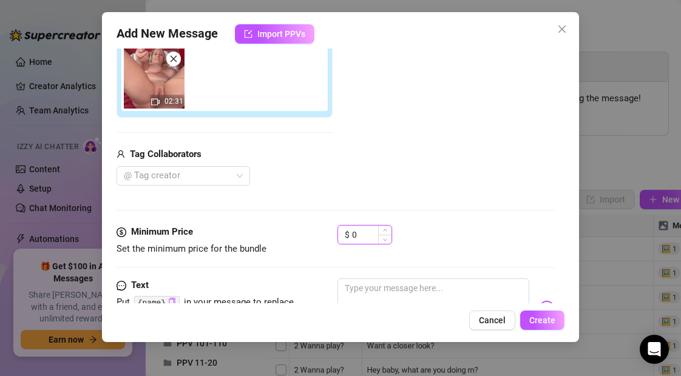
drag, startPoint x: 361, startPoint y: 236, endPoint x: 341, endPoint y: 234, distance: 20.7
click at [341, 234] on div "$ 0" at bounding box center [365, 234] width 55 height 19
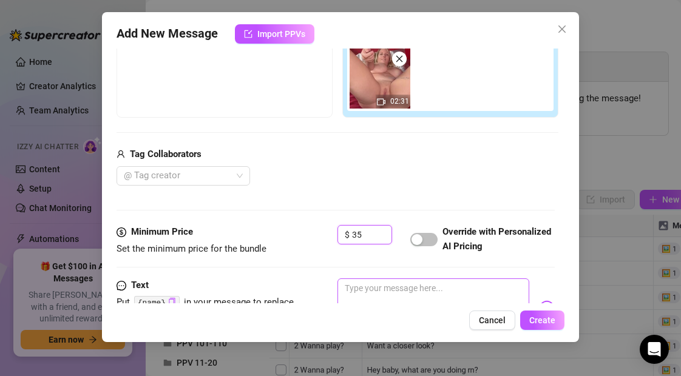
type input "35"
click at [367, 290] on textarea at bounding box center [433, 303] width 191 height 49
type textarea "I"
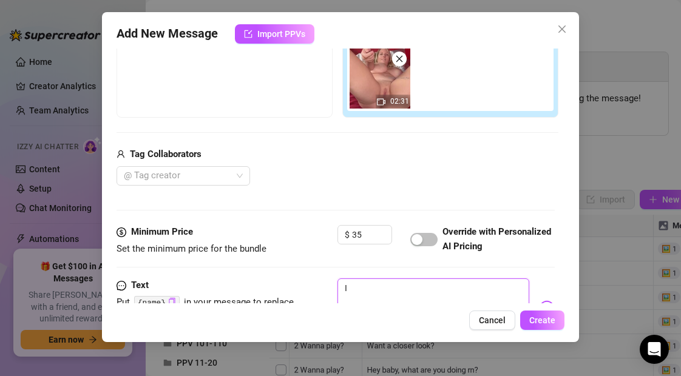
type textarea "I"
type textarea "I f"
type textarea "I"
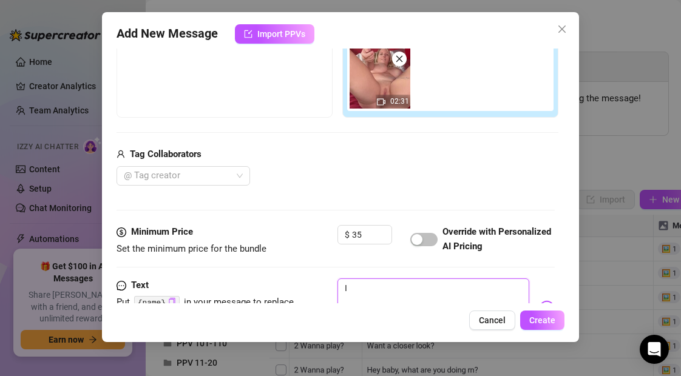
type textarea "I w"
type textarea "I wa"
type textarea "I wan"
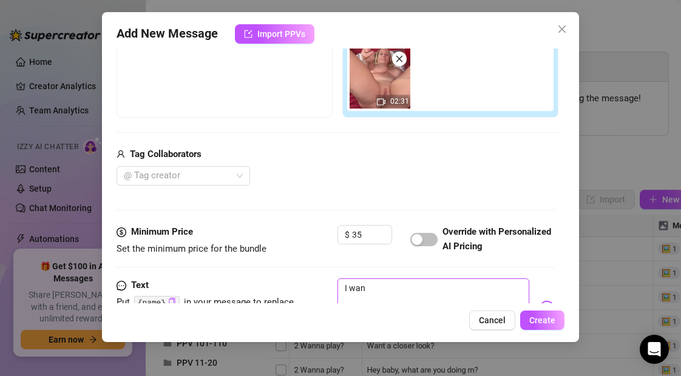
type textarea "I wan"
type textarea "I want"
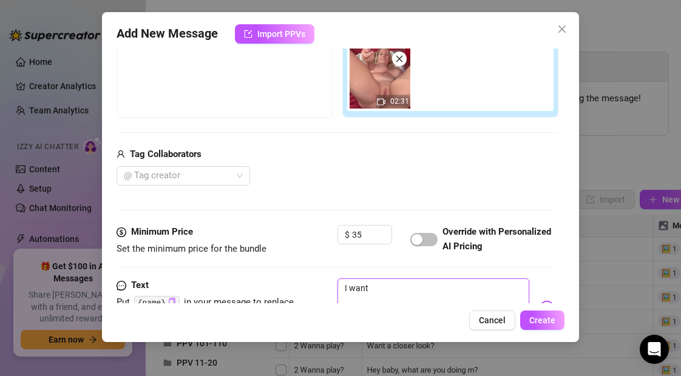
type textarea "I want t"
type textarea "I want to"
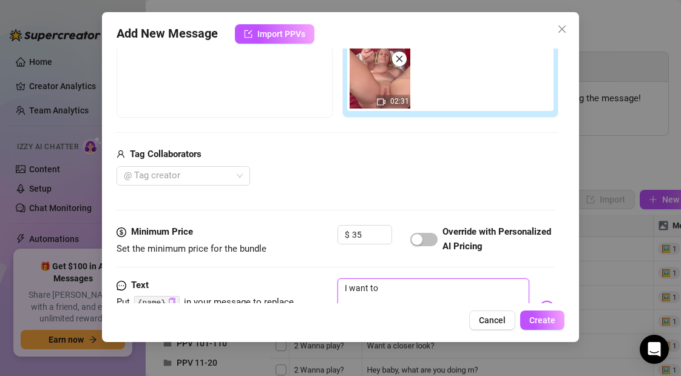
type textarea "I want to"
type textarea "I want to f"
type textarea "I want to fe"
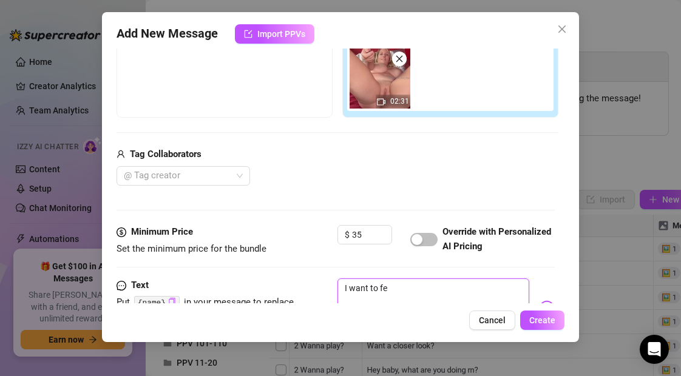
type textarea "I want to fee"
type textarea "I want to feel"
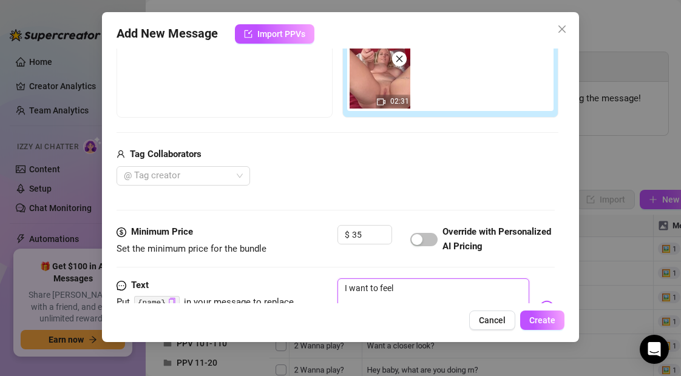
type textarea "I want to feel"
type textarea "I want to feel y"
type textarea "I want to feel yo"
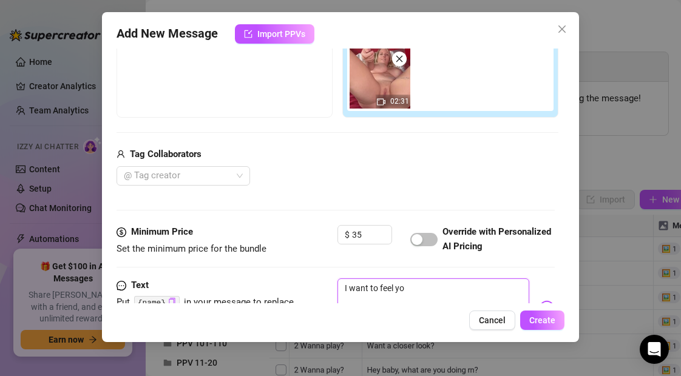
type textarea "I want to feel you"
type textarea "I want to feel your"
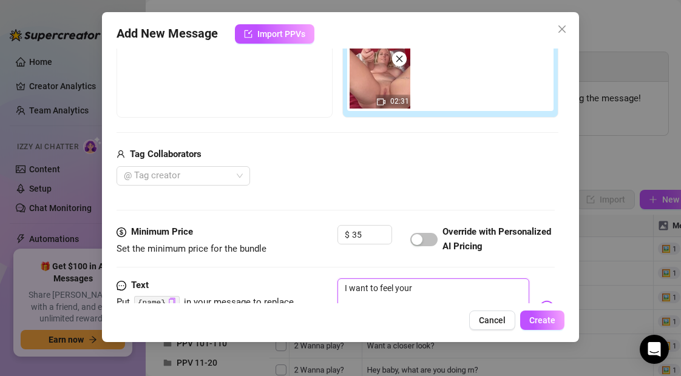
type textarea "I want to feel your"
type textarea "I want to feel your c"
type textarea "I want to feel your cu"
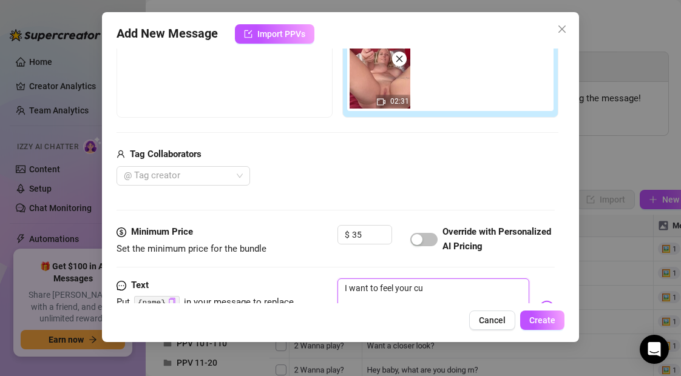
type textarea "I want to feel your cum"
type textarea "I want to feel your cum f"
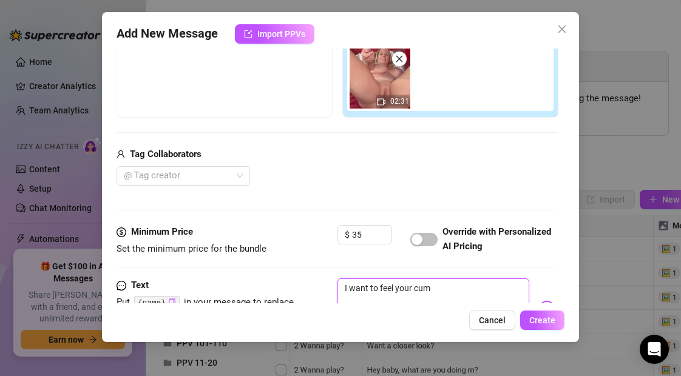
type textarea "I want to feel your cum f"
type textarea "I want to feel your cum fi"
type textarea "I want to feel your cum fil"
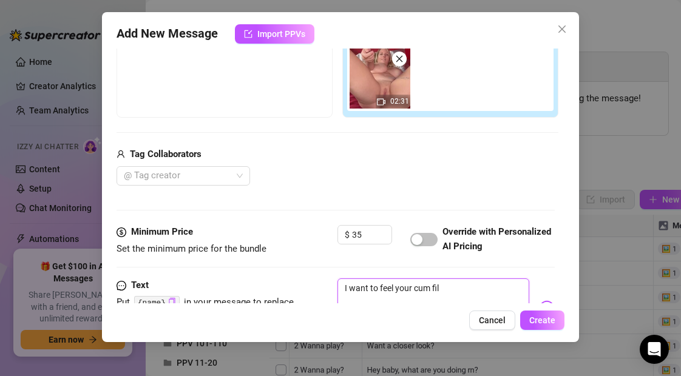
type textarea "I want to feel your cum fill"
type textarea "I want to feel your cum fill m"
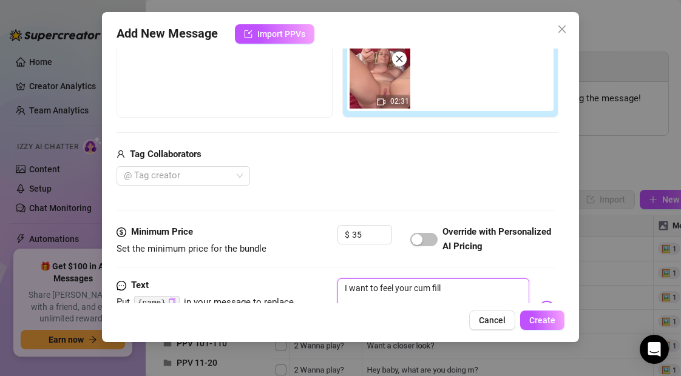
type textarea "I want to feel your cum fill m"
type textarea "I want to feel your cum fill me"
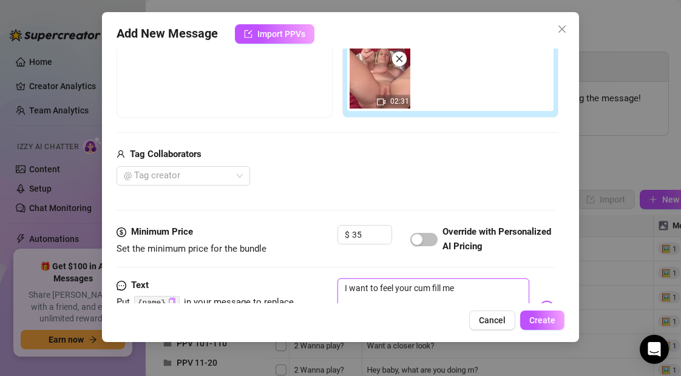
type textarea "I want to feel your cum fill me u"
type textarea "I want to feel your cum fill me up"
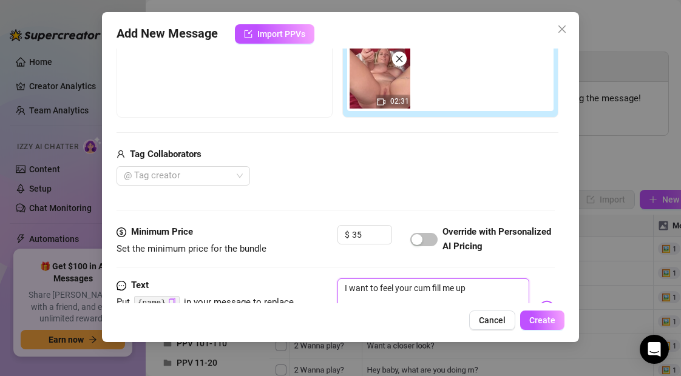
type textarea "I want to feel your cum fill me up"
type textarea "I want to feel your cum fill me up i"
type textarea "I want to feel your cum fill me up in"
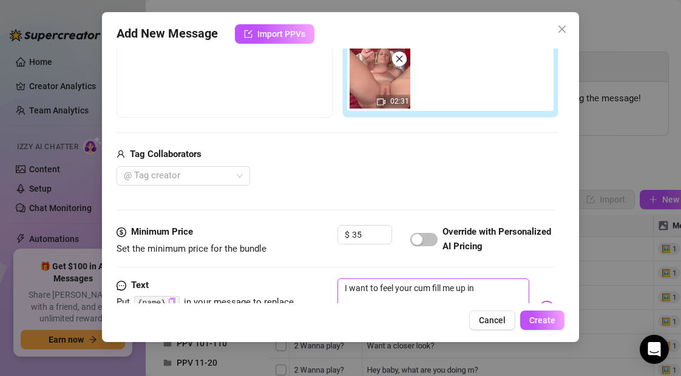
type textarea "I want to feel your cum fill me up ins"
type textarea "I want to feel your cum fill me up insi"
type textarea "I want to feel your cum fill me up insid"
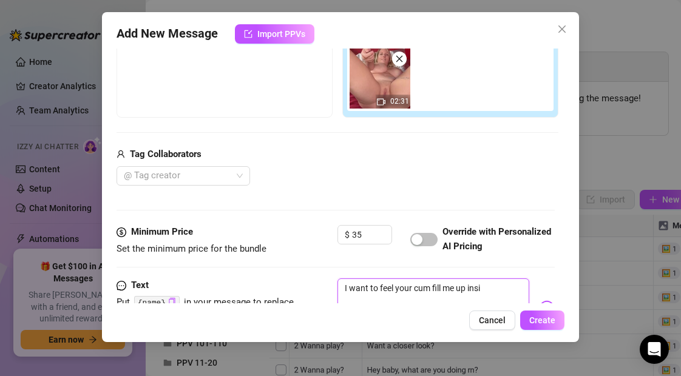
type textarea "I want to feel your cum fill me up insid"
type textarea "I want to feel your cum fill me up inside"
type textarea "I want to feel your cum fill me up inside,"
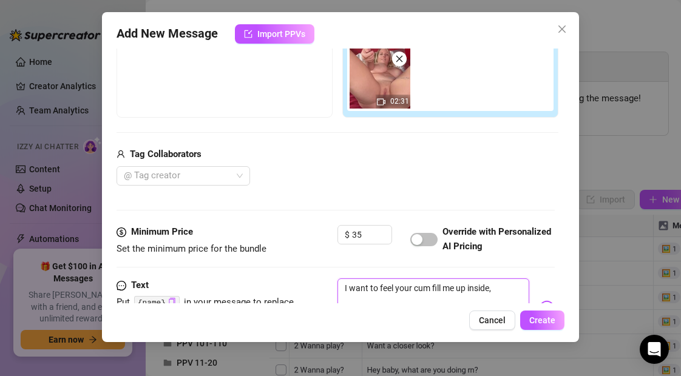
type textarea "I want to feel your cum fill me up inside,"
type textarea "I want to feel your cum fill me up inside, I"
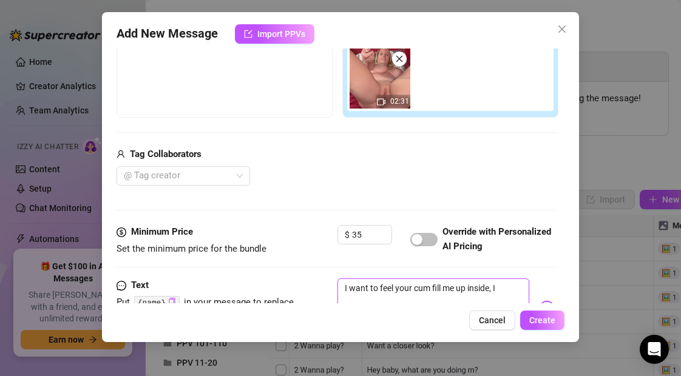
type textarea "I want to feel your cum fill me up inside, I"
type textarea "I want to feel your cum fill me up inside, I n"
type textarea "I want to feel your cum fill me up inside, I"
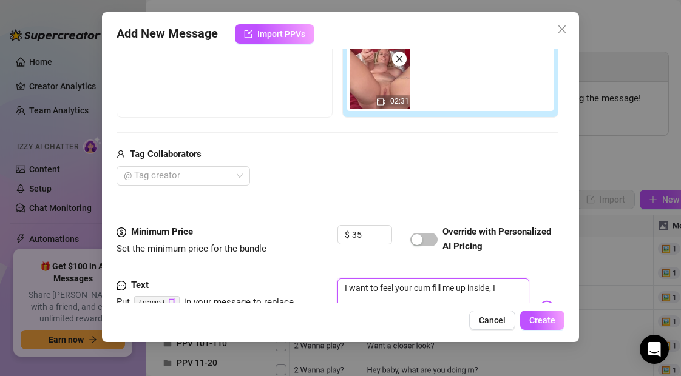
type textarea "I want to feel your cum fill me up inside, I w"
type textarea "I want to feel your cum fill me up inside, I wa"
type textarea "I want to feel your cum fill me up inside, I wan"
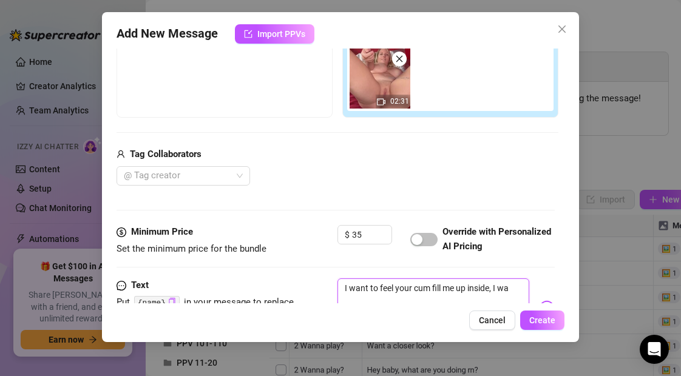
type textarea "I want to feel your cum fill me up inside, I wan"
type textarea "I want to feel your cum fill me up inside, I want"
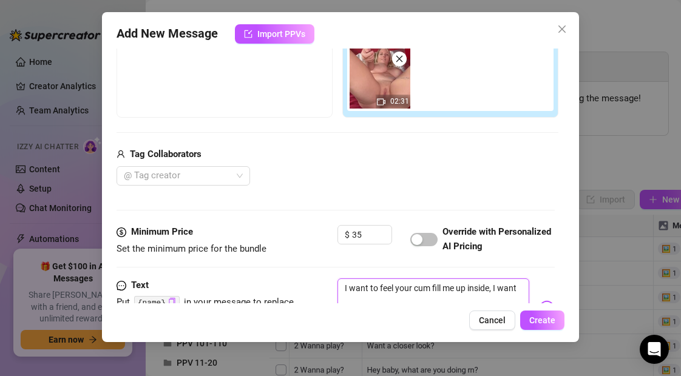
type textarea "I want to feel your cum fill me up inside, I want u"
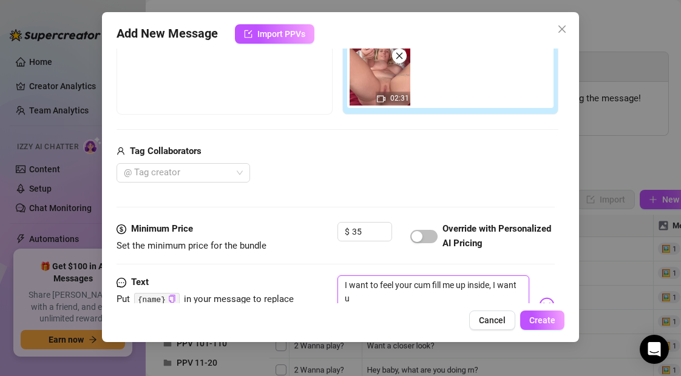
type textarea "I want to feel your cum fill me up inside, I want us"
type textarea "I want to feel your cum fill me up inside, I want us t"
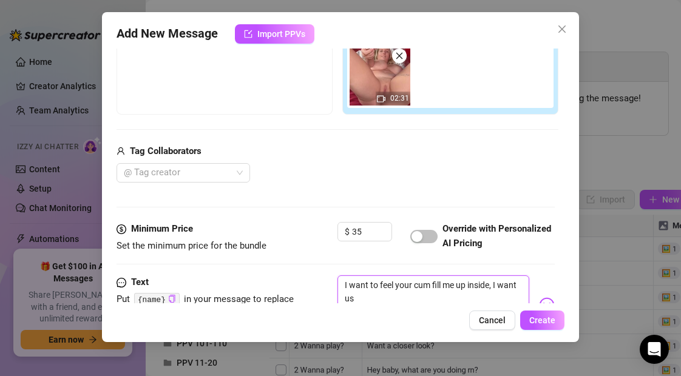
type textarea "I want to feel your cum fill me up inside, I want us t"
type textarea "I want to feel your cum fill me up inside, I want us to"
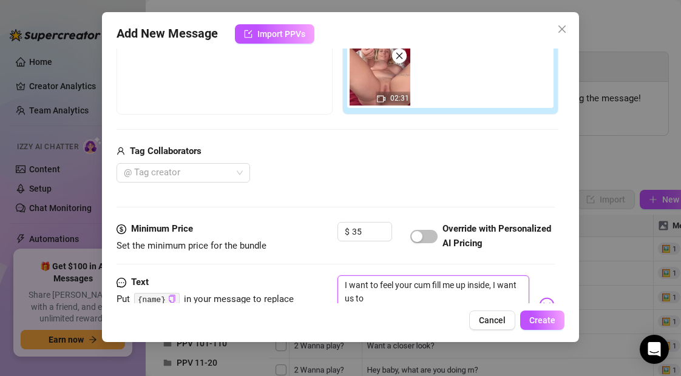
type textarea "I want to feel your cum fill me up inside, I want us to c"
type textarea "I want to feel your cum fill me up inside, I want us to cu"
type textarea "I want to feel your cum fill me up inside, I want us to cum"
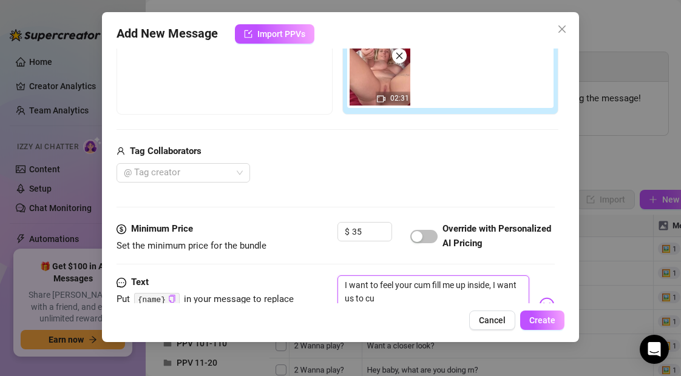
type textarea "I want to feel your cum fill me up inside, I want us to cum"
type textarea "I want to feel your cum fill me up inside, I want us to cum t"
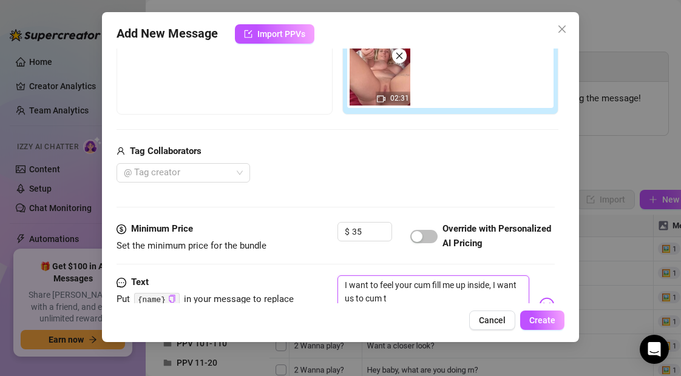
type textarea "I want to feel your cum fill me up inside, I want us to cum to"
type textarea "I want to feel your cum fill me up inside, I want us to cum tog"
type textarea "I want to feel your cum fill me up inside, I want us to cum toge"
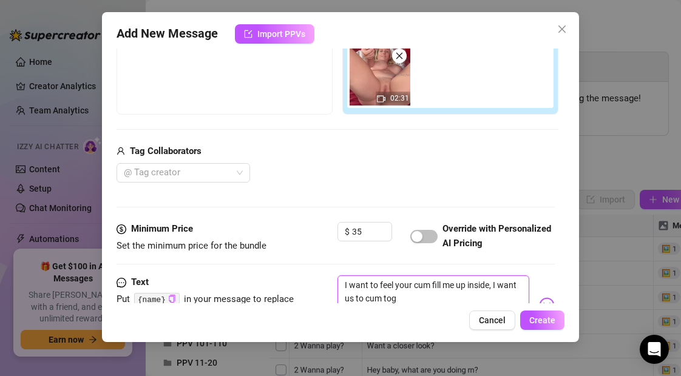
type textarea "I want to feel your cum fill me up inside, I want us to cum toge"
type textarea "I want to feel your cum fill me up inside, I want us to cum togert"
type textarea "I want to feel your cum fill me up inside, I want us to cum togerth"
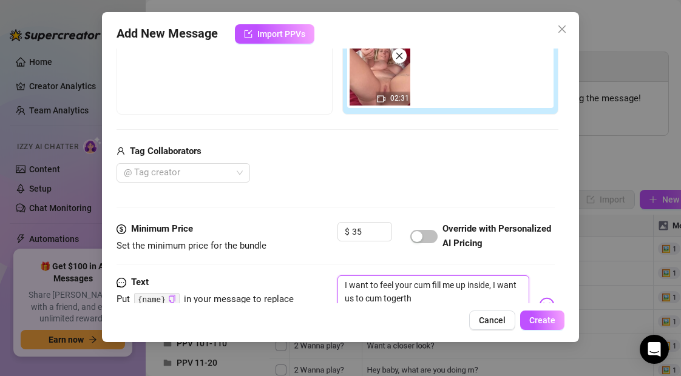
type textarea "I want to feel your cum fill me up inside, I want us to cum togert"
type textarea "I want to feel your cum fill me up inside, I want us to cum toger"
type textarea "I want to feel your cum fill me up inside, I want us to cum toge"
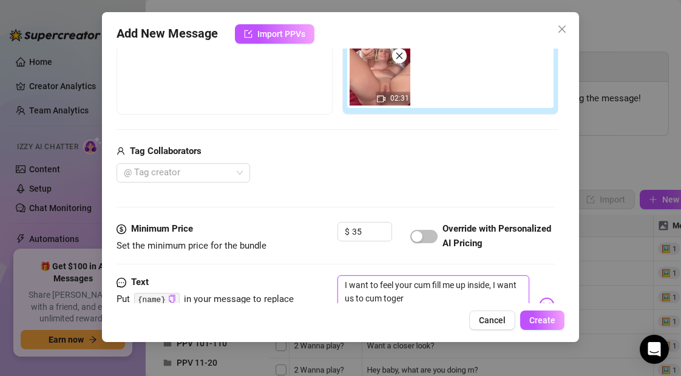
type textarea "I want to feel your cum fill me up inside, I want us to cum toge"
type textarea "I want to feel your cum fill me up inside, I want us to cum toget"
type textarea "I want to feel your cum fill me up inside, I want us to cum togeth"
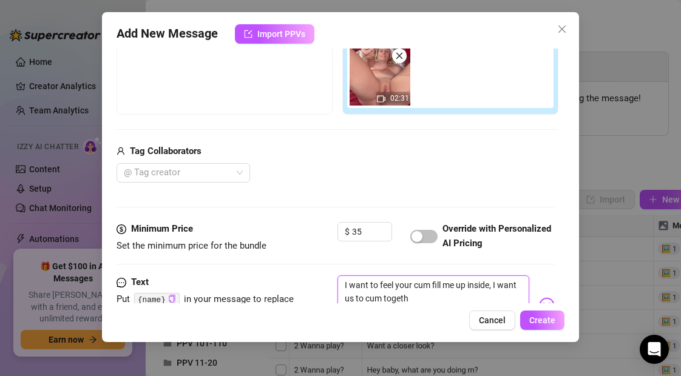
type textarea "I want to feel your cum fill me up inside, I want us to cum togethe"
type textarea "I want to feel your cum fill me up inside, I want us to cum together"
click at [381, 299] on textarea "I want to feel your cum fill me up inside, I want us to cum together" at bounding box center [433, 300] width 191 height 49
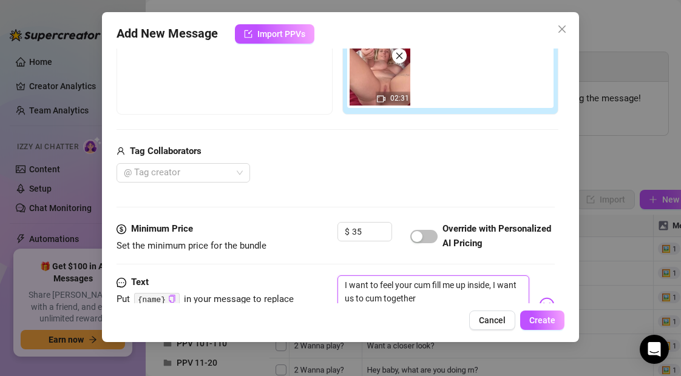
type textarea "I want to feel your cum fill me up inside, I want us to cu together"
type textarea "I want to feel your cum fill me up inside, I want us to c together"
type textarea "I want to feel your cum fill me up inside, I want us to together"
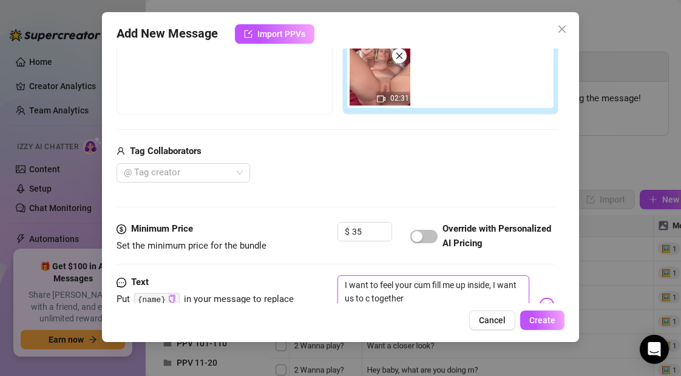
type textarea "I want to feel your cum fill me up inside, I want us to together"
type textarea "I want to feel your cum fill me up inside, I want us to e together"
type textarea "I want to feel your cum fill me up inside, I want us to ex together"
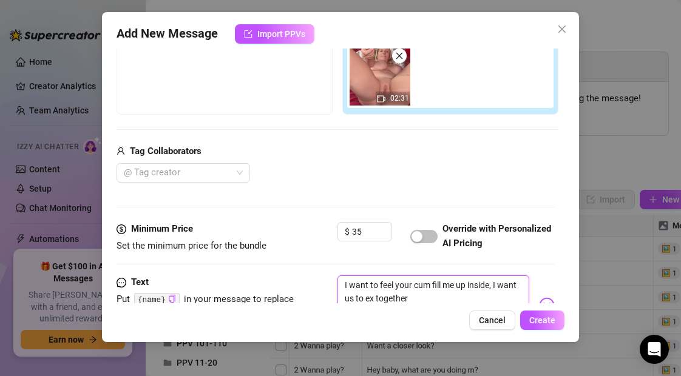
type textarea "I want to feel your cum fill me up inside, I want us to exp together"
type textarea "I want to feel your cum fill me up inside, I want us to expl together"
type textarea "I want to feel your cum fill me up inside, I want us to explo together"
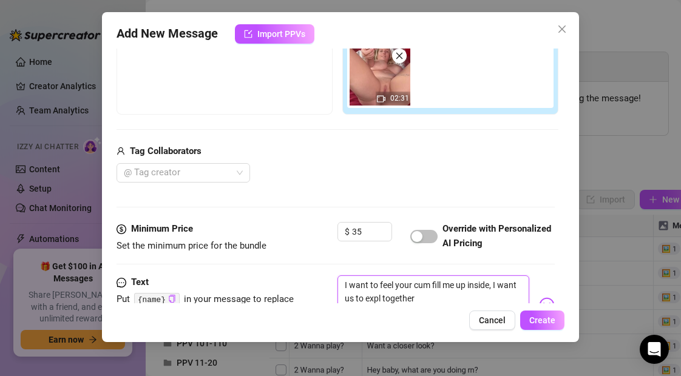
type textarea "I want to feel your cum fill me up inside, I want us to explo together"
type textarea "I want to feel your cum fill me up inside, I want us to explod together"
type textarea "I want to feel your cum fill me up inside, I want us to explode together"
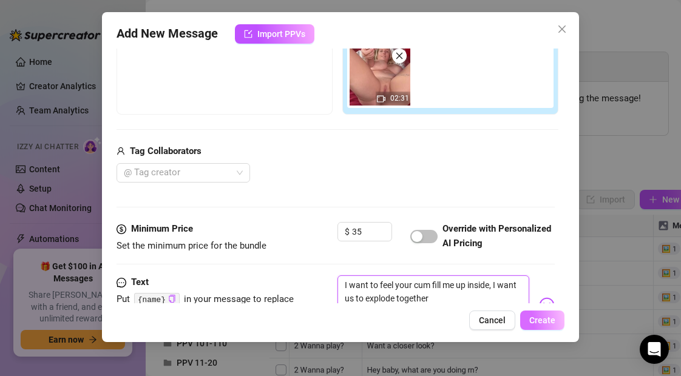
type textarea "I want to feel your cum fill me up inside, I want us to explode together"
click at [537, 321] on span "Create" at bounding box center [543, 321] width 26 height 10
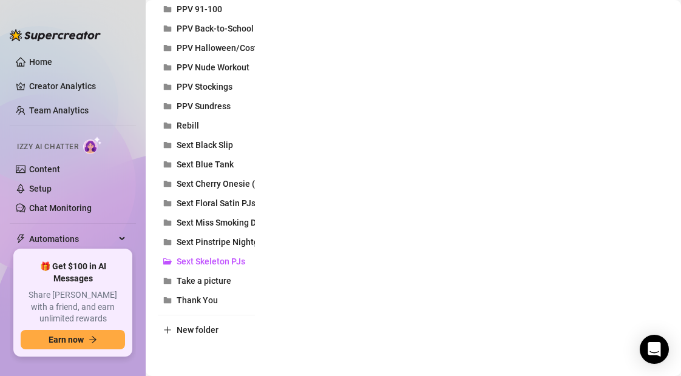
scroll to position [0, 0]
